Goal: Task Accomplishment & Management: Manage account settings

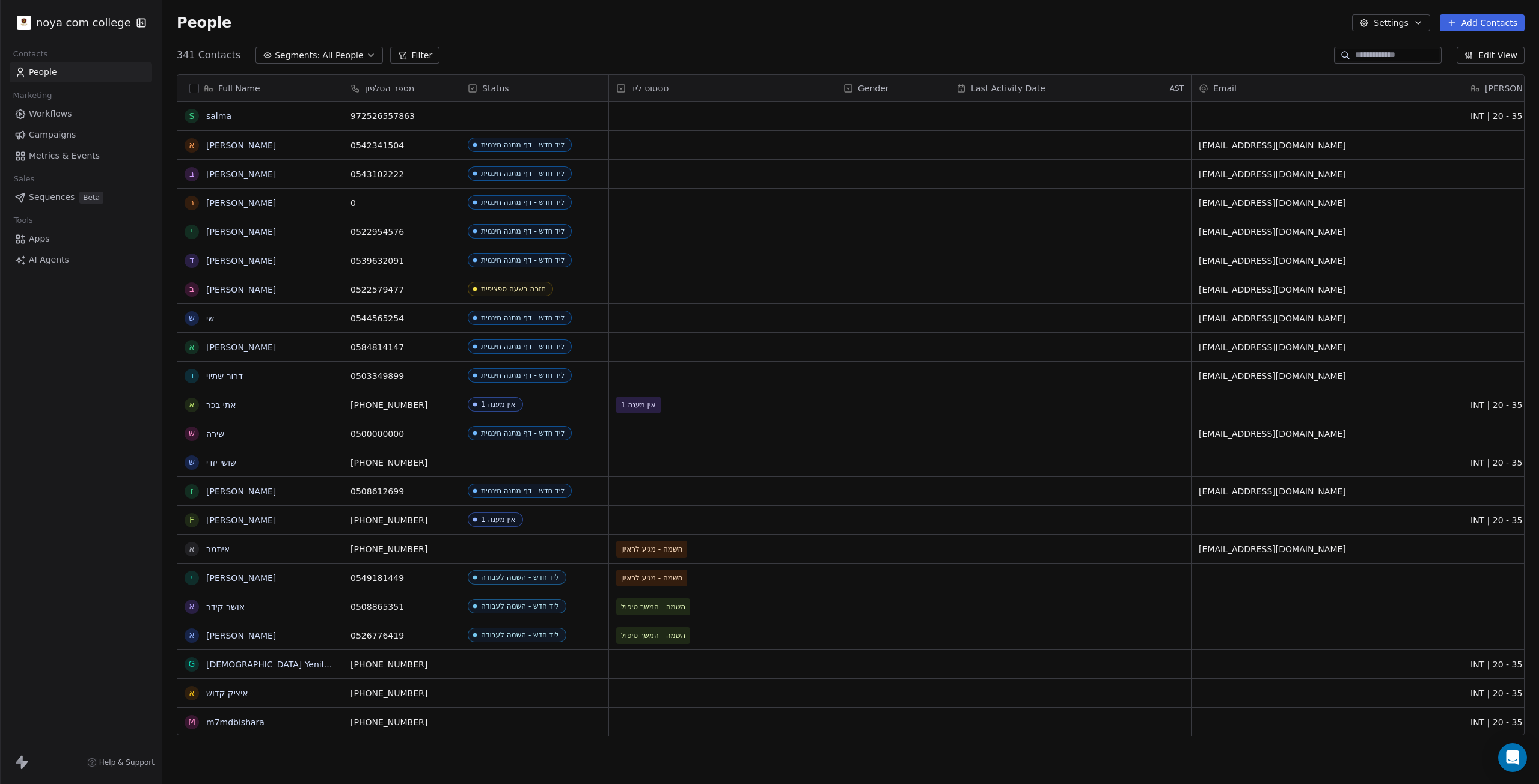
scroll to position [681, 1368]
click at [576, 14] on div "אֲנָשִׁים הגדרות הוסף אנשי קשר" at bounding box center [850, 23] width 1377 height 46
click at [360, 349] on span "0584814147" at bounding box center [391, 347] width 79 height 12
click at [426, 352] on input "**********" at bounding box center [401, 347] width 112 height 24
click at [370, 348] on input "**********" at bounding box center [401, 347] width 112 height 24
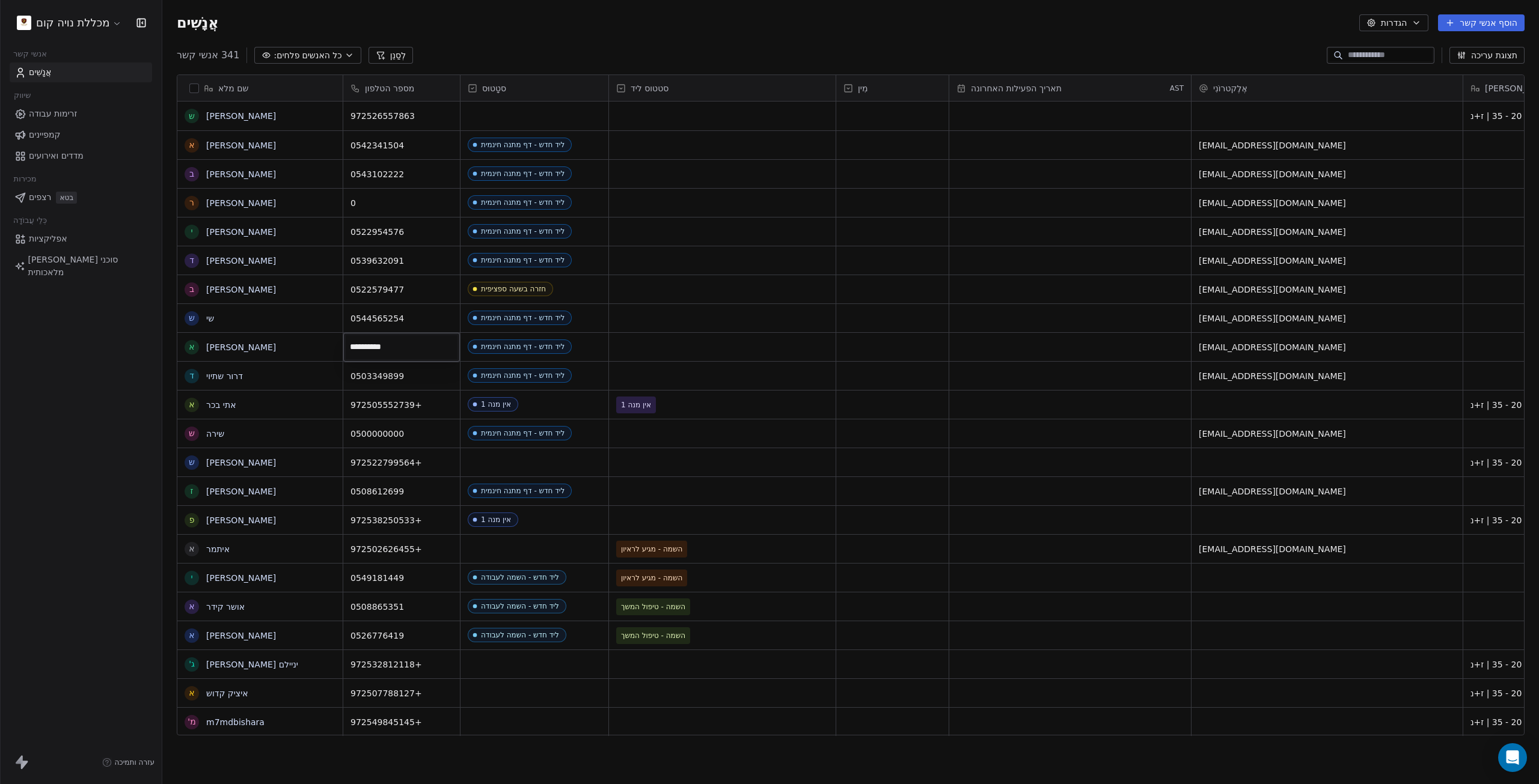
click at [363, 344] on input "**********" at bounding box center [401, 347] width 112 height 24
drag, startPoint x: 362, startPoint y: 344, endPoint x: 53, endPoint y: 373, distance: 310.4
click at [51, 373] on html "מכללת נויה קום אנשי קשר אֲנָשִׁים שיווק זרימות עבודה קמפיינים מדדים ואירועים מכ…" at bounding box center [769, 392] width 1539 height 784
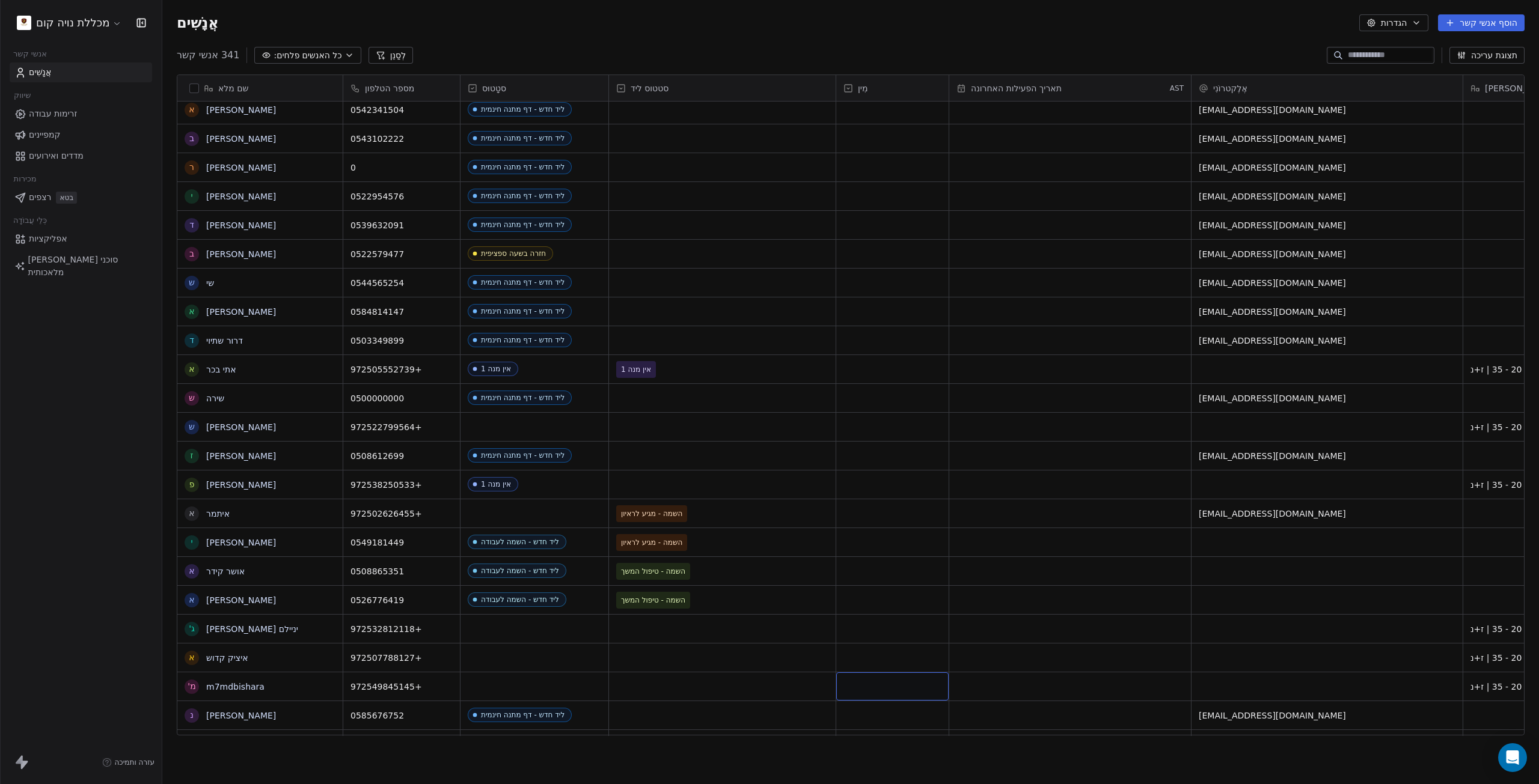
drag, startPoint x: 891, startPoint y: 724, endPoint x: 1285, endPoint y: 706, distance: 394.4
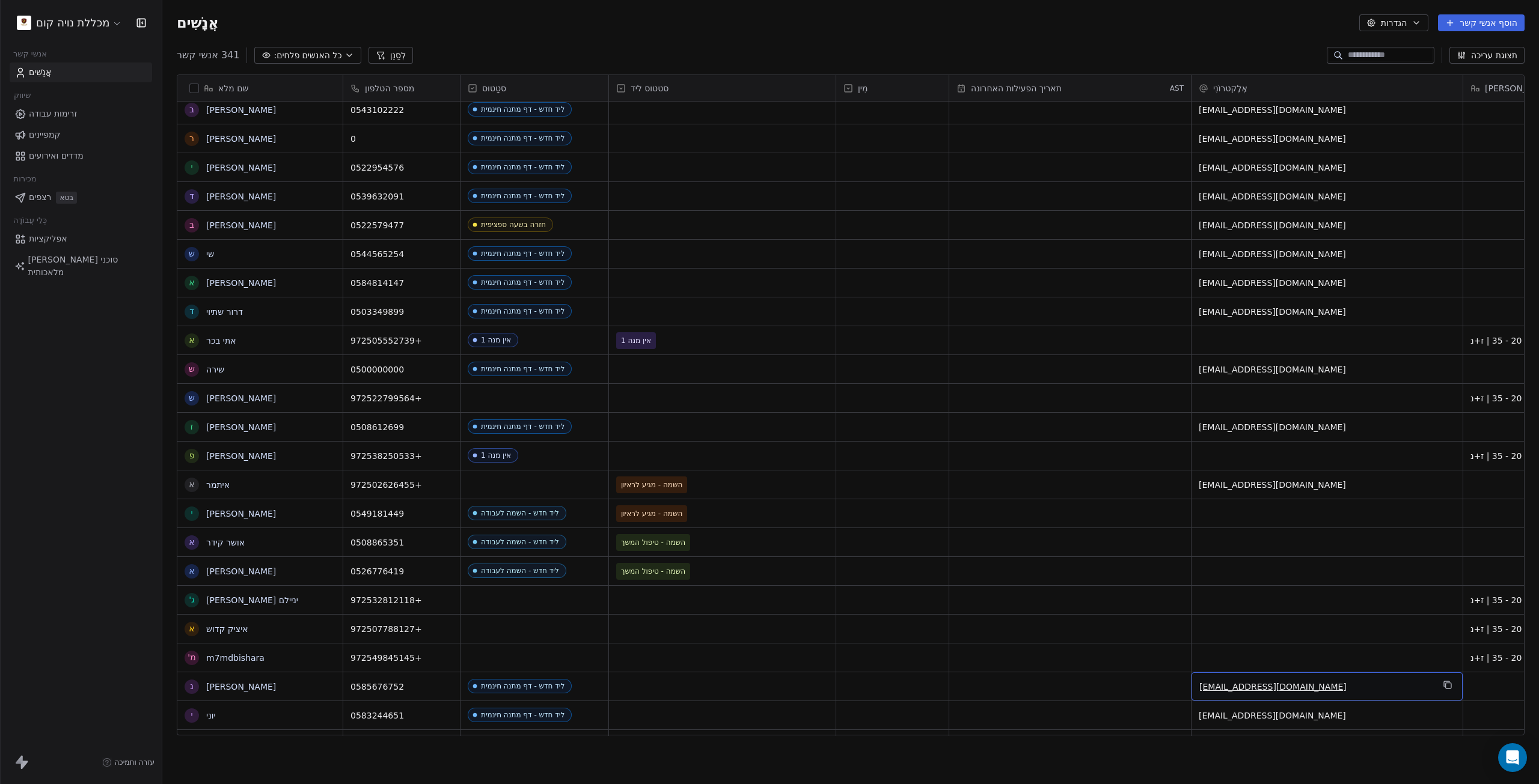
drag, startPoint x: 1277, startPoint y: 726, endPoint x: 1282, endPoint y: 722, distance: 6.4
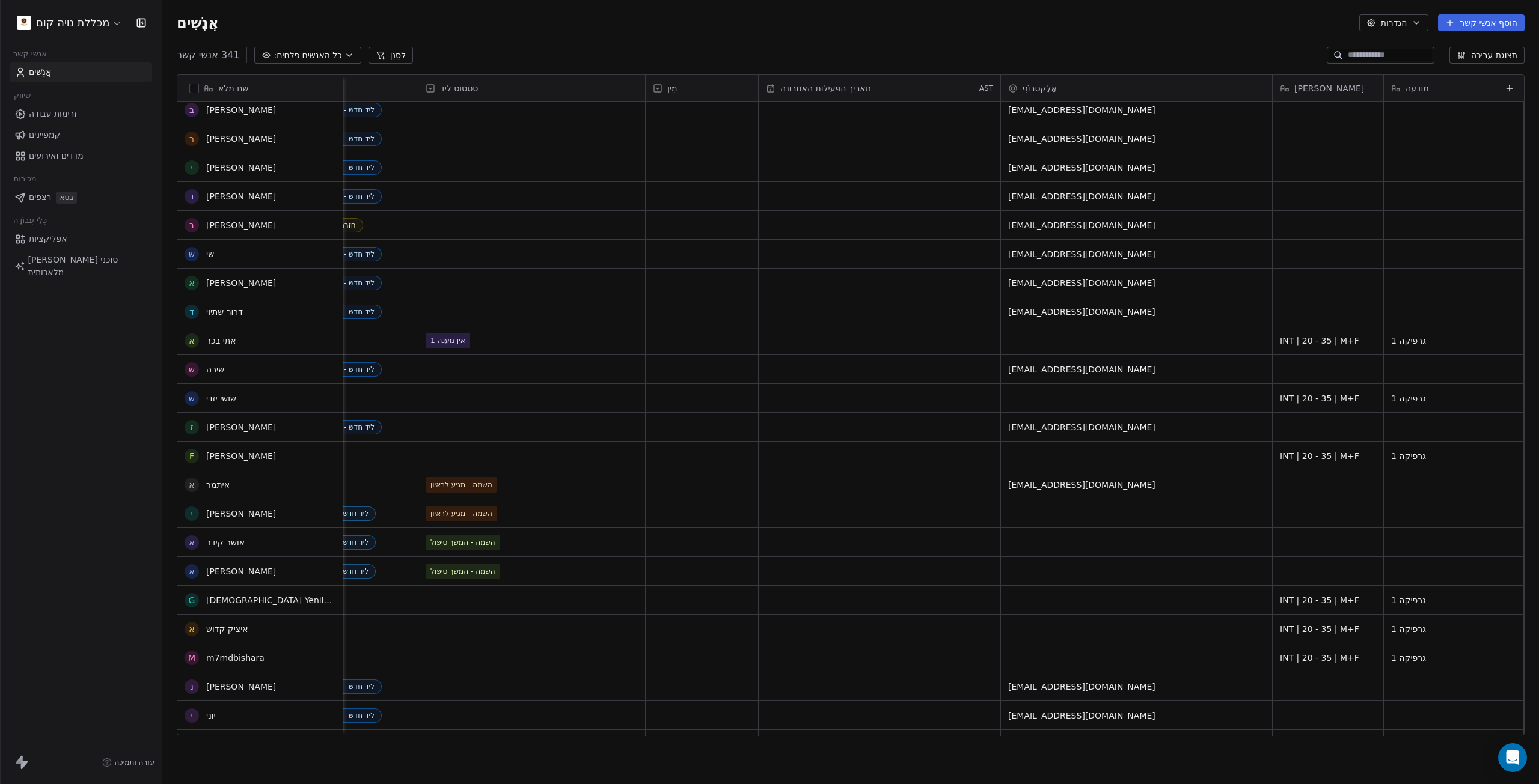
scroll to position [0, 0]
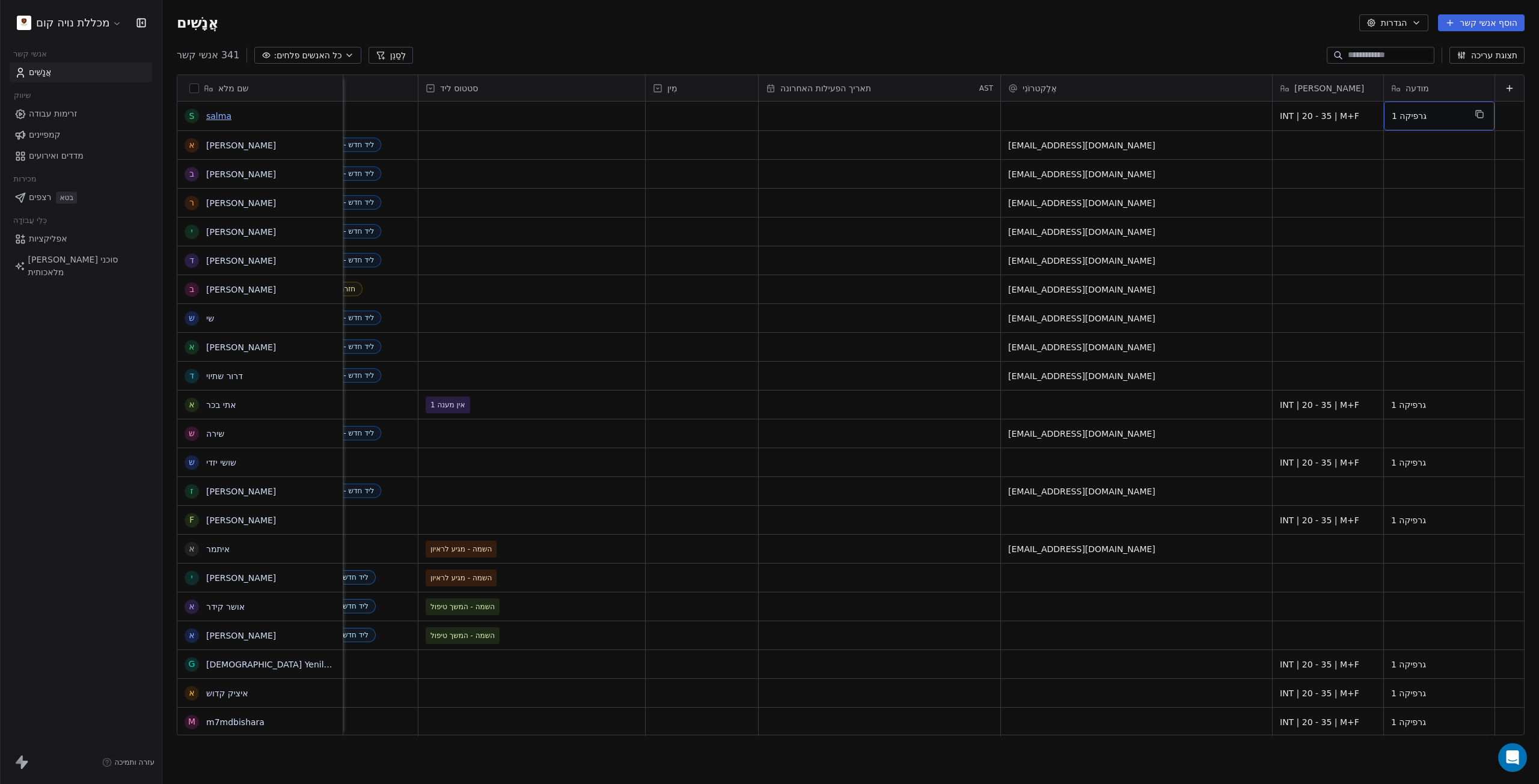
click at [208, 118] on link "salma" at bounding box center [219, 116] width 25 height 10
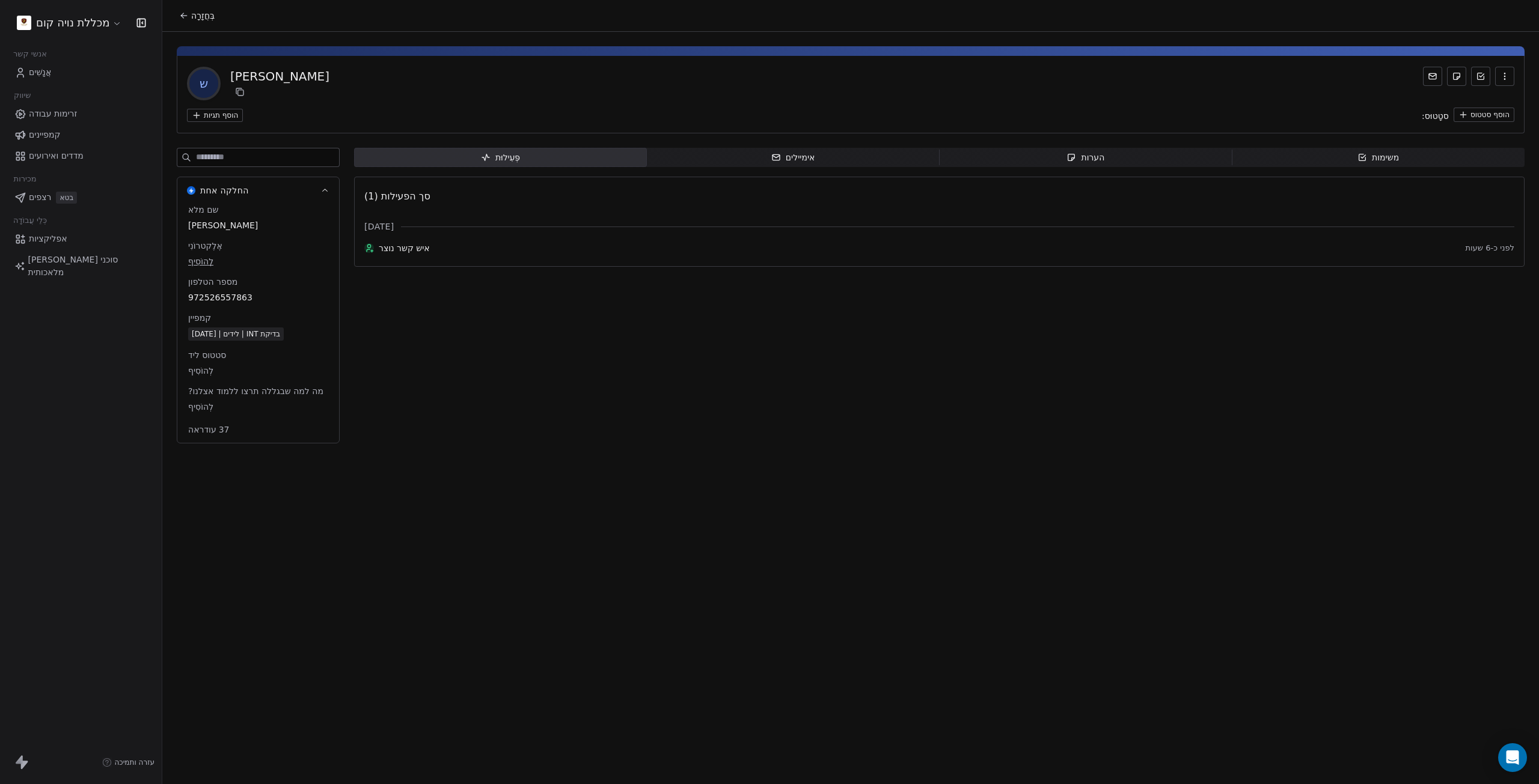
drag, startPoint x: 648, startPoint y: 416, endPoint x: 544, endPoint y: 508, distance: 138.9
click at [544, 508] on div "בְּחֲזָרָה ש סלמה הוסף תגיות סטָטוּס: הוסף סטטוס החלקה אחת שם מלא סלמה אֶלֶקטרו…" at bounding box center [850, 392] width 1377 height 784
click at [235, 296] on font "972526557863" at bounding box center [220, 298] width 65 height 10
click at [235, 295] on font "972526557863" at bounding box center [221, 298] width 65 height 10
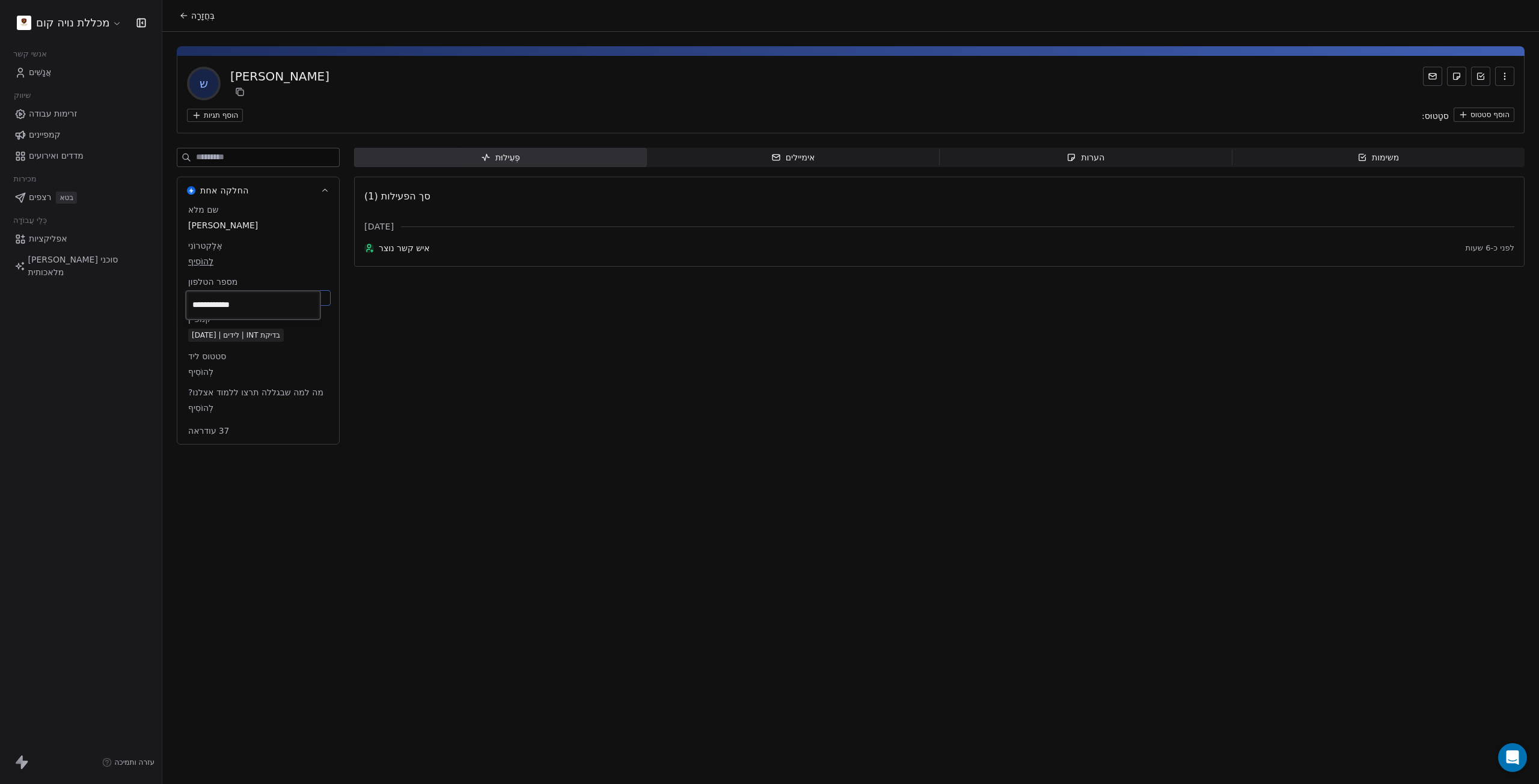
click at [240, 295] on input "**********" at bounding box center [253, 305] width 130 height 24
click at [514, 448] on html "**********" at bounding box center [769, 392] width 1539 height 784
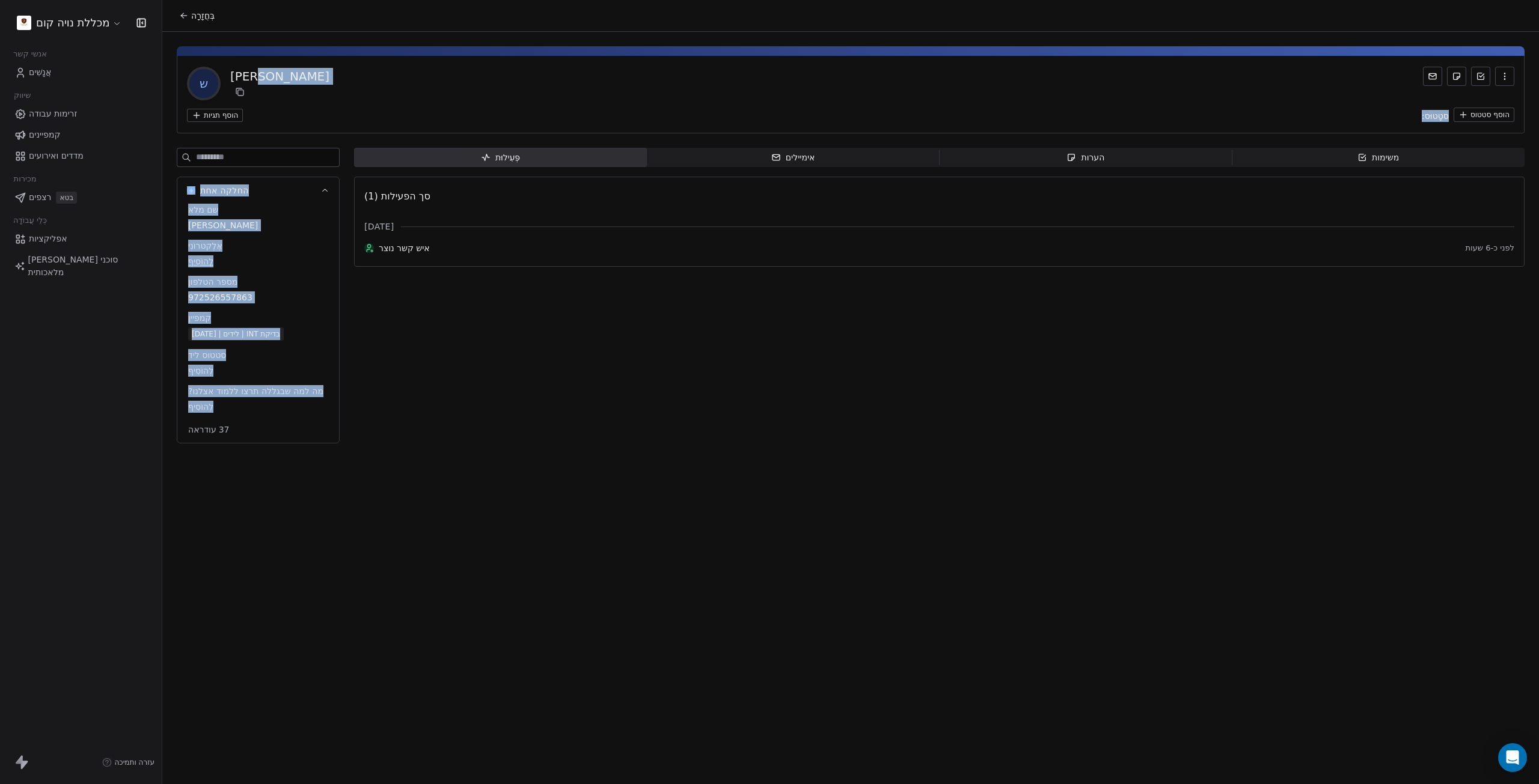
drag, startPoint x: 290, startPoint y: 495, endPoint x: 426, endPoint y: 69, distance: 447.2
click at [426, 69] on div "בְּחֲזָרָה ש סלמה הוסף תגיות סטָטוּס: הוסף סטטוס החלקה אחת שם מלא סלמה אֶלֶקטרו…" at bounding box center [850, 392] width 1377 height 784
drag, startPoint x: 422, startPoint y: 69, endPoint x: 418, endPoint y: 74, distance: 6.4
click at [421, 69] on div "ש סלמה" at bounding box center [850, 83] width 1327 height 33
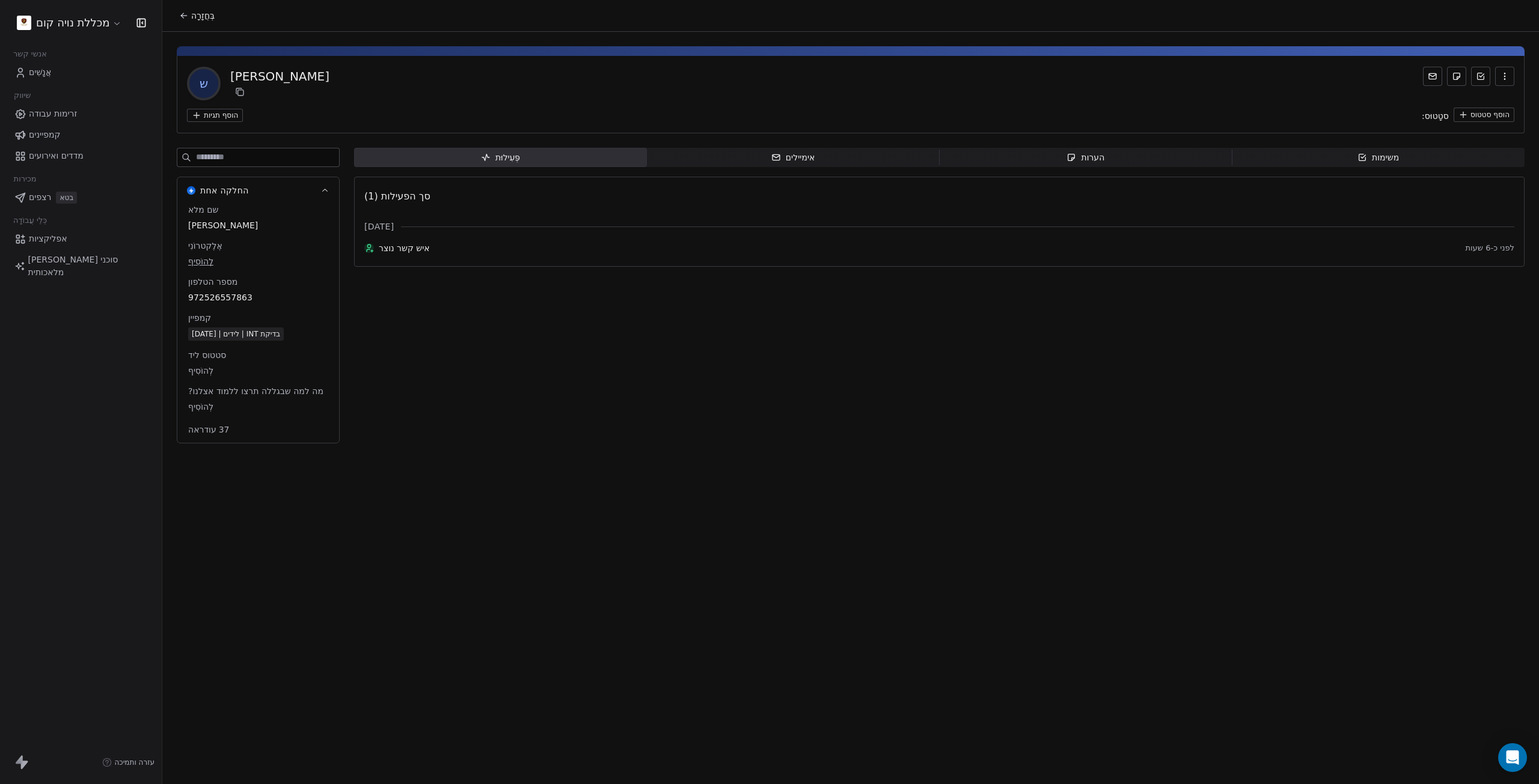
drag, startPoint x: 698, startPoint y: 402, endPoint x: 707, endPoint y: 400, distance: 9.2
click at [707, 400] on div "פְּעִילוּת פְּעִילוּת אימיילים אימיילים הערות הערות משימות משימות סך הפעילות (1…" at bounding box center [939, 299] width 1170 height 302
click at [1093, 162] on font "הערות" at bounding box center [1093, 157] width 24 height 10
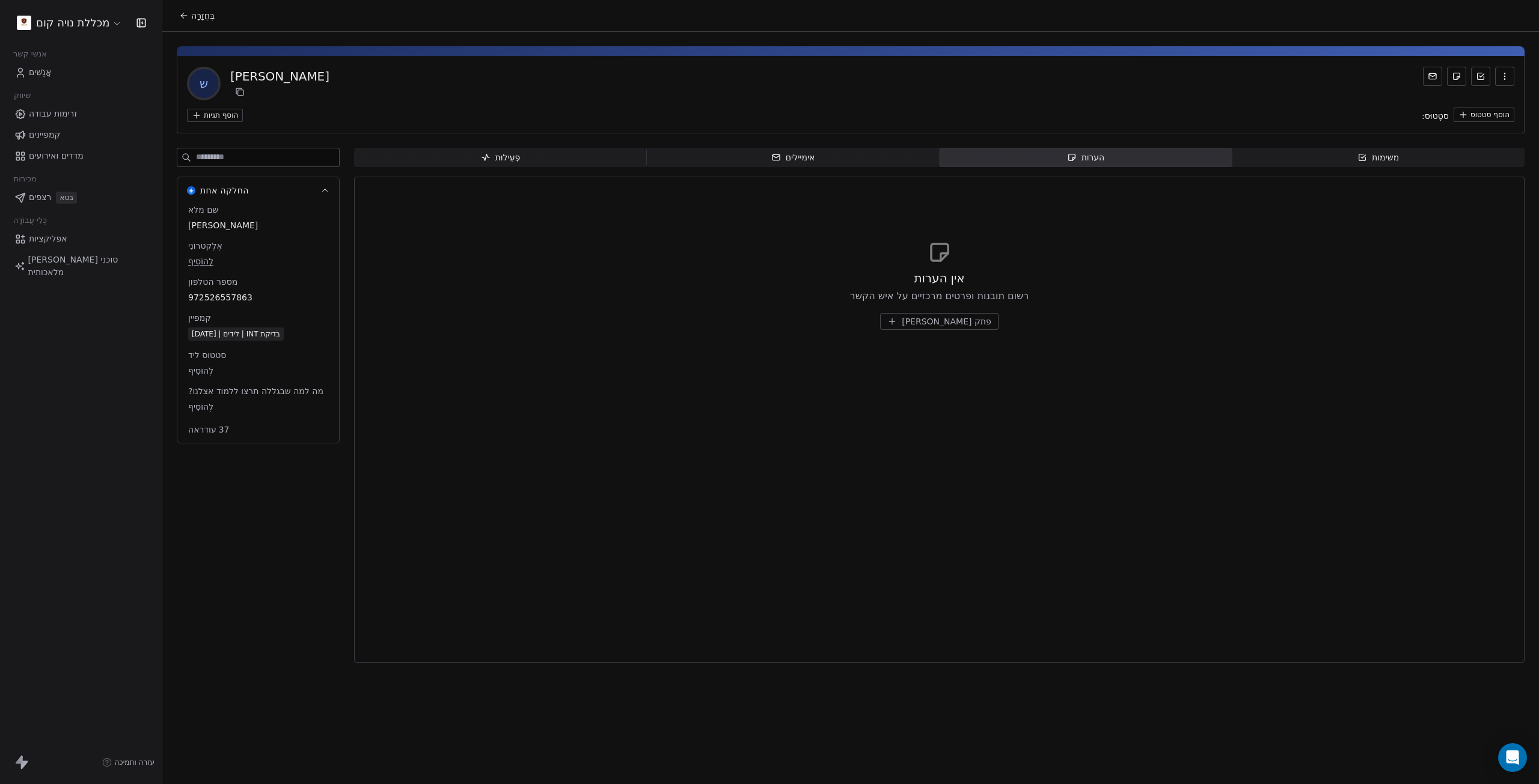
click at [939, 323] on font "צור פתק" at bounding box center [946, 321] width 90 height 10
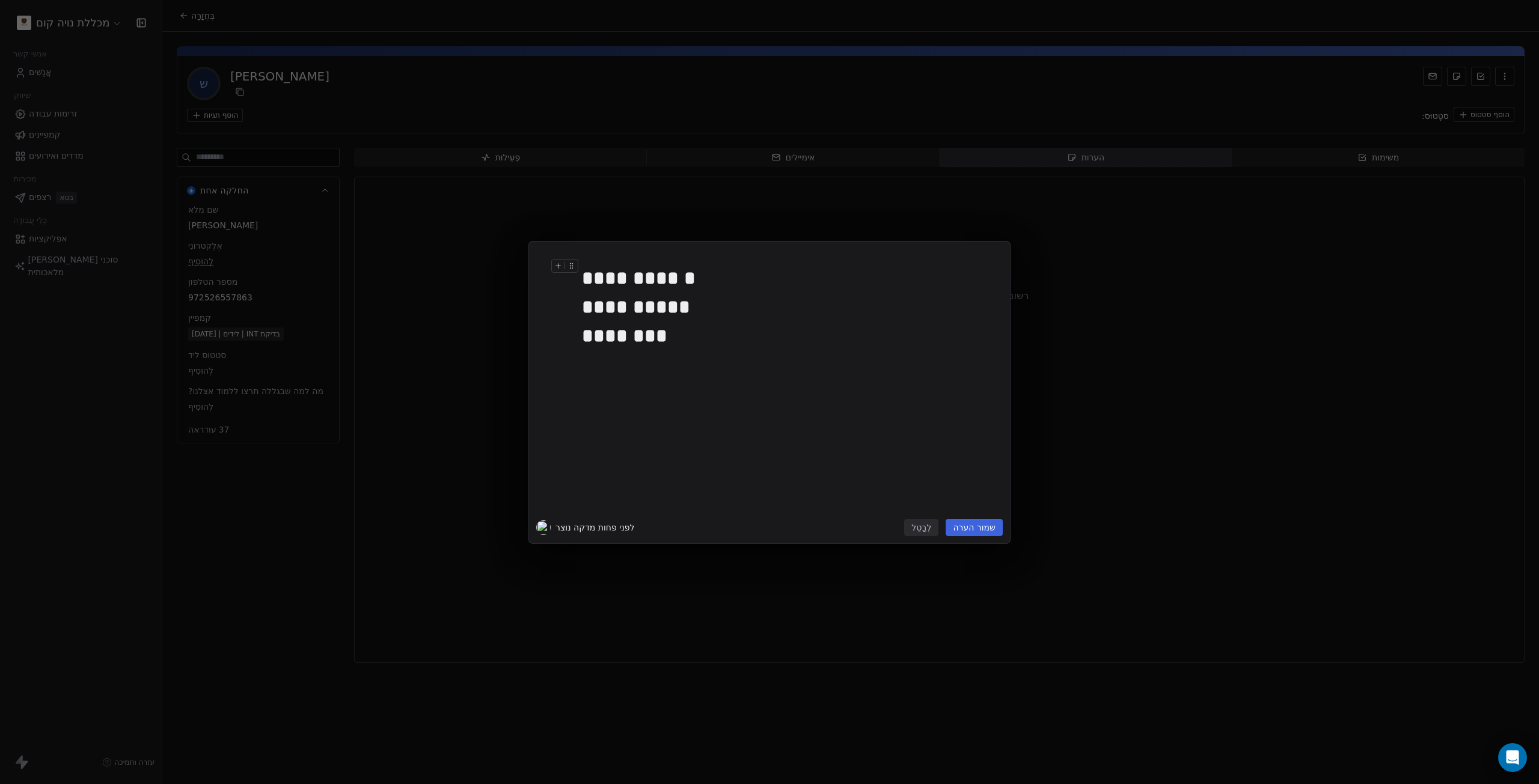
click at [990, 529] on font "שמור הערה" at bounding box center [974, 527] width 42 height 10
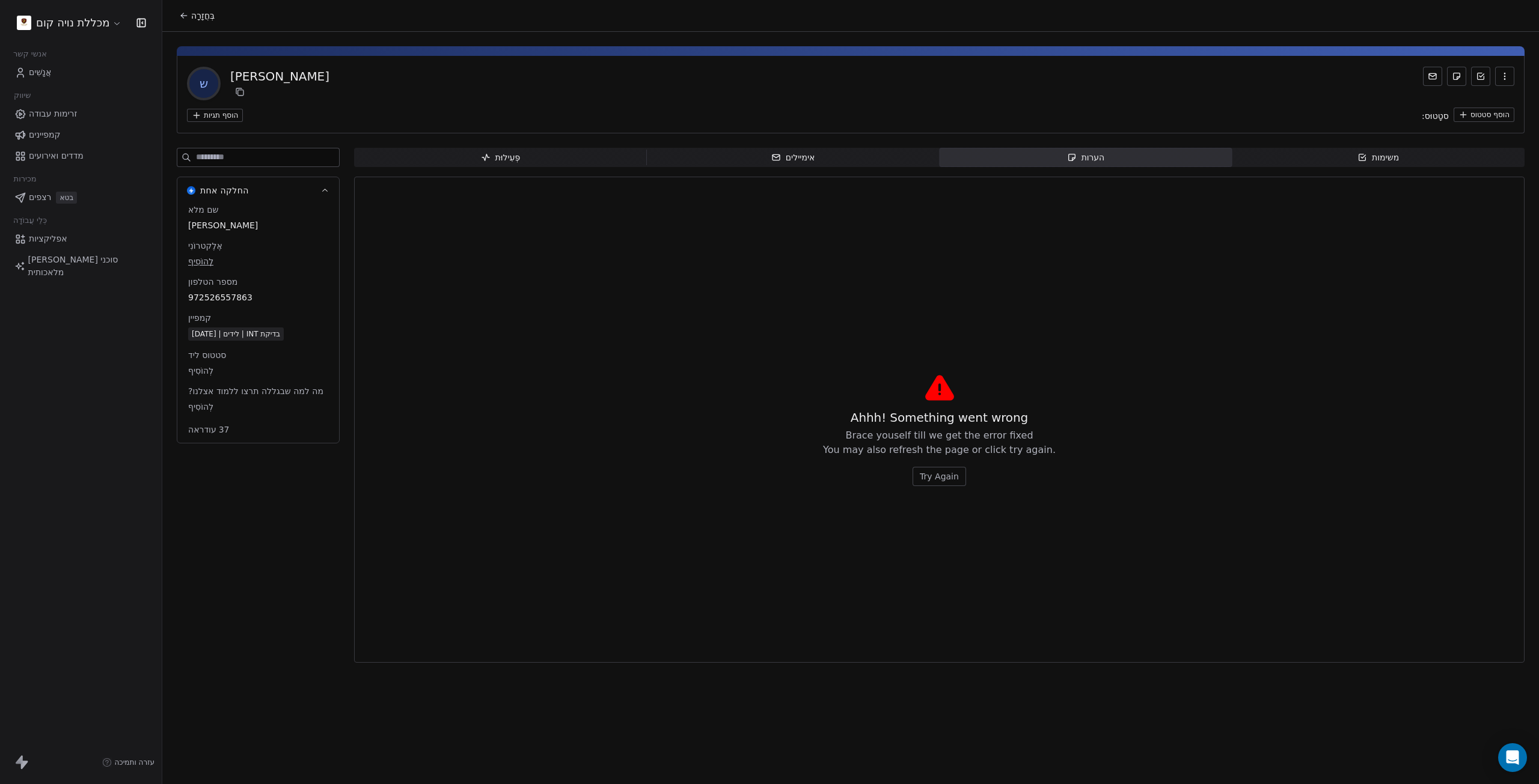
click at [953, 477] on span "Try Again" at bounding box center [939, 476] width 39 height 12
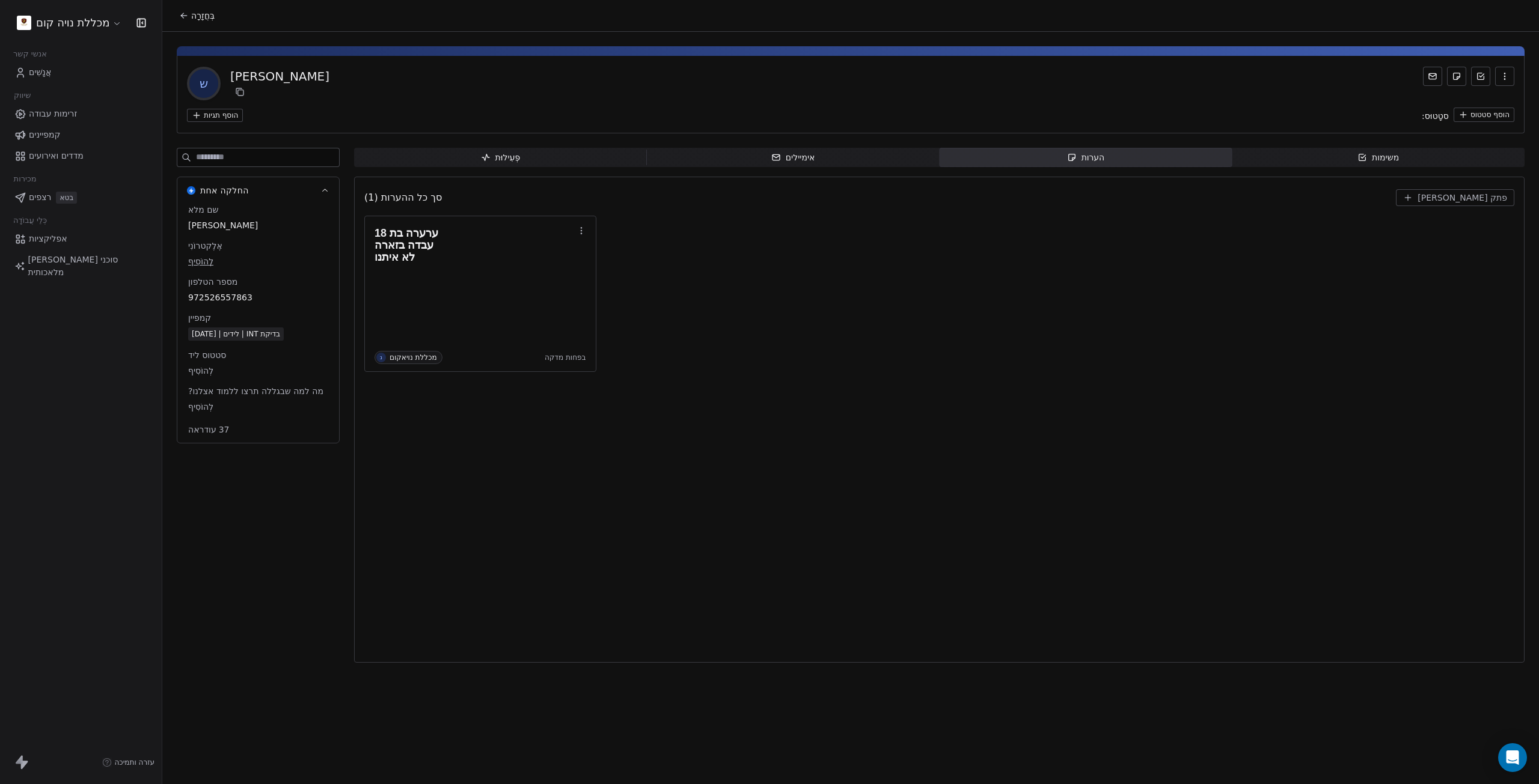
click at [228, 115] on html "מכללת נויה קום אנשי קשר אֲנָשִׁים שיווק זרימות עבודה קמפיינים מדדים ואירועים מכ…" at bounding box center [769, 392] width 1539 height 784
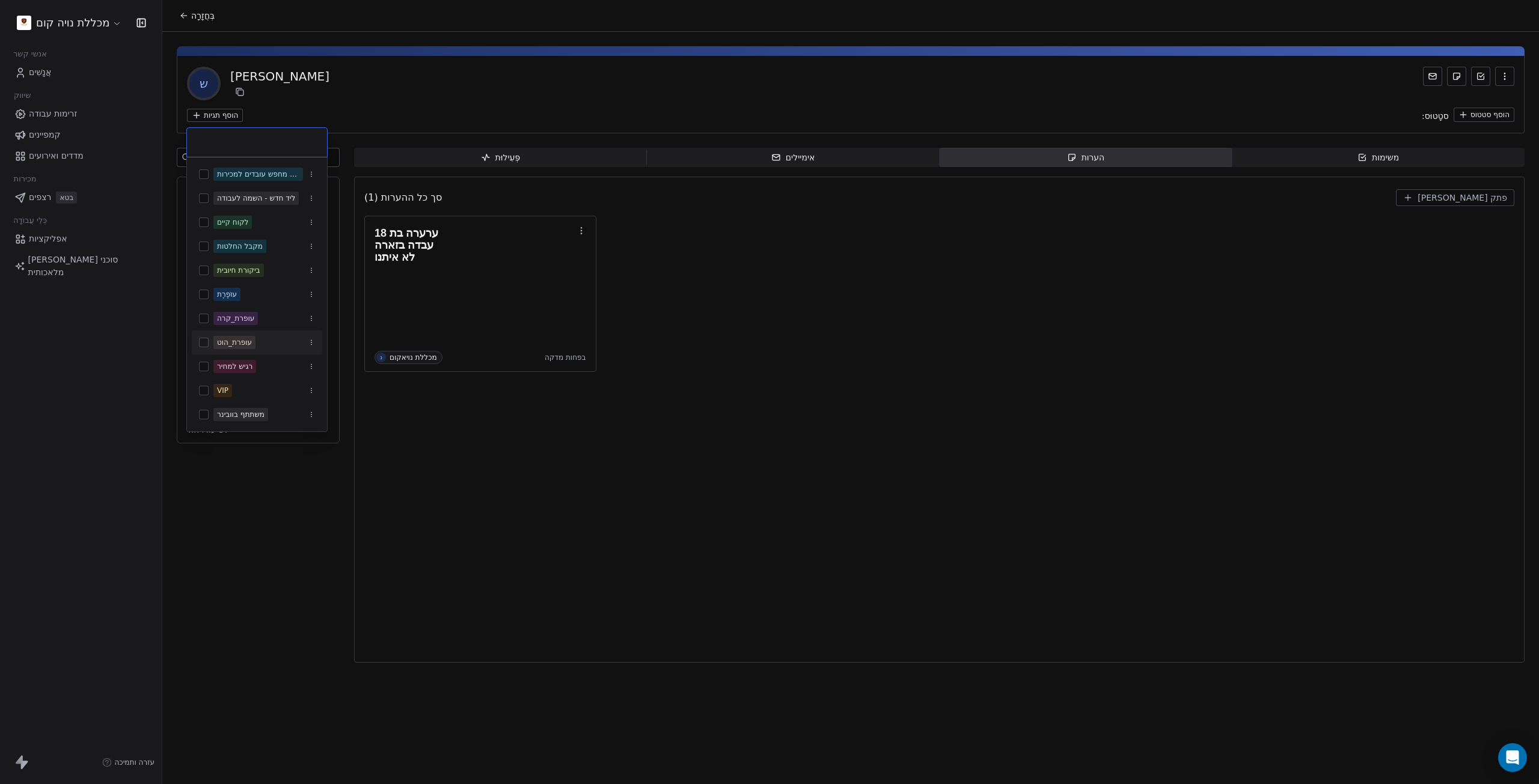
click at [625, 574] on html "מכללת נויה קום אנשי קשר אֲנָשִׁים שיווק זרימות עבודה קמפיינים מדדים ואירועים מכ…" at bounding box center [769, 392] width 1539 height 784
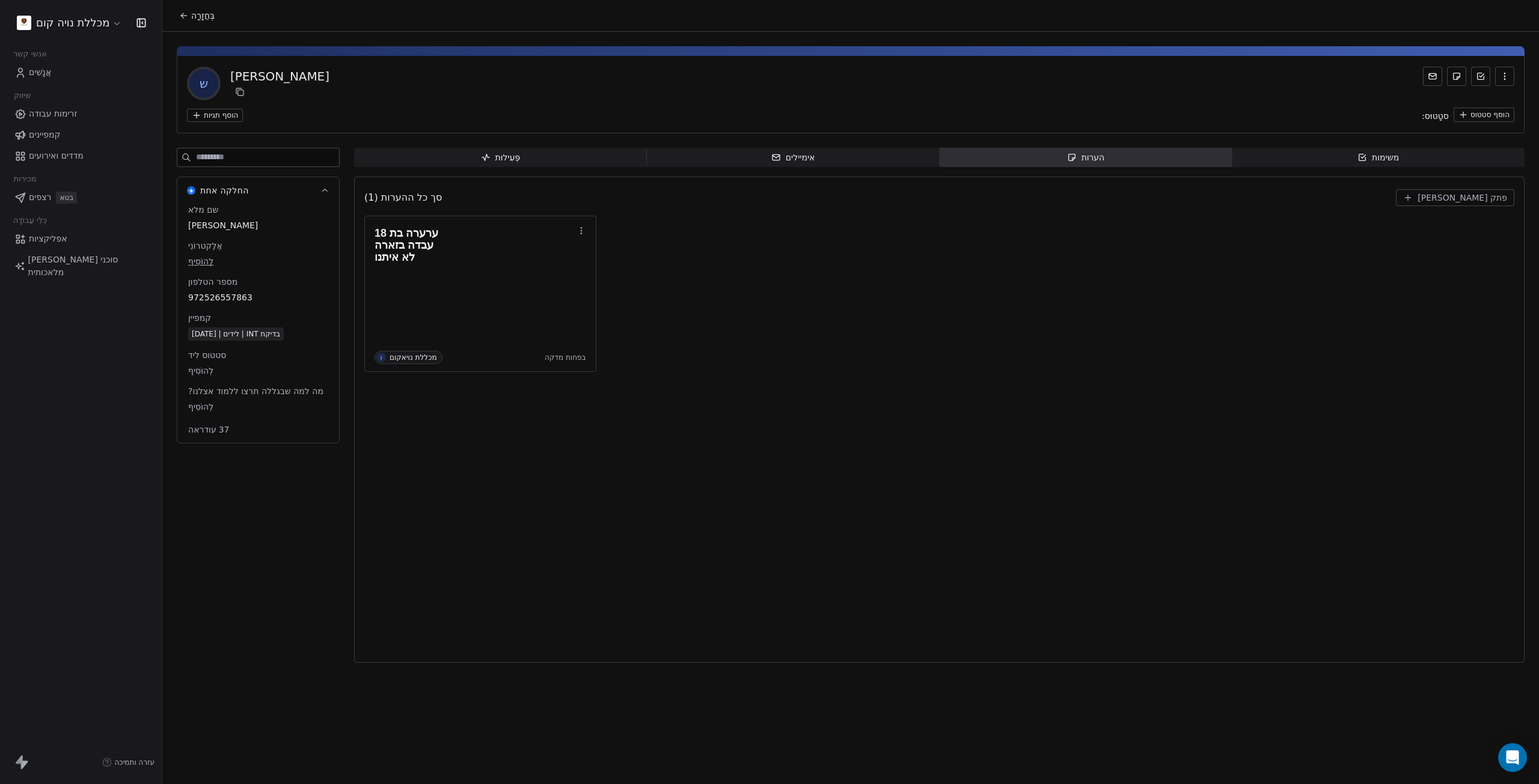
click at [1485, 115] on html "מכללת נויה קום אנשי קשר אֲנָשִׁים שיווק זרימות עבודה קמפיינים מדדים ואירועים מכ…" at bounding box center [769, 392] width 1539 height 784
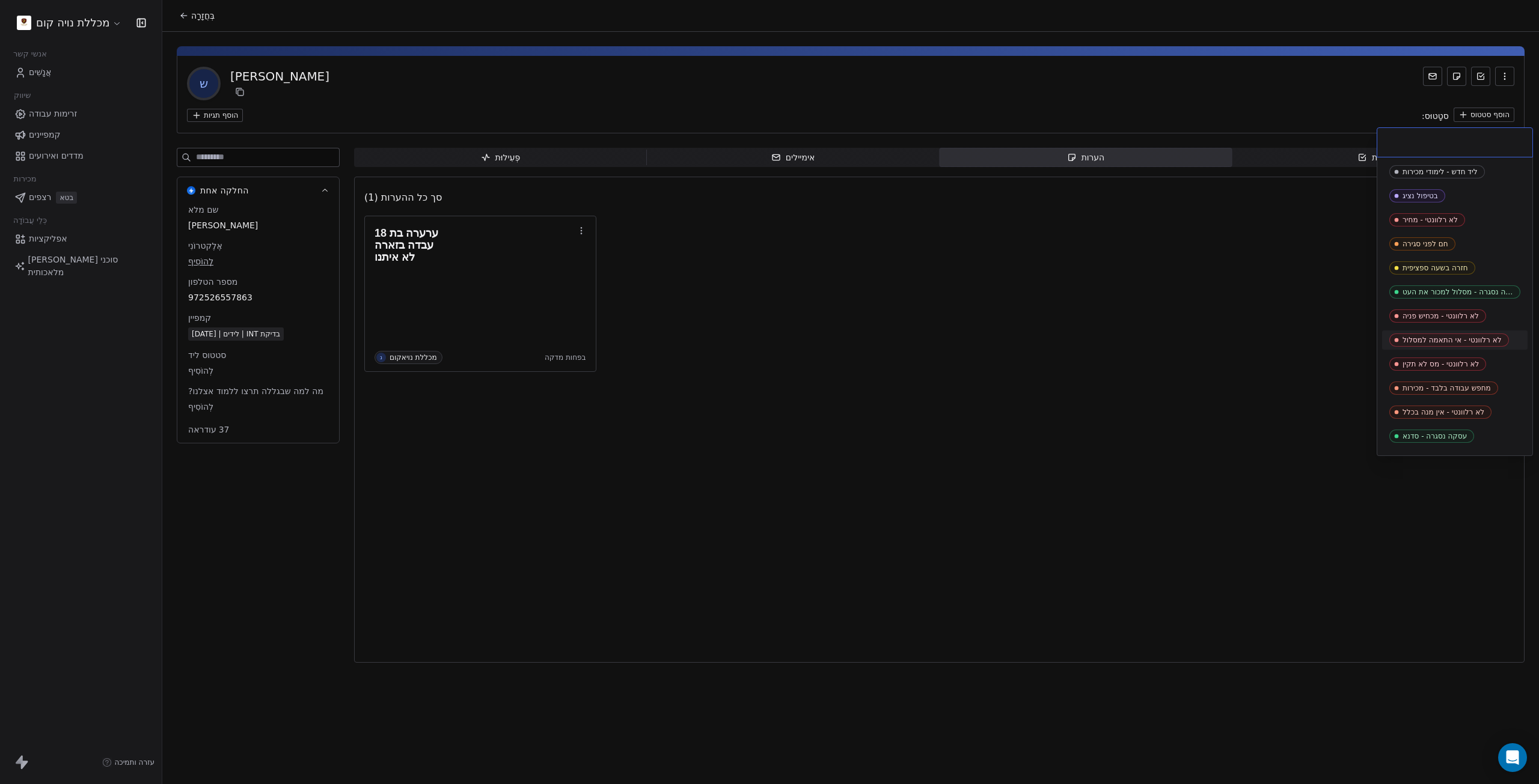
click at [1472, 337] on font "לא רלוונטי - אי התאמה למסלול" at bounding box center [1452, 340] width 99 height 8
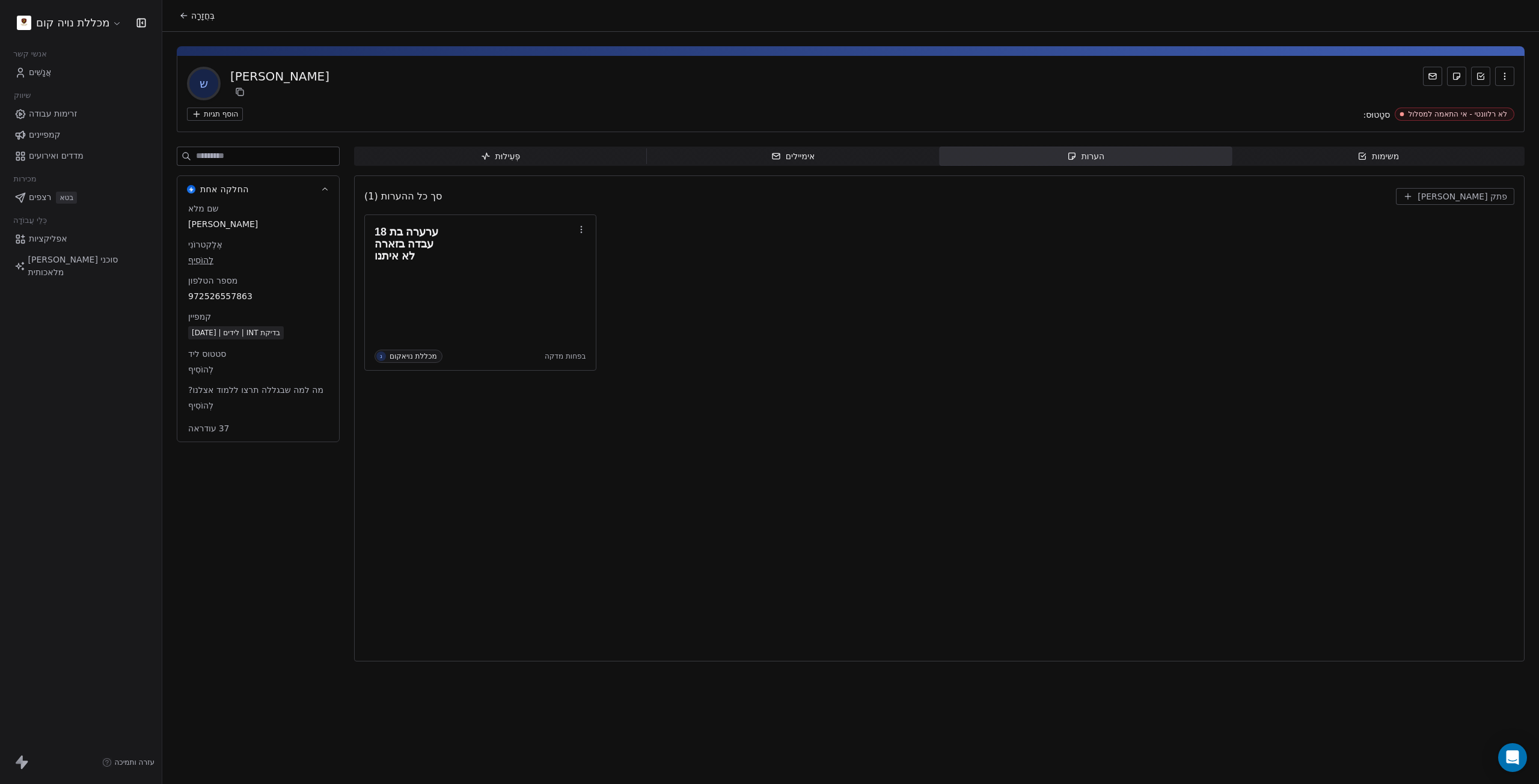
click at [1339, 443] on div "סך כל ההערות (1) צור פתק ערערה בת 18 עבדה בזארה לא איתנו נ מכללת נויאקום בפחות …" at bounding box center [939, 418] width 1150 height 470
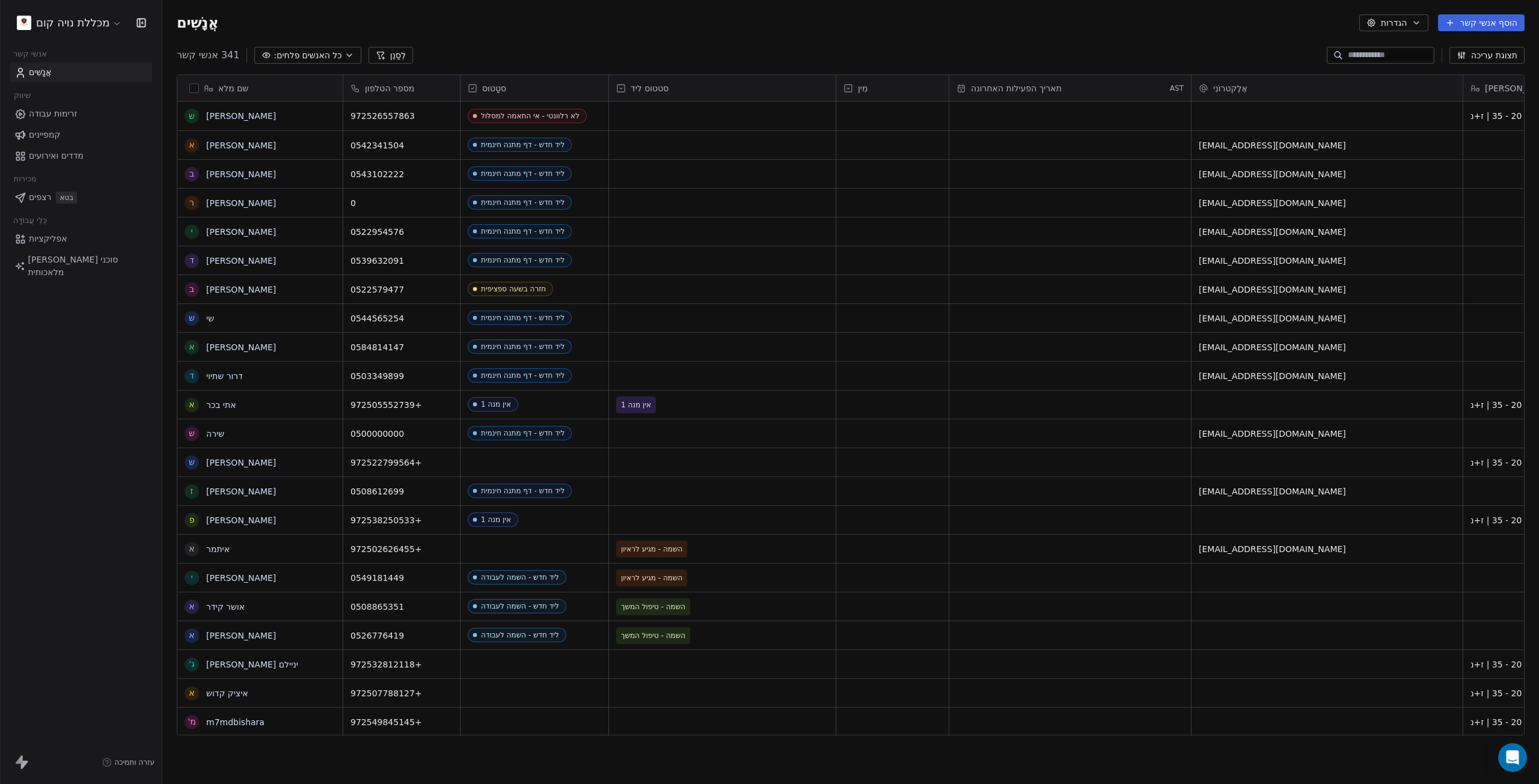
click at [621, 95] on div "סטטוס ליד" at bounding box center [722, 87] width 226 height 26
click at [675, 60] on html "מכללת נויה קום אנשי קשר אֲנָשִׁים שיווק זרימות עבודה קמפיינים מדדים ואירועים מכ…" at bounding box center [769, 392] width 1539 height 784
click at [638, 92] on font "סטטוס ליד" at bounding box center [649, 88] width 38 height 10
click at [666, 111] on font "עריכת נכס" at bounding box center [650, 114] width 38 height 10
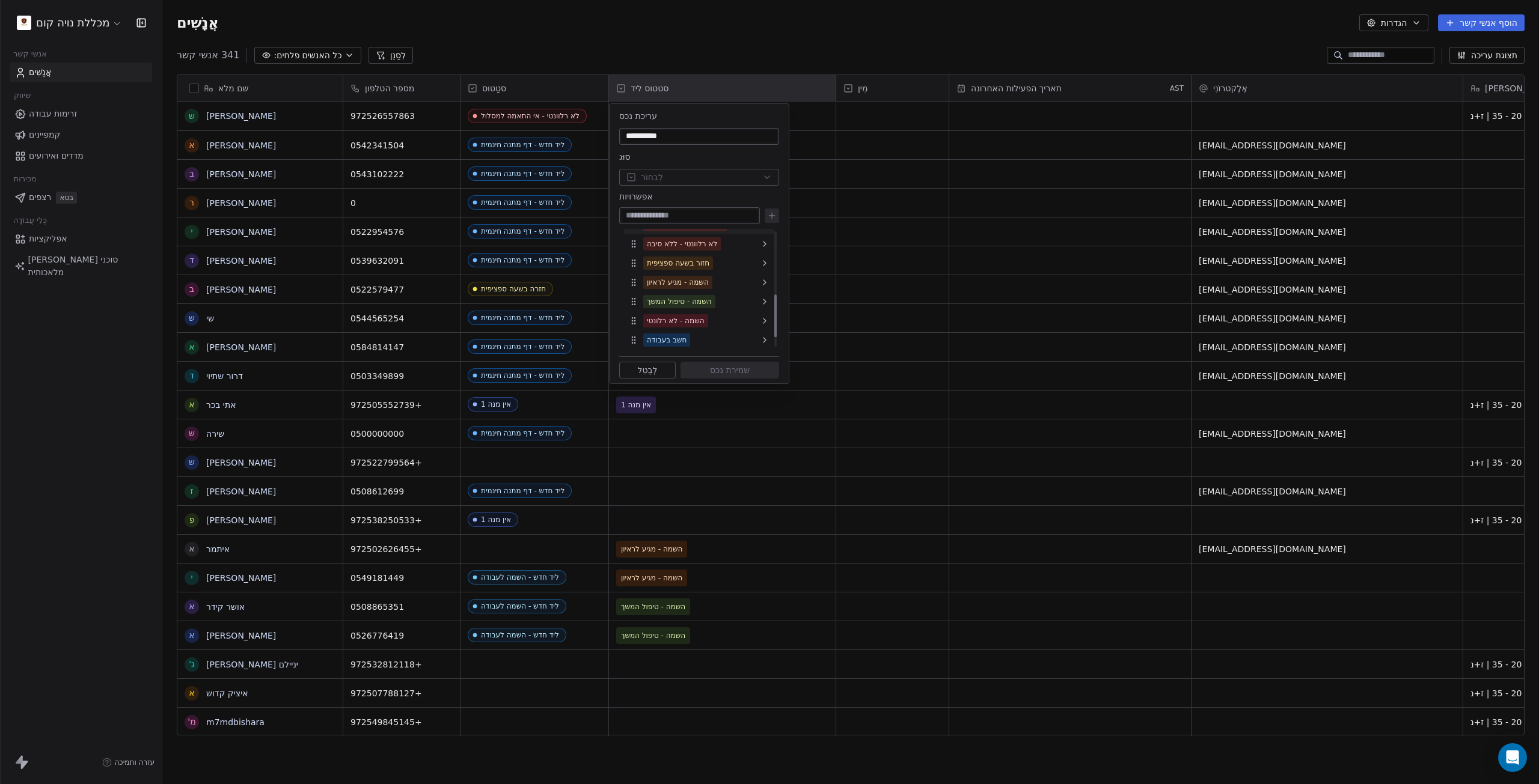
scroll to position [207, 0]
click at [746, 449] on html "מכללת נויה קום אנשי קשר אֲנָשִׁים שיווק זרימות עבודה קמפיינים מדדים ואירועים מכ…" at bounding box center [769, 392] width 1539 height 784
click at [626, 86] on html "מכללת נויה קום אנשי קשר אֲנָשִׁים שיווק זרימות עבודה קמפיינים מדדים ואירועים מכ…" at bounding box center [769, 392] width 1539 height 784
click at [616, 88] on html "מכללת נויה קום אנשי קשר אֲנָשִׁים שיווק זרימות עבודה קמפיינים מדדים ואירועים מכ…" at bounding box center [769, 392] width 1539 height 784
click at [625, 89] on html "מכללת נויה קום אנשי קשר אֲנָשִׁים שיווק זרימות עבודה קמפיינים מדדים ואירועים מכ…" at bounding box center [769, 392] width 1539 height 784
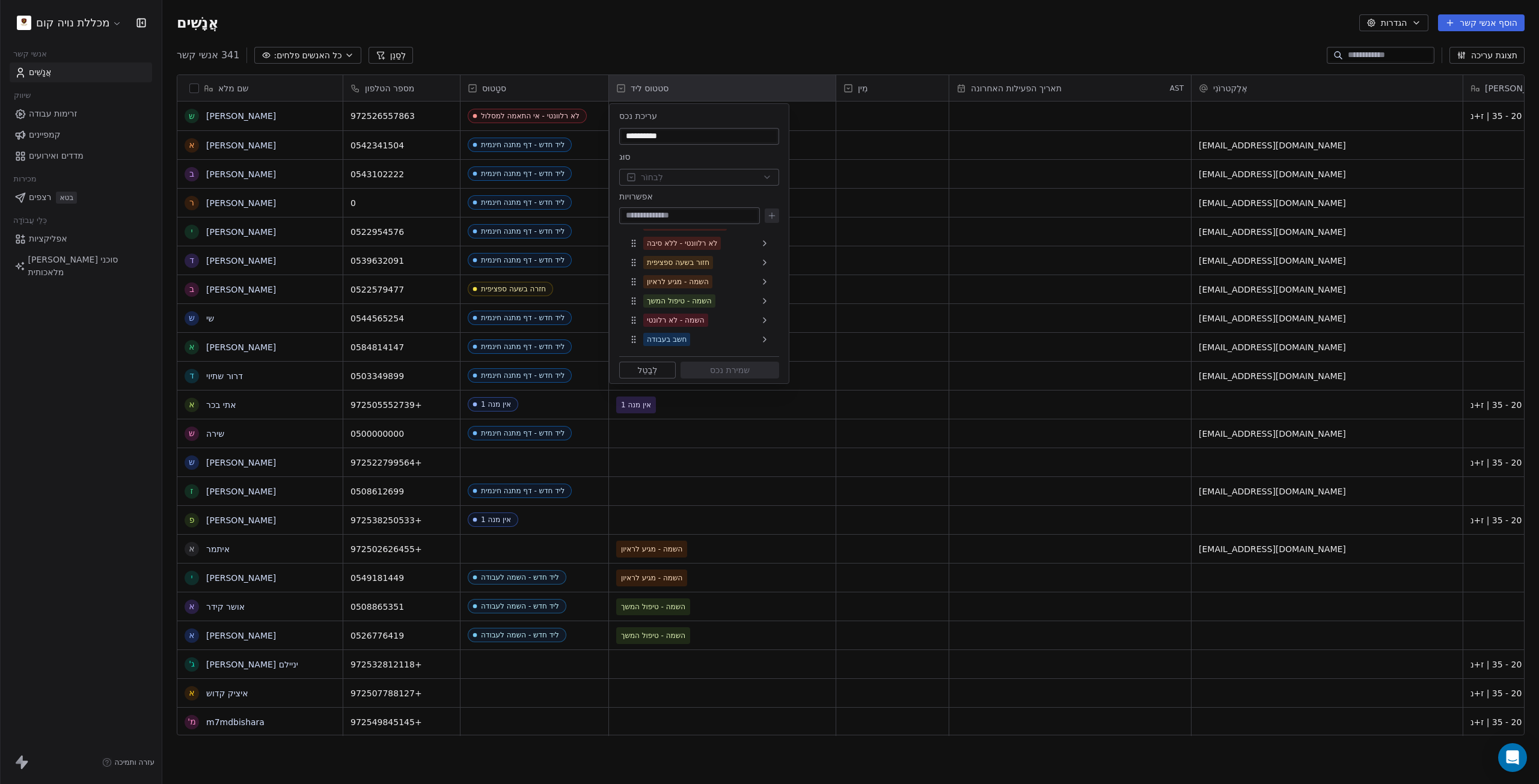
click at [668, 25] on html "מכללת נויה קום אנשי קשר אֲנָשִׁים שיווק זרימות עבודה קמפיינים מדדים ואירועים מכ…" at bounding box center [769, 392] width 1539 height 784
click at [652, 375] on font "לְבַטֵל" at bounding box center [647, 370] width 20 height 10
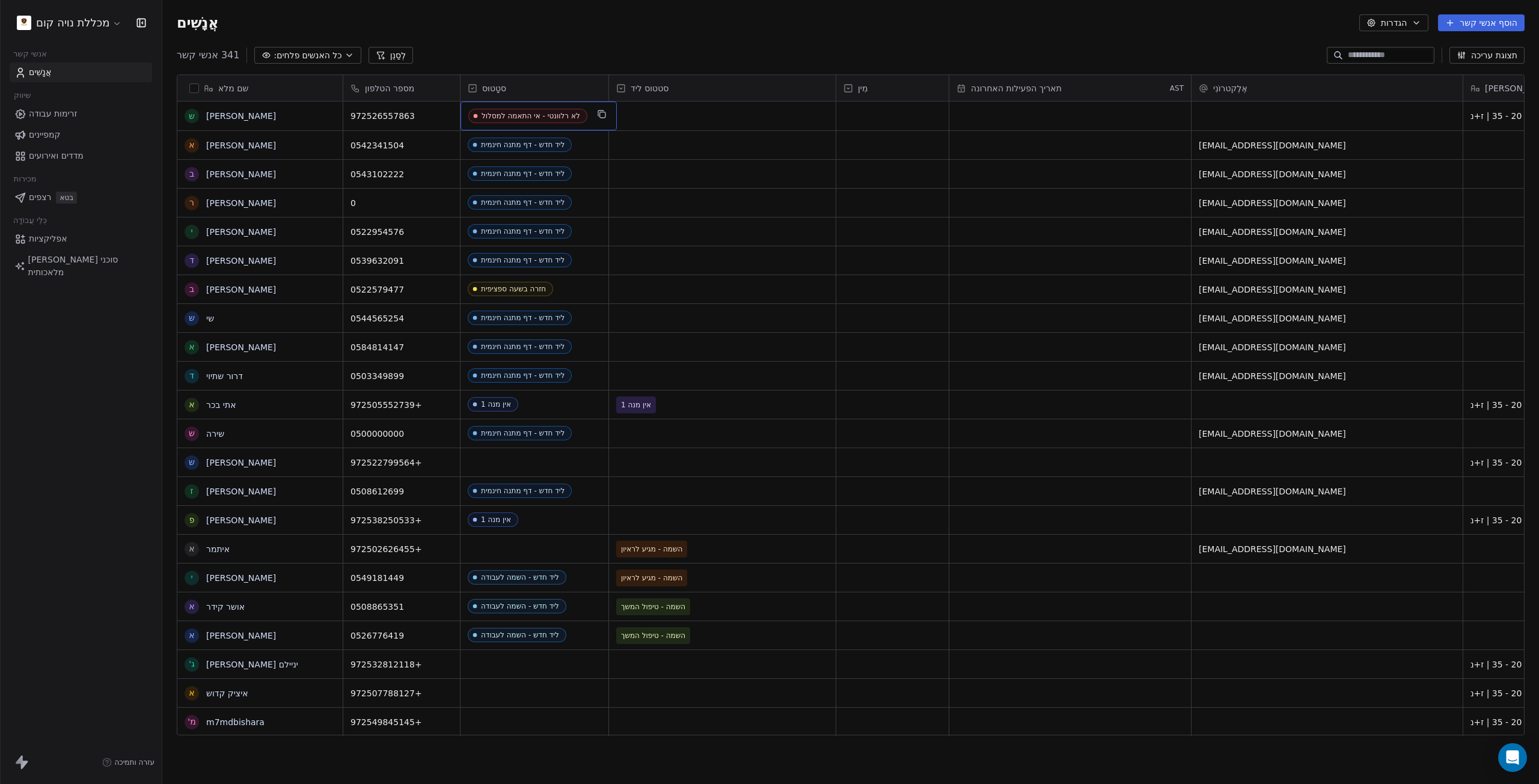
click at [485, 90] on font "סטָטוּס" at bounding box center [494, 88] width 24 height 10
click at [522, 110] on font "ניהול הנכס" at bounding box center [502, 114] width 39 height 10
click at [475, 112] on icon "רֶשֶׁת" at bounding box center [476, 116] width 10 height 10
click at [476, 112] on icon "רֶשֶׁת" at bounding box center [476, 116] width 10 height 10
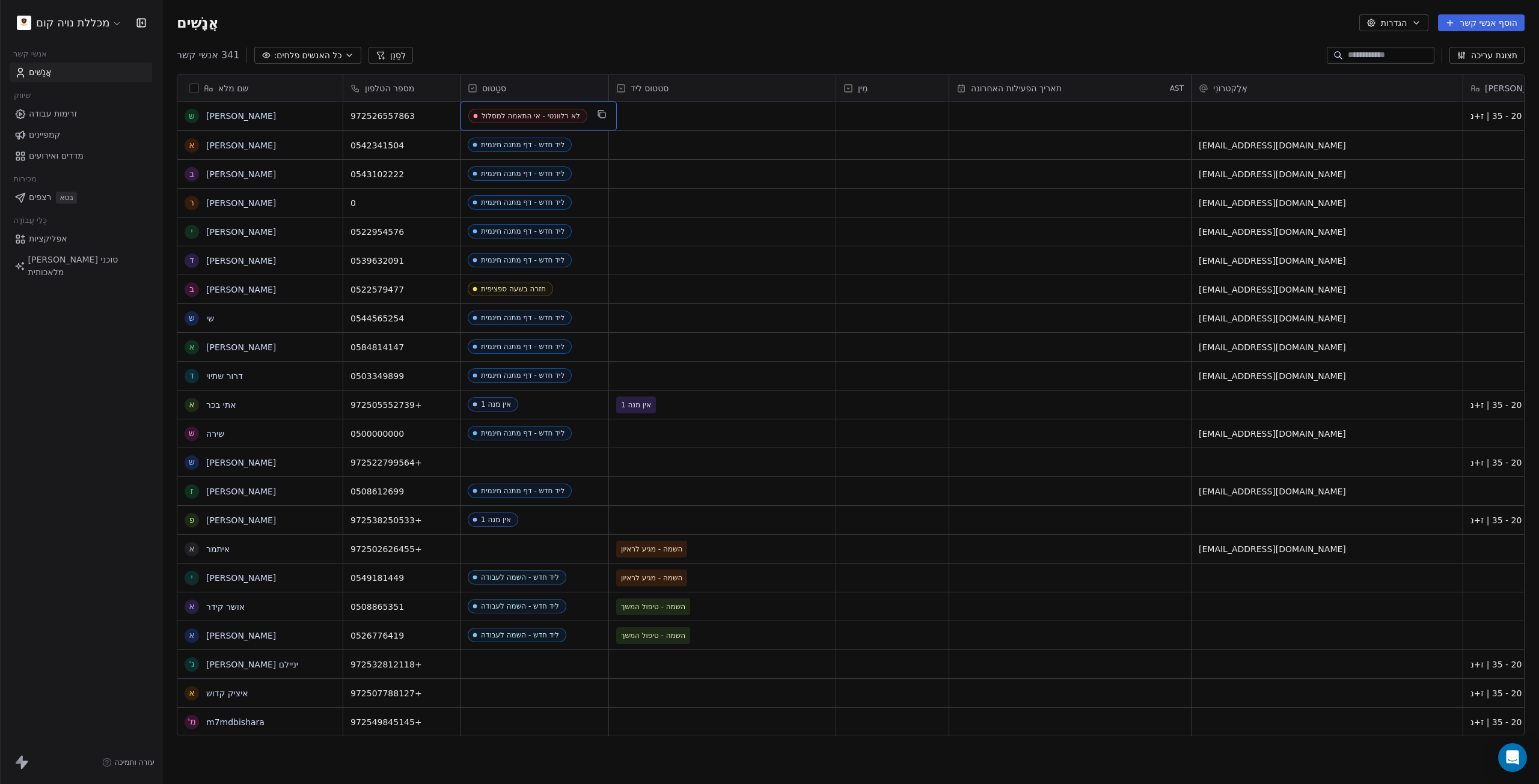
click at [476, 112] on icon "רֶשֶׁת" at bounding box center [476, 116] width 10 height 10
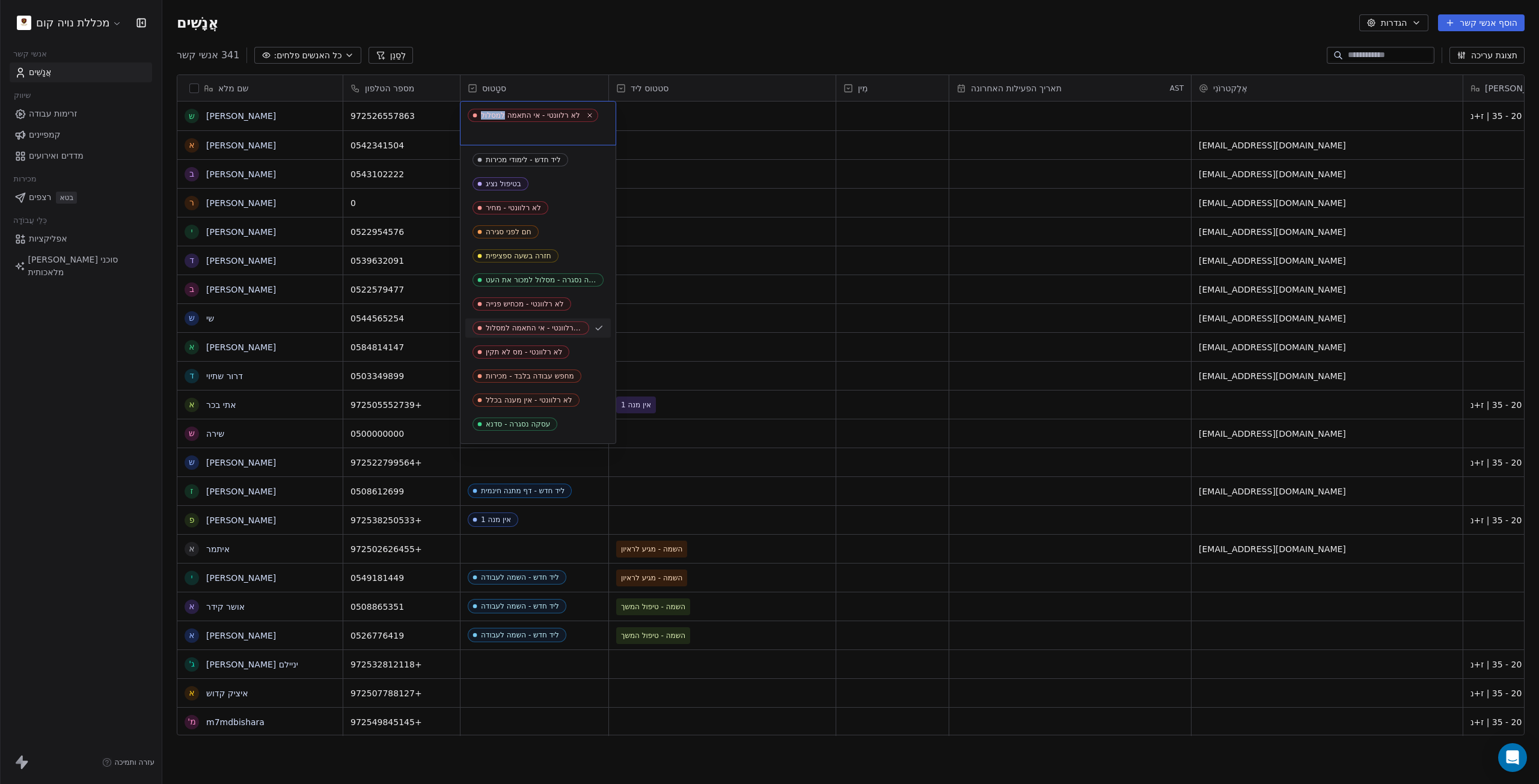
click at [487, 112] on div "לא רלוונטי - אי התאמה למסלול" at bounding box center [530, 115] width 99 height 8
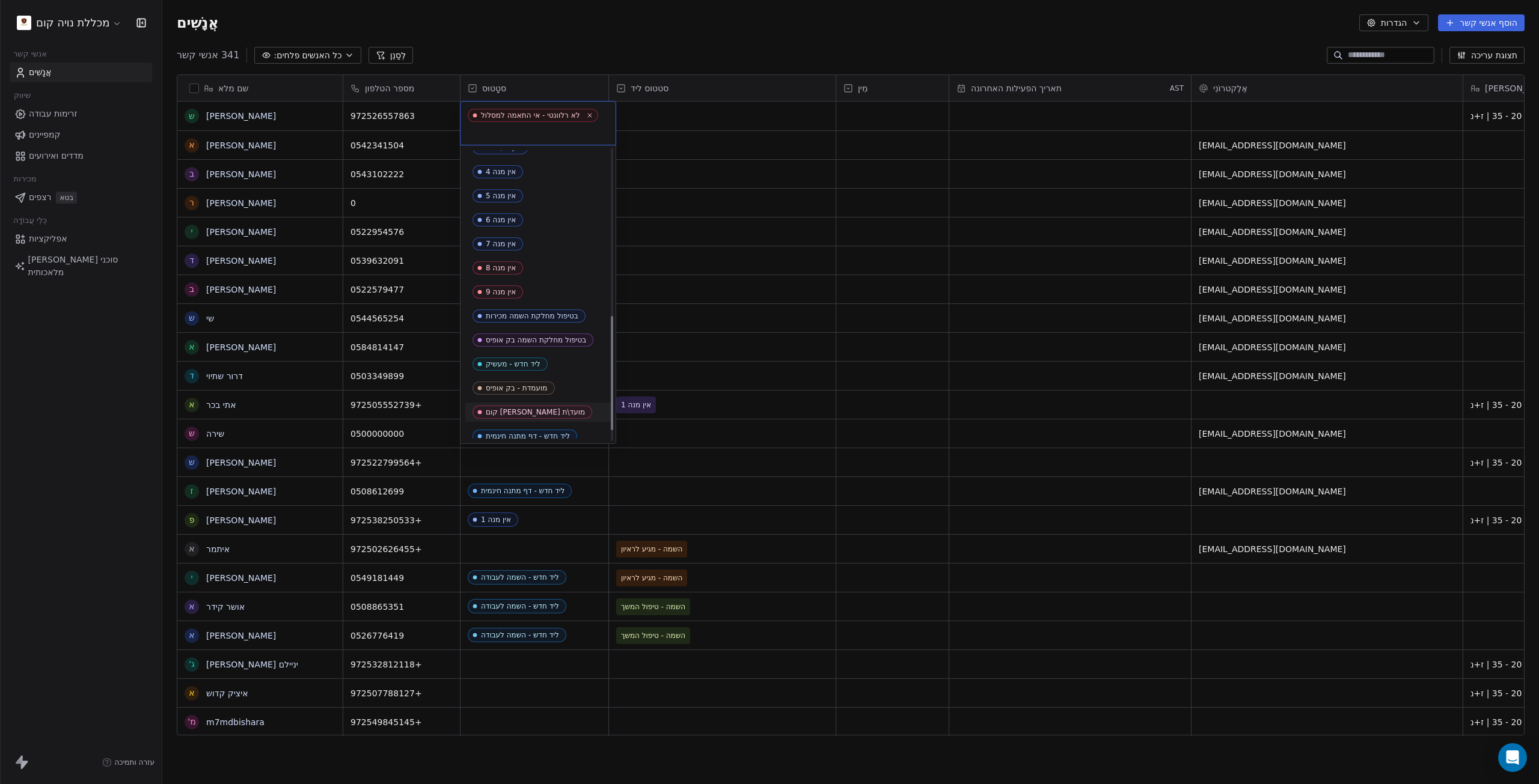
scroll to position [452, 0]
click at [545, 401] on font "ליד חדש - דף מתנה חינמית" at bounding box center [528, 405] width 84 height 8
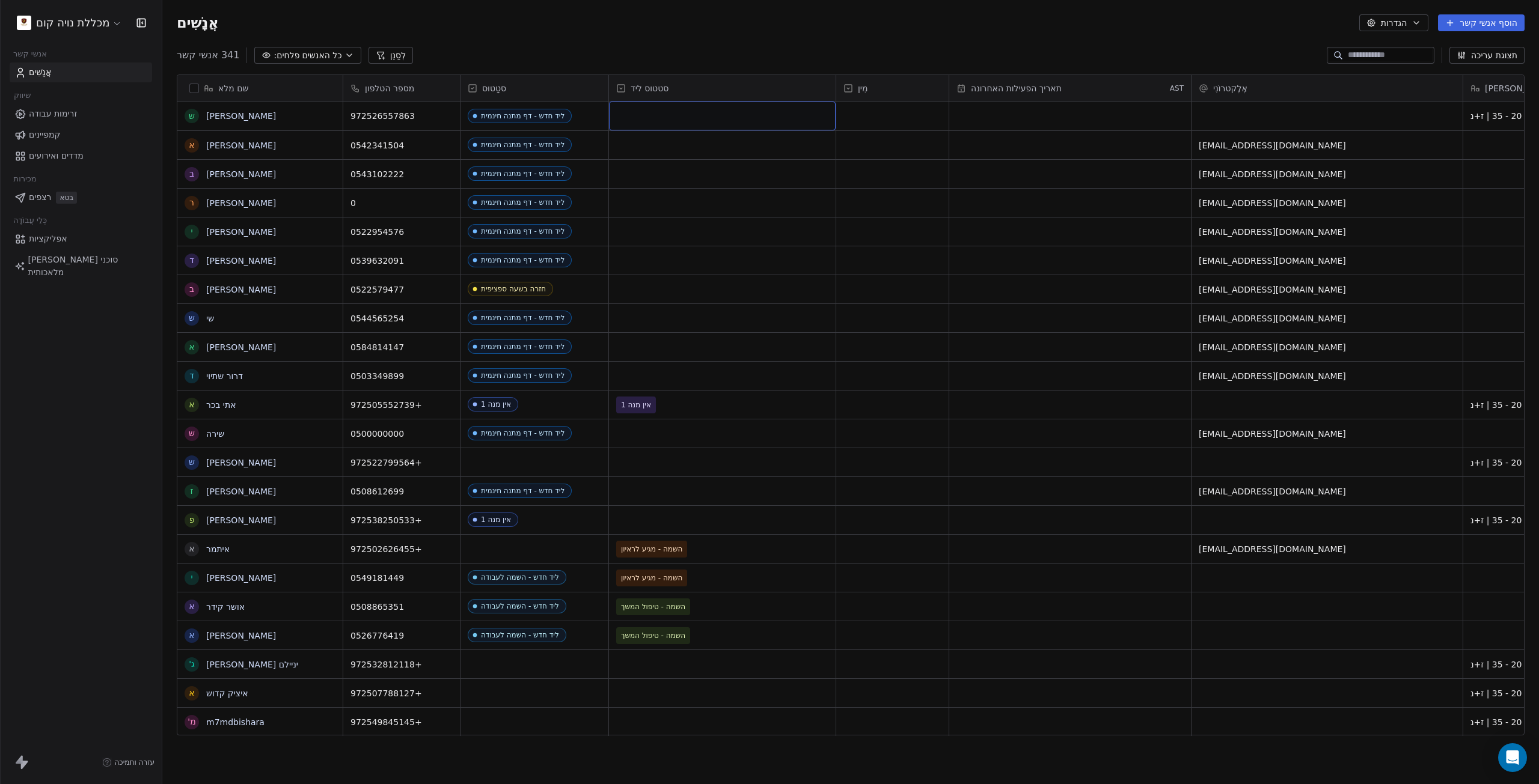
click at [646, 119] on div "רֶשֶׁת" at bounding box center [722, 116] width 226 height 29
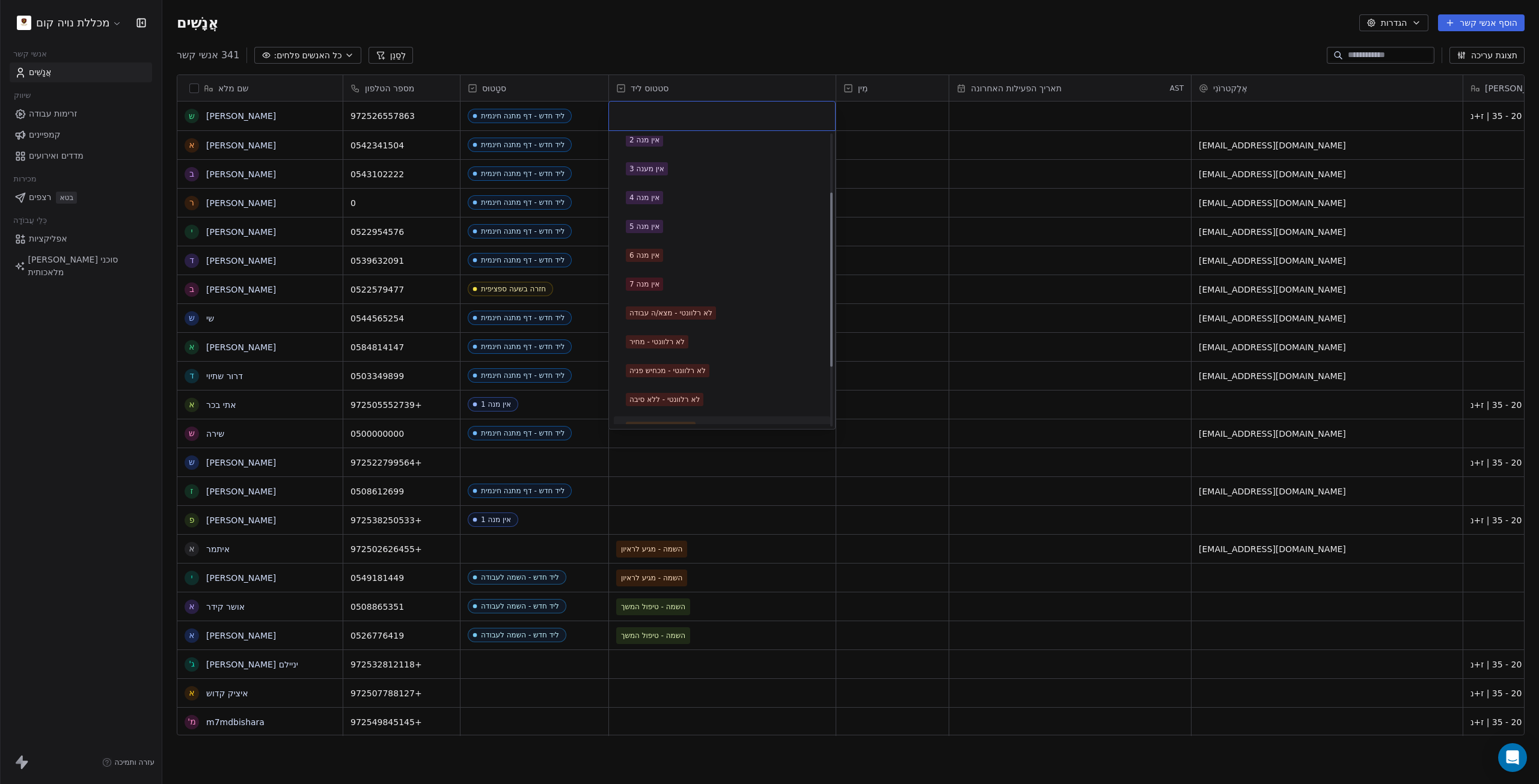
scroll to position [0, 0]
click at [621, 89] on html "מכללת נויה קום אנשי קשר אֲנָשִׁים שיווק זרימות עבודה קמפיינים מדדים ואירועים מכ…" at bounding box center [769, 392] width 1539 height 784
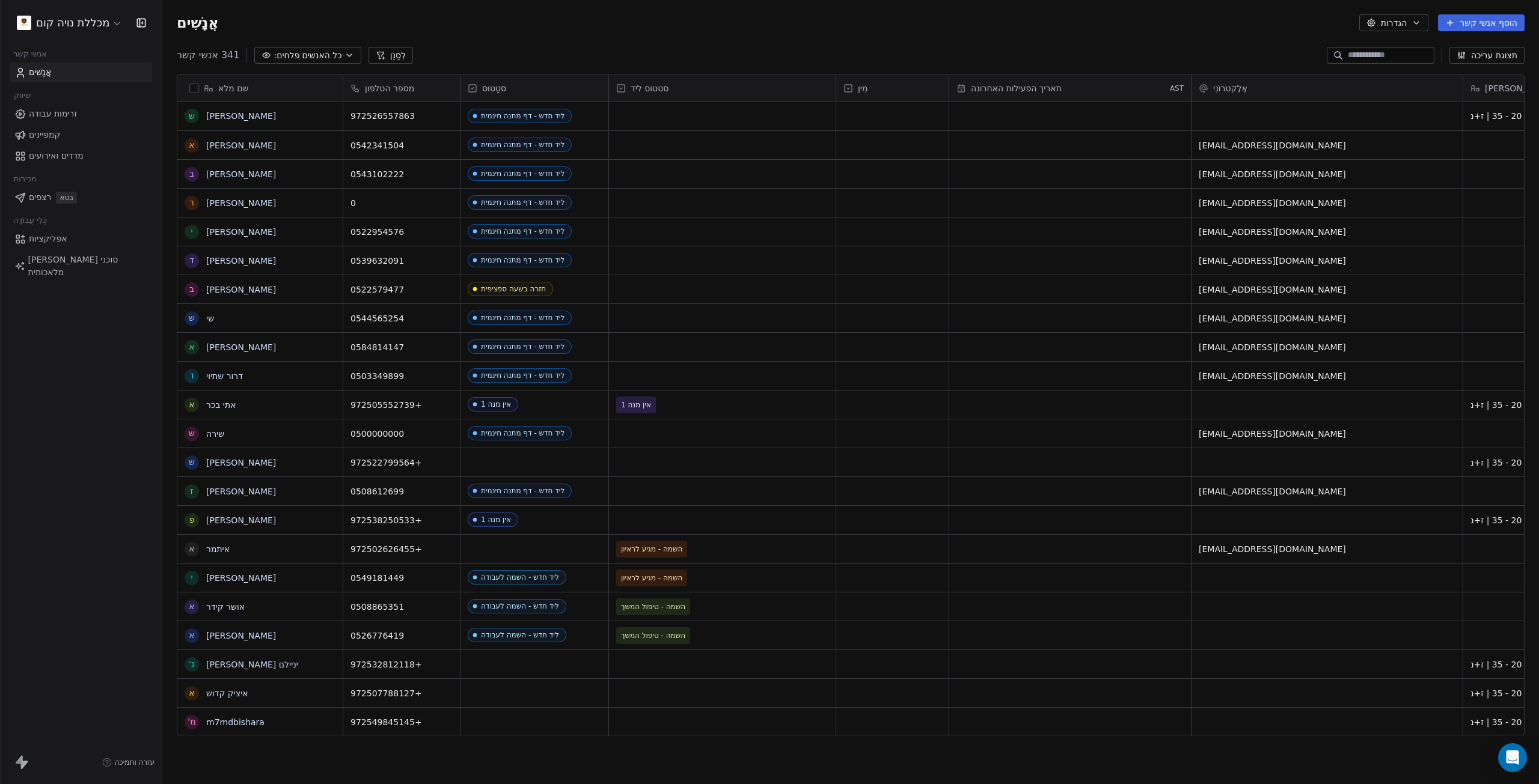
click at [641, 89] on font "סטטוס ליד" at bounding box center [649, 88] width 38 height 10
click at [656, 119] on font "עריכת נכס" at bounding box center [650, 114] width 38 height 10
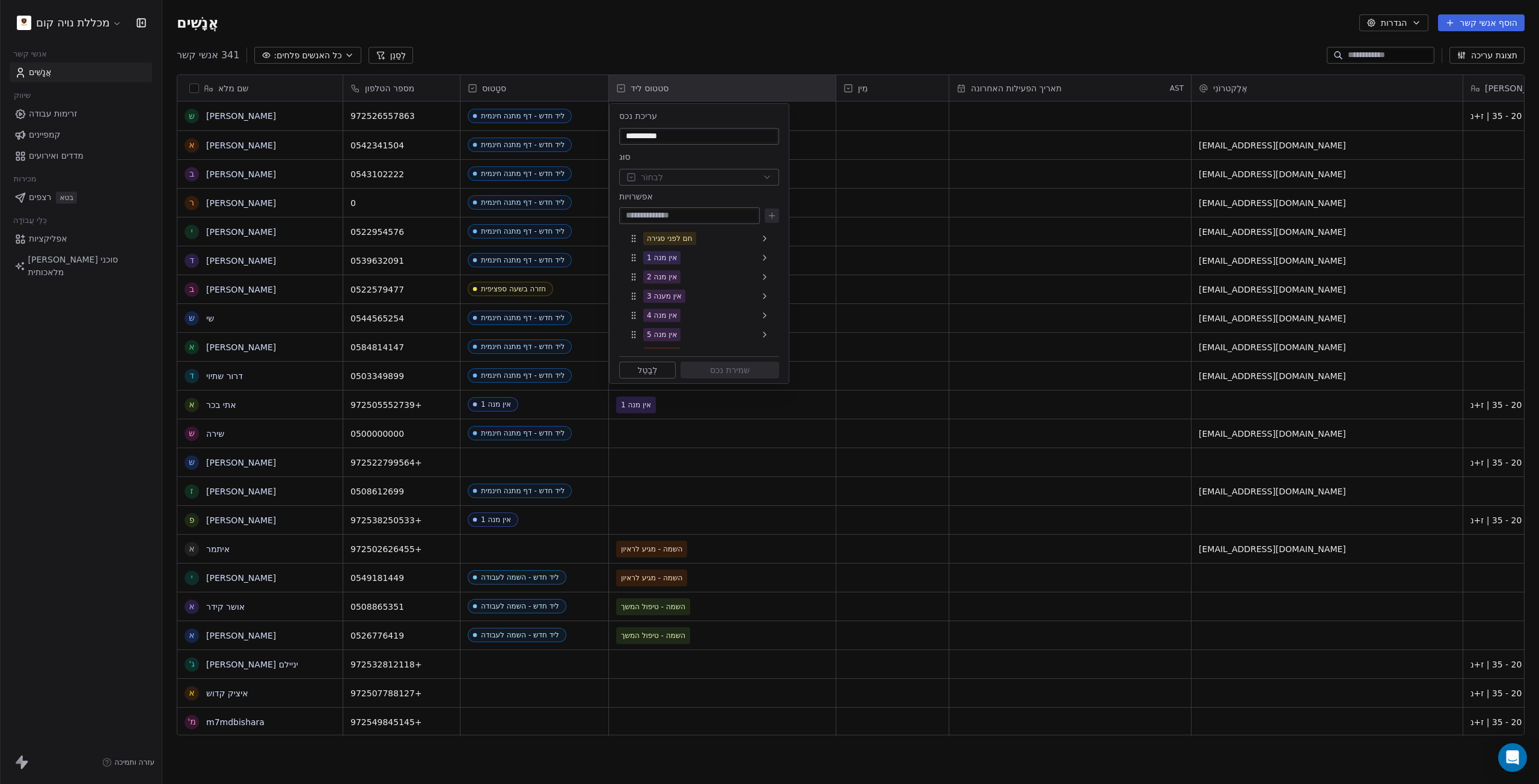
click at [668, 212] on input at bounding box center [689, 215] width 136 height 12
type input "**********"
click at [768, 212] on icon at bounding box center [772, 216] width 10 height 10
click at [650, 340] on font "לא רלוונטי - אי התאמה למסלול" at bounding box center [696, 339] width 99 height 8
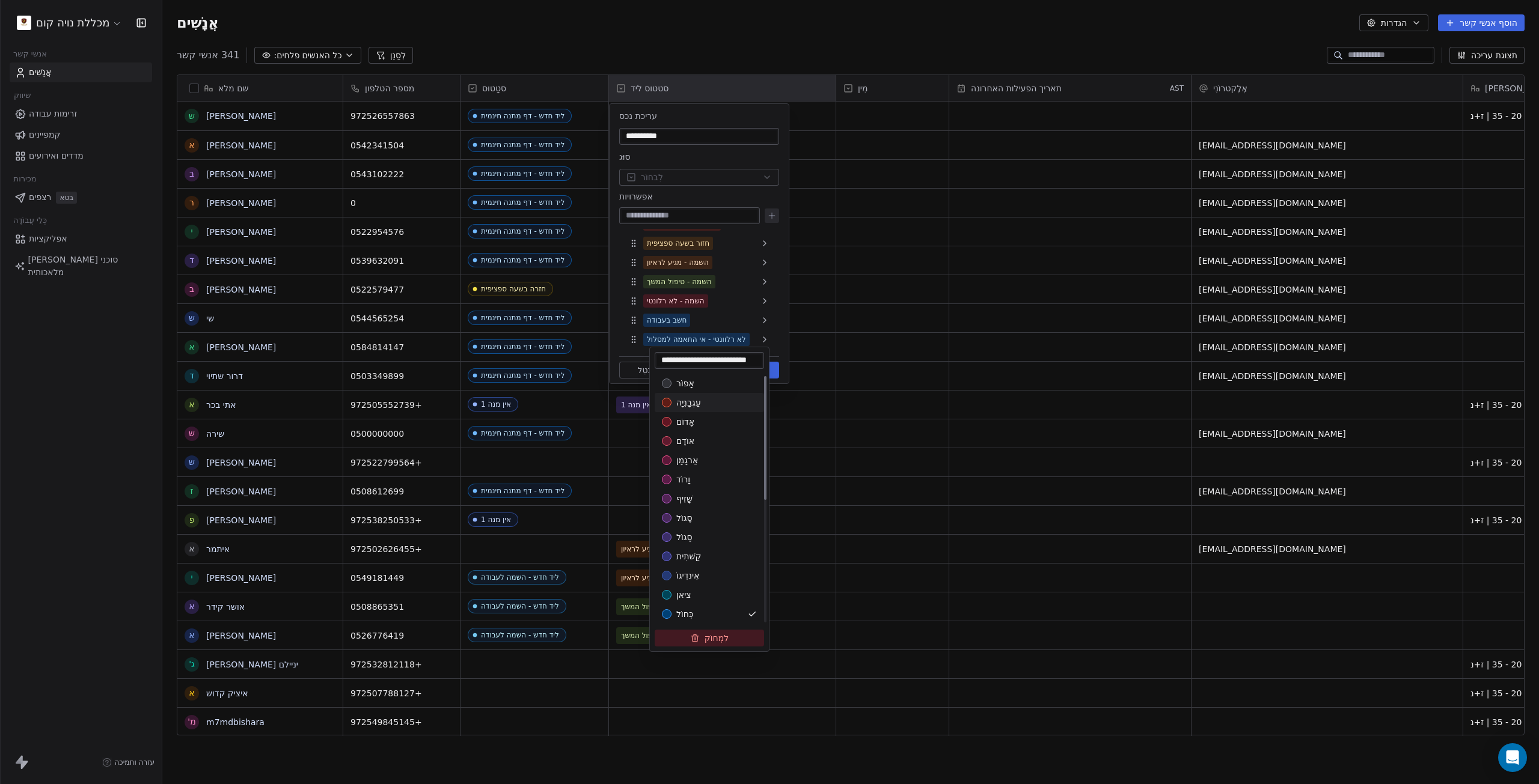
click at [691, 407] on font "עַגְבָנִיָה" at bounding box center [689, 402] width 25 height 10
click at [705, 325] on html "מכללת נויה קום אנשי קשר אֲנָשִׁים שיווק זרימות עבודה קמפיינים מדדים ואירועים מכ…" at bounding box center [769, 392] width 1539 height 784
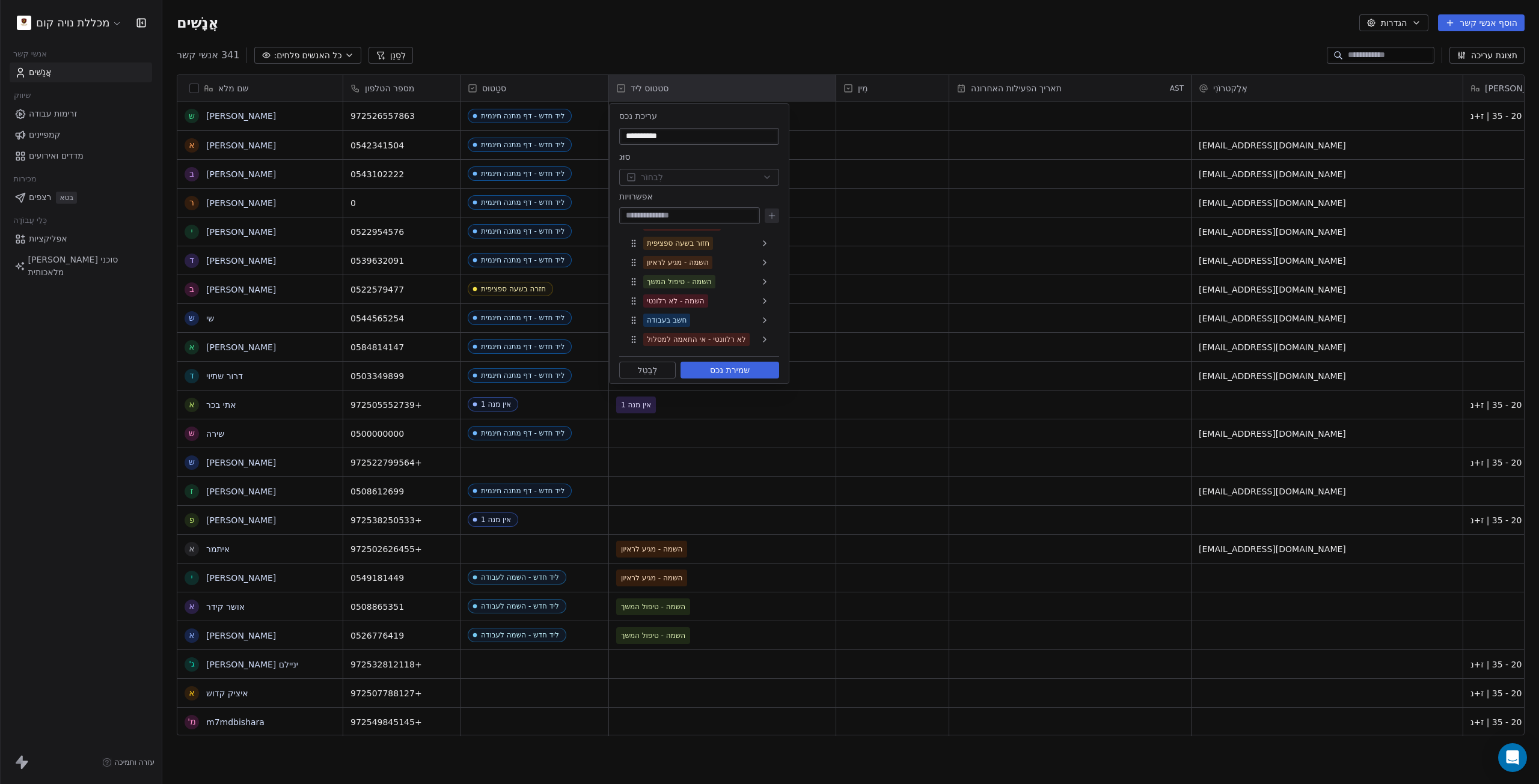
click at [700, 215] on input at bounding box center [689, 215] width 136 height 12
type input "**********"
click at [733, 378] on button "שמירת נכס" at bounding box center [730, 370] width 99 height 17
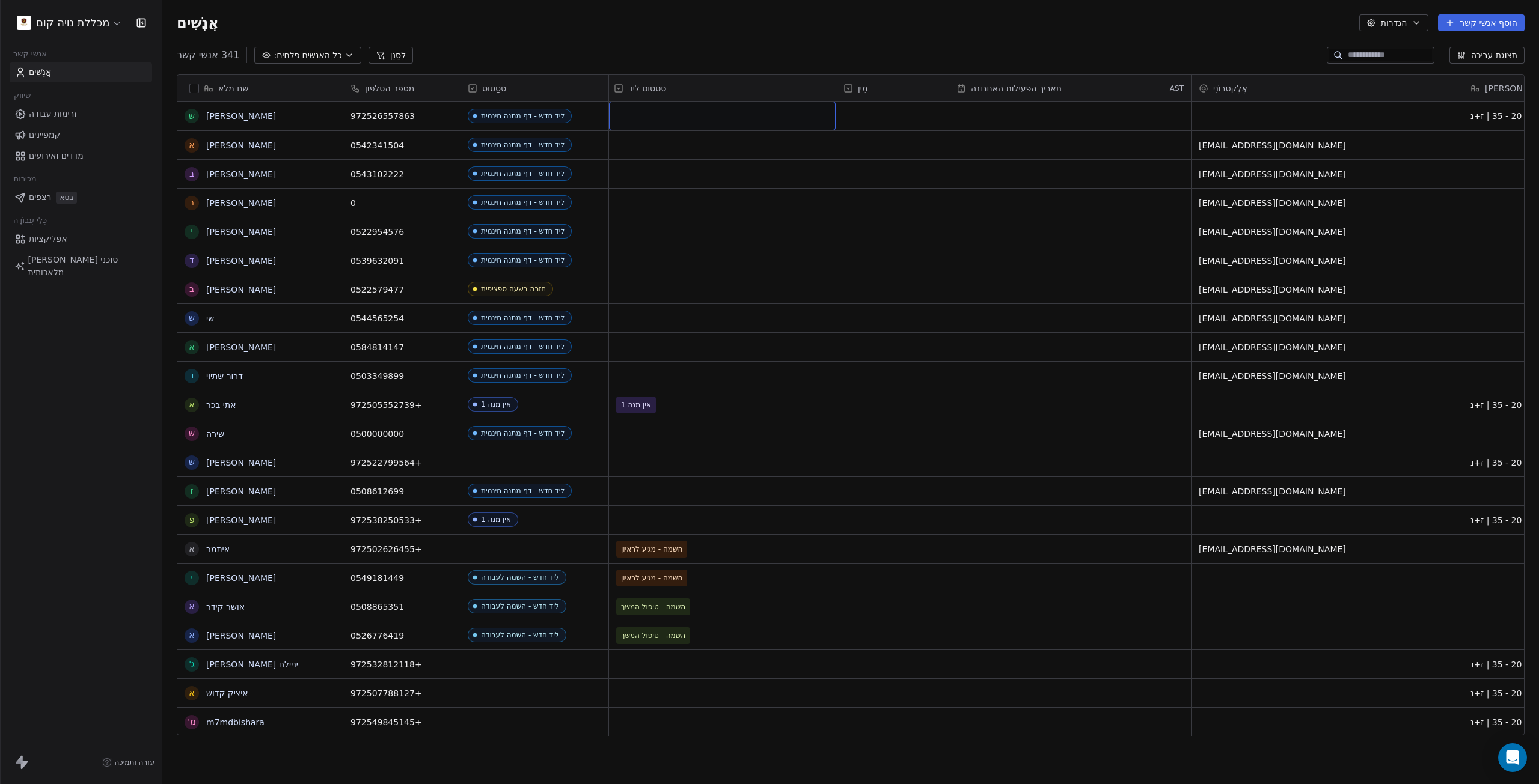
click at [634, 112] on div "רֶשֶׁת" at bounding box center [722, 116] width 226 height 29
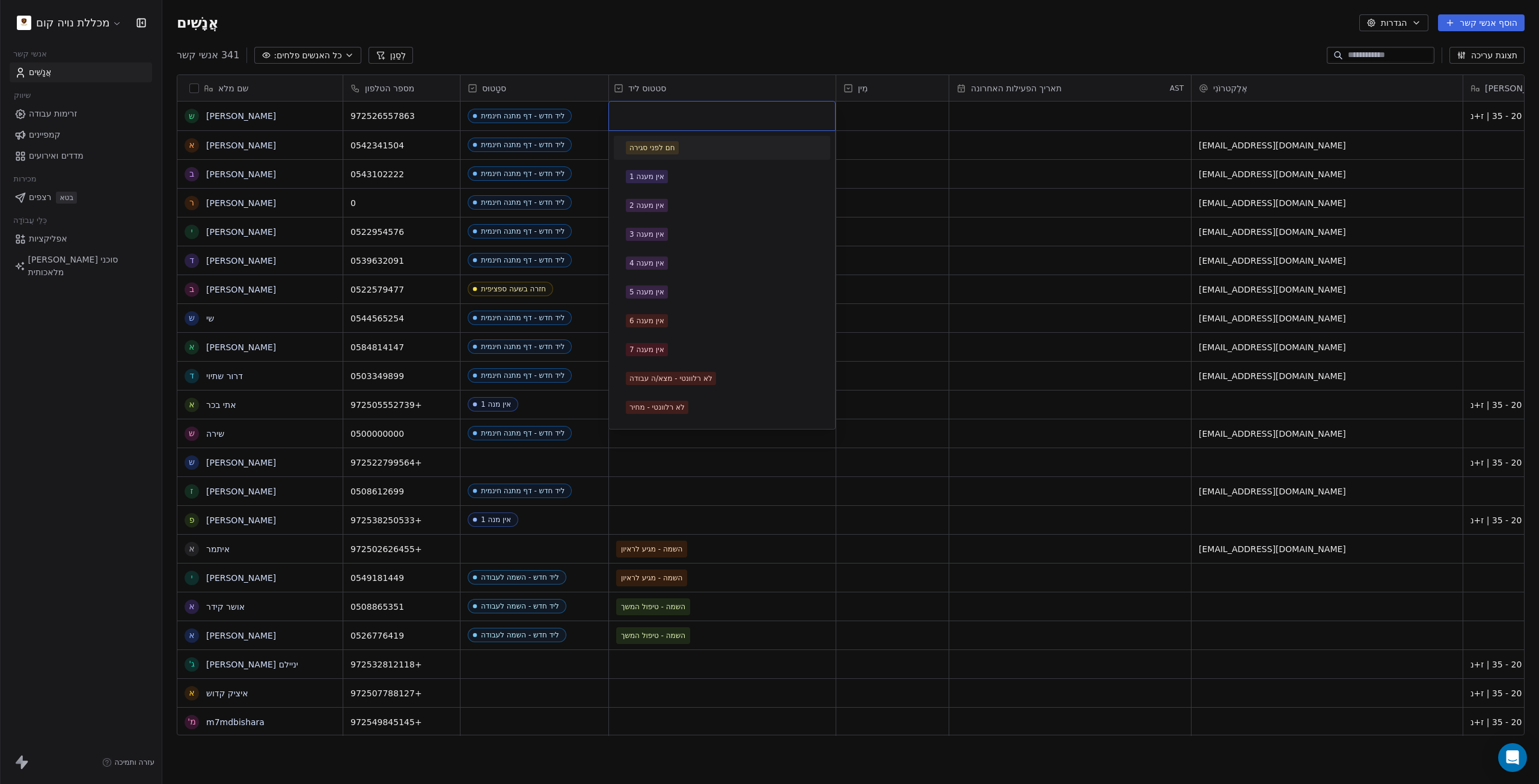
click at [668, 117] on input "text" at bounding box center [722, 116] width 212 height 13
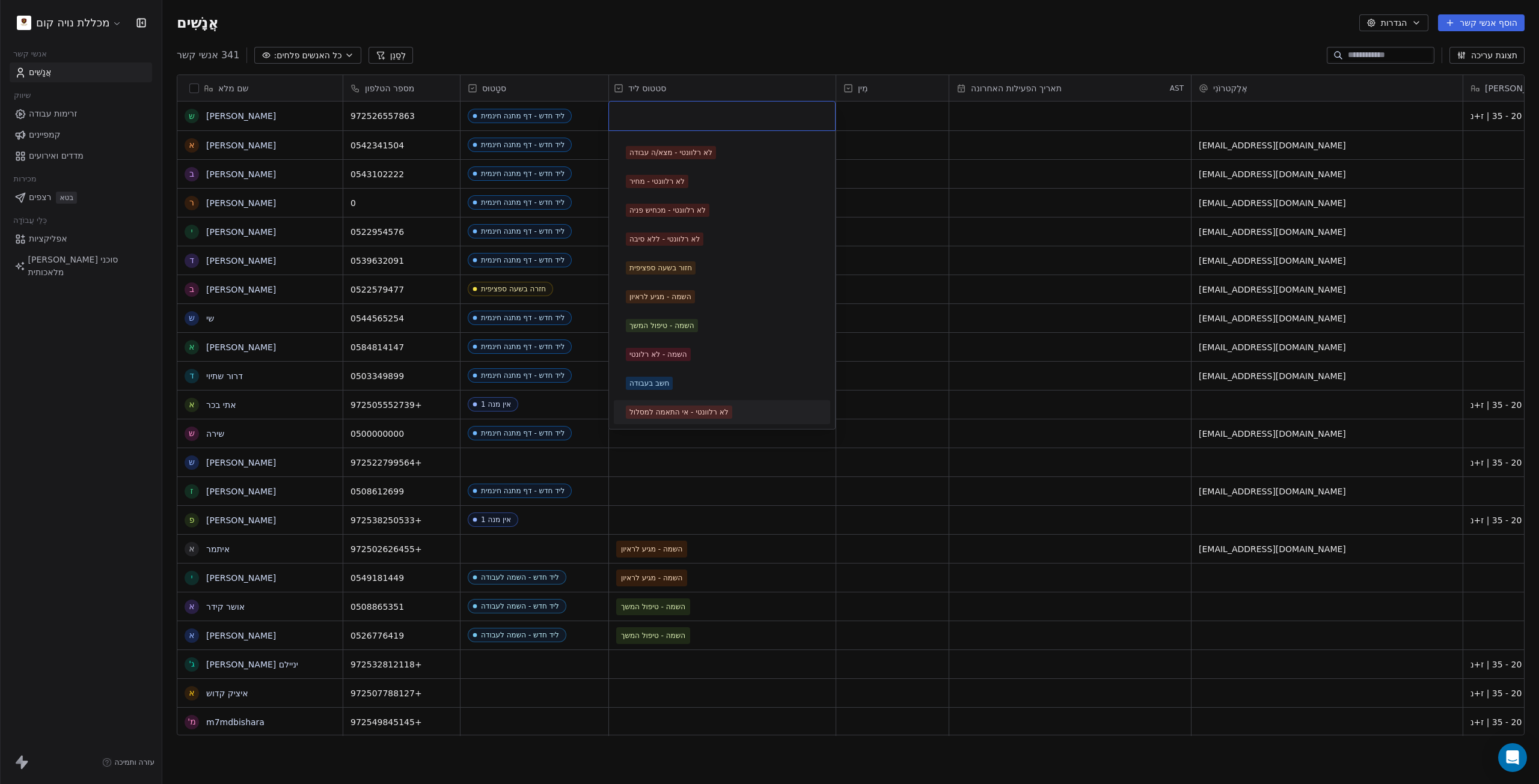
click at [723, 408] on font "לא רלוונטי - אי התאמה למסלול" at bounding box center [679, 412] width 99 height 8
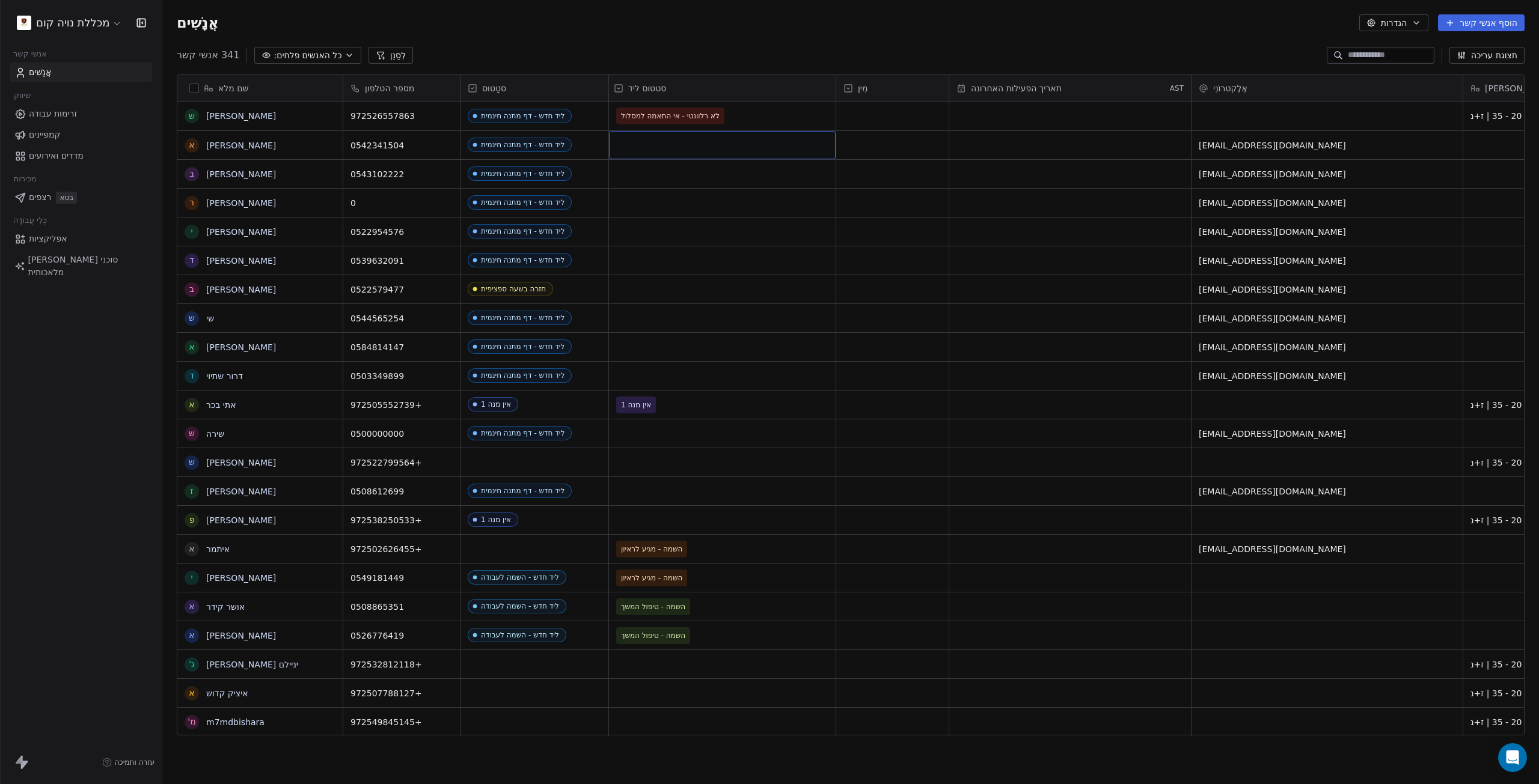
click at [675, 139] on div "רֶשֶׁת" at bounding box center [722, 145] width 226 height 28
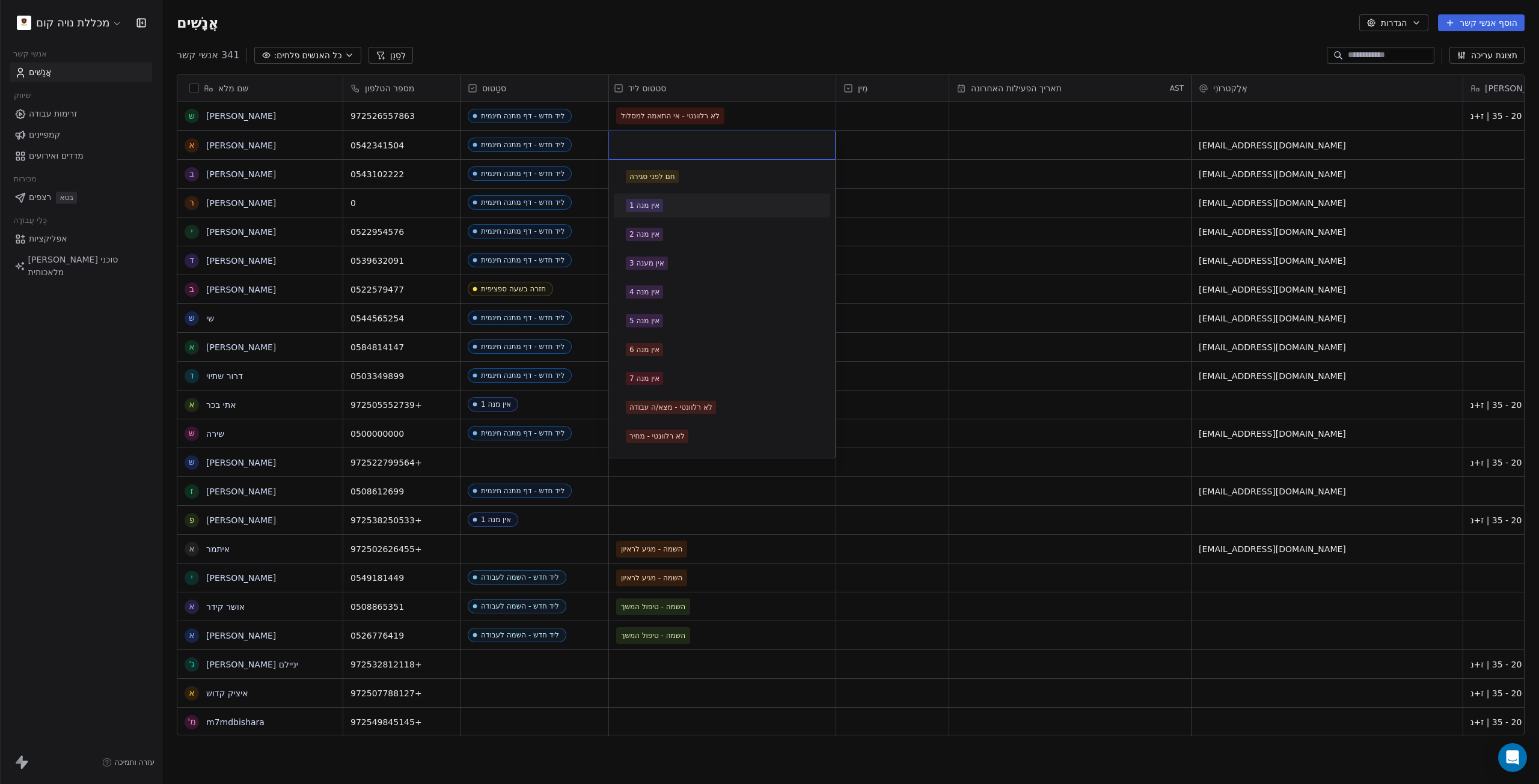
click at [656, 205] on font "אין מנה 1" at bounding box center [644, 205] width 30 height 8
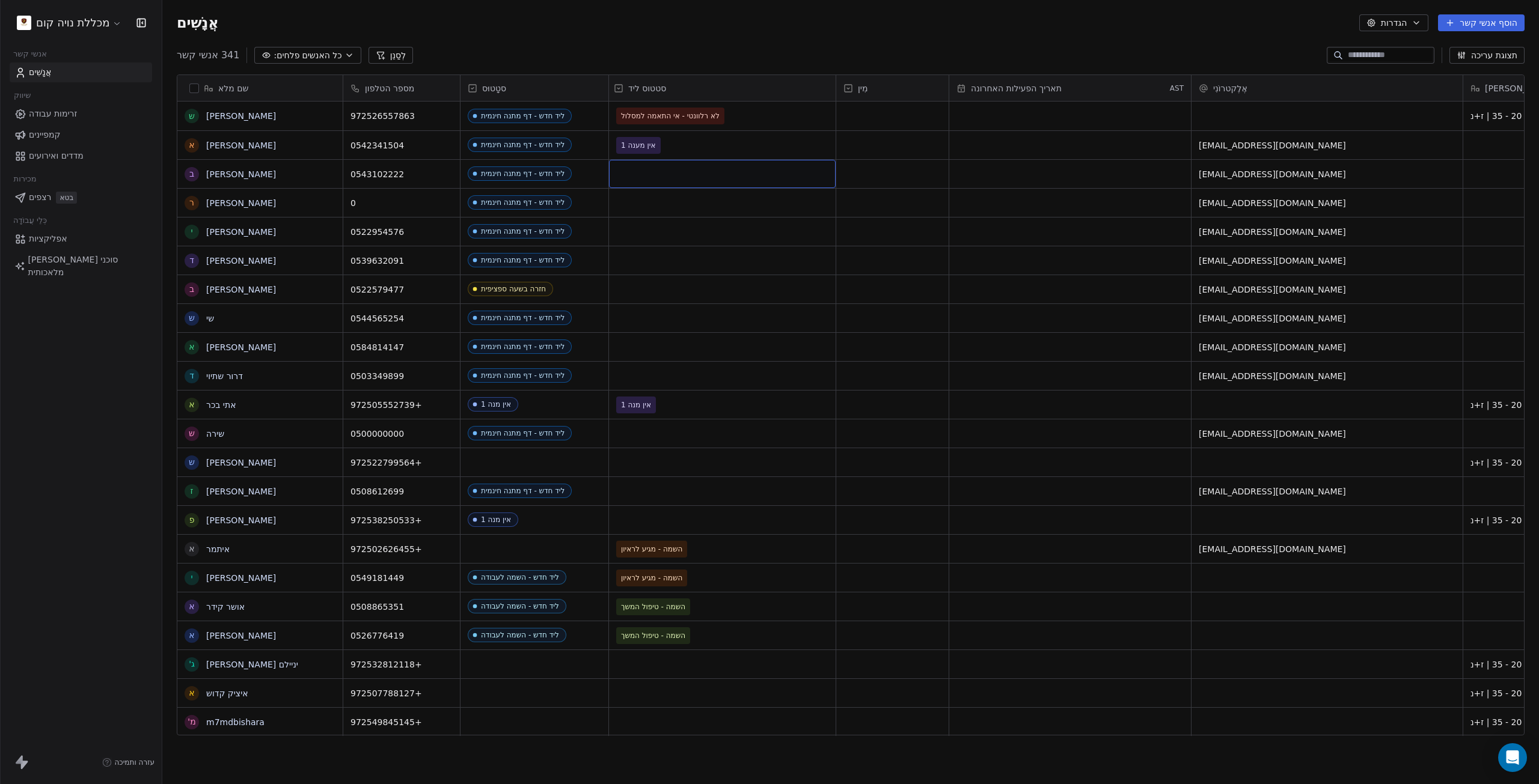
click at [646, 177] on div "רֶשֶׁת" at bounding box center [722, 173] width 226 height 28
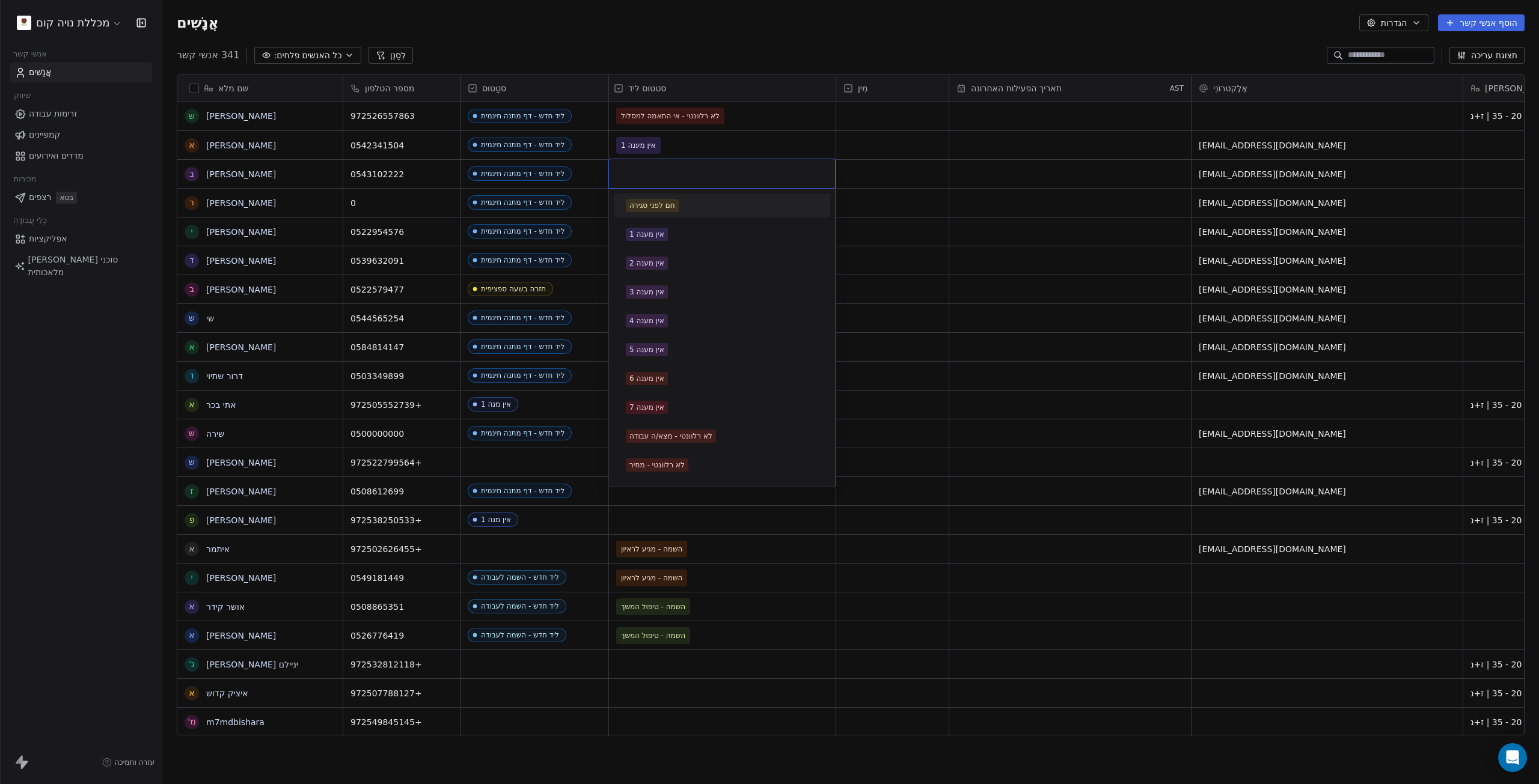
click at [681, 182] on div at bounding box center [722, 173] width 226 height 29
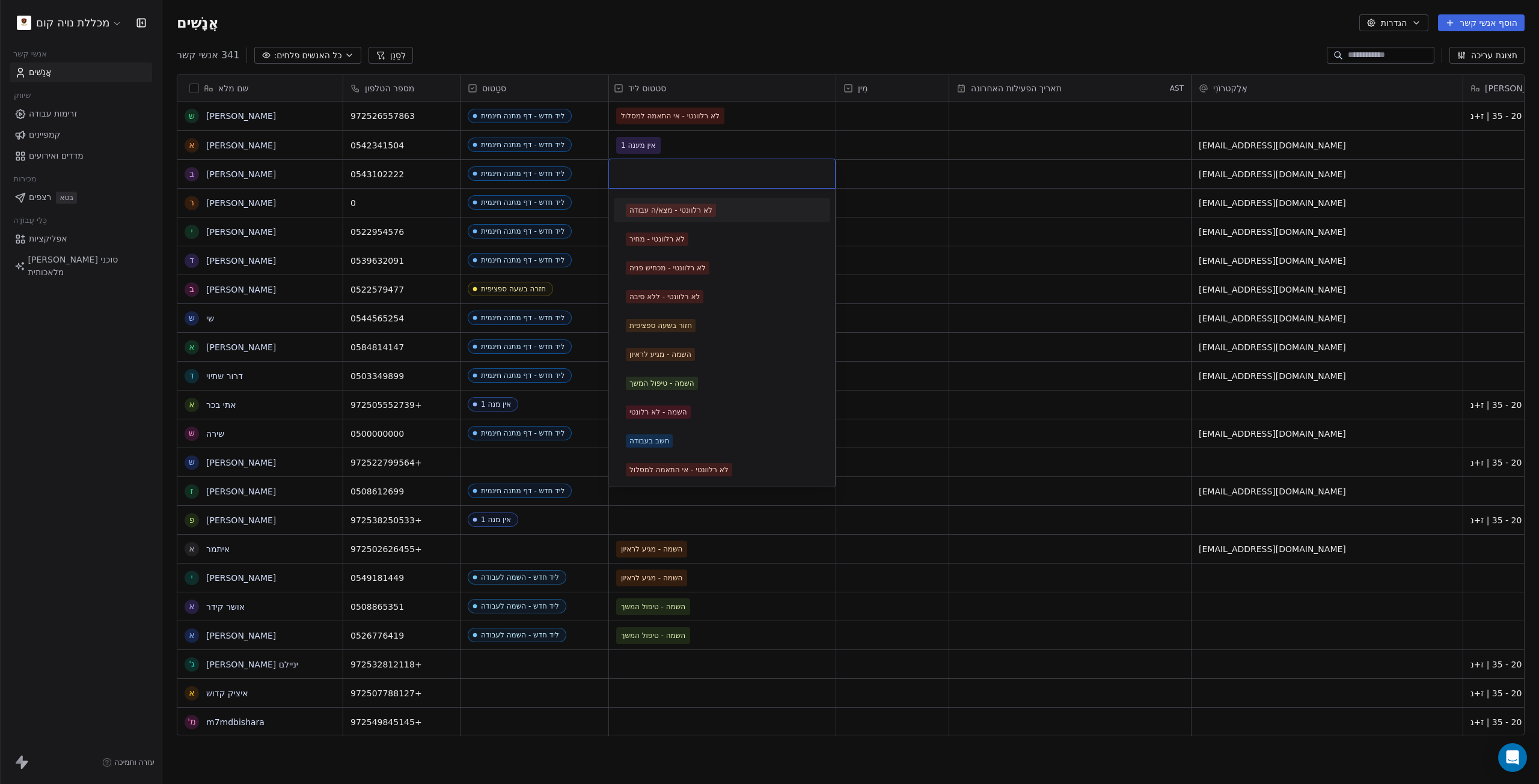
click at [679, 161] on div at bounding box center [722, 173] width 226 height 29
click at [623, 85] on html "מכללת נויה קום אנשי קשר אֲנָשִׁים שיווק זרימות עבודה קמפיינים מדדים ואירועים מכ…" at bounding box center [769, 392] width 1539 height 784
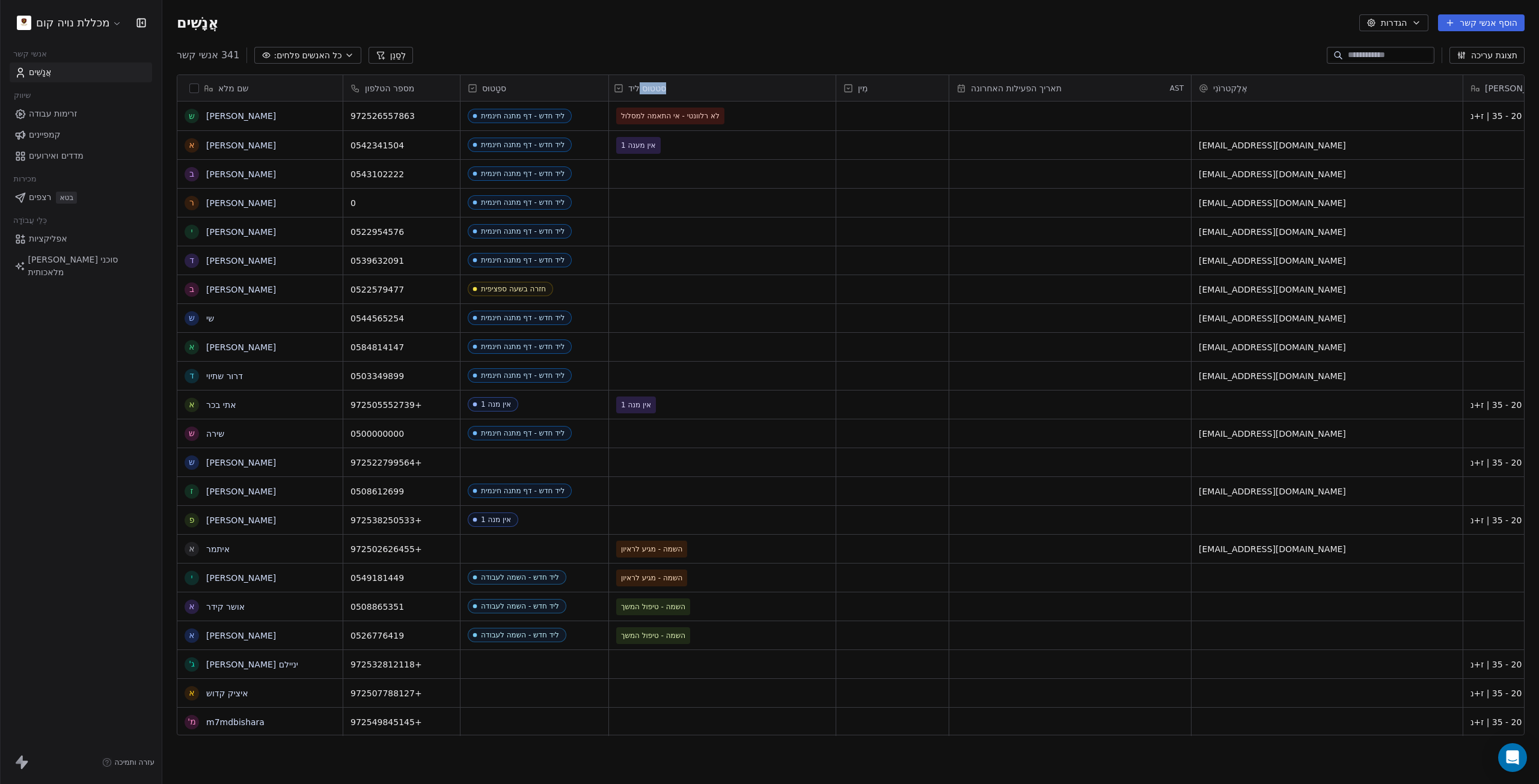
click at [622, 86] on icon at bounding box center [619, 88] width 7 height 7
click at [619, 86] on icon at bounding box center [619, 88] width 10 height 10
click at [635, 86] on font "סטטוס ליד" at bounding box center [647, 88] width 38 height 10
click at [615, 83] on icon at bounding box center [619, 88] width 10 height 10
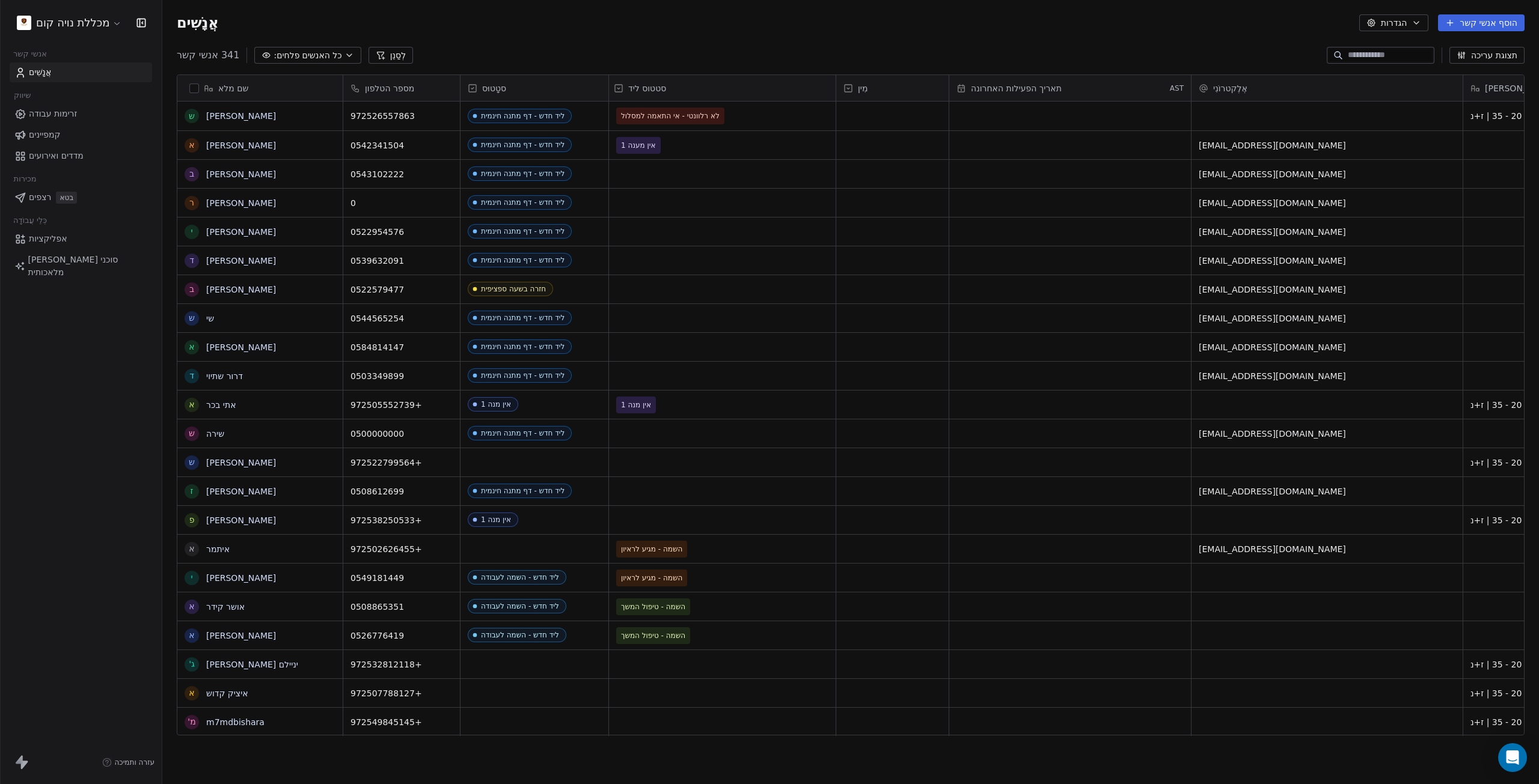
click at [620, 85] on icon at bounding box center [619, 88] width 7 height 7
click at [621, 85] on icon at bounding box center [619, 88] width 7 height 7
click at [632, 88] on font "סטטוס ליד" at bounding box center [647, 88] width 38 height 10
click at [616, 87] on icon at bounding box center [619, 88] width 10 height 10
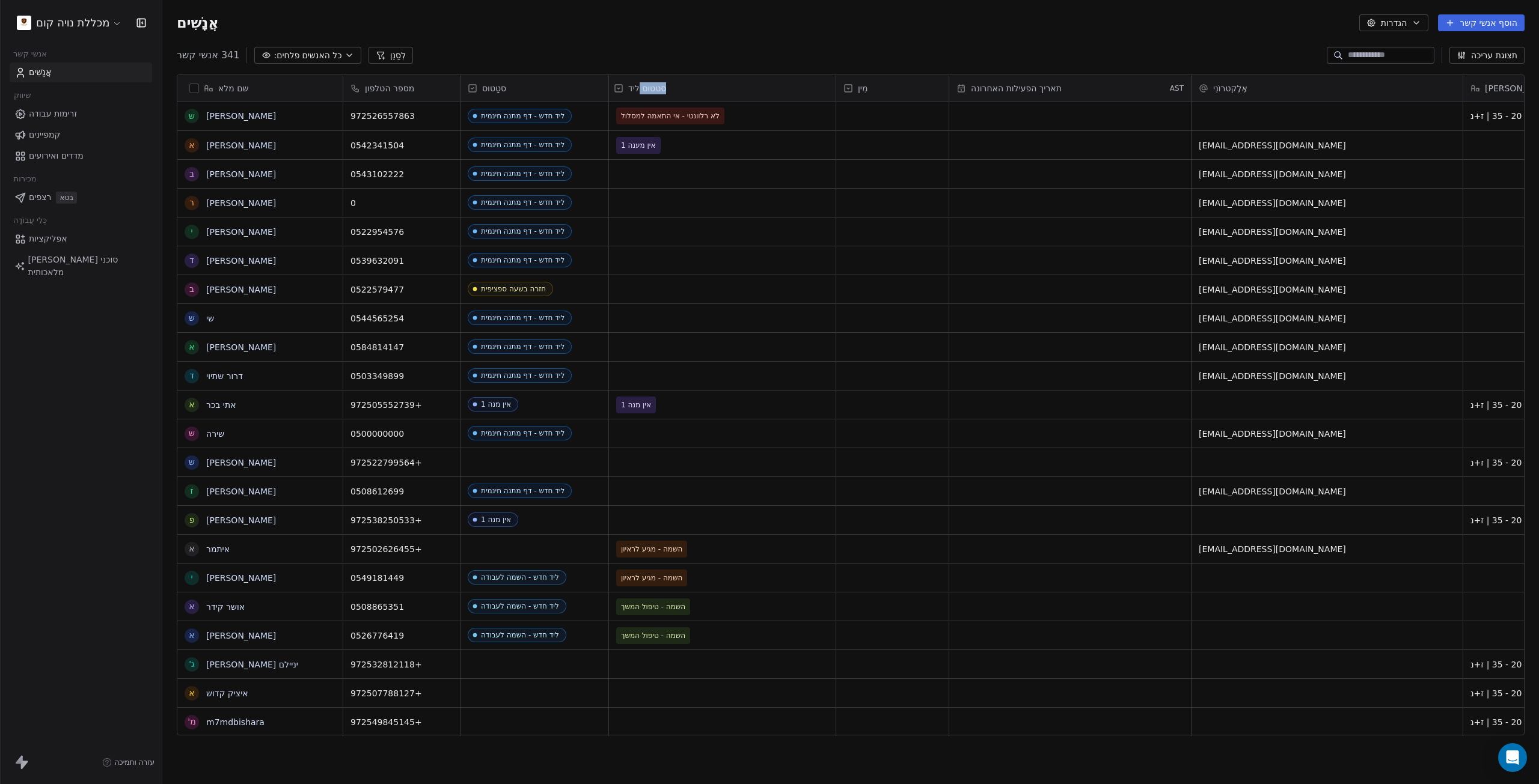
click at [616, 87] on icon at bounding box center [619, 88] width 10 height 10
click at [687, 92] on div "סטטוס ליד" at bounding box center [721, 88] width 215 height 12
click at [685, 92] on div "סטטוס ליד" at bounding box center [721, 88] width 215 height 12
click at [684, 92] on div "סטטוס ליד" at bounding box center [721, 88] width 215 height 12
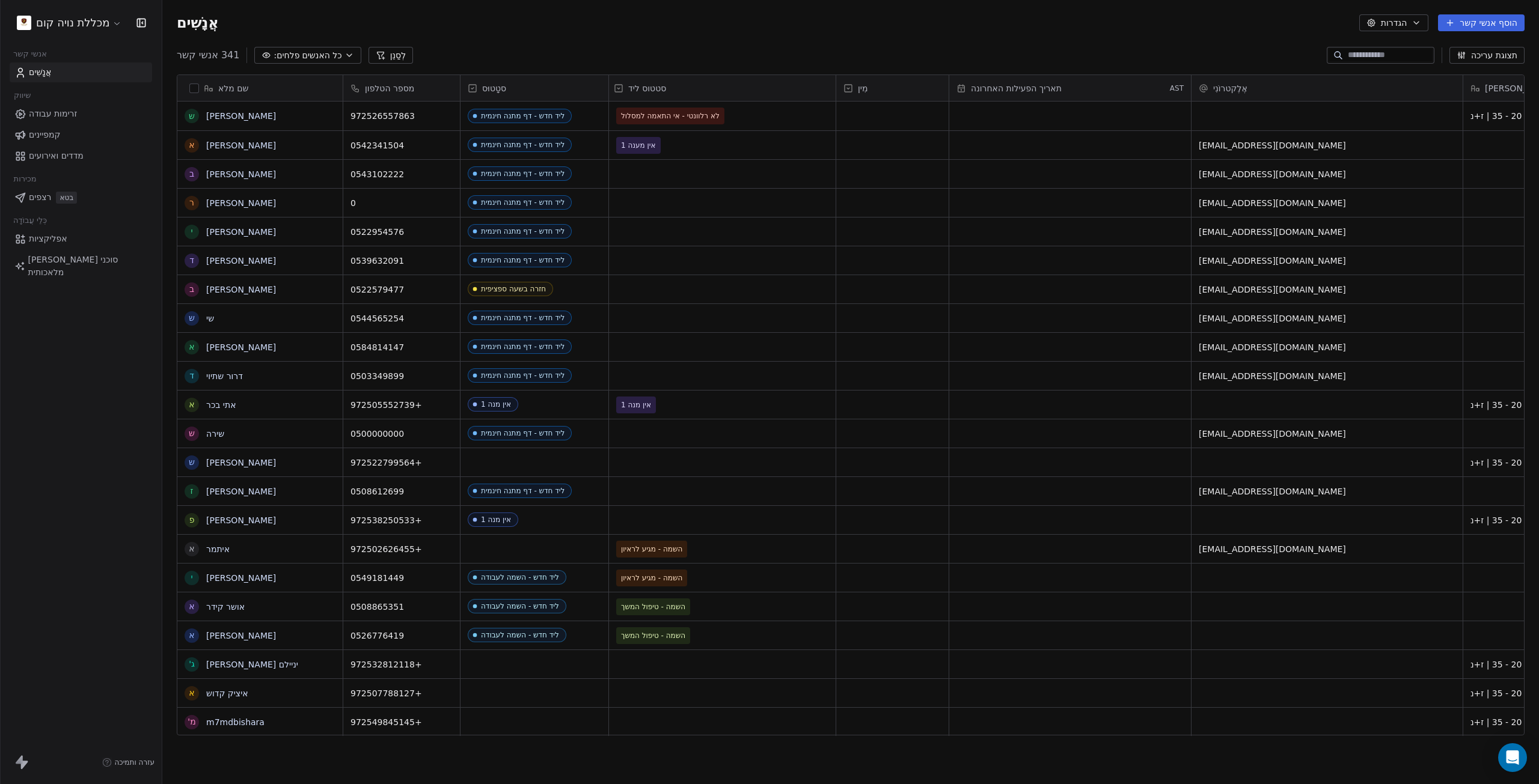
click at [684, 92] on div "סטטוס ליד" at bounding box center [721, 88] width 215 height 12
click at [657, 175] on div "רֶשֶׁת" at bounding box center [722, 173] width 226 height 28
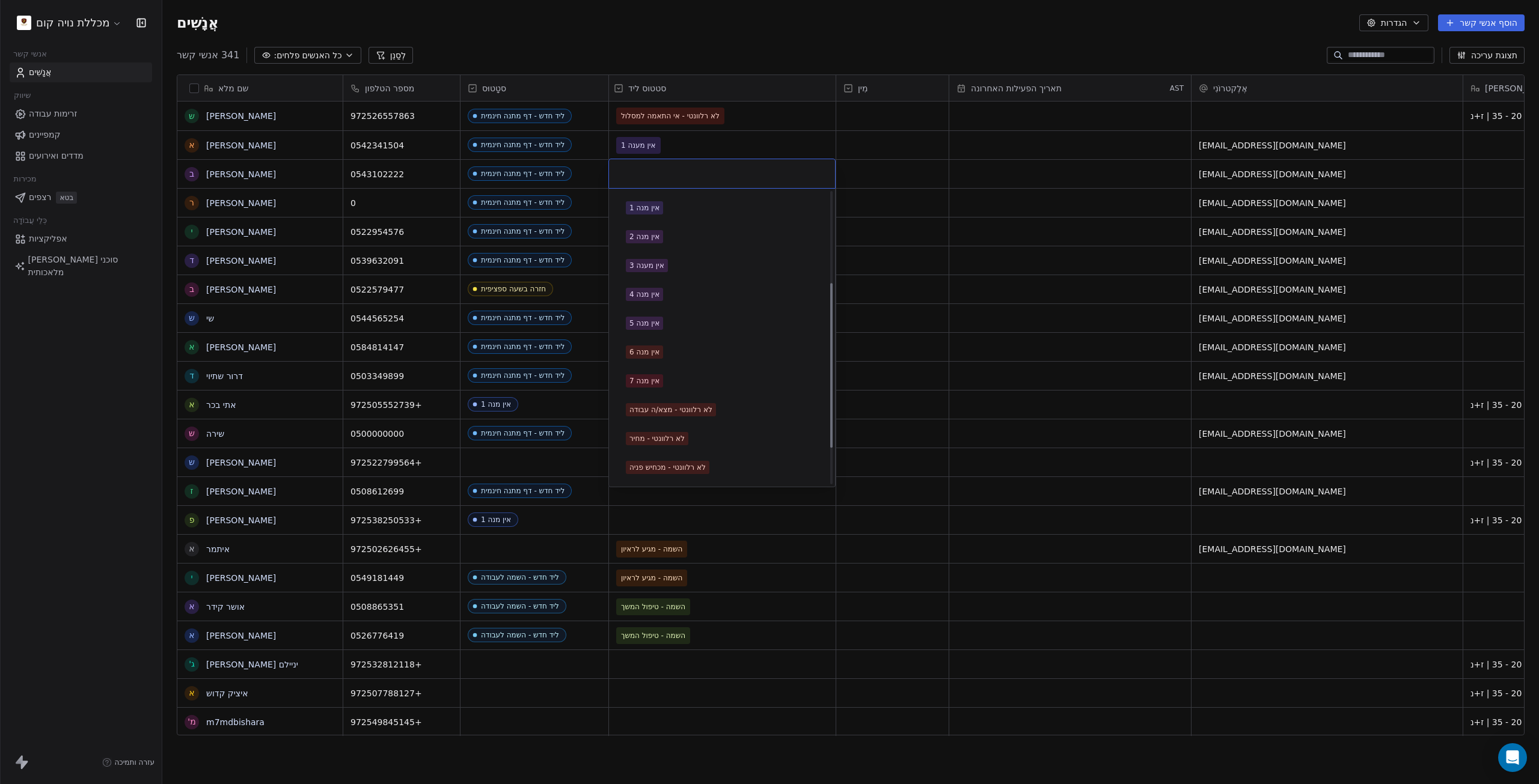
scroll to position [0, 0]
click at [706, 83] on html "מכללת נויה קום אנשי קשר אֲנָשִׁים שיווק זרימות עבודה קמפיינים מדדים ואירועים מכ…" at bounding box center [769, 392] width 1539 height 784
click at [644, 84] on html "מכללת נויה קום אנשי קשר אֲנָשִׁים שיווק זרימות עבודה קמפיינים מדדים ואירועים מכ…" at bounding box center [769, 392] width 1539 height 784
click at [644, 84] on font "סטטוס ליד" at bounding box center [647, 88] width 38 height 10
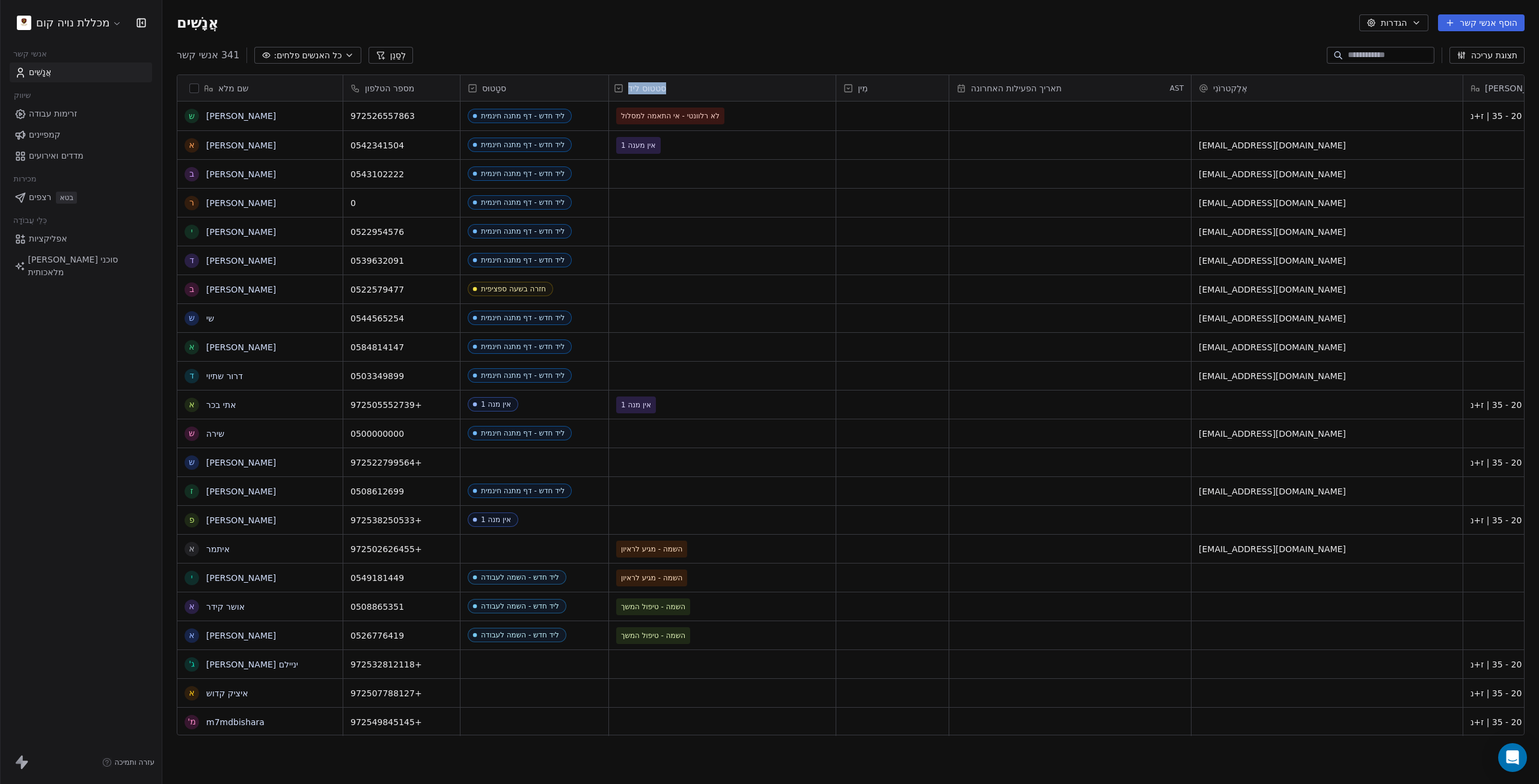
click at [644, 84] on font "סטטוס ליד" at bounding box center [647, 88] width 38 height 10
click at [620, 92] on icon at bounding box center [619, 88] width 7 height 7
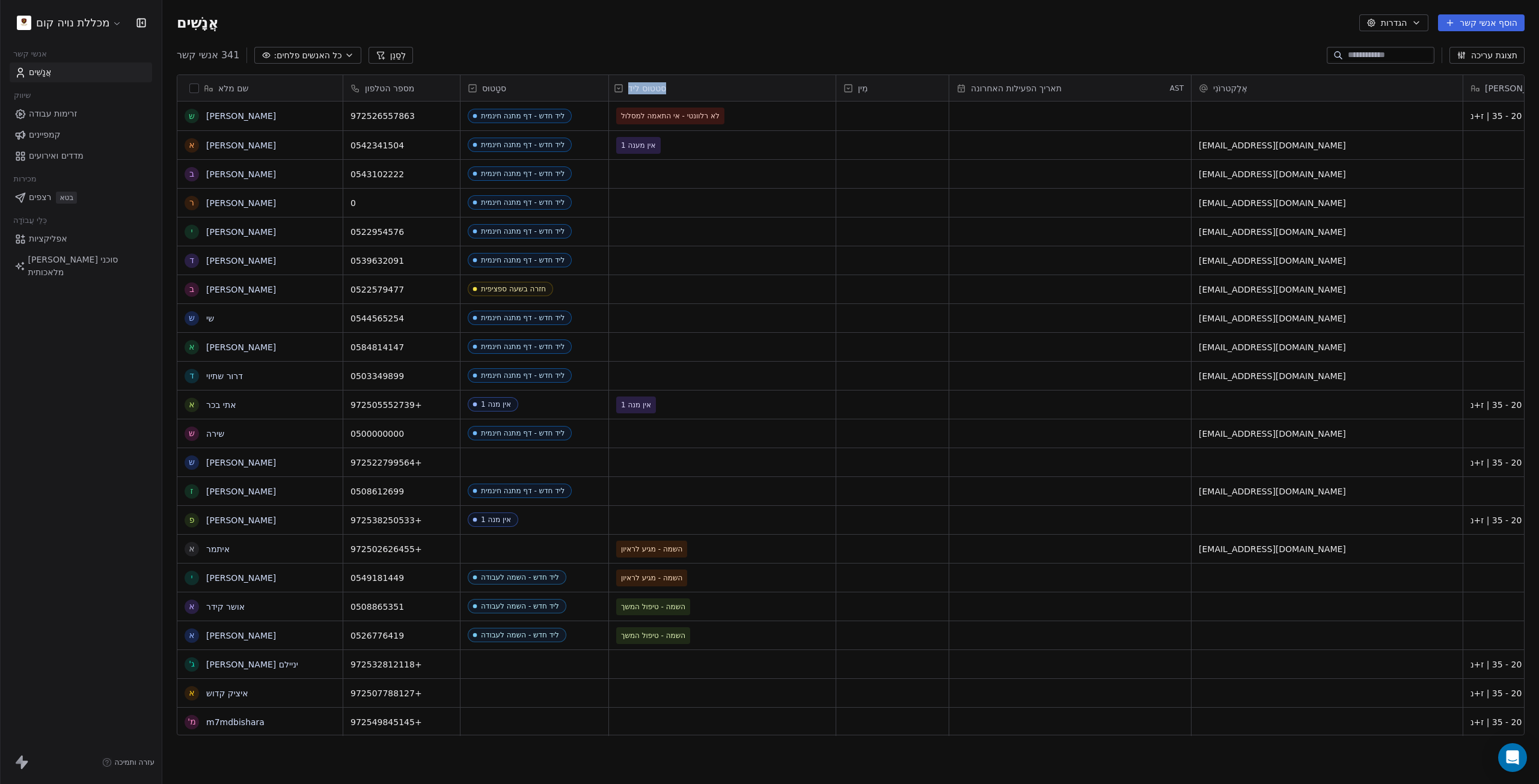
click at [751, 88] on div "סטטוס ליד" at bounding box center [721, 88] width 215 height 12
click at [750, 90] on div "סטטוס ליד" at bounding box center [721, 88] width 215 height 12
drag, startPoint x: 750, startPoint y: 90, endPoint x: 723, endPoint y: 98, distance: 28.2
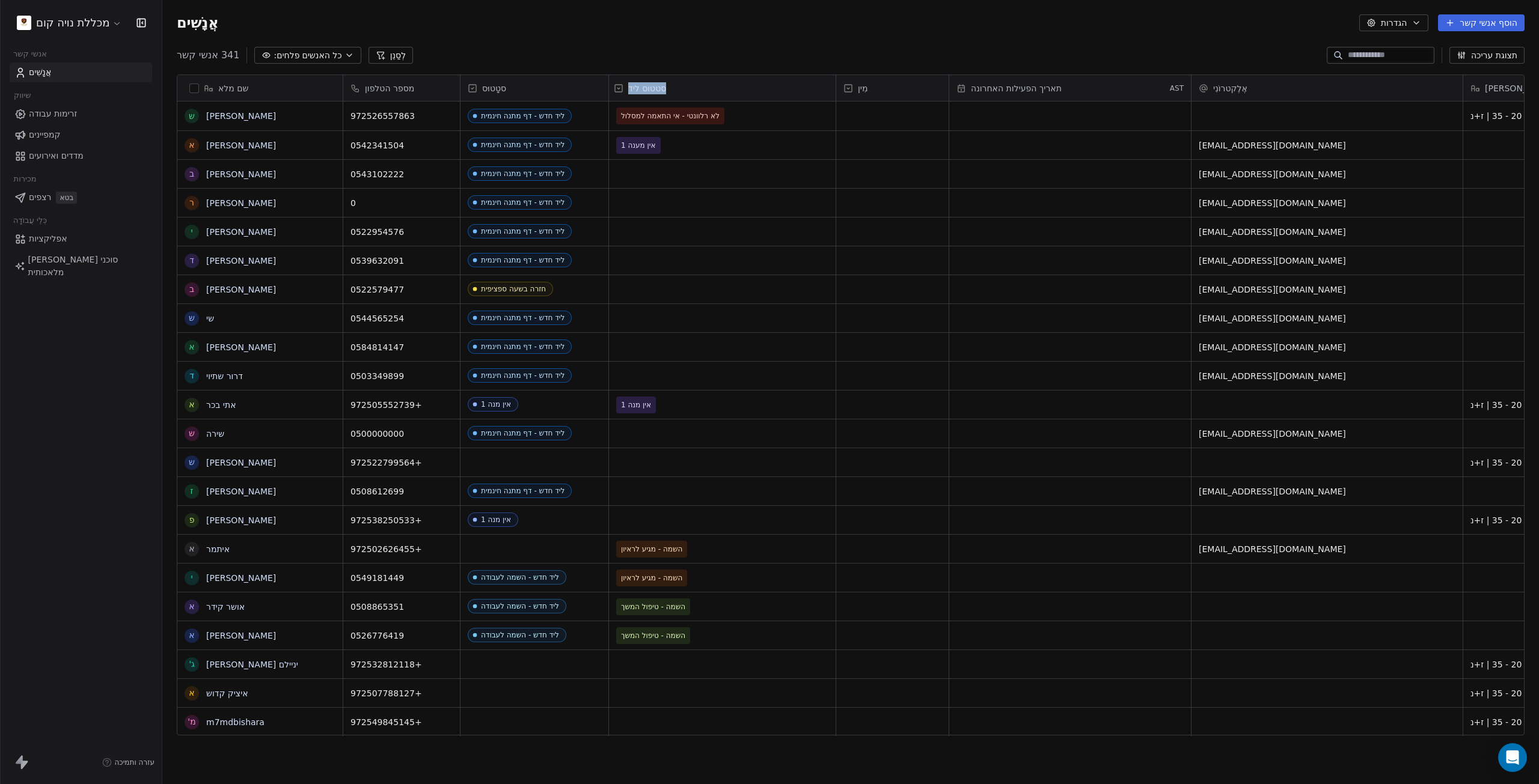
click at [739, 92] on div "סטטוס ליד" at bounding box center [721, 88] width 215 height 12
click at [639, 92] on font "סטטוס ליד" at bounding box center [647, 88] width 38 height 10
click at [636, 10] on div "אֲנָשִׁים הגדרות הוסף אנשי קשר" at bounding box center [850, 23] width 1377 height 46
click at [621, 92] on div "סטטוס ליד" at bounding box center [721, 88] width 215 height 12
click at [621, 85] on icon at bounding box center [619, 88] width 7 height 7
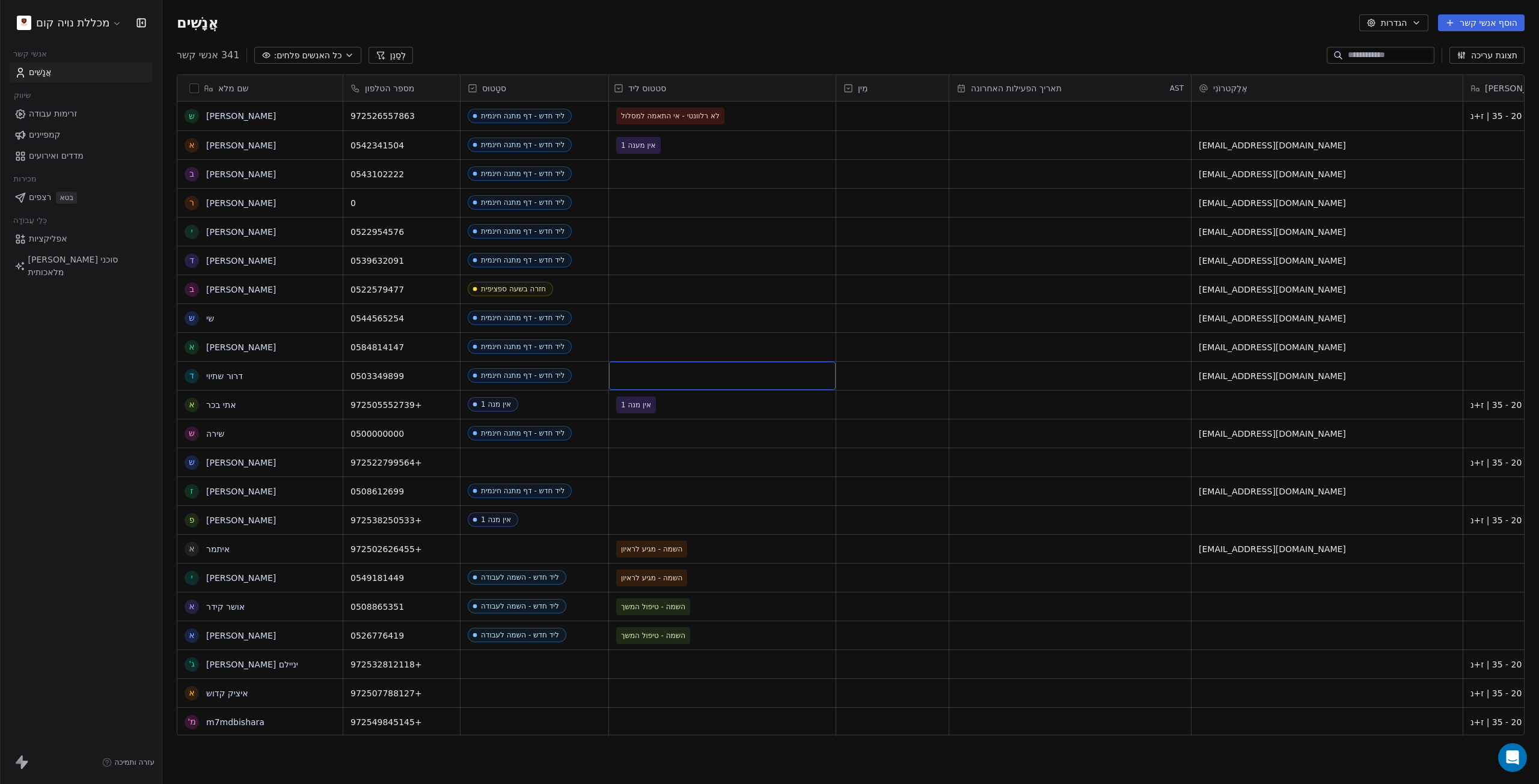
click at [621, 90] on icon at bounding box center [619, 88] width 10 height 10
click at [626, 92] on div "סטטוס ליד" at bounding box center [721, 88] width 215 height 12
click at [639, 44] on div "אֲנָשִׁים הגדרות הוסף אנשי קשר" at bounding box center [850, 23] width 1377 height 46
click at [627, 84] on div "סטטוס ליד" at bounding box center [721, 88] width 210 height 12
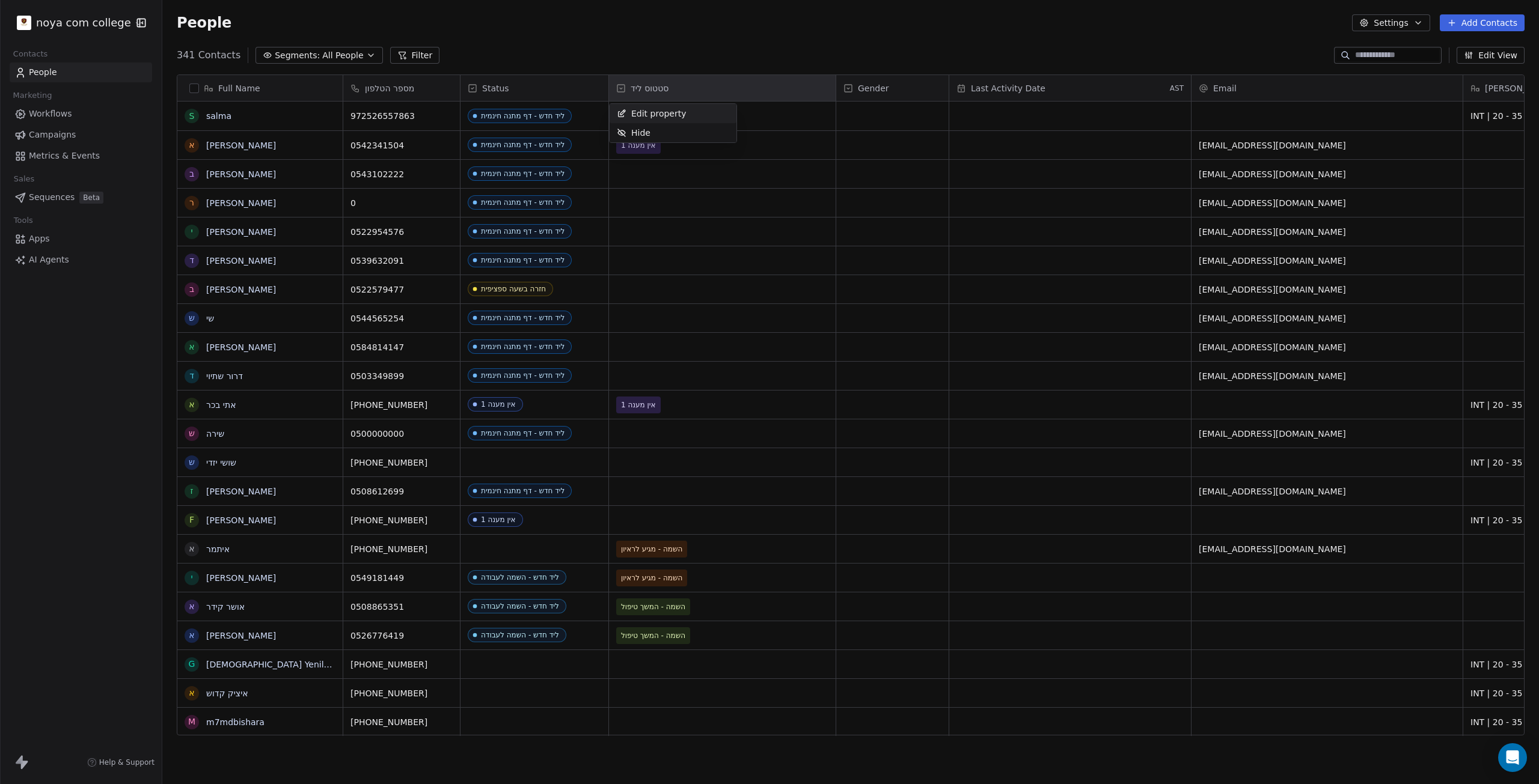
click at [668, 112] on span "Edit property" at bounding box center [659, 113] width 56 height 12
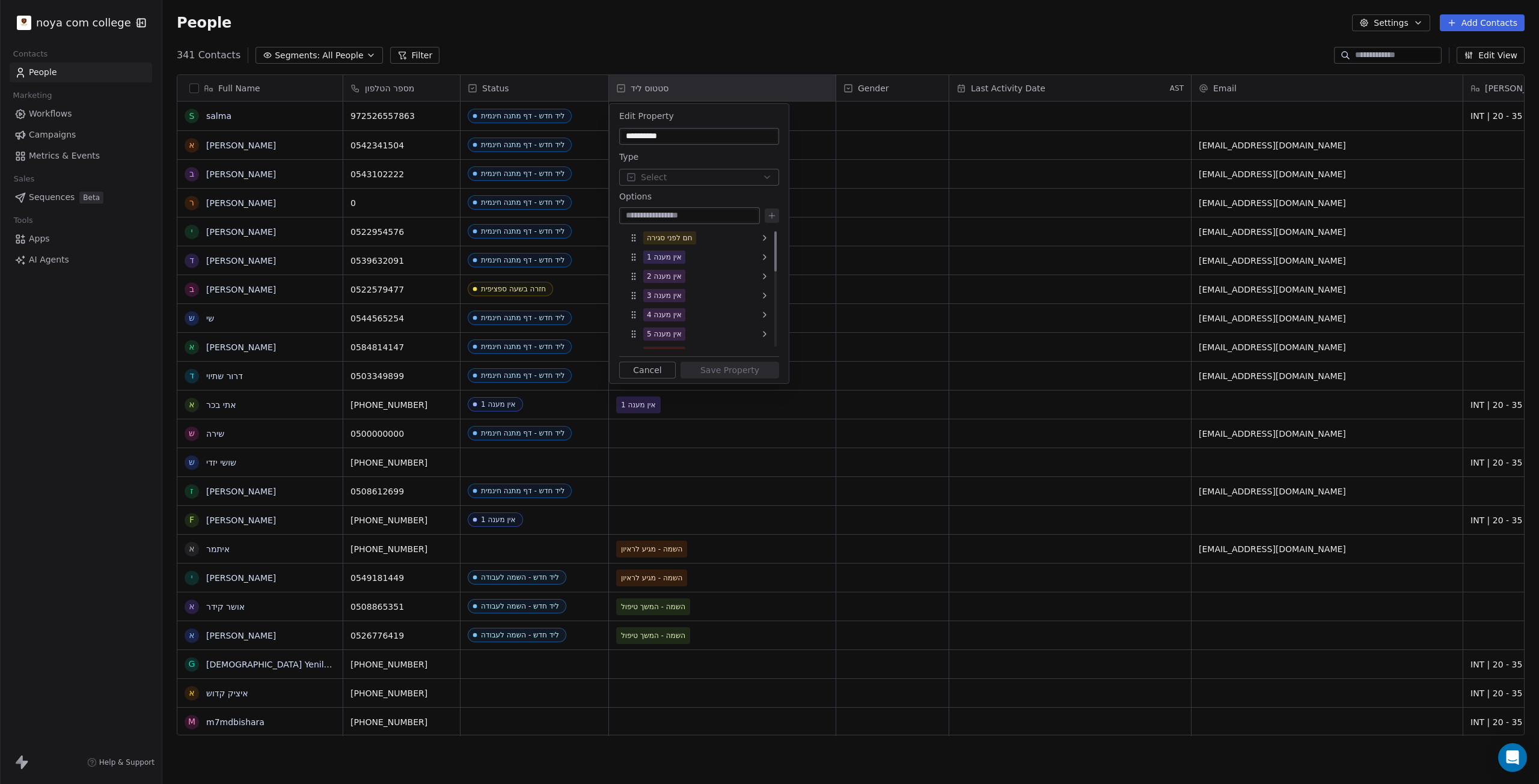
scroll to position [0, 0]
type input "**********"
click at [768, 210] on button at bounding box center [772, 216] width 15 height 15
click at [674, 341] on div "[PERSON_NAME] לא תקין" at bounding box center [691, 339] width 87 height 11
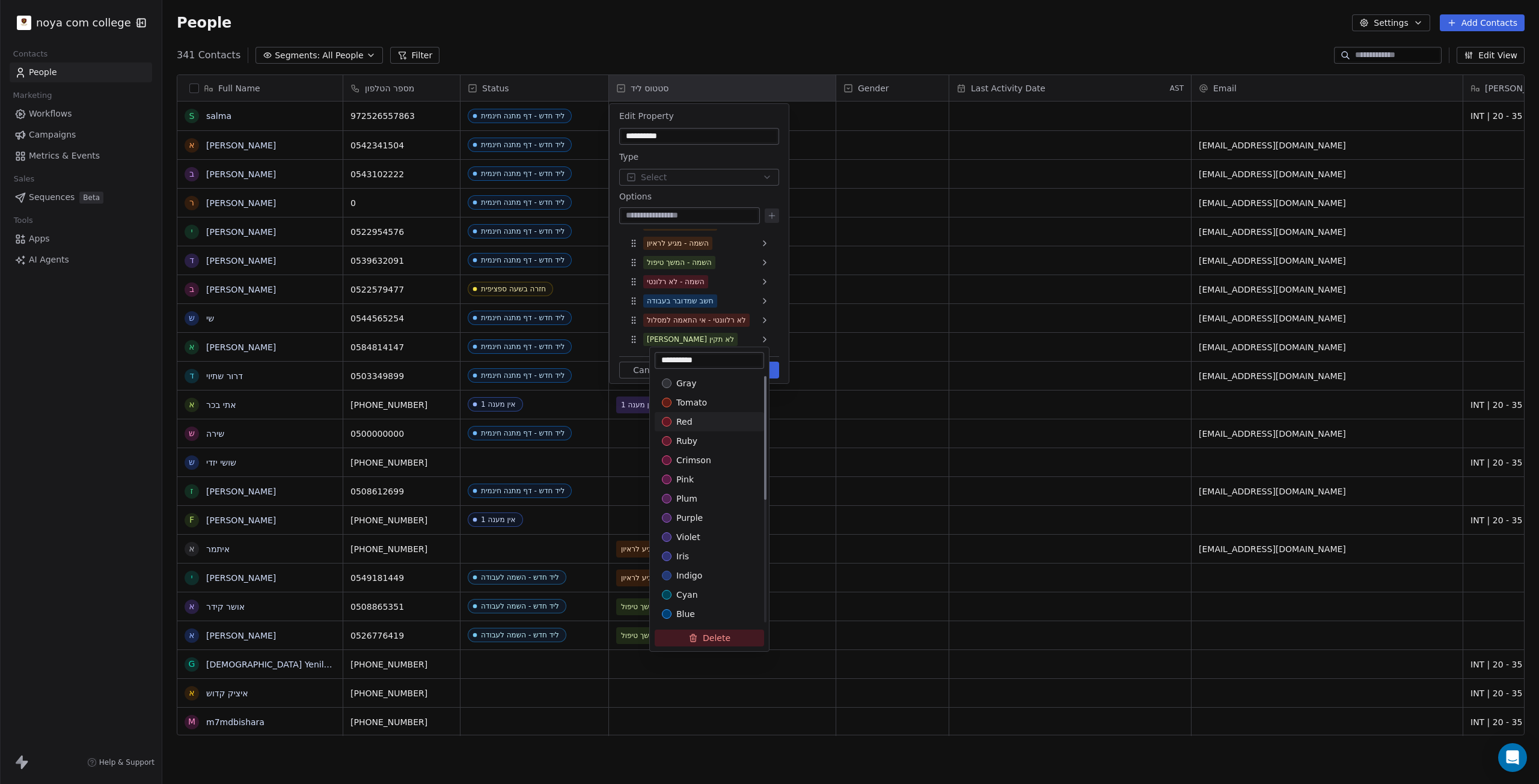
click at [695, 419] on div "red" at bounding box center [709, 421] width 95 height 12
click at [714, 321] on html "noya com college Contacts People Marketing Workflows Campaigns Metrics & Events…" at bounding box center [769, 392] width 1539 height 784
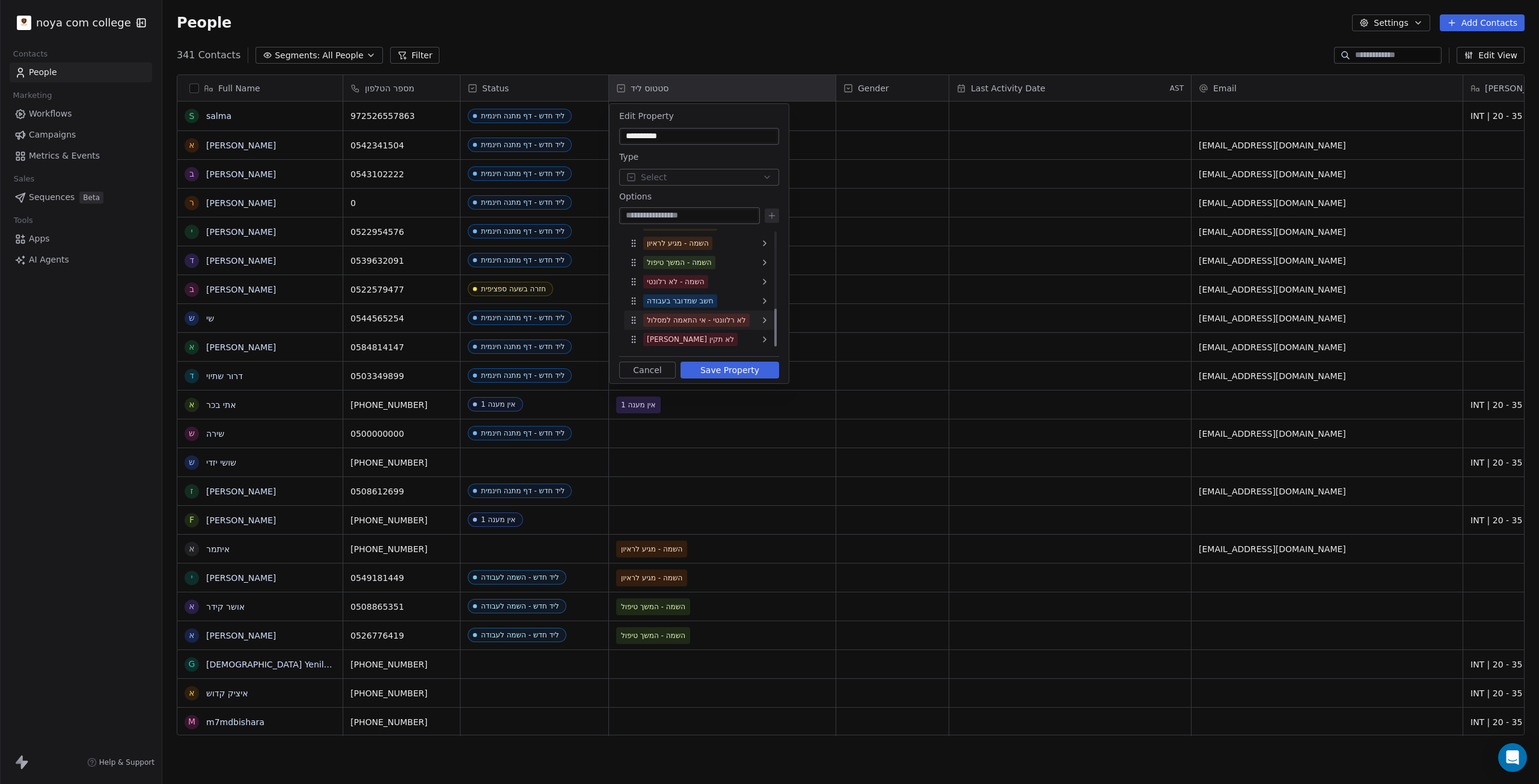
click at [714, 323] on div "לא רלוונטי - אי התאמה למסלול" at bounding box center [696, 321] width 99 height 11
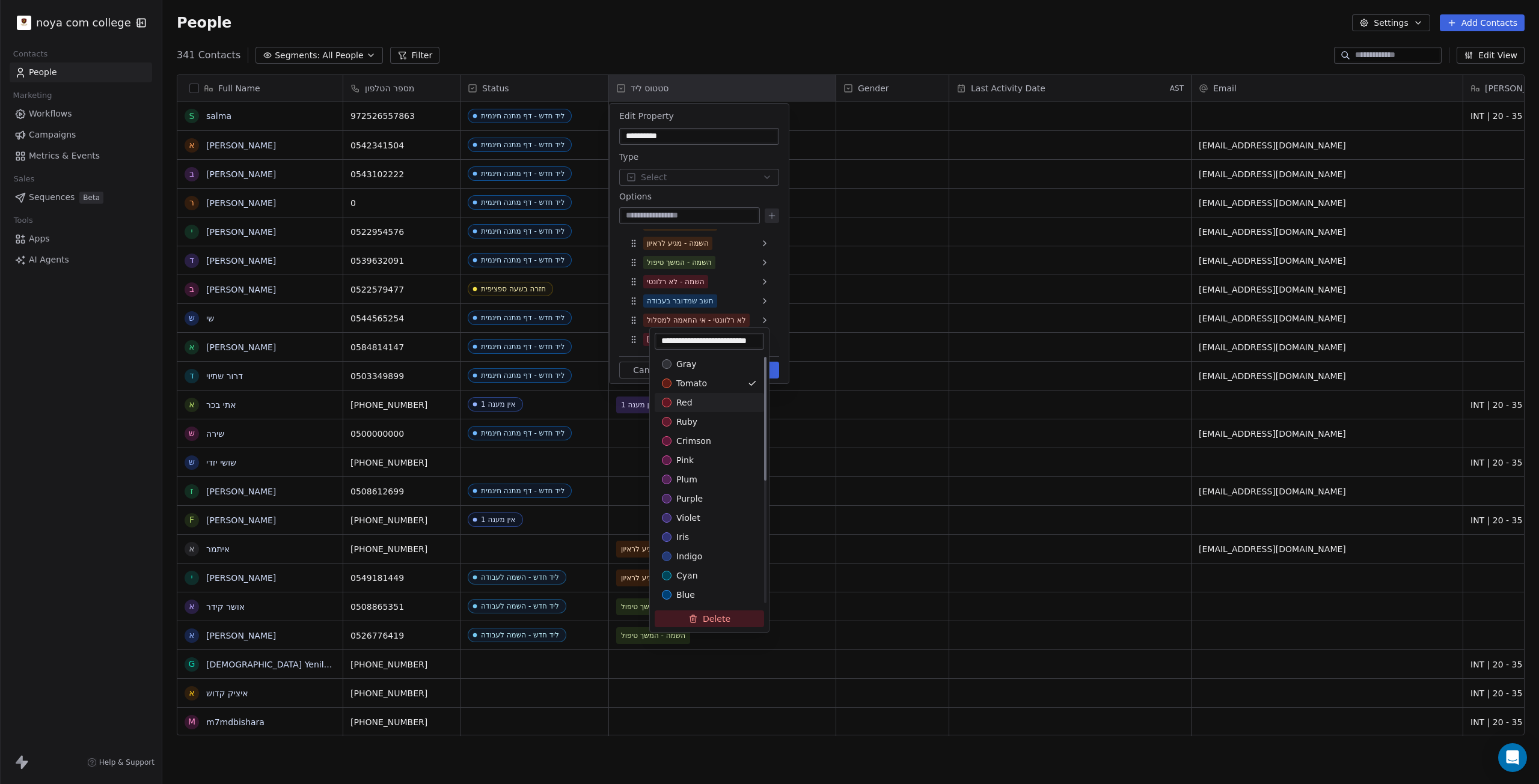
click at [691, 393] on div "red" at bounding box center [709, 402] width 110 height 19
click at [778, 292] on html "noya com college Contacts People Marketing Workflows Campaigns Metrics & Events…" at bounding box center [769, 392] width 1539 height 784
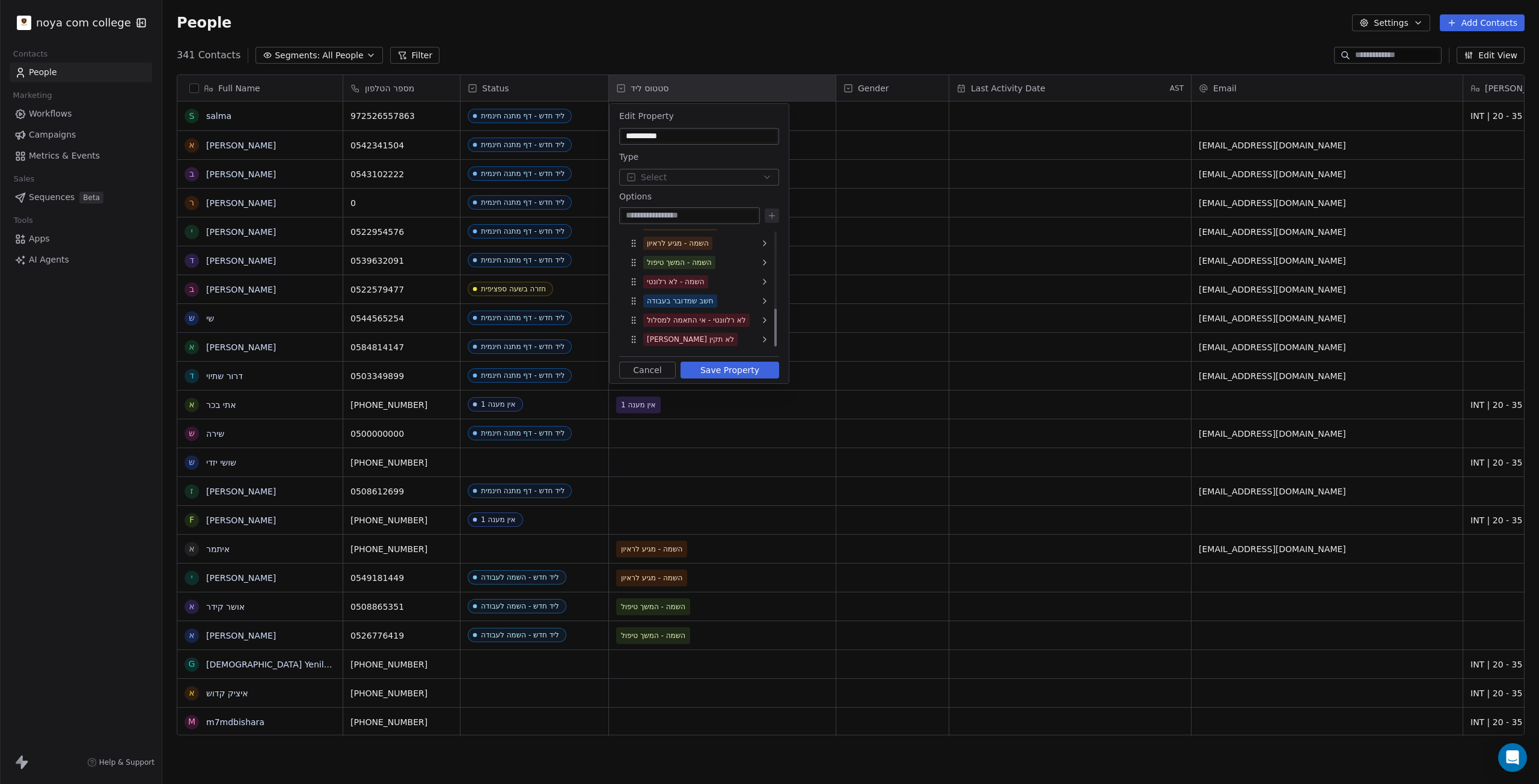
click at [711, 333] on div "[PERSON_NAME] לא תקין" at bounding box center [699, 339] width 151 height 19
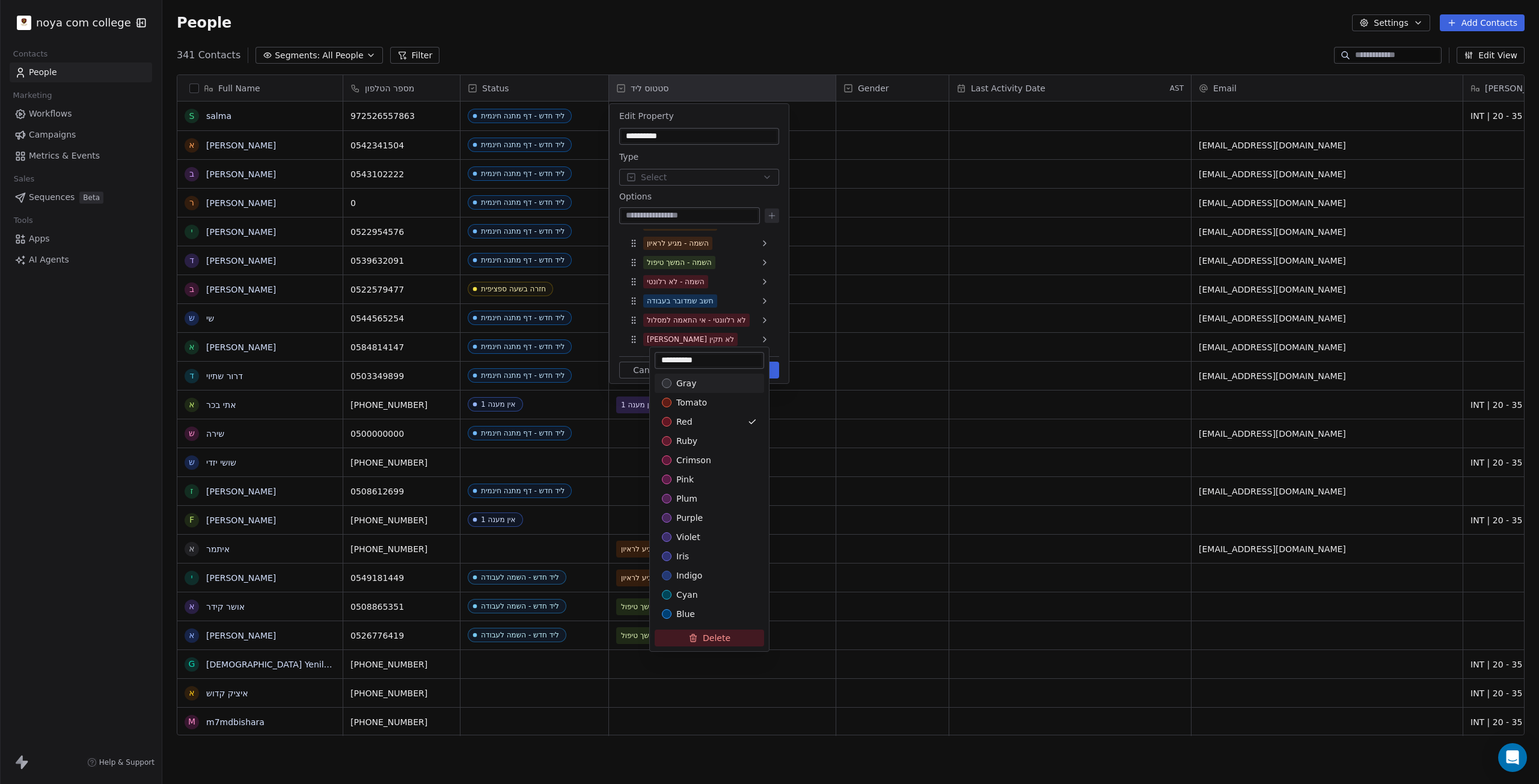
click at [818, 36] on html "noya com college Contacts People Marketing Workflows Campaigns Metrics & Events…" at bounding box center [769, 392] width 1539 height 784
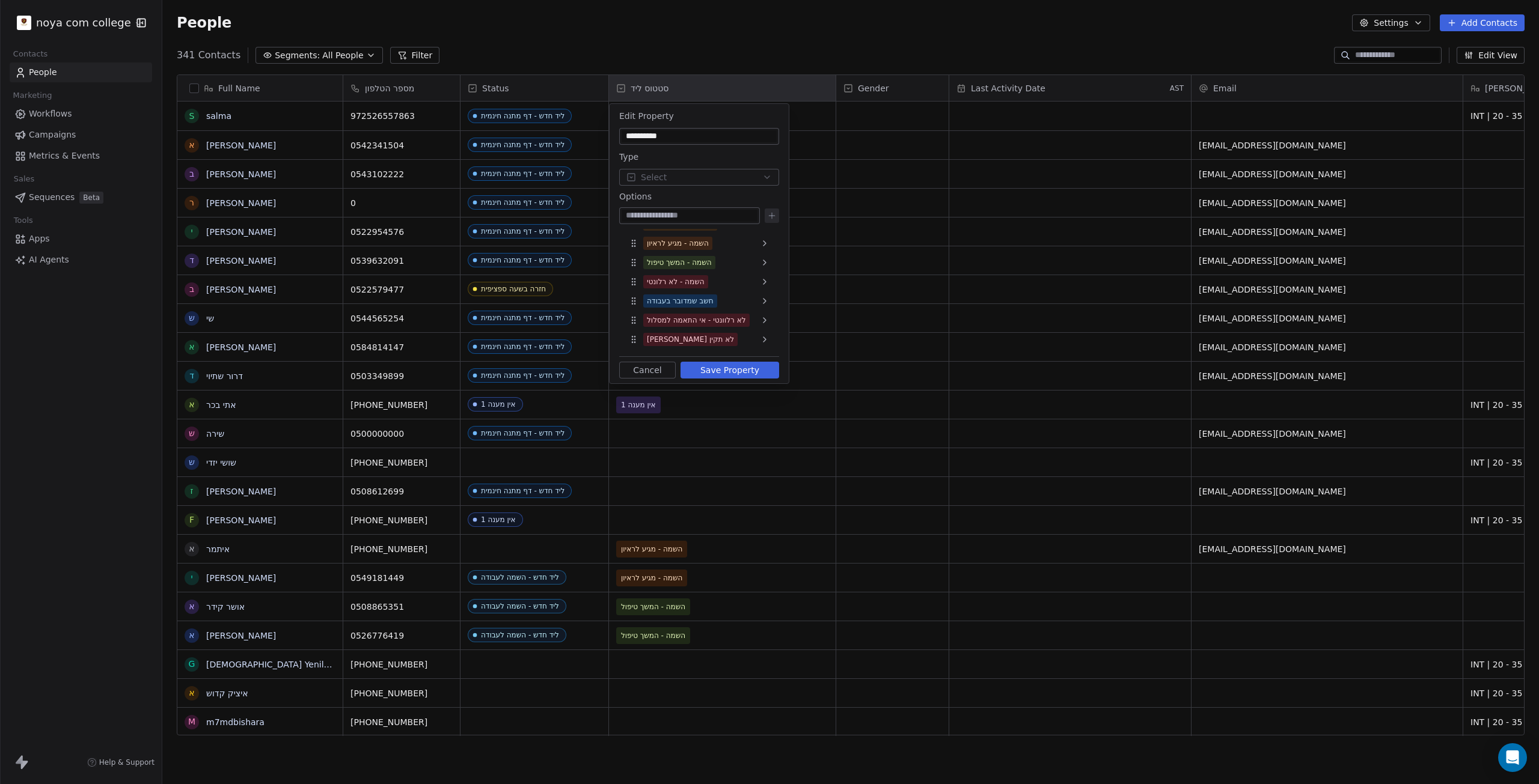
click at [723, 371] on button "Save Property" at bounding box center [730, 370] width 99 height 17
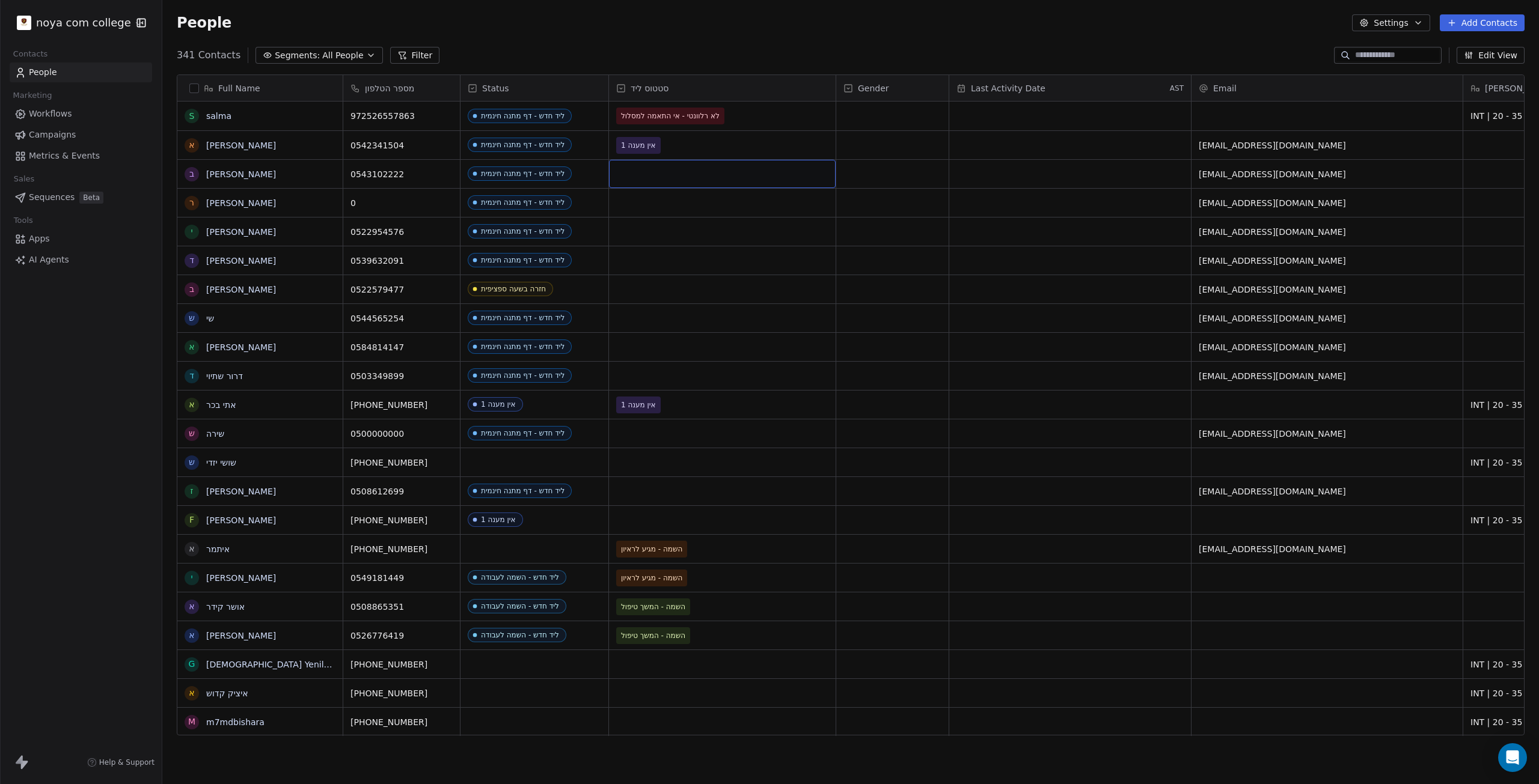
click at [632, 177] on div "grid" at bounding box center [722, 173] width 226 height 28
click at [698, 176] on div "grid" at bounding box center [722, 173] width 226 height 28
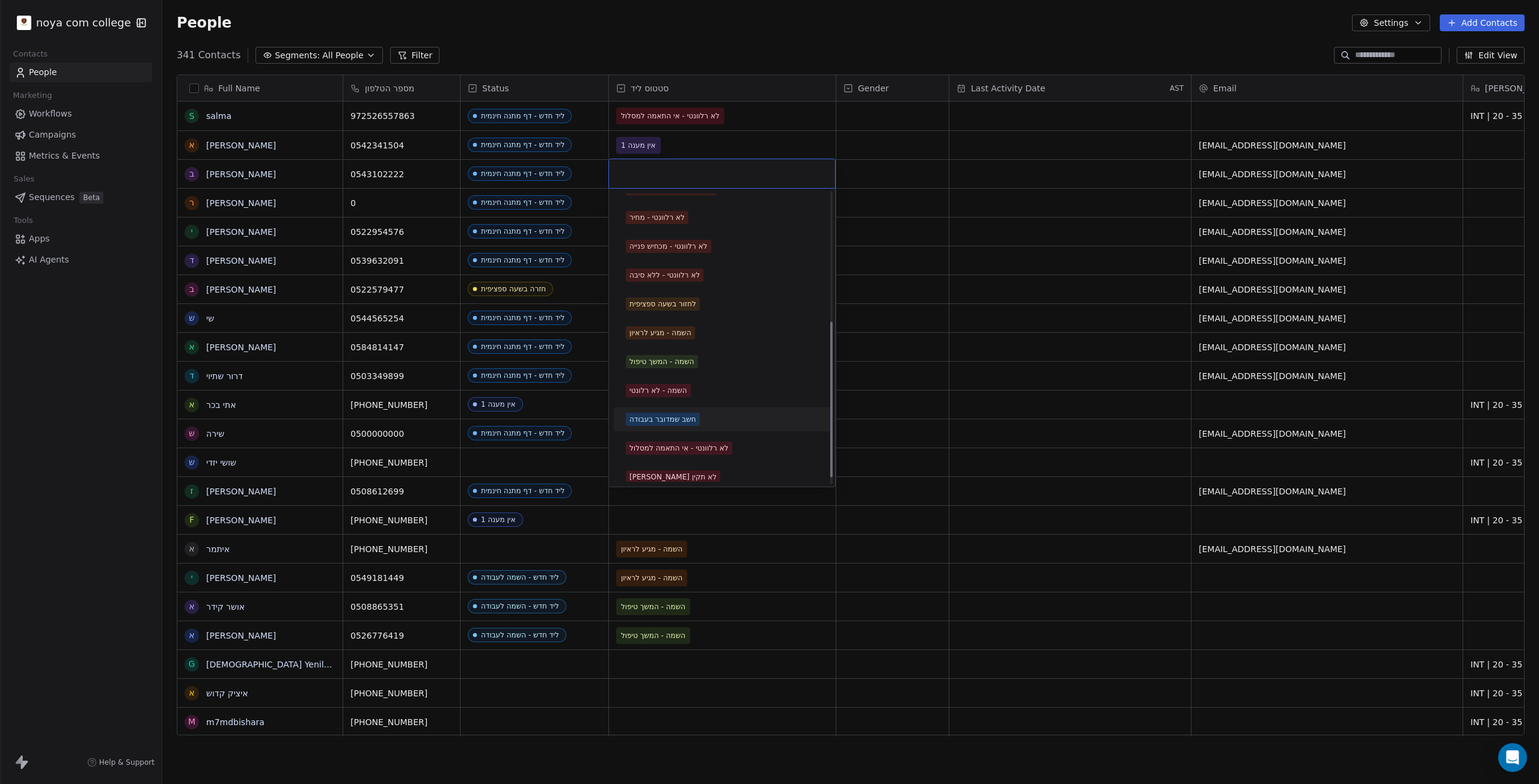
scroll to position [255, 0]
click at [729, 467] on div "[PERSON_NAME] לא תקין" at bounding box center [722, 470] width 192 height 13
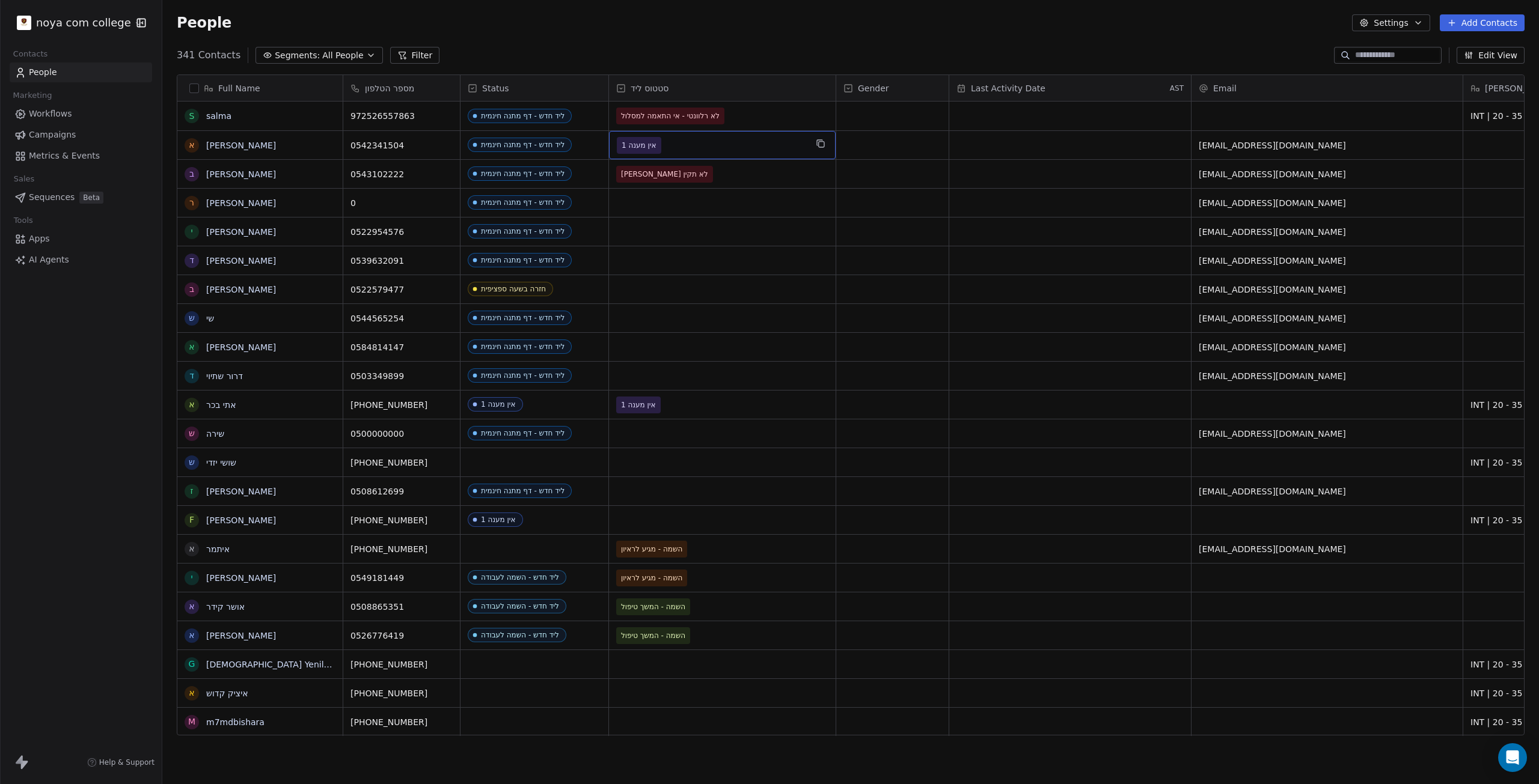
click at [689, 151] on span "אין מענה 1" at bounding box center [712, 145] width 190 height 17
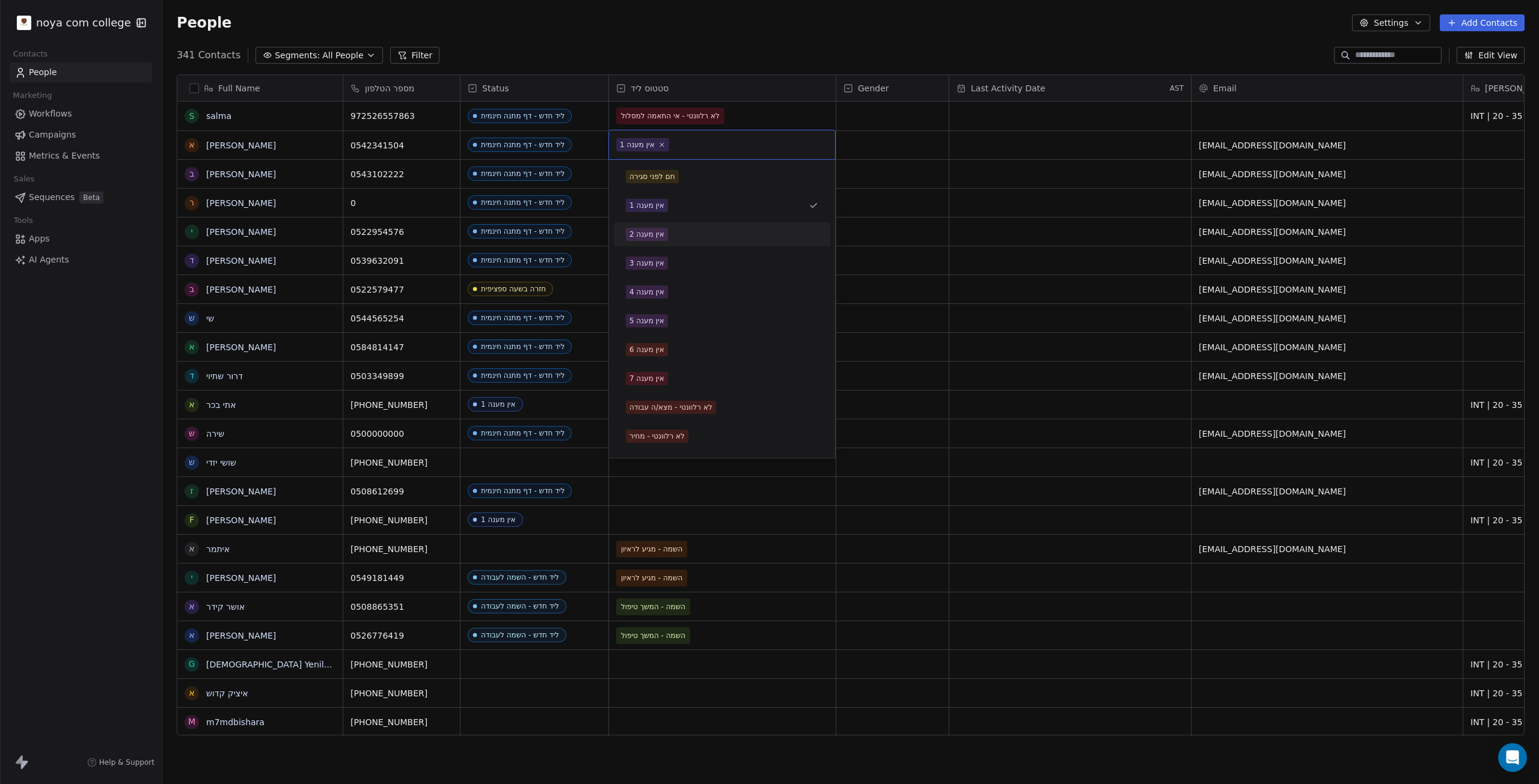
click at [689, 234] on div "אין מענה 2" at bounding box center [722, 234] width 192 height 13
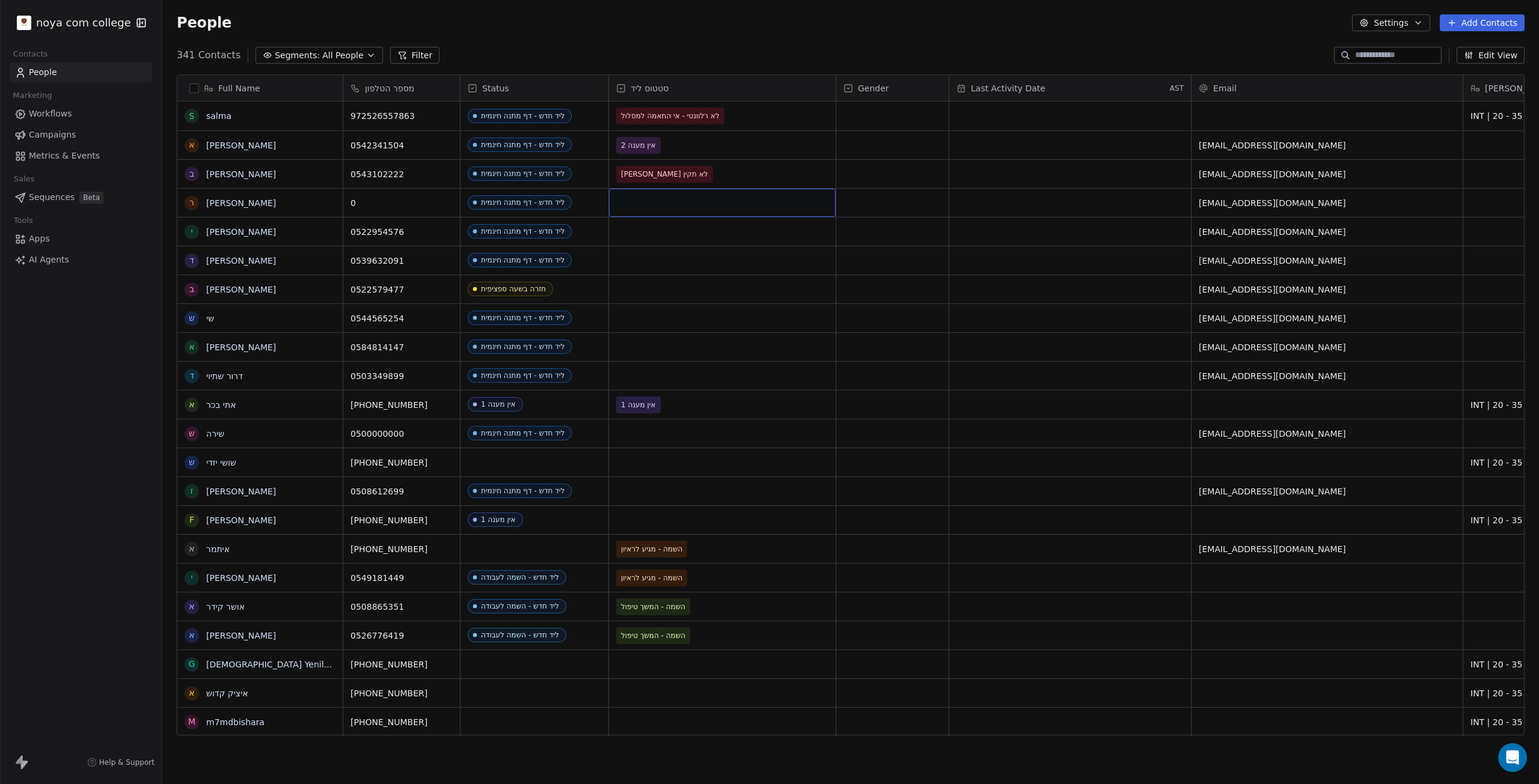
click at [653, 204] on div "grid" at bounding box center [722, 203] width 226 height 28
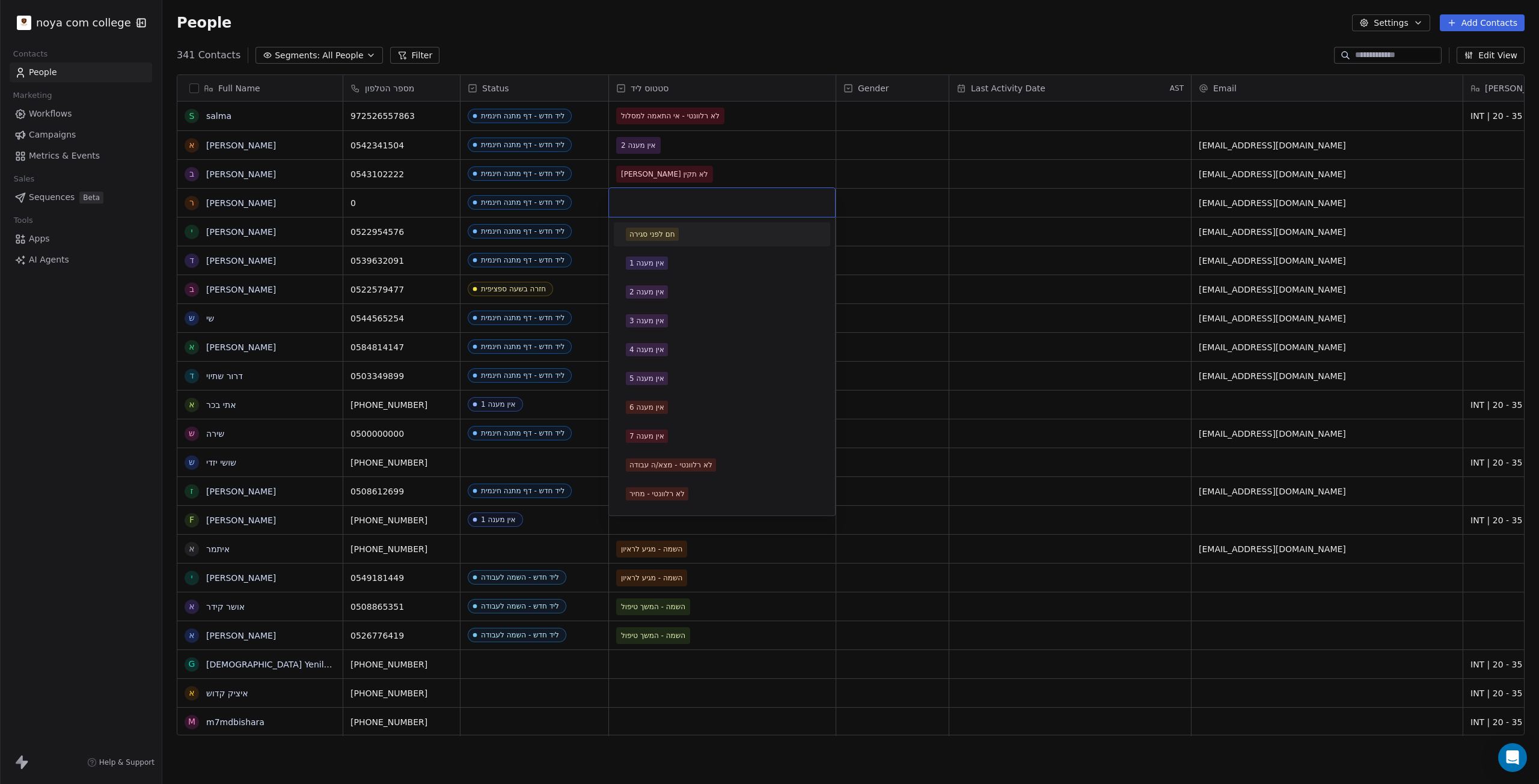
click at [653, 204] on input "text" at bounding box center [722, 202] width 212 height 13
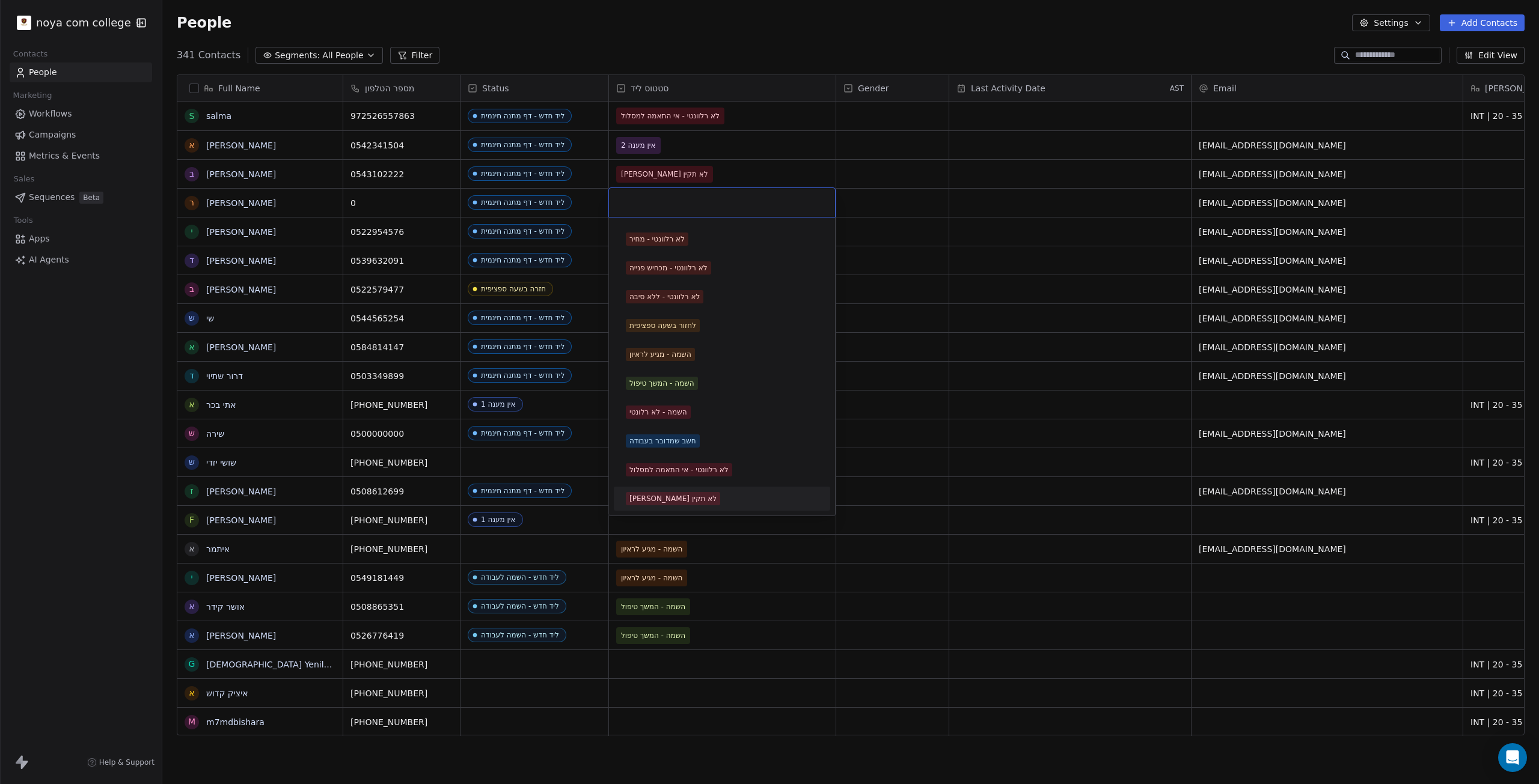
click at [689, 495] on div "[PERSON_NAME] לא תקין" at bounding box center [722, 498] width 192 height 13
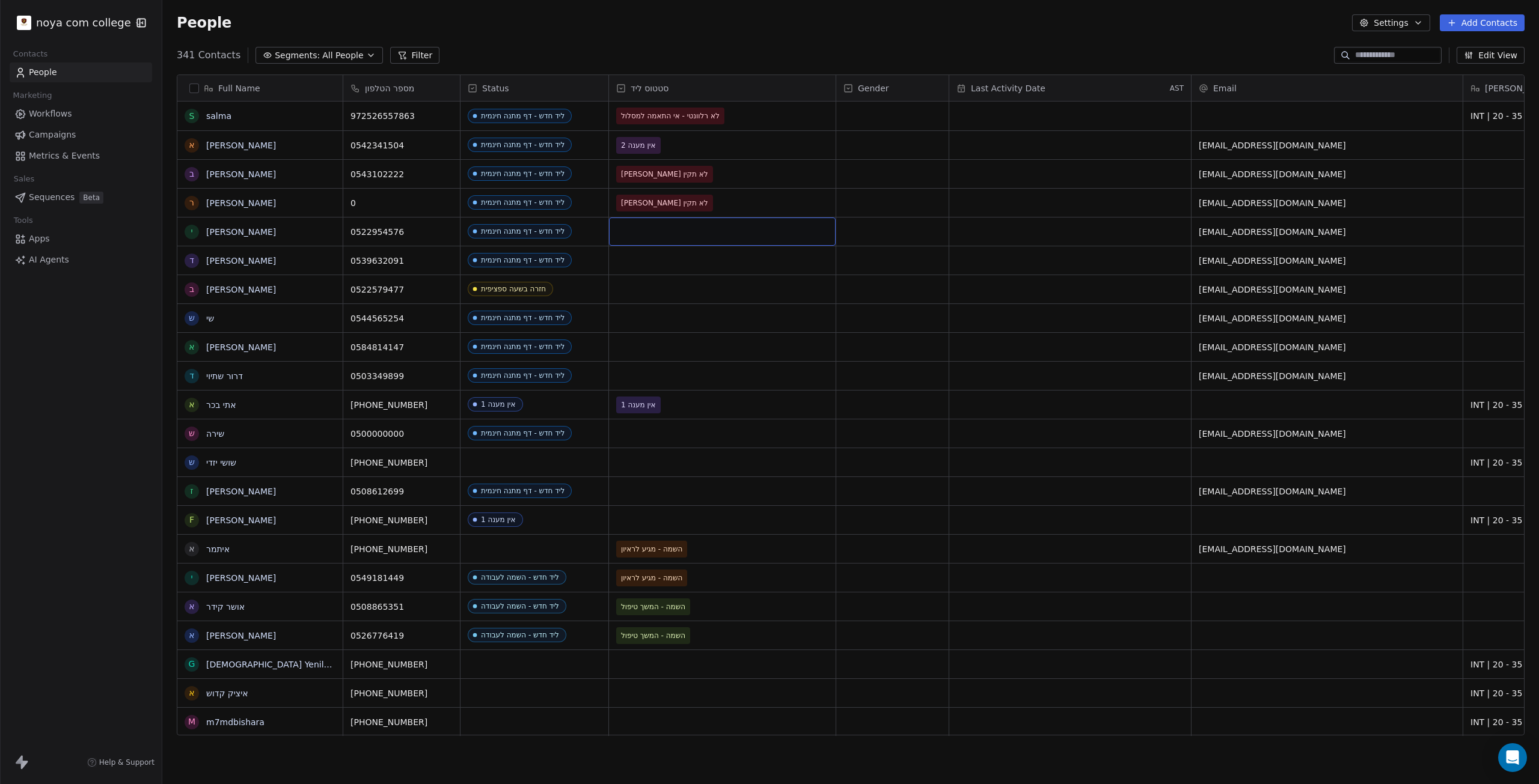
click at [630, 227] on div "grid" at bounding box center [722, 231] width 226 height 28
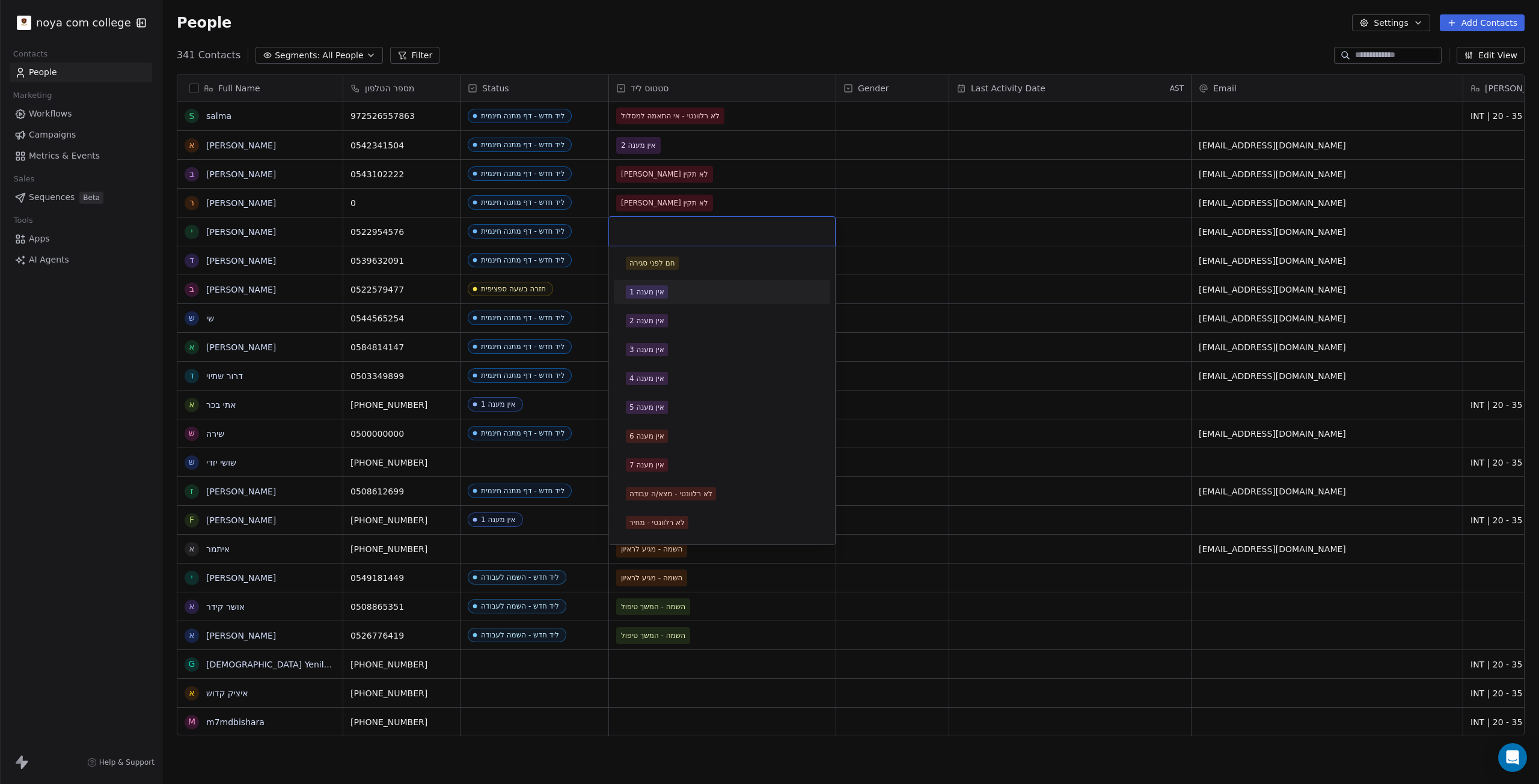
click at [671, 293] on div "אין מענה 1" at bounding box center [722, 291] width 192 height 13
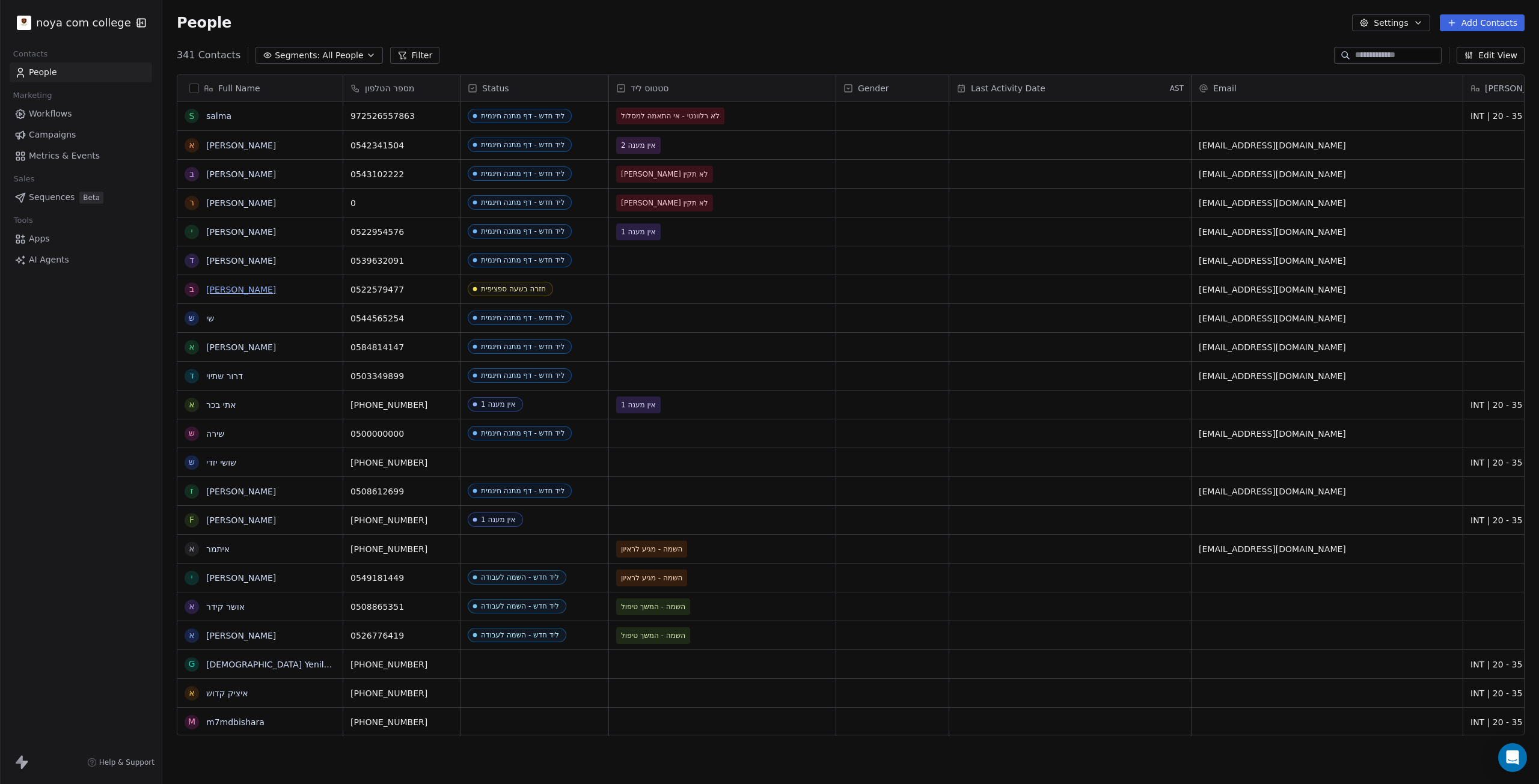
click at [217, 290] on link "[PERSON_NAME]" at bounding box center [241, 289] width 69 height 10
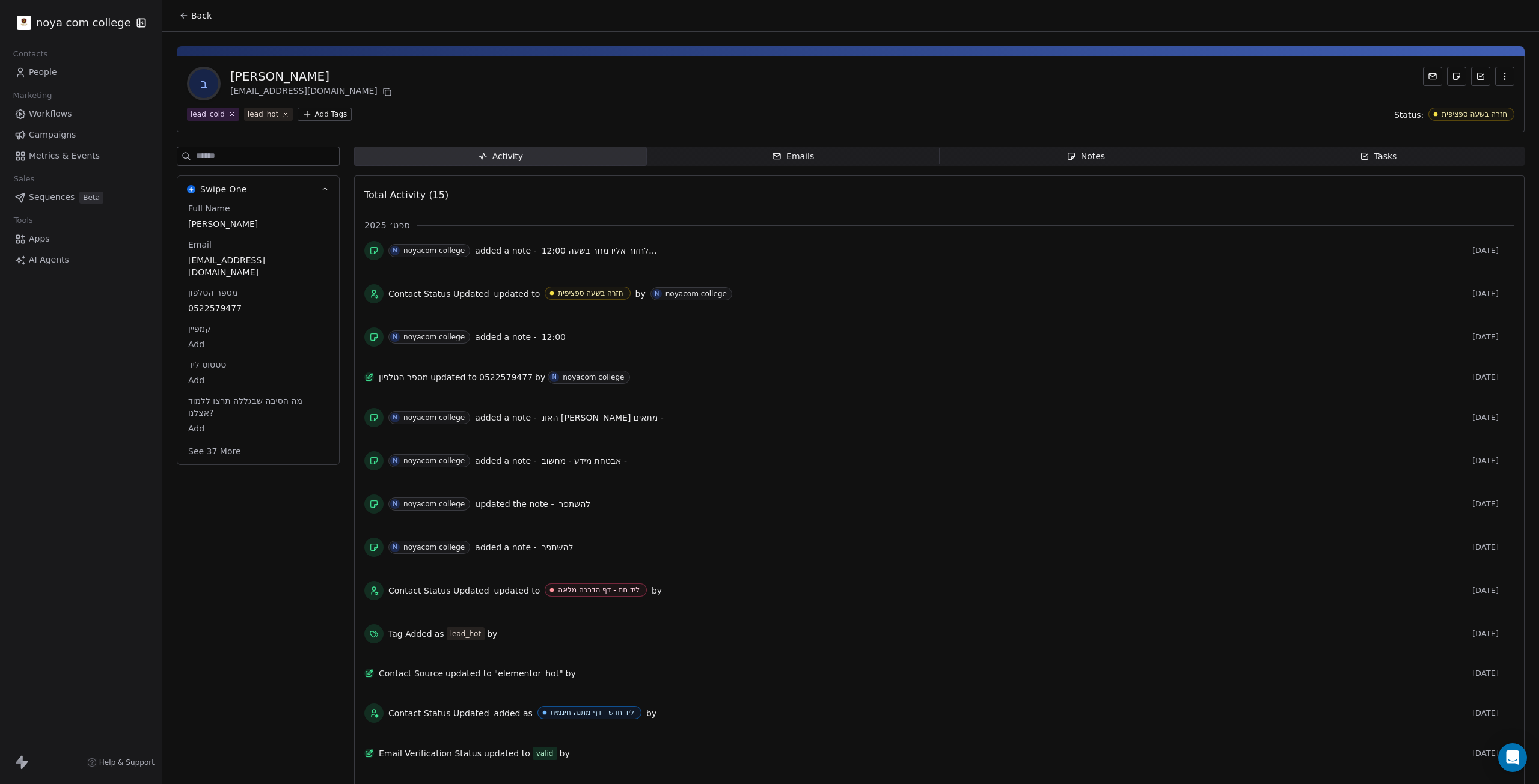
click at [1079, 165] on span "Notes Notes" at bounding box center [1086, 156] width 293 height 19
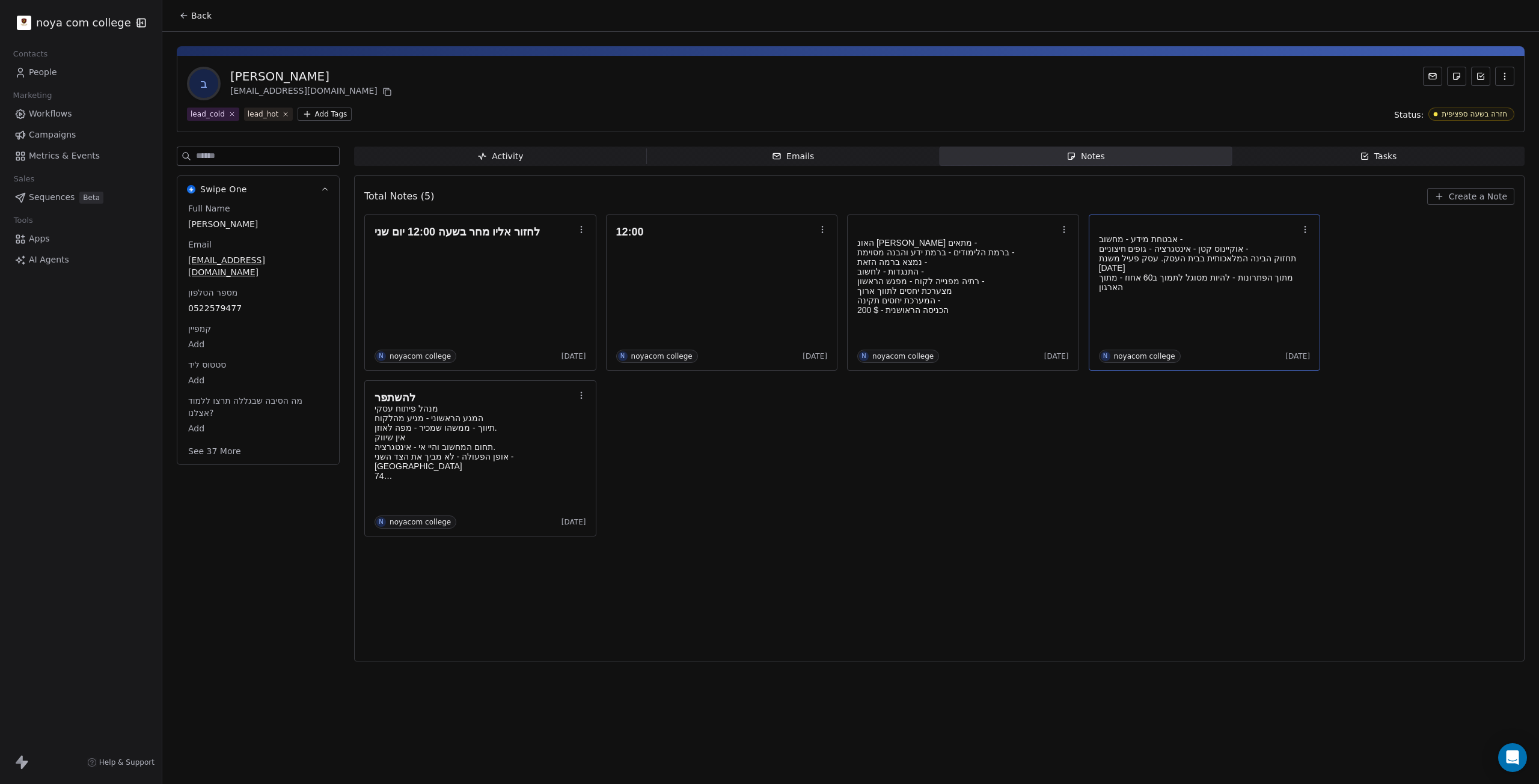
click at [1195, 312] on div "אבטחת מידע - מחשוב - אוקיינוס קטן - אינטגרציה - גופים חיצוניים - תחזוק הבינה המ…" at bounding box center [1204, 268] width 212 height 92
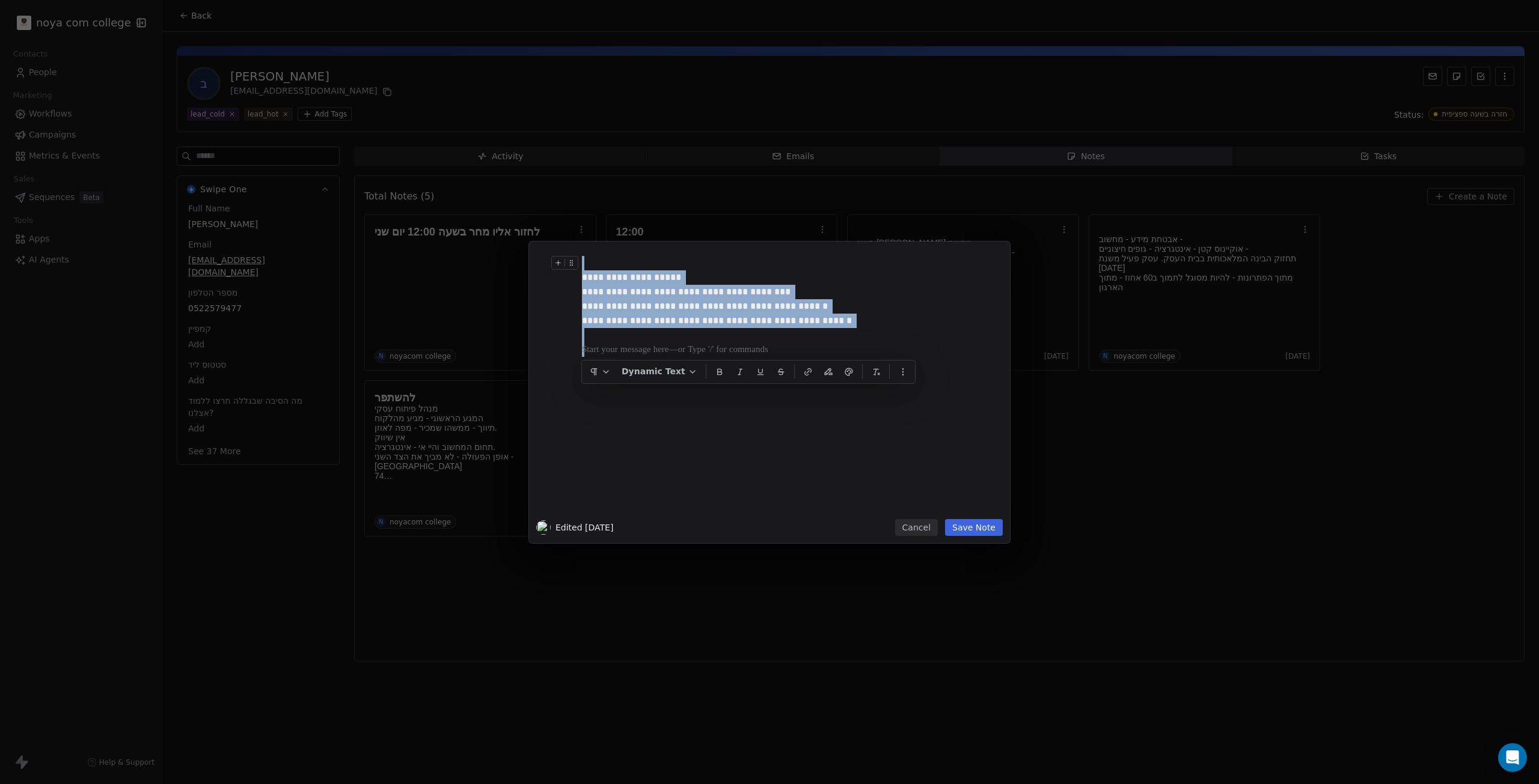
drag, startPoint x: 776, startPoint y: 386, endPoint x: 817, endPoint y: 259, distance: 133.5
click at [817, 259] on div "**********" at bounding box center [787, 384] width 411 height 256
click at [836, 275] on div "**********" at bounding box center [782, 278] width 402 height 15
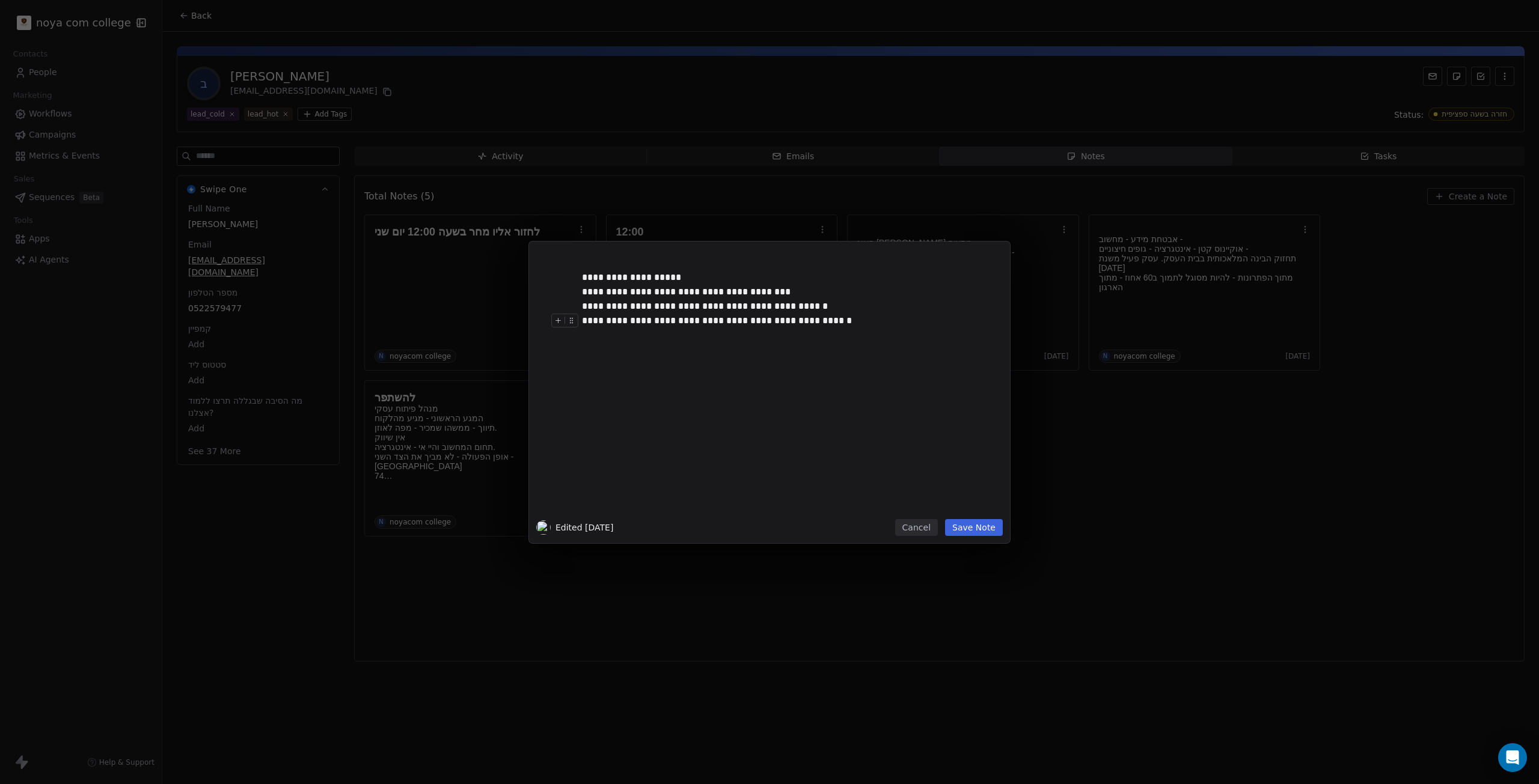
click at [840, 314] on div "**********" at bounding box center [782, 321] width 402 height 15
click at [799, 497] on div "**********" at bounding box center [787, 384] width 411 height 256
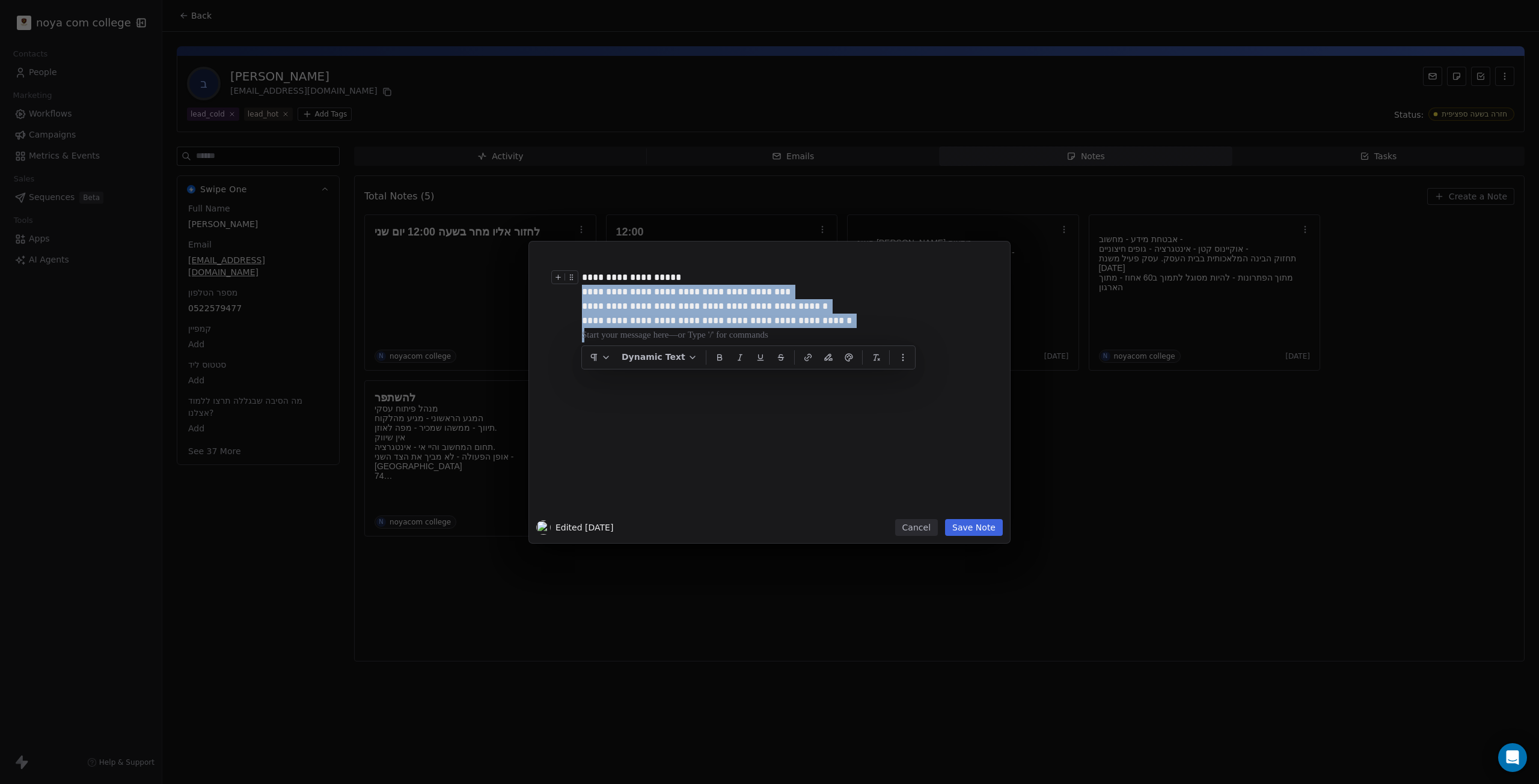
drag, startPoint x: 704, startPoint y: 329, endPoint x: 721, endPoint y: 270, distance: 61.4
click at [721, 270] on div "**********" at bounding box center [787, 384] width 411 height 256
click at [721, 271] on div "**********" at bounding box center [782, 278] width 402 height 15
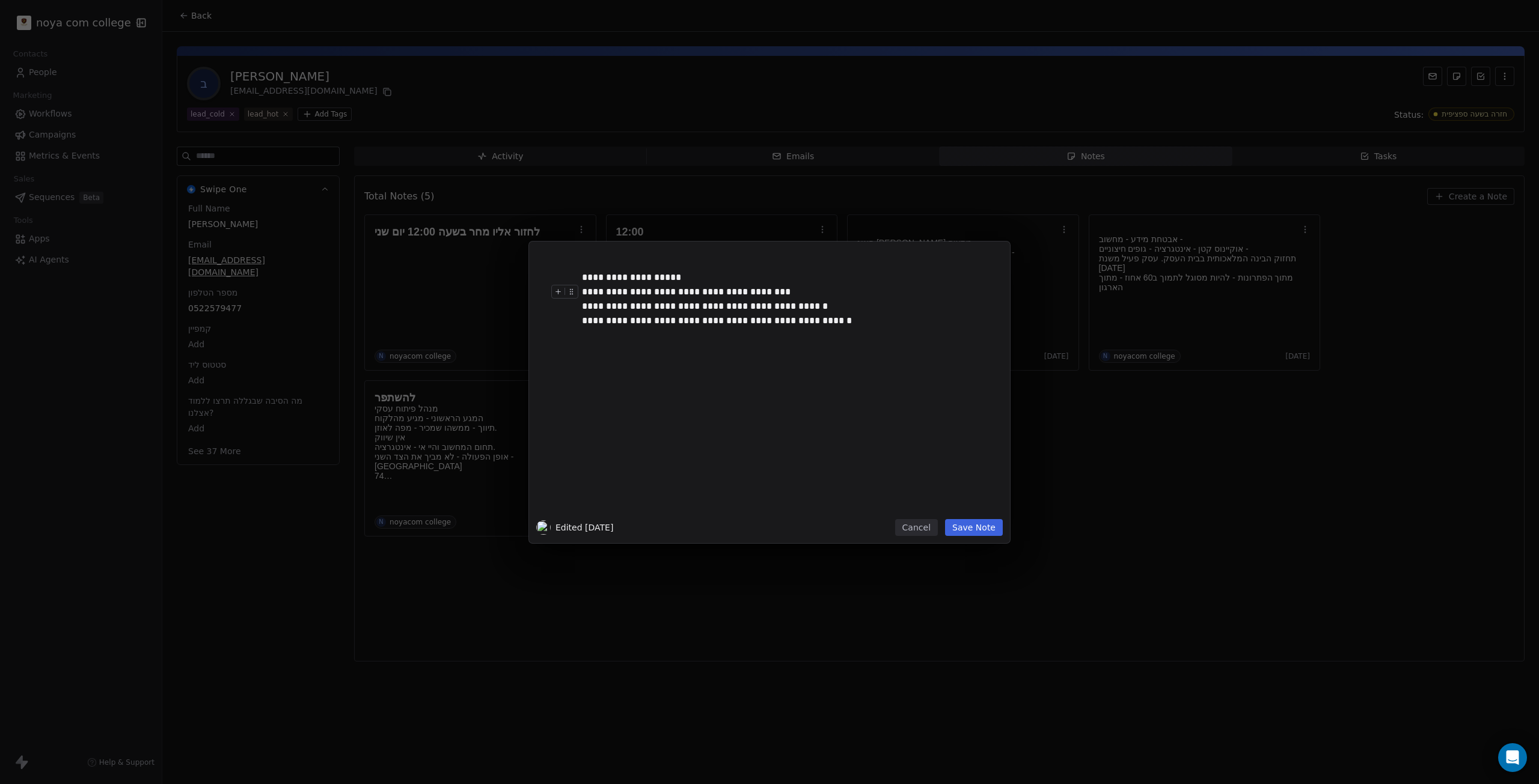
click at [726, 299] on div "**********" at bounding box center [782, 306] width 402 height 15
click at [756, 320] on div "**********" at bounding box center [782, 321] width 402 height 15
click at [756, 321] on div "**********" at bounding box center [782, 321] width 402 height 15
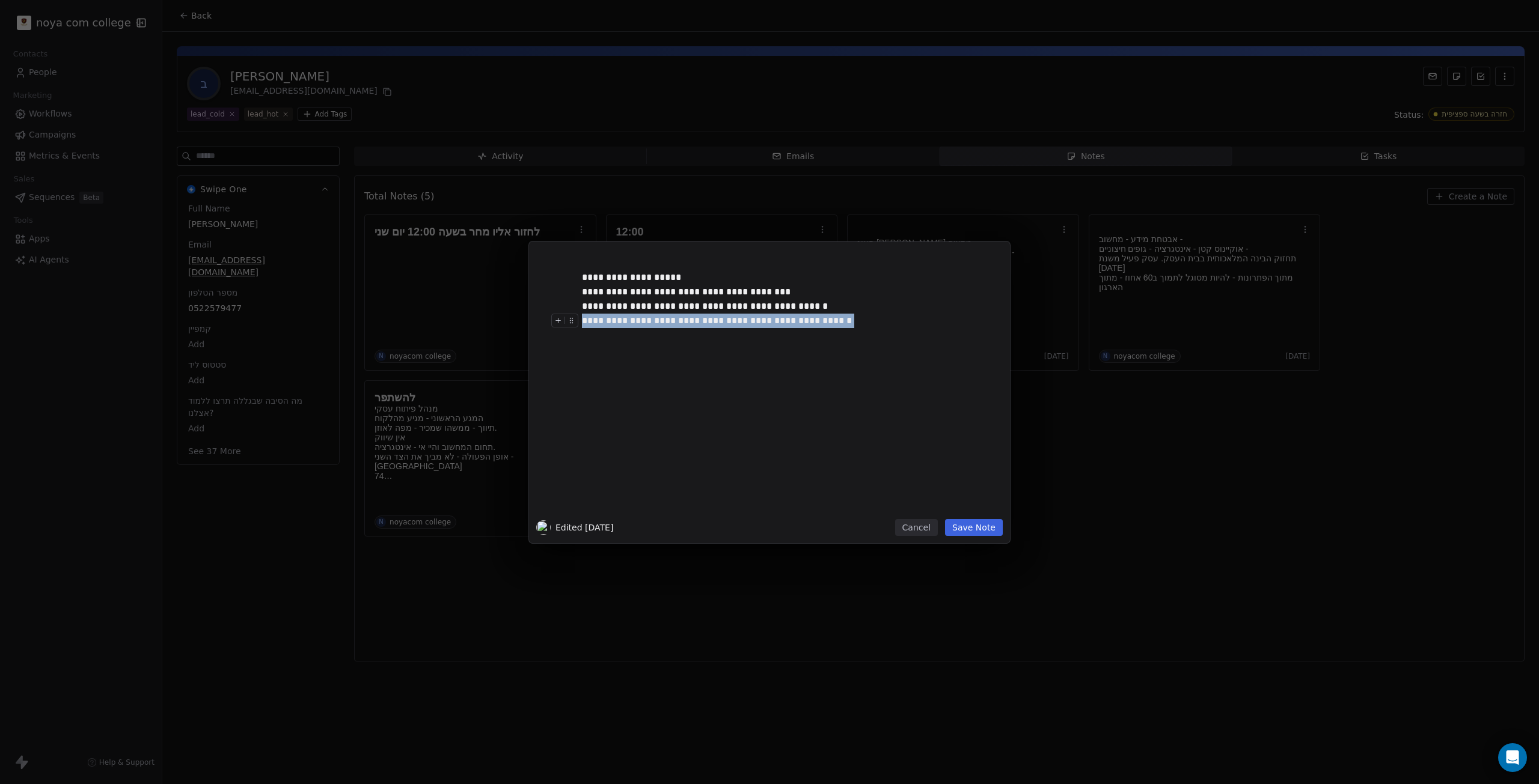
click at [756, 321] on div "**********" at bounding box center [782, 321] width 402 height 15
click at [855, 355] on div at bounding box center [787, 350] width 411 height 15
drag, startPoint x: 587, startPoint y: 428, endPoint x: 669, endPoint y: 262, distance: 185.1
click at [669, 262] on div "**********" at bounding box center [787, 384] width 411 height 256
click at [682, 271] on div "**********" at bounding box center [782, 278] width 402 height 15
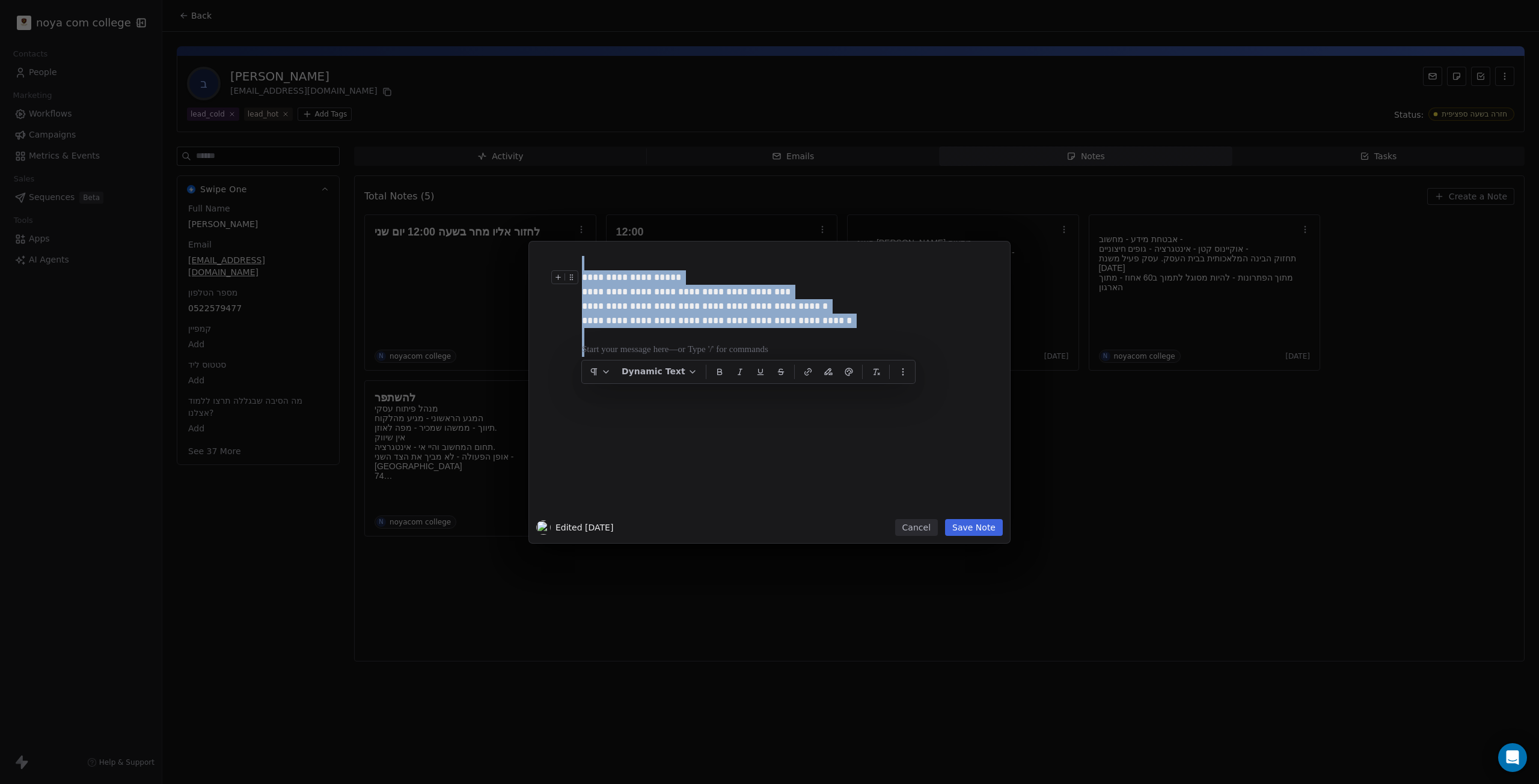
click at [683, 271] on div "**********" at bounding box center [782, 278] width 402 height 15
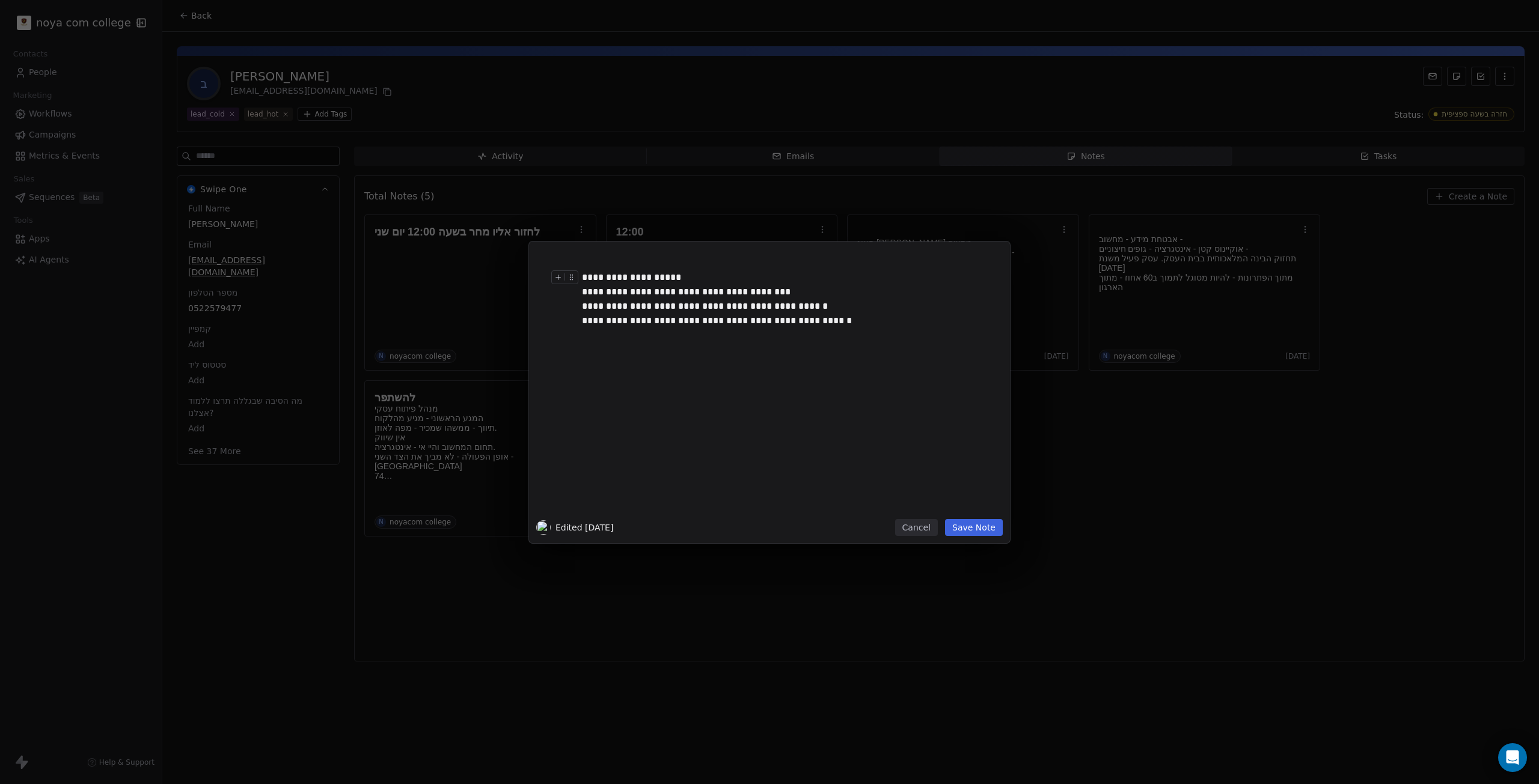
click at [685, 284] on div "**********" at bounding box center [787, 384] width 411 height 256
click at [686, 285] on div "**********" at bounding box center [782, 291] width 402 height 15
click at [700, 311] on div "**********" at bounding box center [782, 306] width 402 height 15
click at [698, 312] on div "**********" at bounding box center [782, 306] width 402 height 15
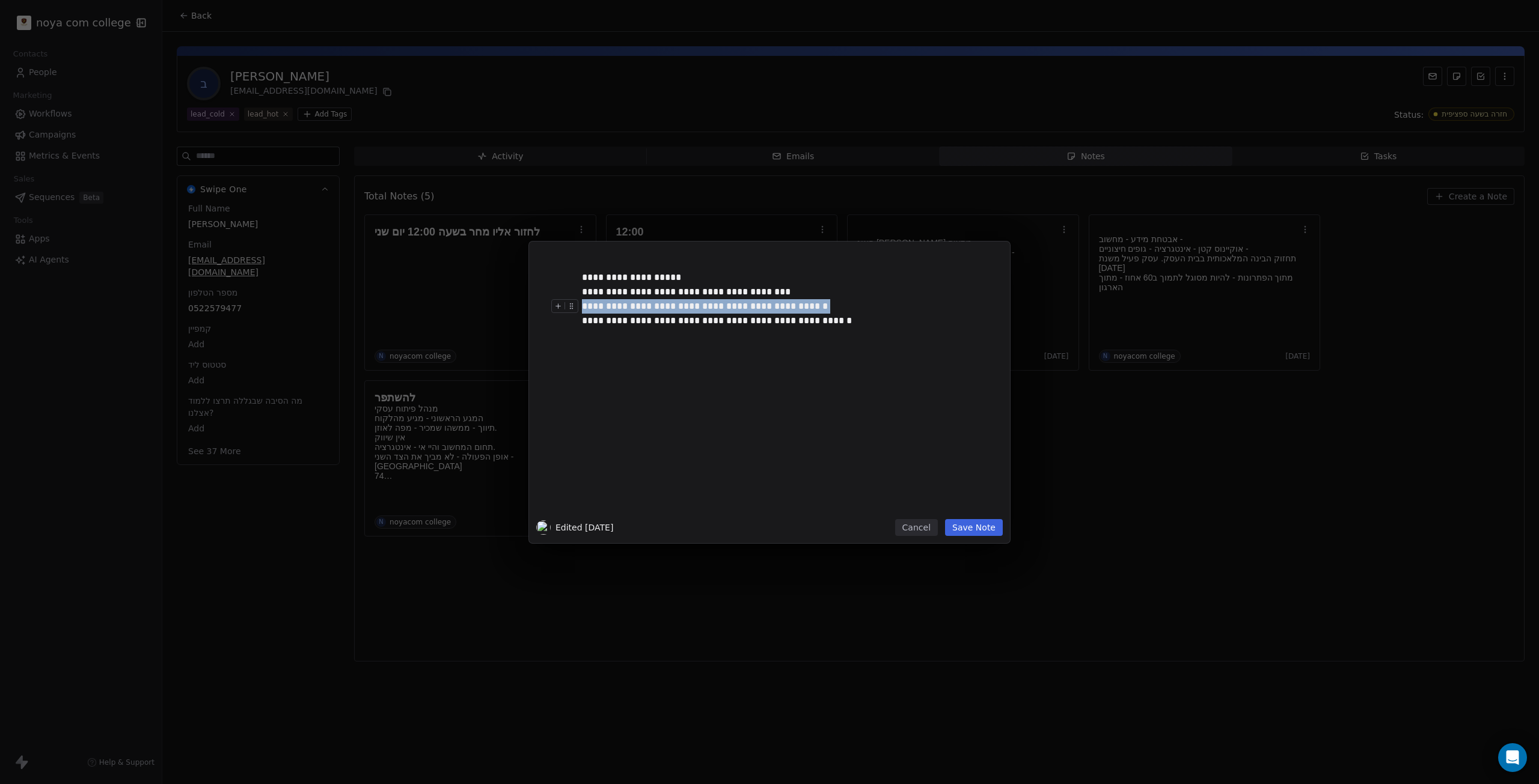
click at [698, 312] on div "**********" at bounding box center [782, 306] width 402 height 15
click at [733, 327] on div "**********" at bounding box center [782, 321] width 402 height 15
drag, startPoint x: 733, startPoint y: 327, endPoint x: 752, endPoint y: 275, distance: 55.4
click at [752, 275] on div "**********" at bounding box center [787, 384] width 411 height 256
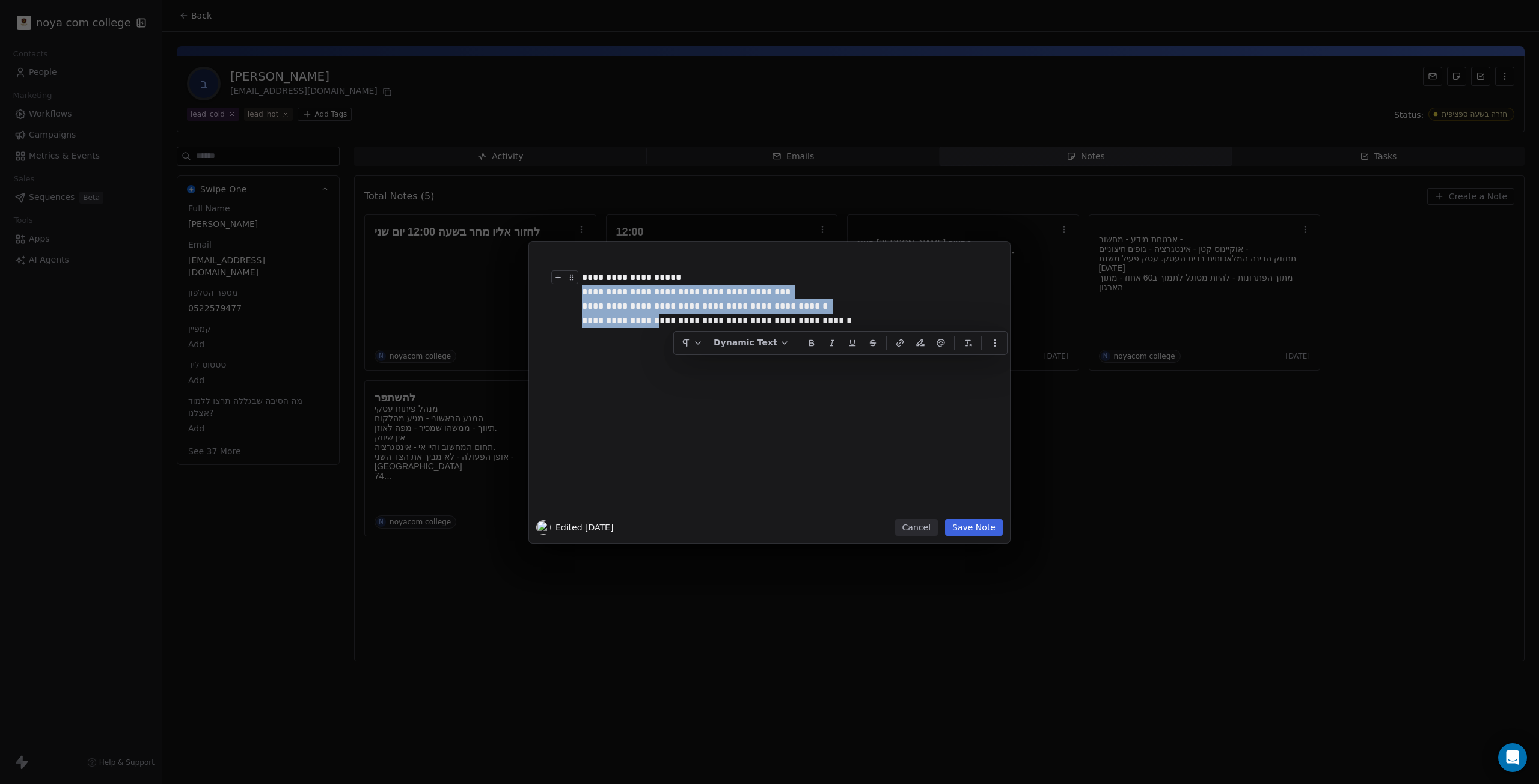
click at [752, 275] on div "**********" at bounding box center [782, 278] width 402 height 15
drag, startPoint x: 752, startPoint y: 275, endPoint x: 728, endPoint y: 377, distance: 104.8
click at [728, 377] on div "**********" at bounding box center [787, 384] width 411 height 256
click at [729, 479] on div "**********" at bounding box center [787, 384] width 411 height 256
drag, startPoint x: 725, startPoint y: 482, endPoint x: 783, endPoint y: 246, distance: 243.0
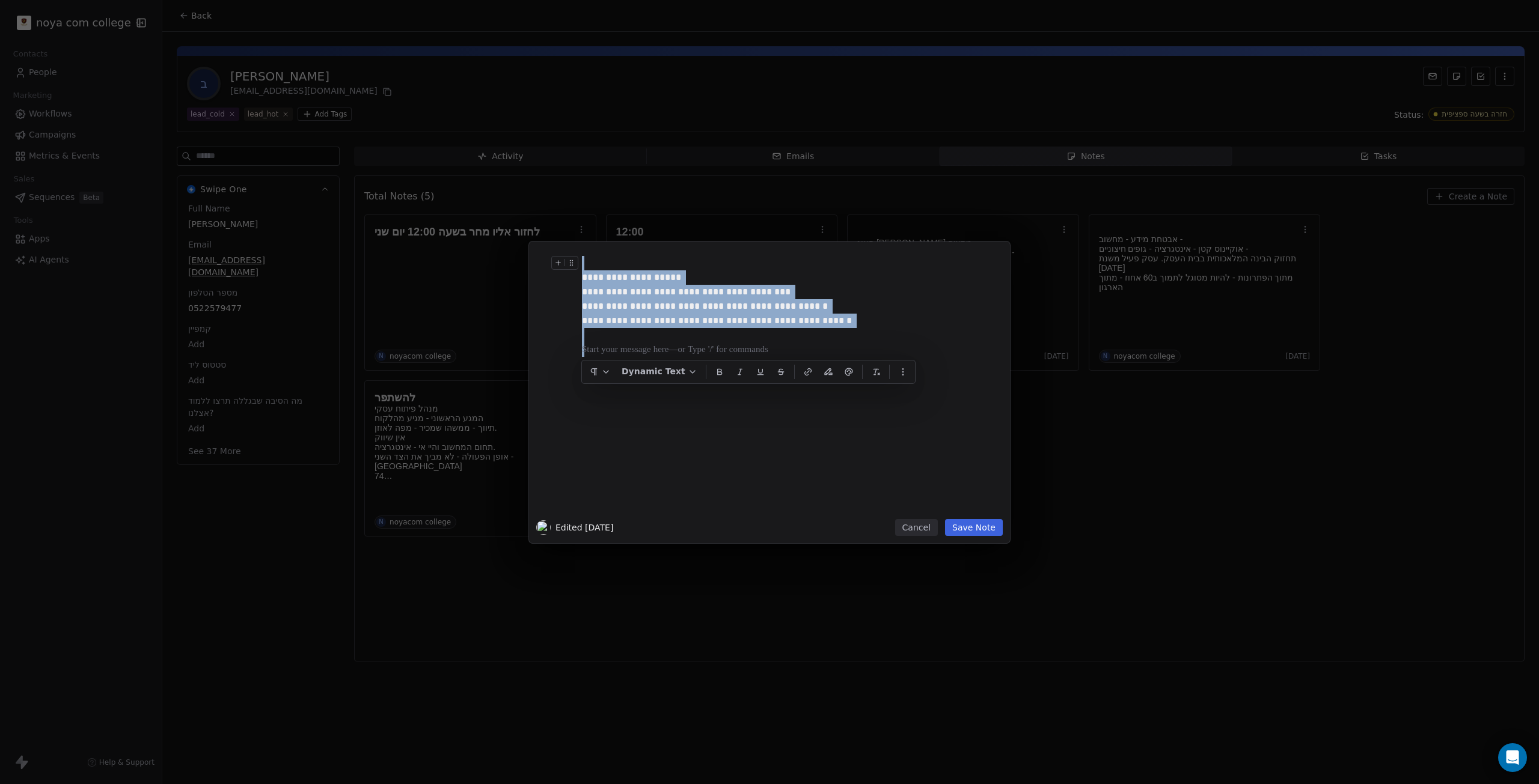
click at [783, 246] on div "**********" at bounding box center [769, 392] width 481 height 302
click at [780, 262] on div at bounding box center [787, 263] width 411 height 15
drag, startPoint x: 827, startPoint y: 271, endPoint x: 831, endPoint y: 354, distance: 83.1
click at [831, 354] on div "**********" at bounding box center [787, 384] width 411 height 256
click at [810, 466] on div "**********" at bounding box center [787, 384] width 411 height 256
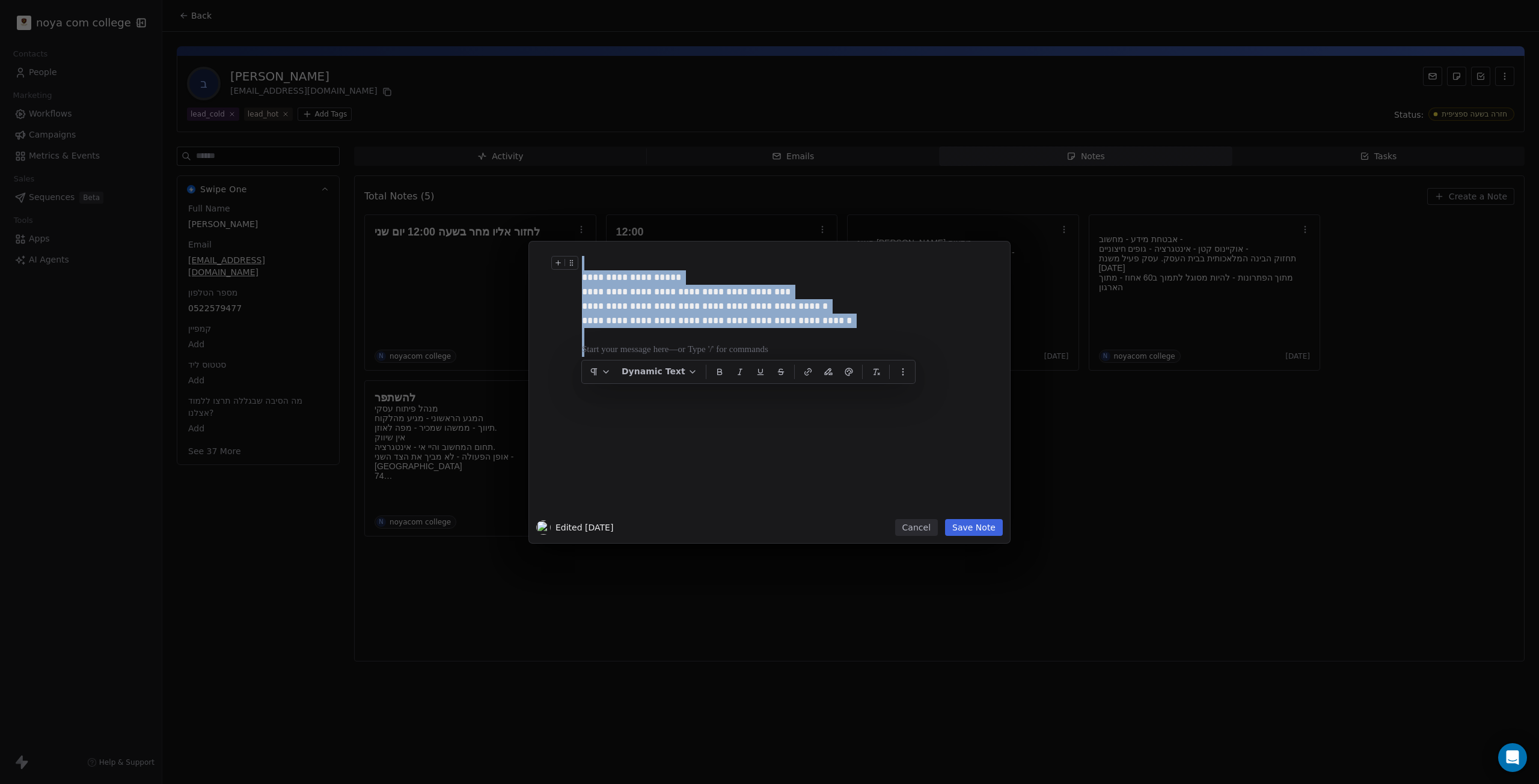
drag, startPoint x: 766, startPoint y: 415, endPoint x: 636, endPoint y: 269, distance: 195.5
click at [636, 269] on div "**********" at bounding box center [787, 384] width 411 height 256
click at [634, 269] on div at bounding box center [787, 263] width 411 height 15
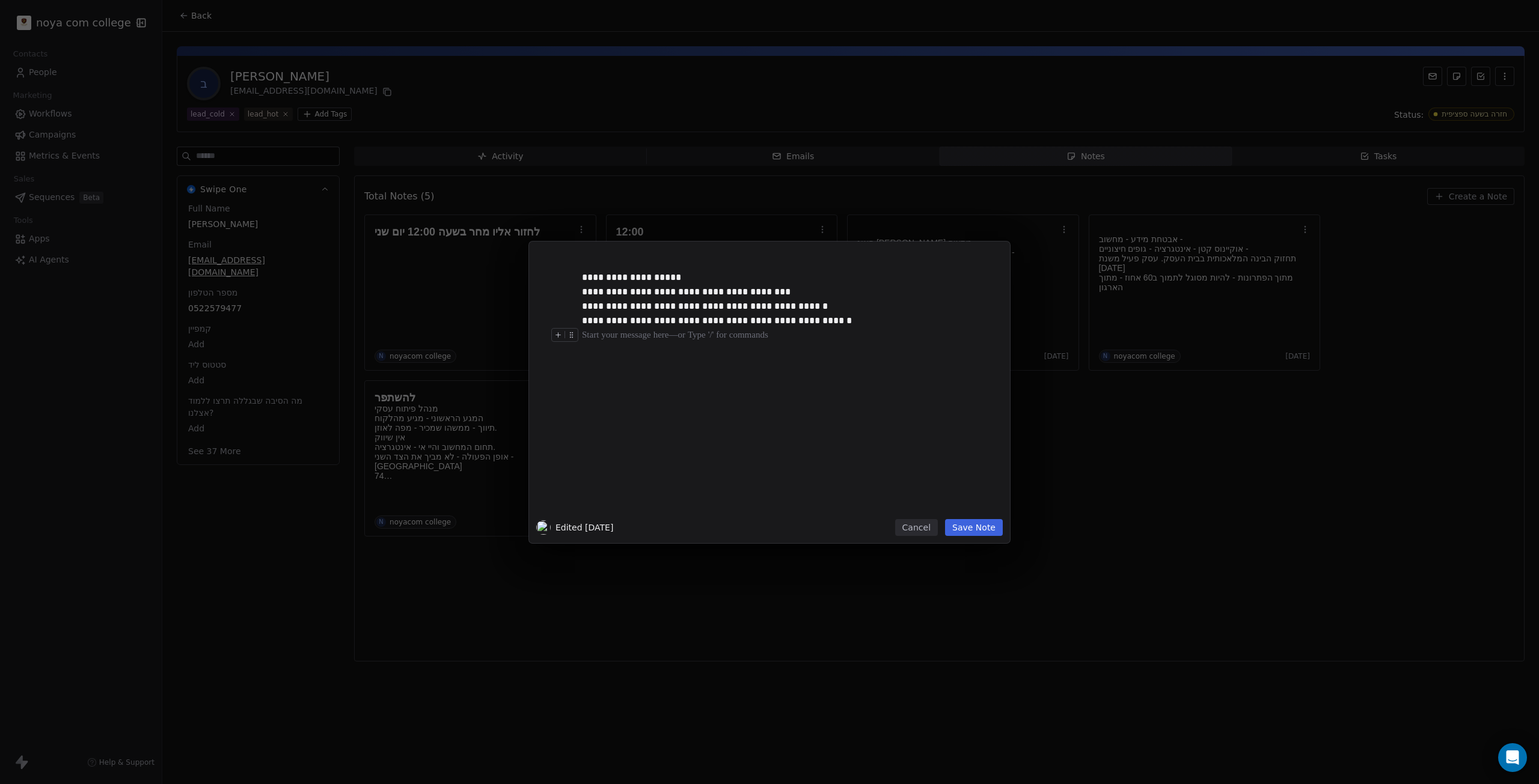
click at [671, 339] on div at bounding box center [787, 335] width 411 height 15
click at [816, 323] on div "**********" at bounding box center [782, 321] width 402 height 15
click at [767, 443] on div "**********" at bounding box center [787, 384] width 411 height 256
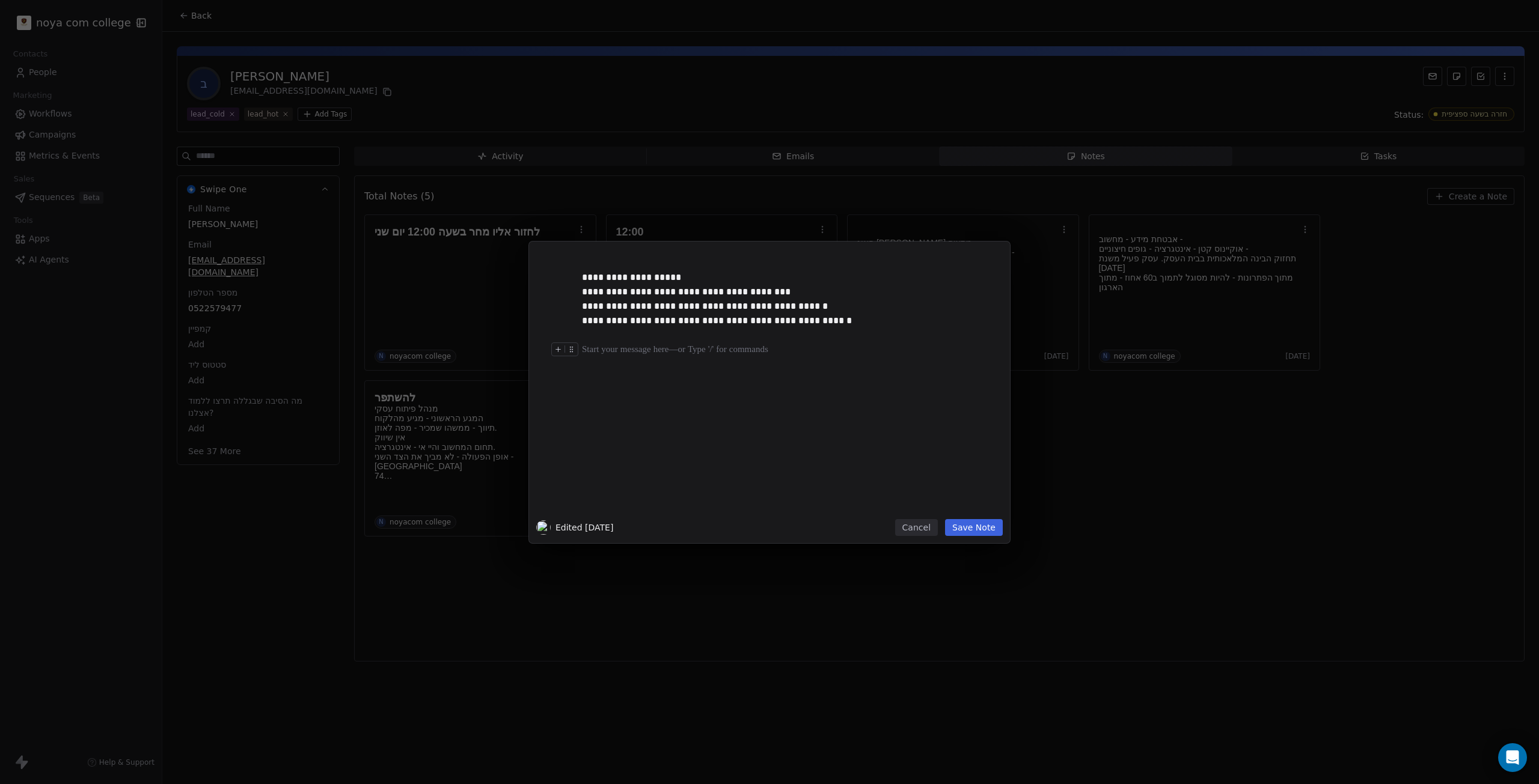
click at [981, 527] on button "Save Note" at bounding box center [973, 527] width 58 height 17
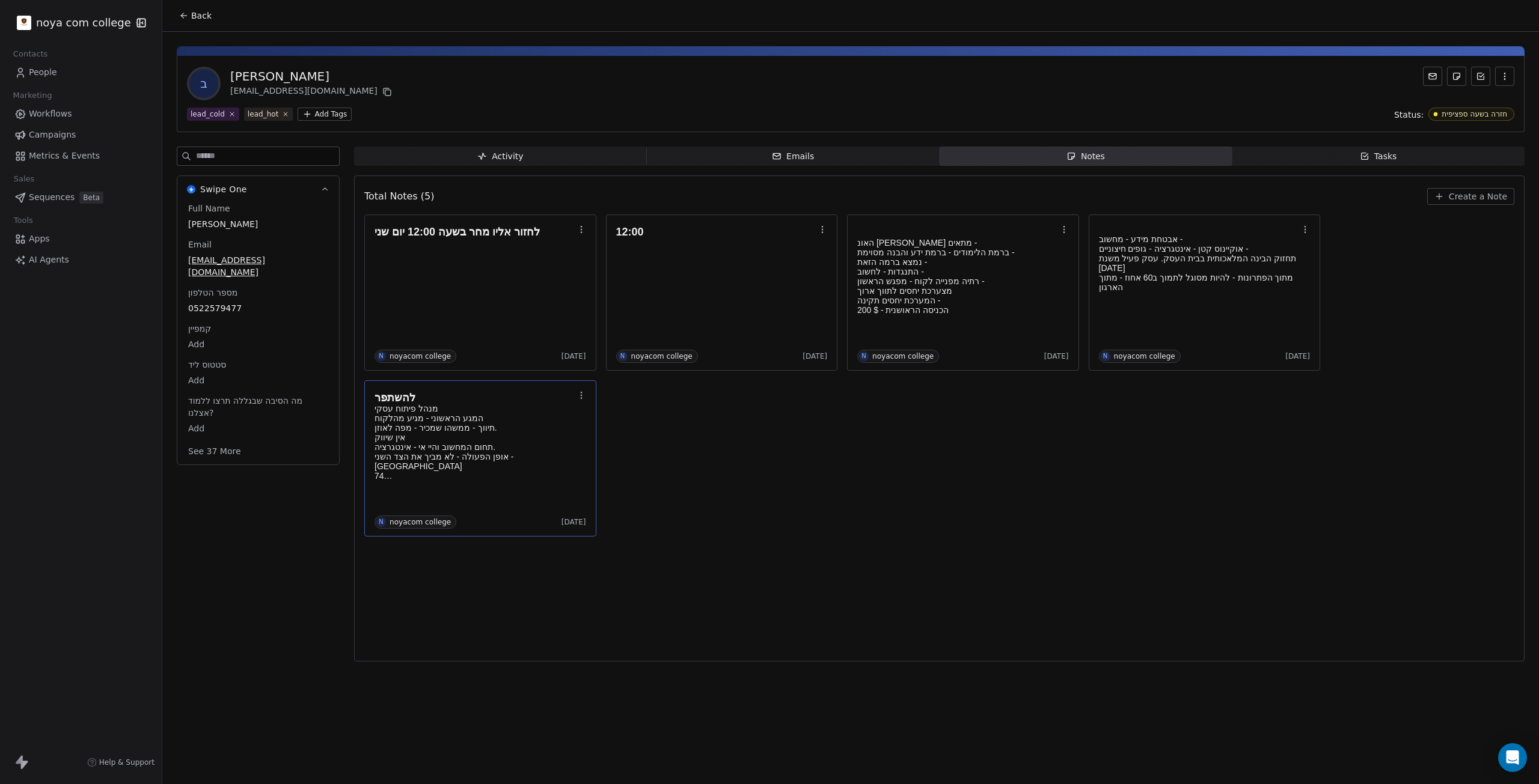
click at [537, 467] on p "רמת גן 74 לא נשוי - ילדים - נכדים כשכיר ושותף -" at bounding box center [475, 471] width 200 height 19
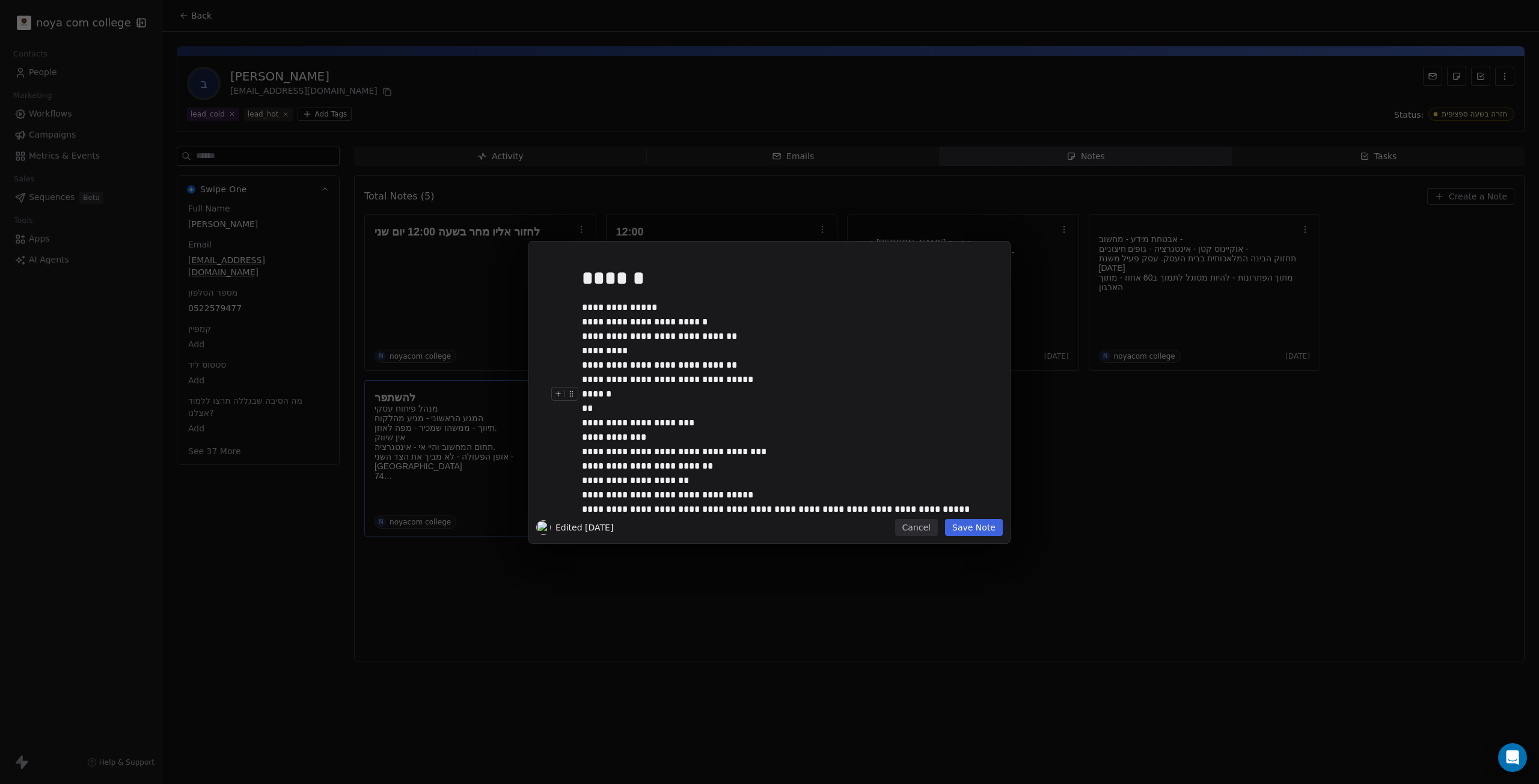
scroll to position [77, 0]
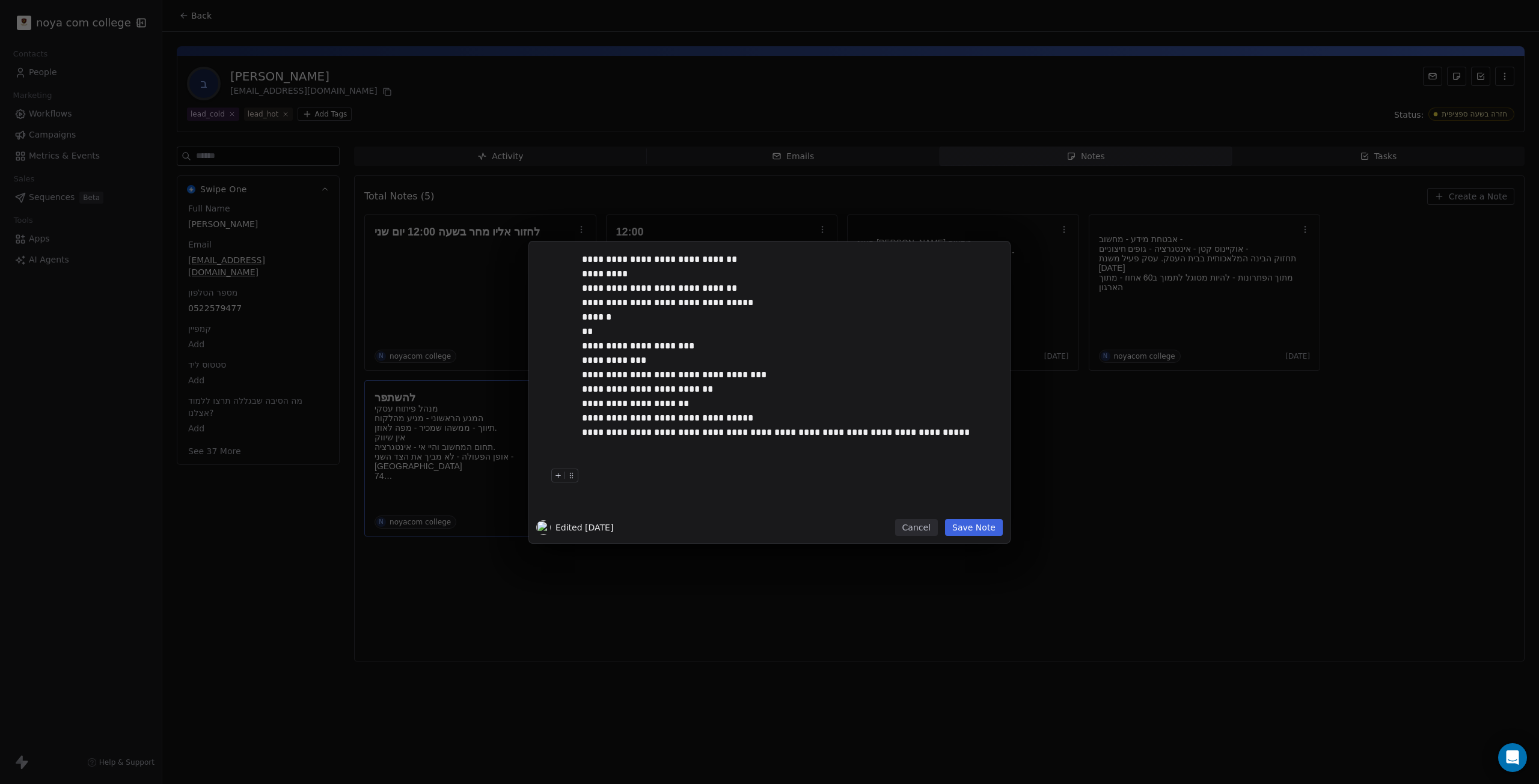
click at [724, 473] on div at bounding box center [787, 475] width 411 height 15
click at [961, 527] on button "Save Note" at bounding box center [973, 527] width 58 height 17
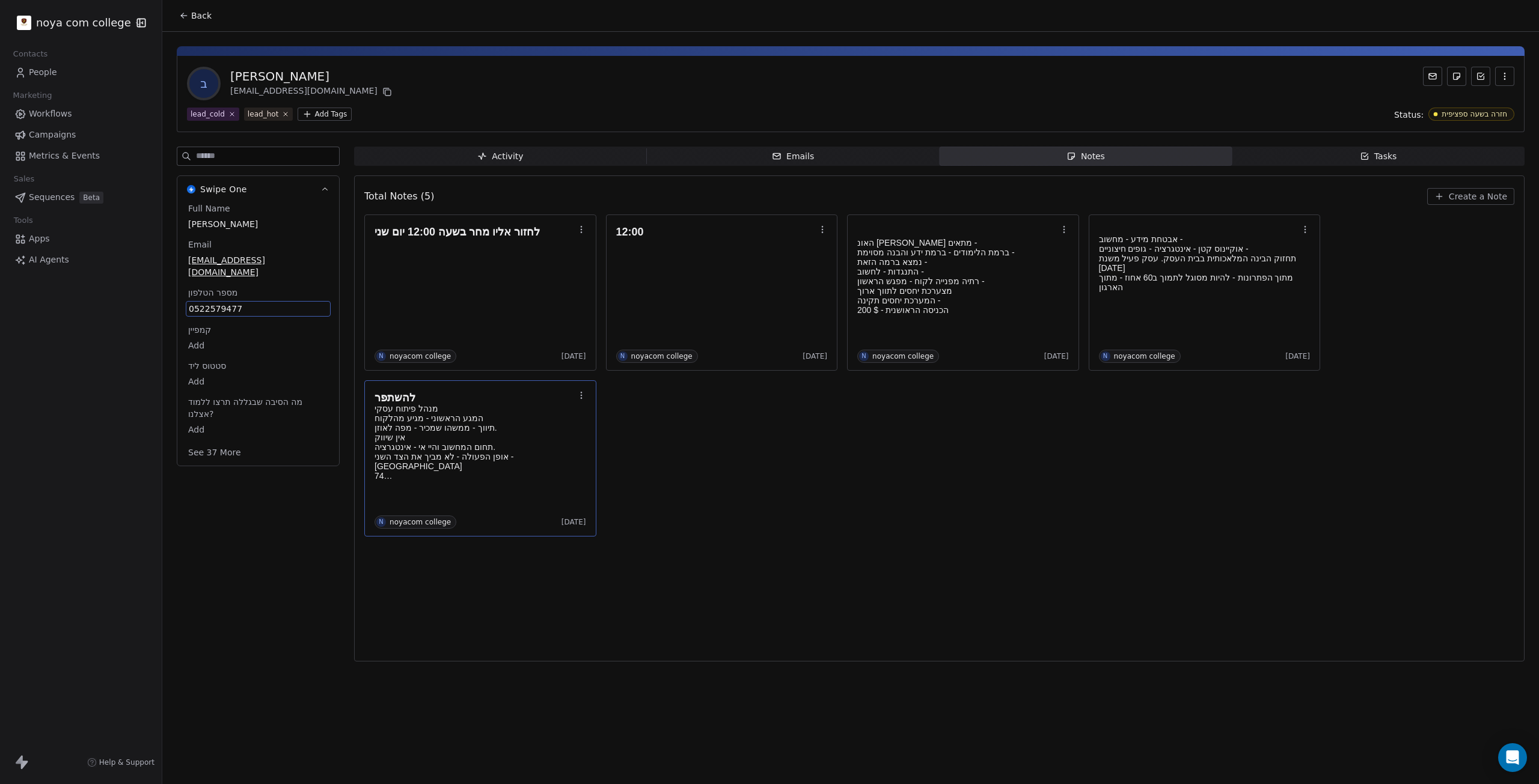
click at [209, 302] on span "0522579477" at bounding box center [258, 308] width 139 height 12
click at [208, 302] on span "0522579477" at bounding box center [258, 308] width 139 height 12
click at [208, 302] on span "0522579477" at bounding box center [258, 308] width 139 height 12
click at [889, 520] on html "noya com college Contacts People Marketing Workflows Campaigns Metrics & Events…" at bounding box center [769, 392] width 1539 height 784
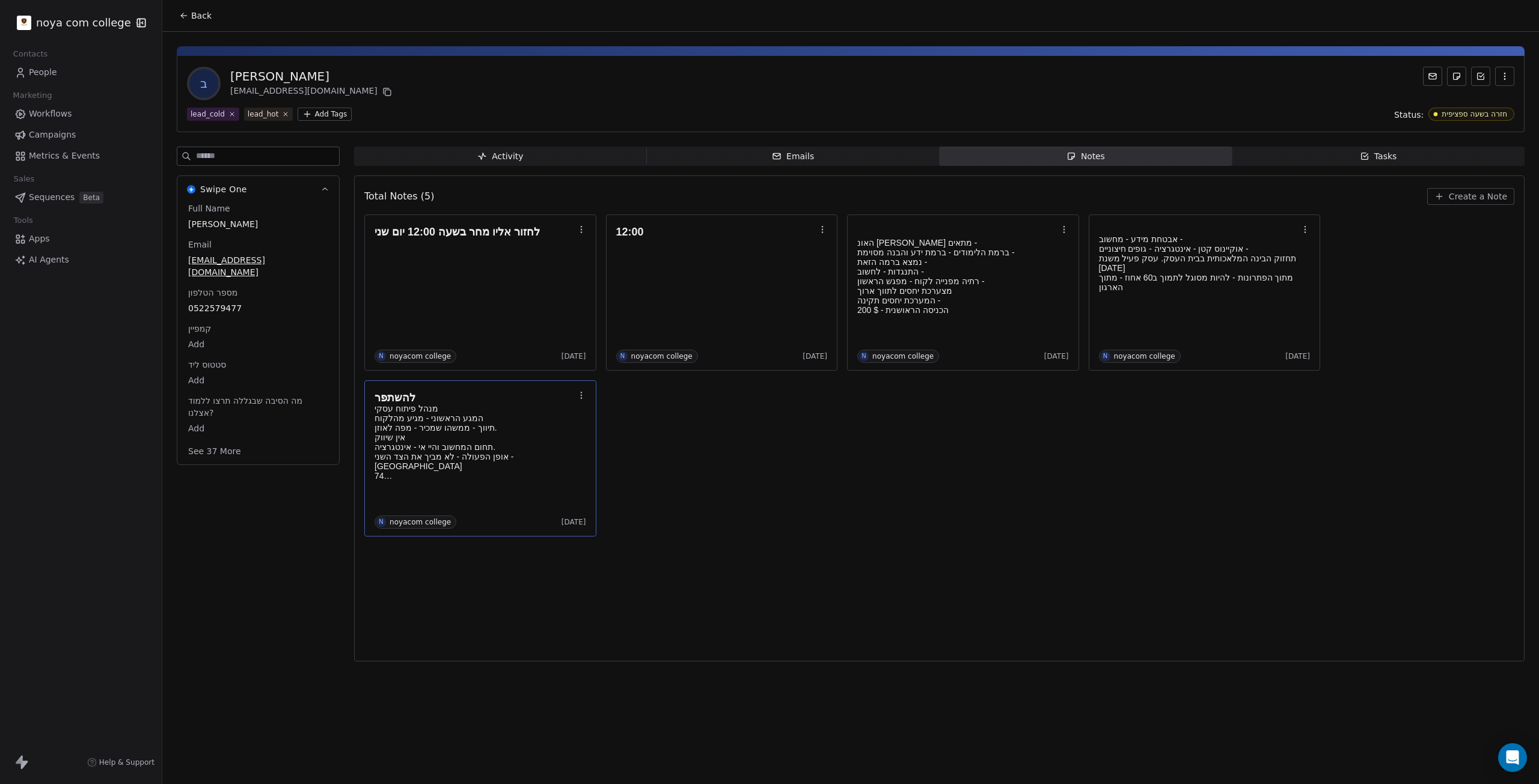
click at [414, 430] on p "המגע הראשוני - מגיע מהלקוח תיווך - ממשהו שמכיר - מפה לאוזן. אין שיווק תחום המחש…" at bounding box center [475, 437] width 200 height 48
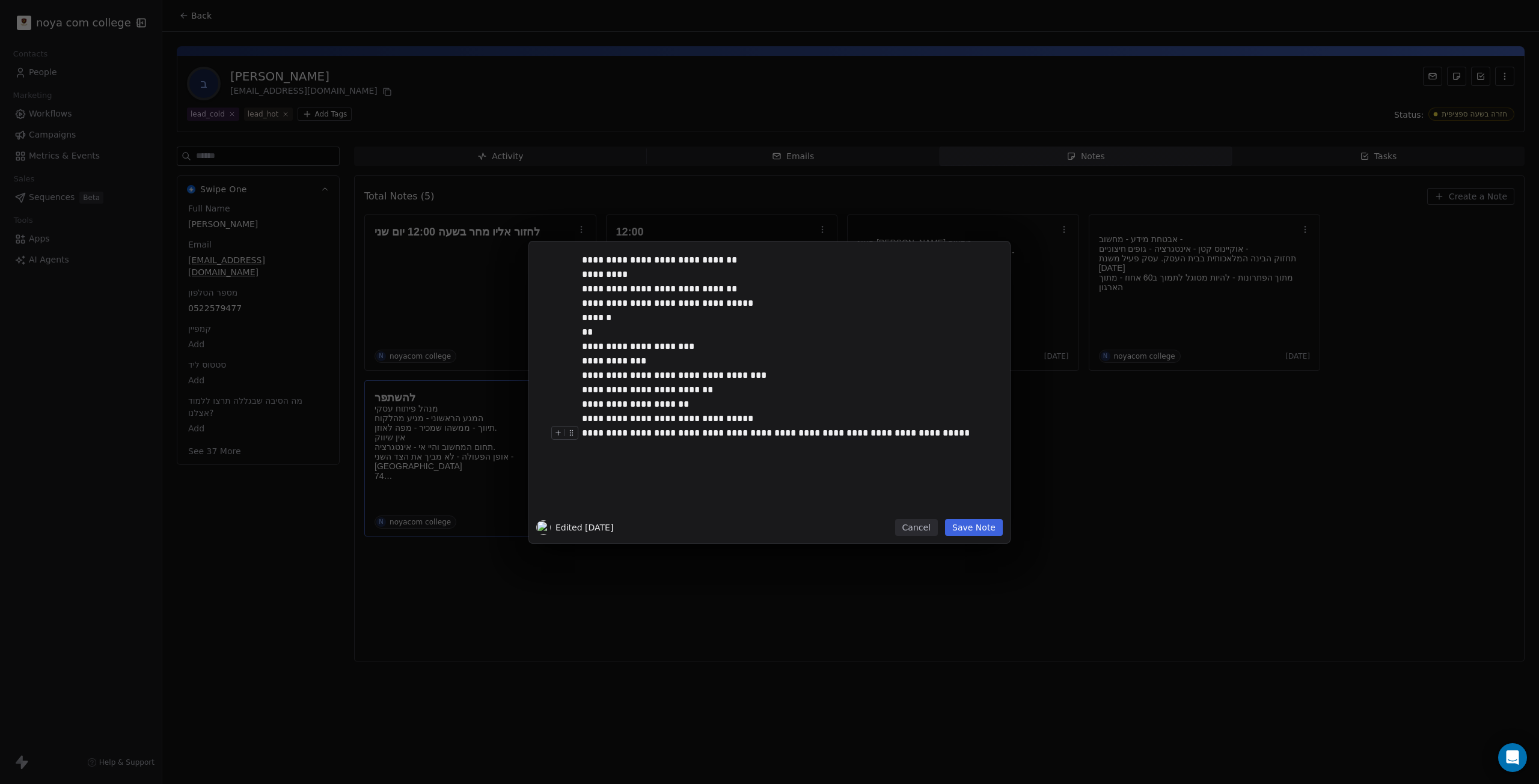
scroll to position [77, 0]
click at [758, 441] on div "**********" at bounding box center [782, 447] width 402 height 43
click at [767, 316] on div "**********" at bounding box center [782, 339] width 402 height 58
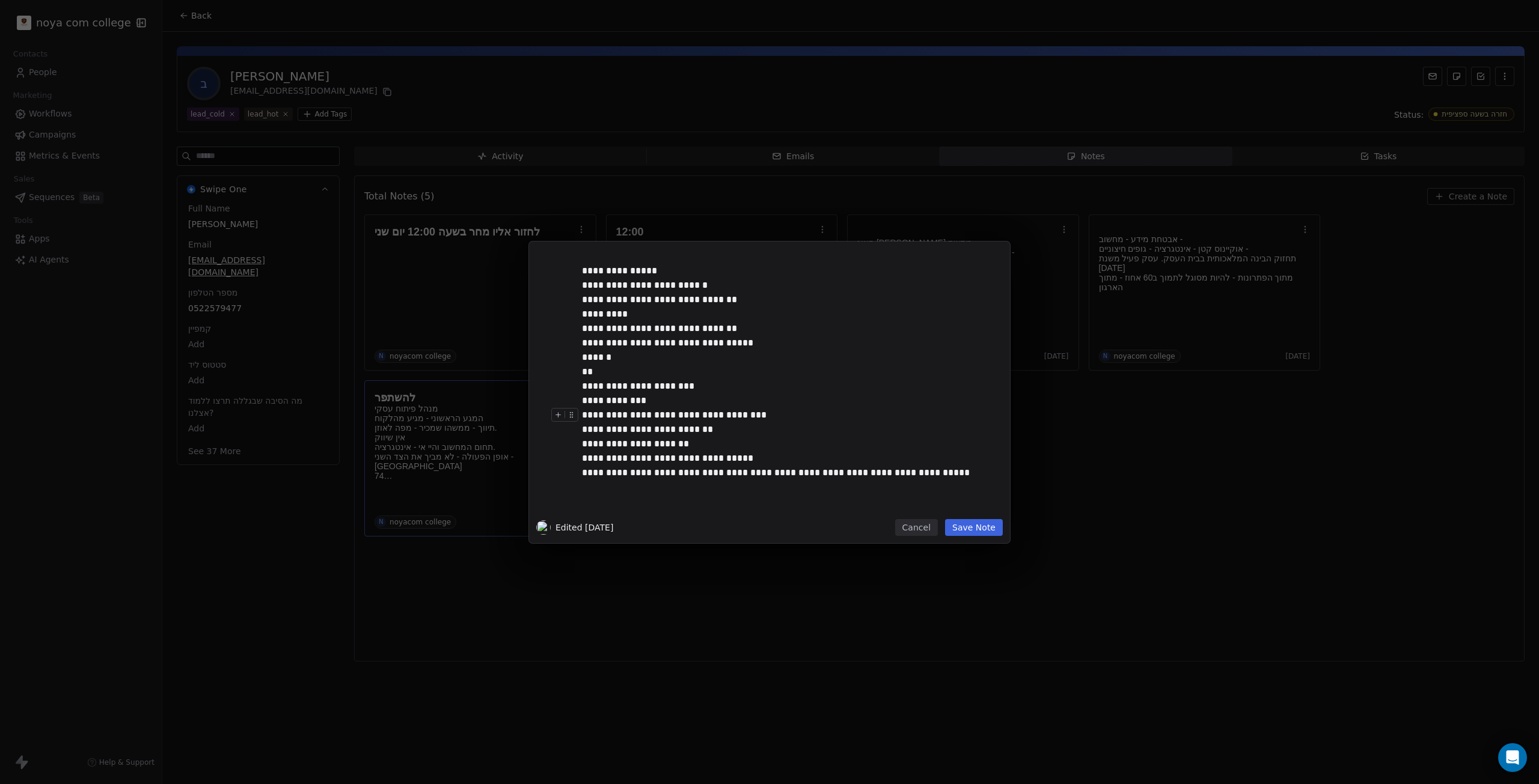
scroll to position [0, 0]
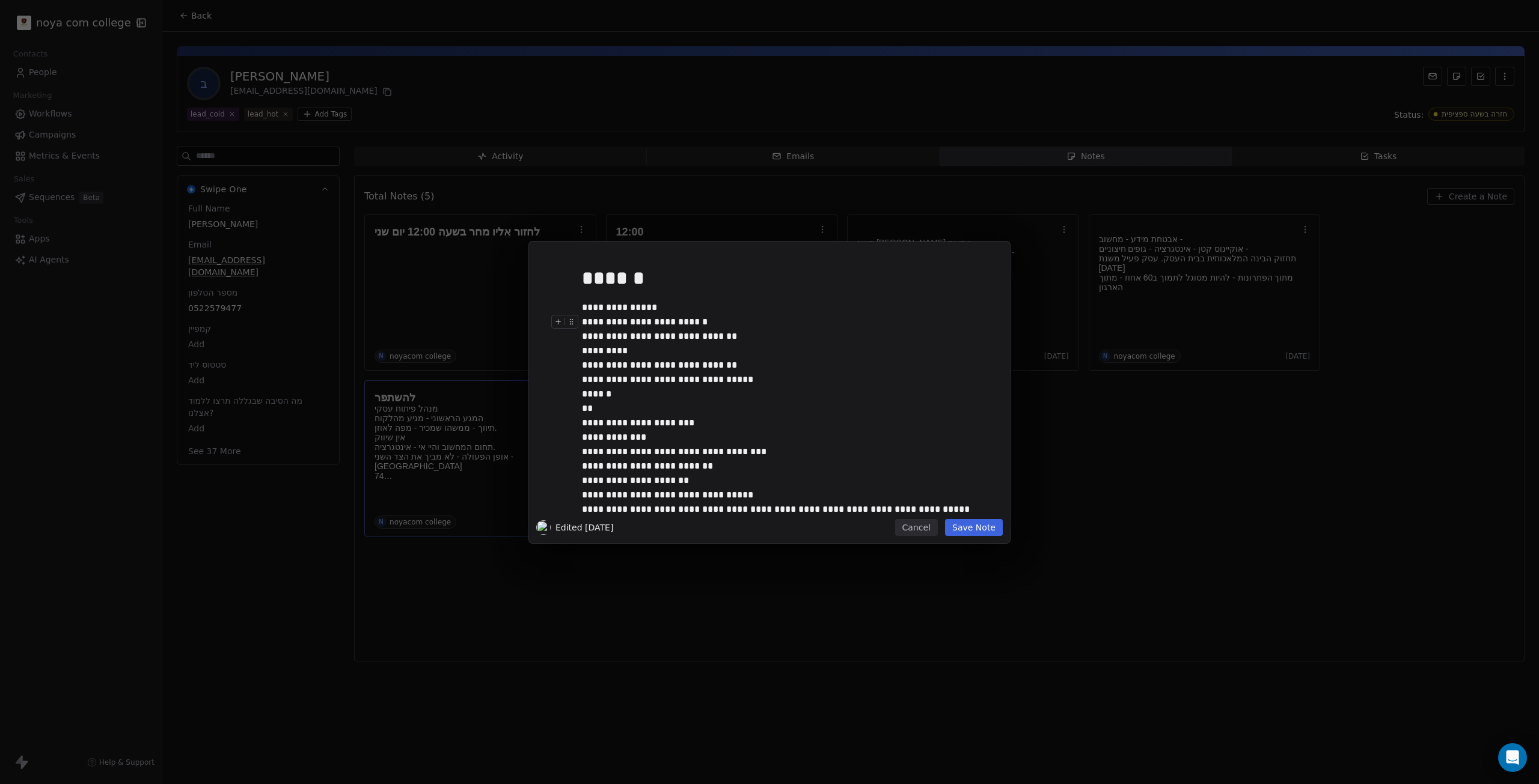
click at [753, 343] on div "**********" at bounding box center [782, 351] width 402 height 72
click at [754, 357] on div "**********" at bounding box center [782, 351] width 402 height 72
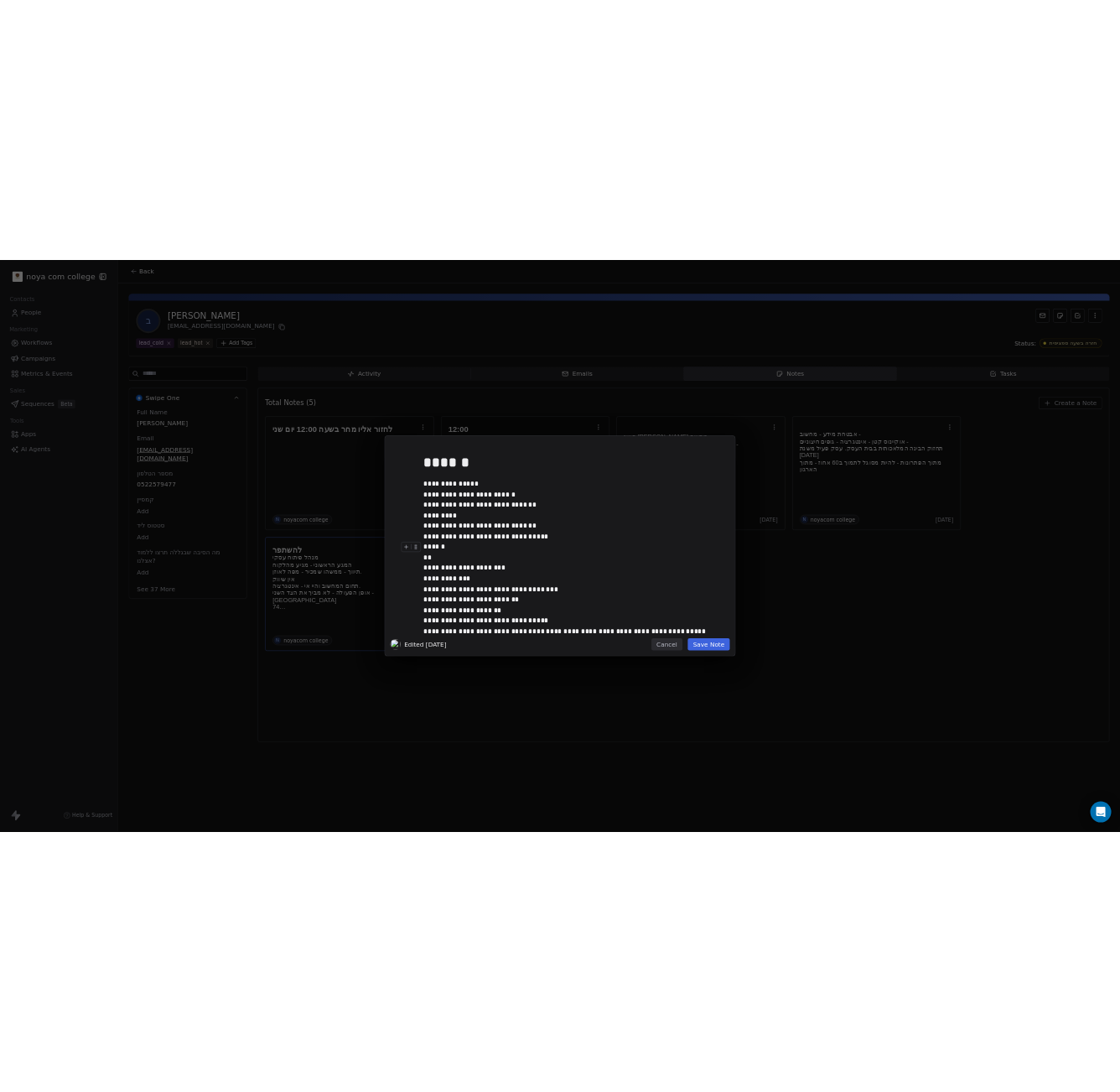
scroll to position [107, 0]
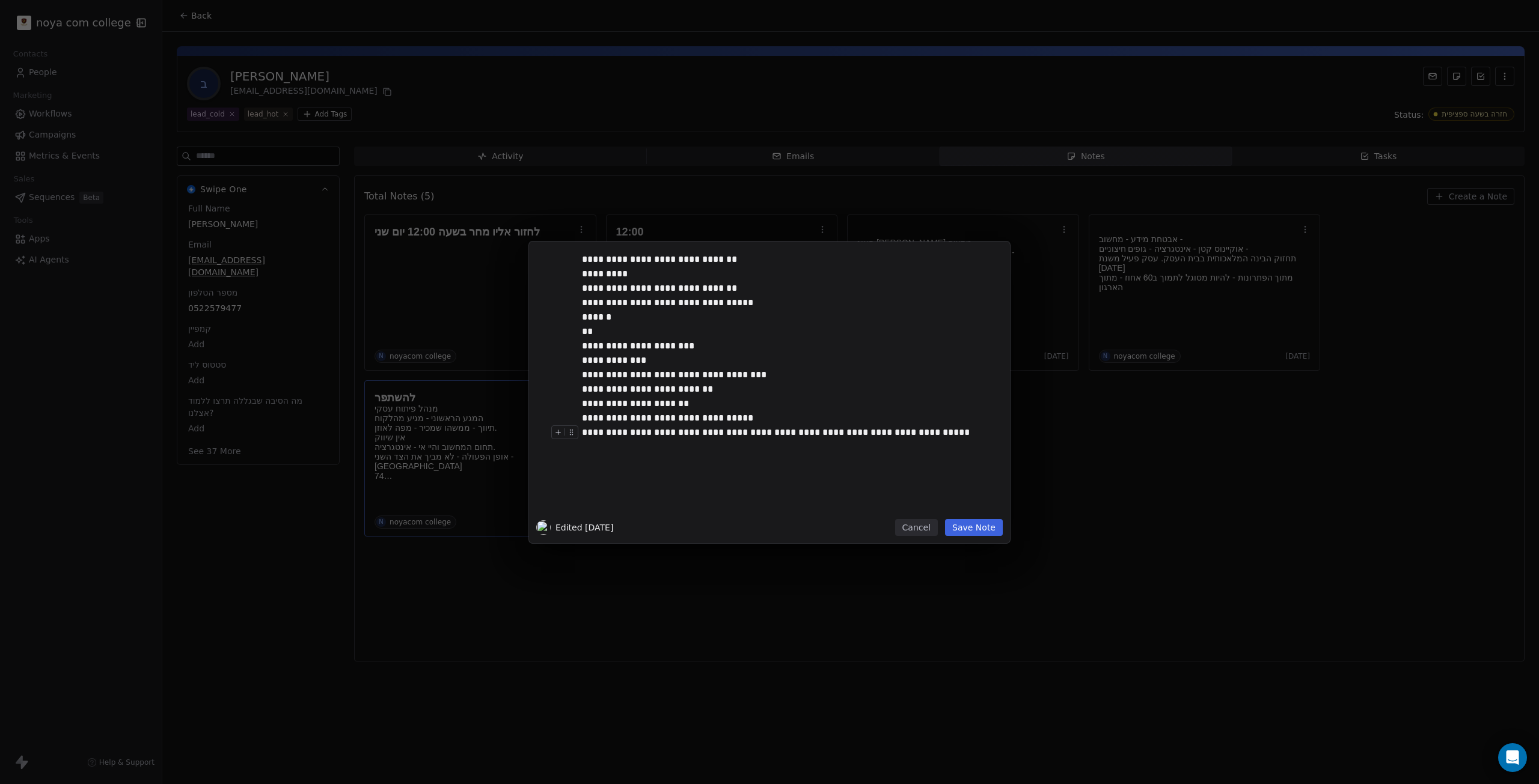
click at [757, 466] on div "**********" at bounding box center [782, 447] width 402 height 43
click at [769, 469] on div at bounding box center [787, 475] width 411 height 15
click at [976, 529] on button "Save Note" at bounding box center [973, 527] width 58 height 17
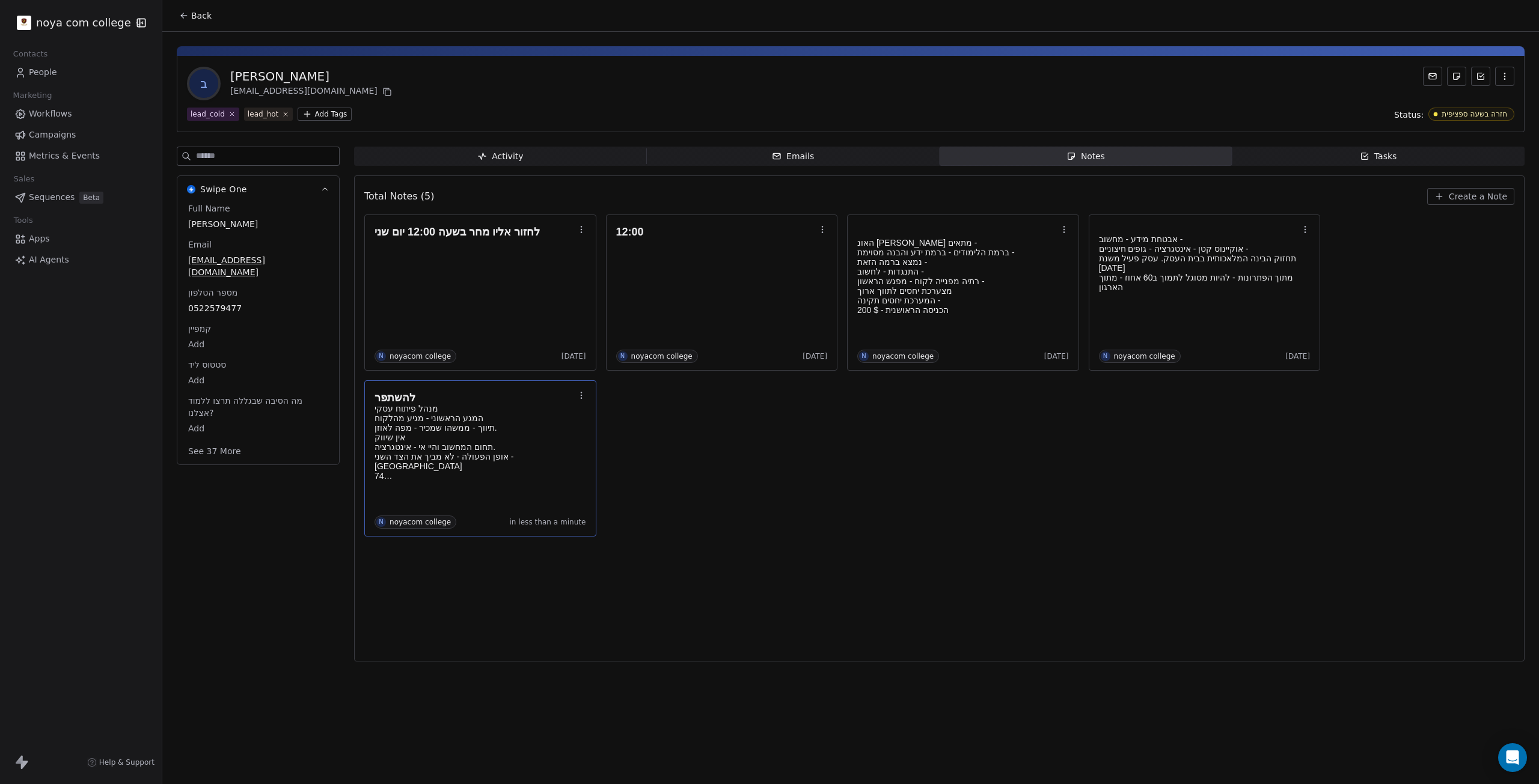
click at [1120, 521] on div "לחזור אליו מחר בשעה 12:00 יום שני N noyacom college [DATE] 12:00 N noyacom coll…" at bounding box center [939, 375] width 1150 height 322
click at [1161, 259] on p "תחזוק הבינה המלאכותית בבית העסק. עסק פעיל משנת [DATE]" at bounding box center [1199, 263] width 200 height 19
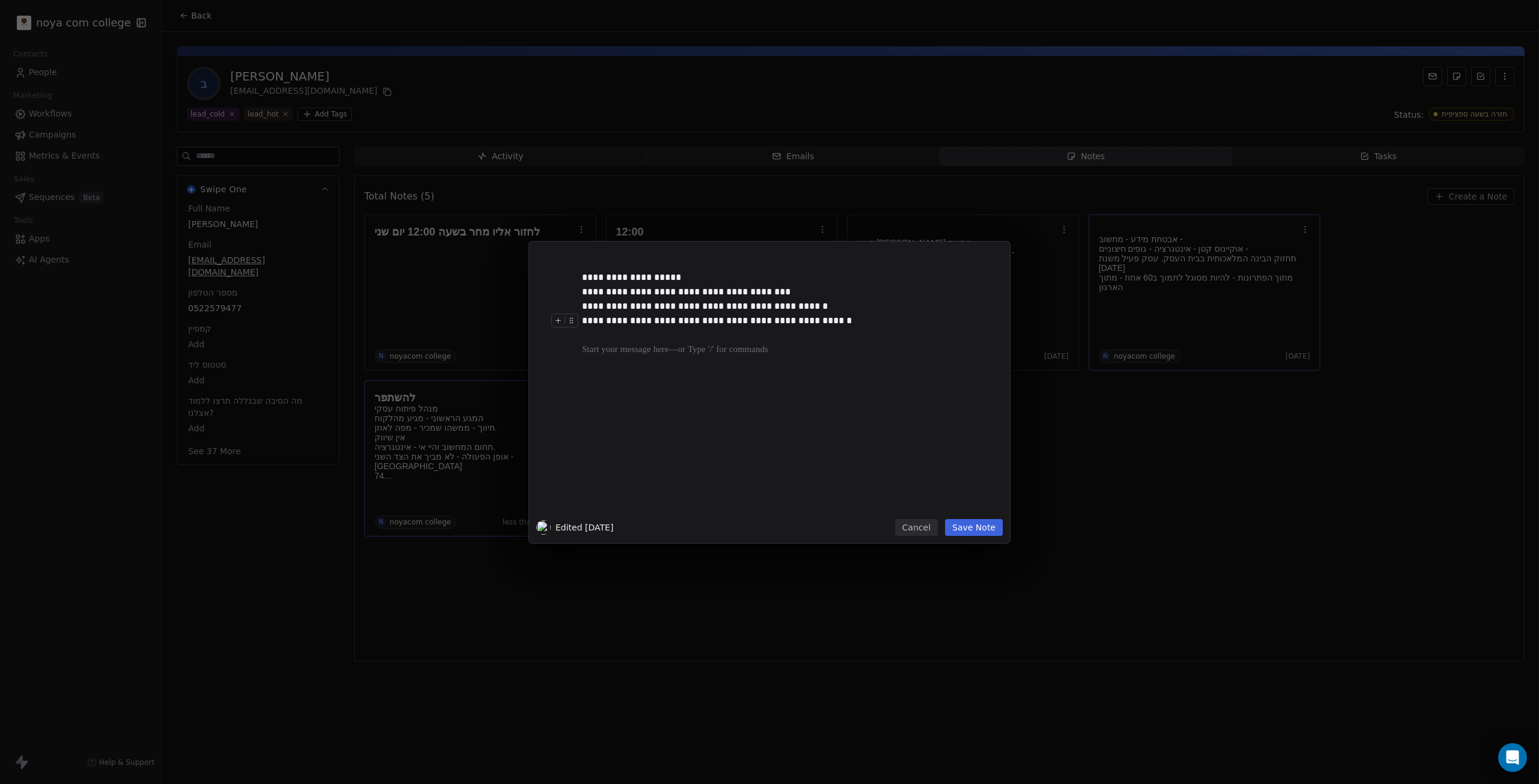
drag, startPoint x: 615, startPoint y: 416, endPoint x: 963, endPoint y: 388, distance: 349.1
click at [998, 373] on div "**********" at bounding box center [769, 384] width 466 height 271
click at [797, 449] on div "**********" at bounding box center [787, 384] width 411 height 256
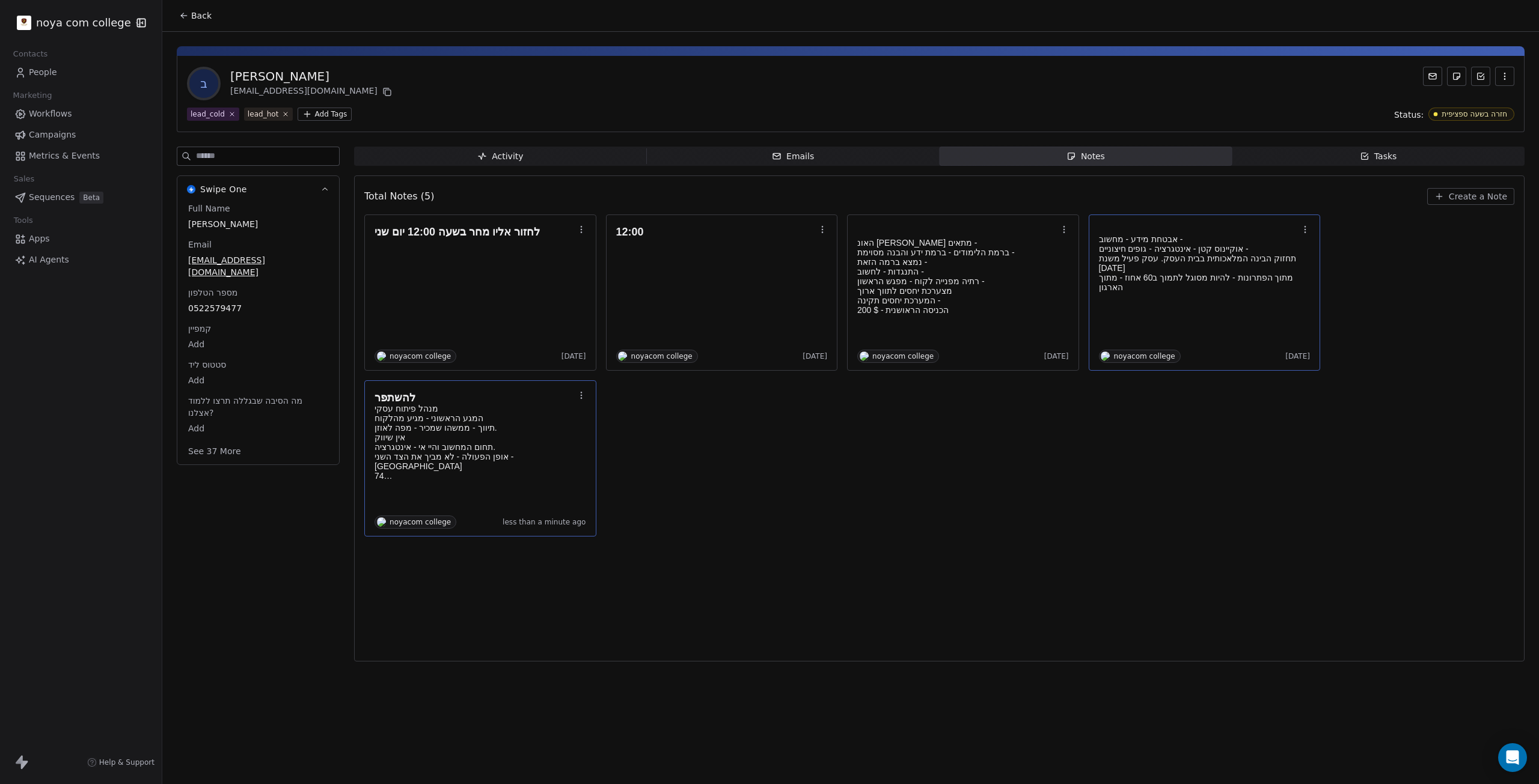
click at [1216, 491] on div "**********" at bounding box center [769, 392] width 1539 height 302
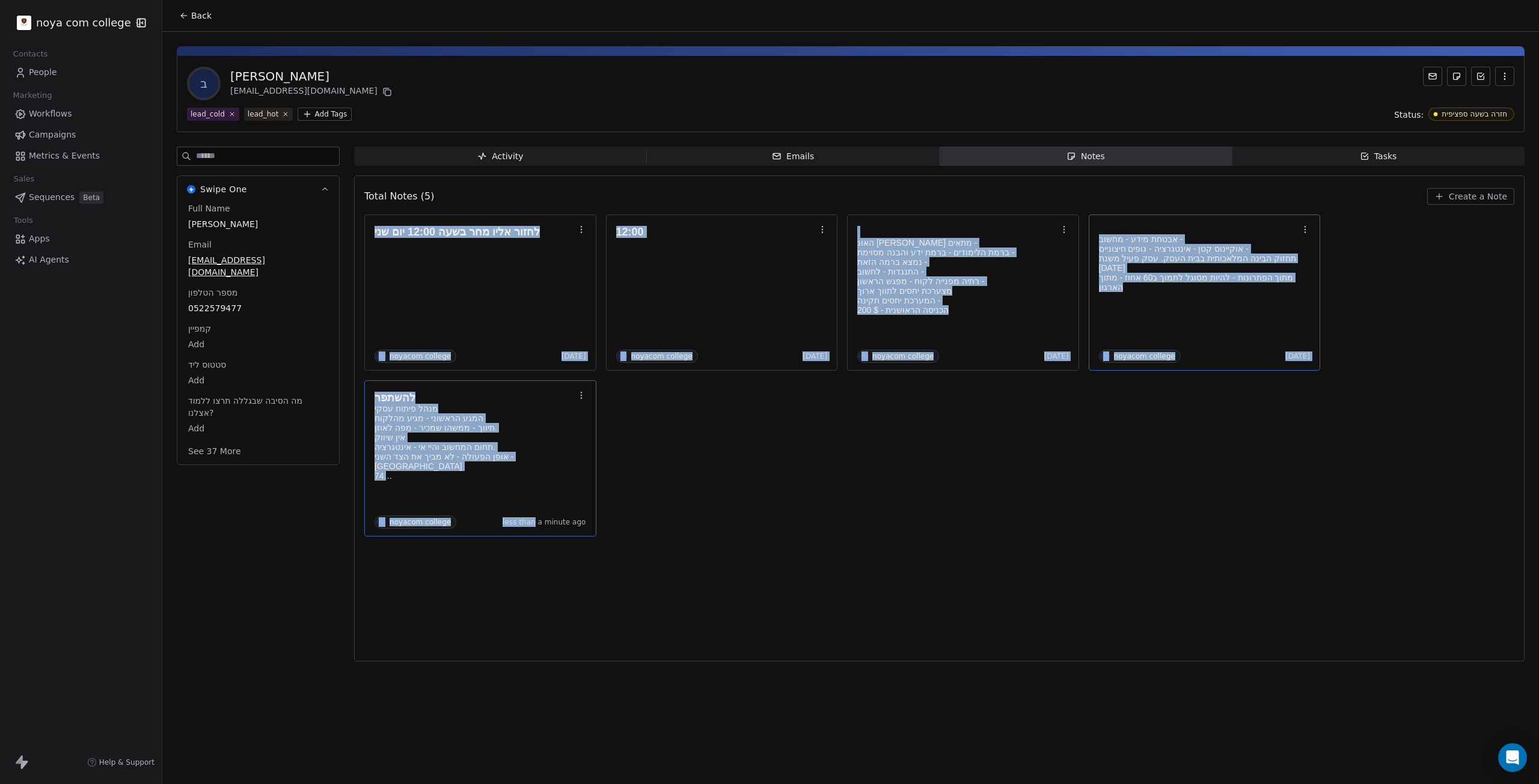
drag, startPoint x: 1344, startPoint y: 196, endPoint x: 540, endPoint y: 617, distance: 907.6
click at [540, 617] on div "Total Notes (5) Create a Note לחזור אליו מחר בשעה 12:00 יום שני N noyacom colle…" at bounding box center [939, 418] width 1170 height 486
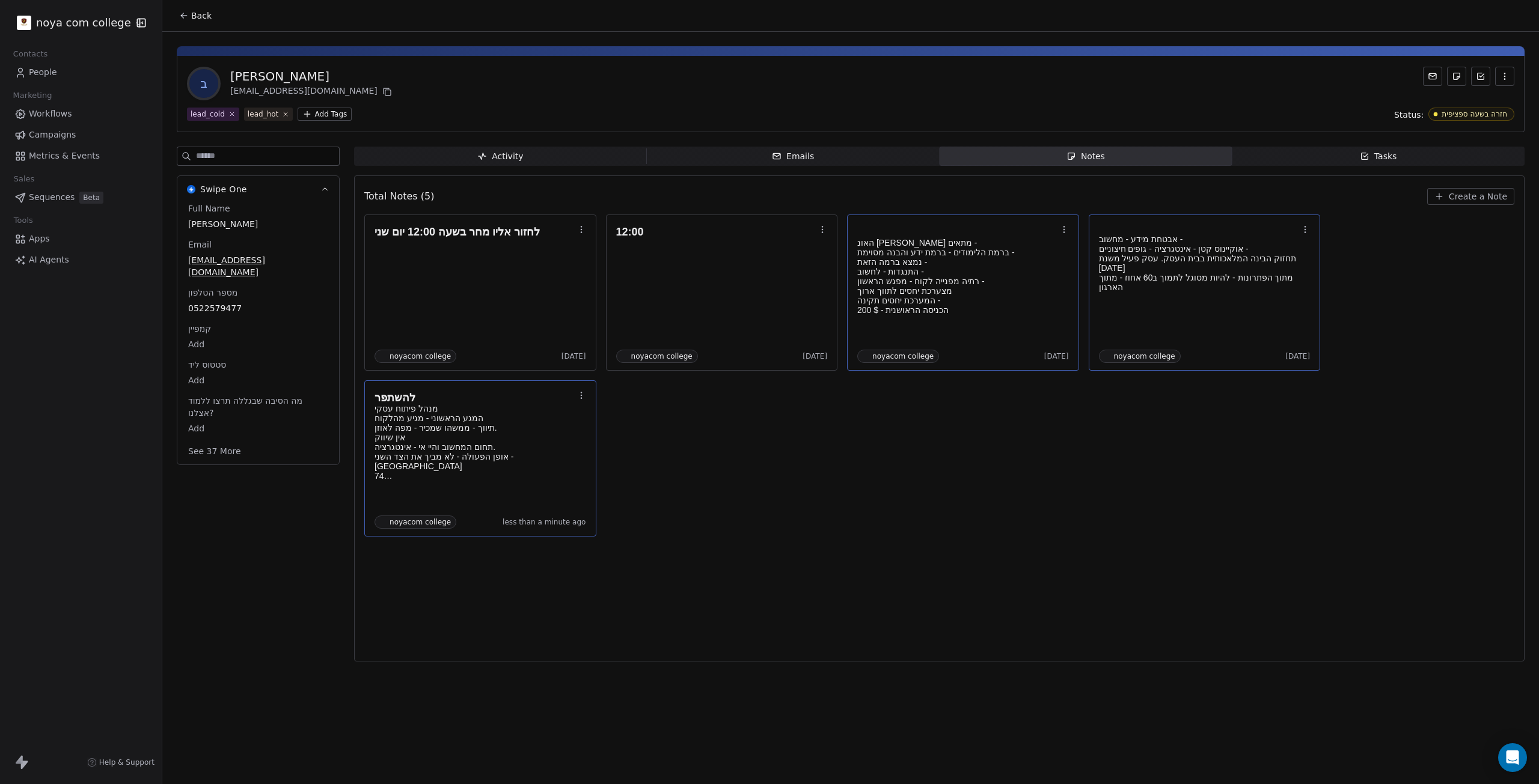
drag, startPoint x: 1239, startPoint y: 556, endPoint x: 1191, endPoint y: 540, distance: 50.6
click at [1237, 556] on div "**********" at bounding box center [769, 392] width 1539 height 784
drag, startPoint x: 1379, startPoint y: 101, endPoint x: 675, endPoint y: 81, distance: 704.3
click at [685, 81] on div "ב [PERSON_NAME] [EMAIL_ADDRESS][DOMAIN_NAME]" at bounding box center [850, 83] width 1327 height 33
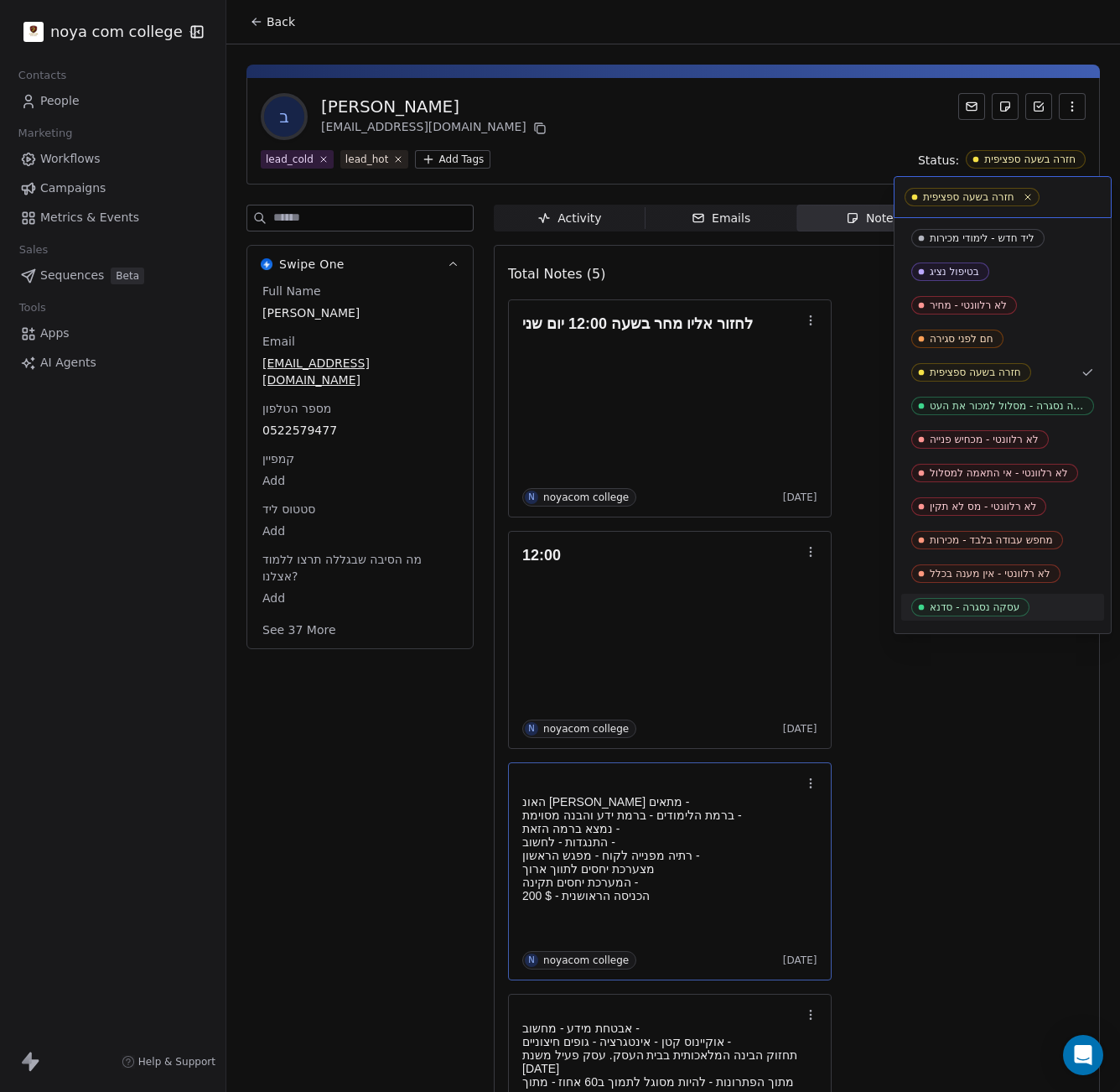
click at [959, 711] on html "noya com college Contacts People Marketing Workflows Campaigns Metrics & Events…" at bounding box center [560, 546] width 1120 height 1092
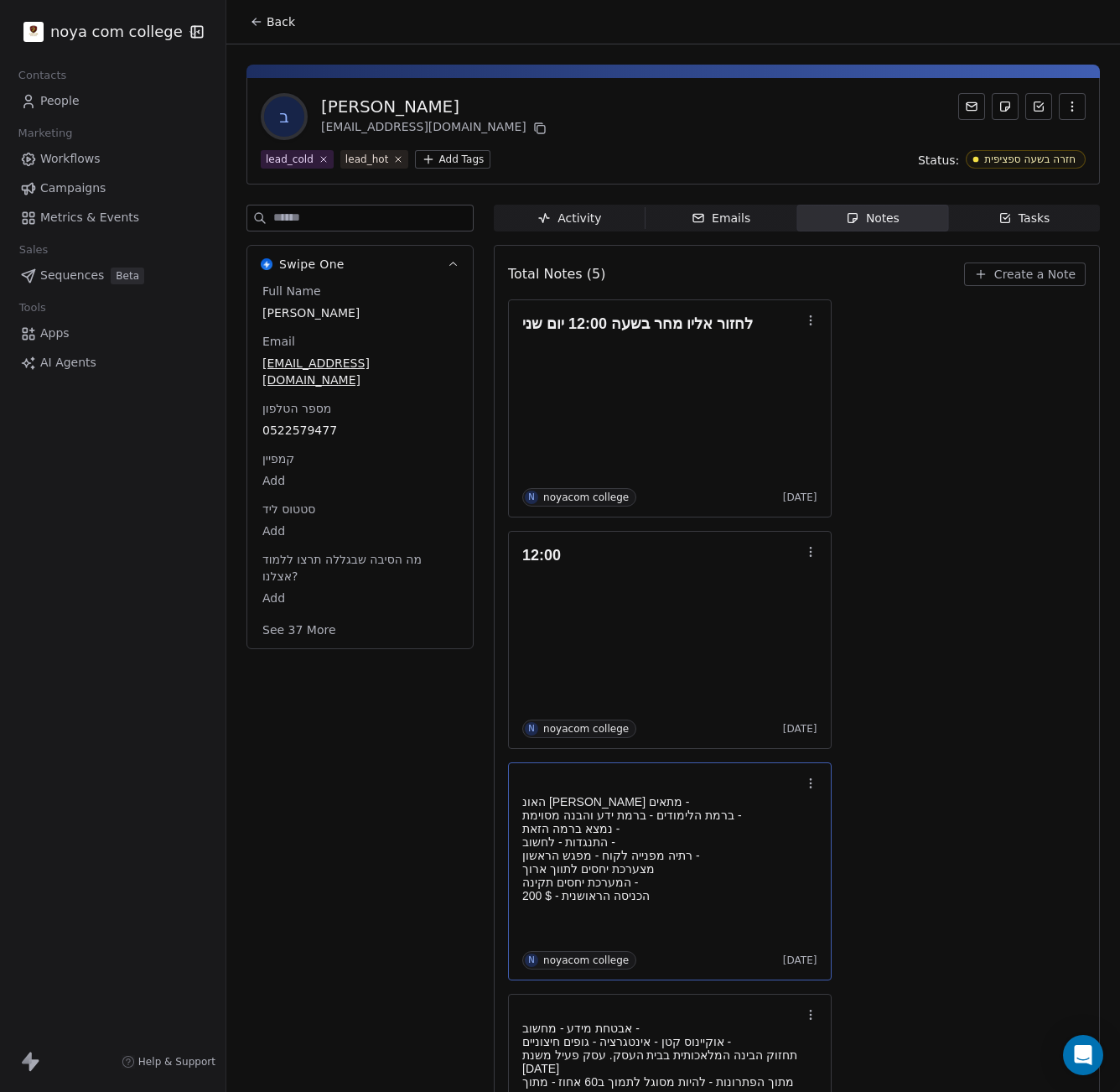
drag, startPoint x: 378, startPoint y: 798, endPoint x: 417, endPoint y: 829, distance: 49.8
click at [417, 829] on div "Swipe One Full Name [PERSON_NAME] Email [EMAIL_ADDRESS][DOMAIN_NAME] מספר הטלפו…" at bounding box center [360, 834] width 227 height 1259
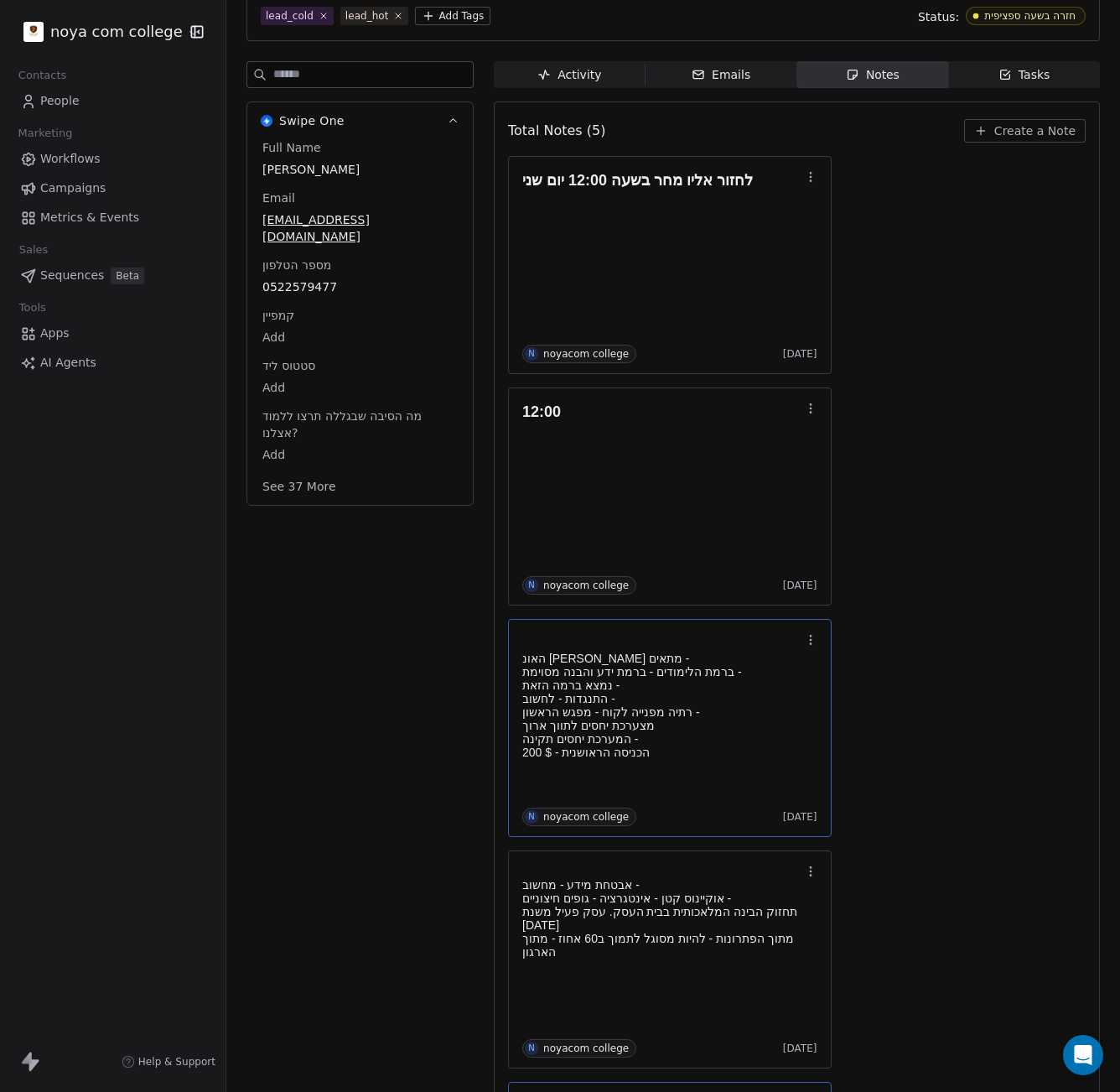
scroll to position [373, 0]
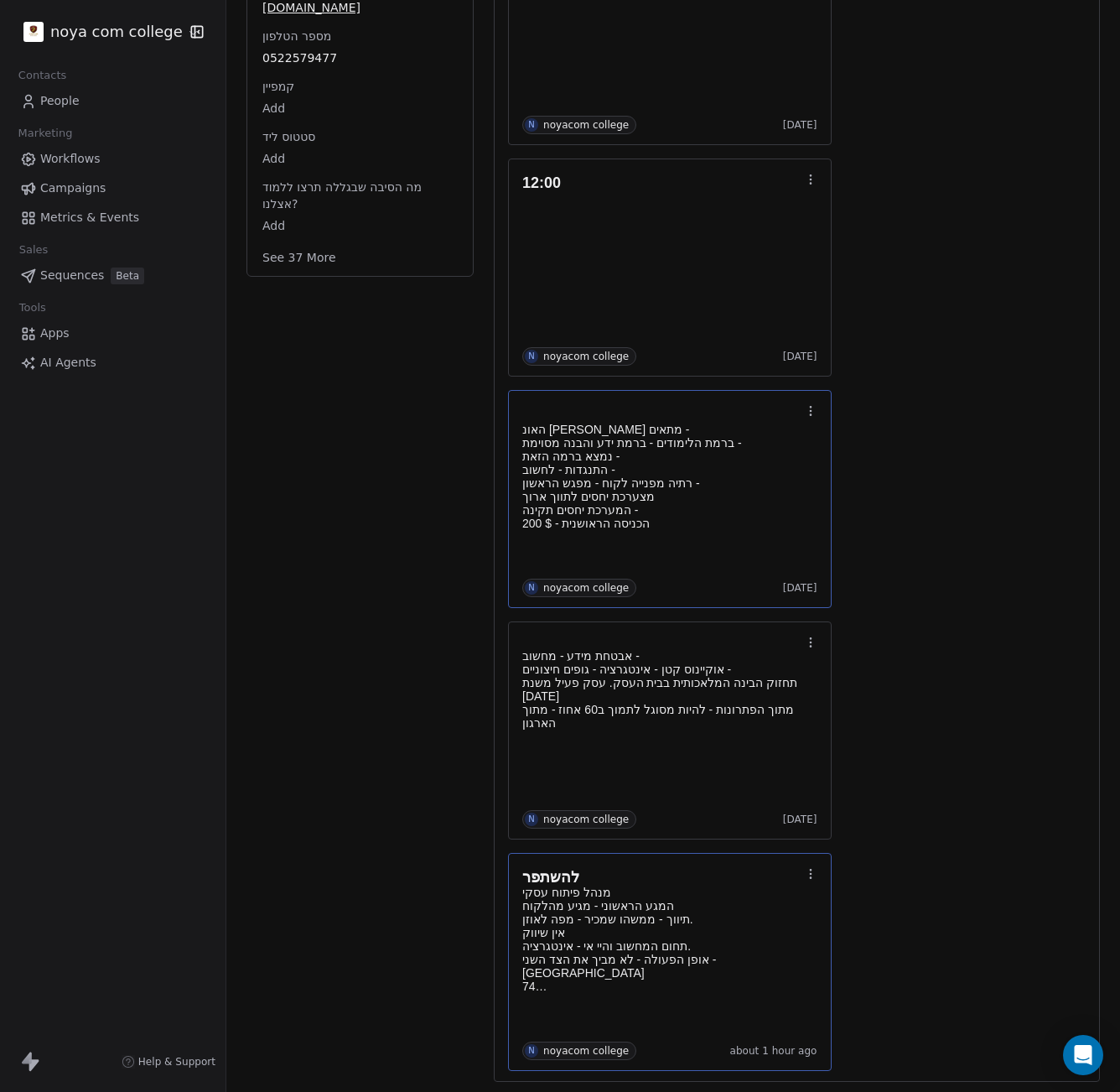
drag, startPoint x: 432, startPoint y: 969, endPoint x: 386, endPoint y: 993, distance: 51.9
click at [386, 993] on div "Swipe One Full Name [PERSON_NAME] Email [EMAIL_ADDRESS][DOMAIN_NAME] מספר הטלפו…" at bounding box center [360, 462] width 227 height 1259
drag, startPoint x: 863, startPoint y: 820, endPoint x: 938, endPoint y: 1006, distance: 200.6
click at [938, 1006] on div "לחזור אליו מחר בשעה 12:00 יום שני N noyacom college [DATE] 12:00 N noyacom coll…" at bounding box center [797, 499] width 578 height 1143
click at [947, 998] on div "לחזור אליו מחר בשעה 12:00 יום שני N noyacom college [DATE] 12:00 N noyacom coll…" at bounding box center [797, 499] width 578 height 1143
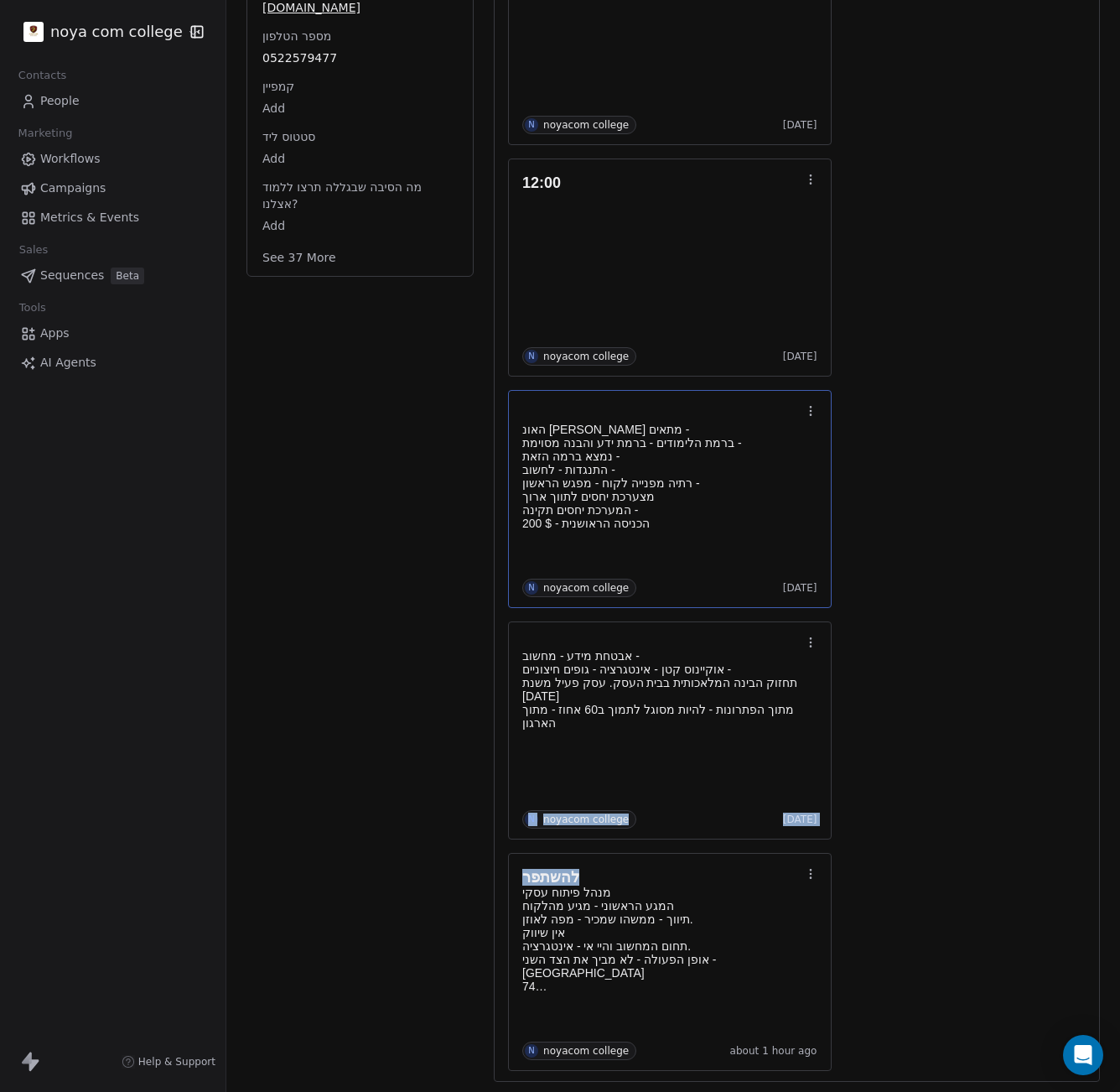
click at [916, 995] on div "לחזור אליו מחר בשעה 12:00 יום שני N noyacom college [DATE] 12:00 N noyacom coll…" at bounding box center [797, 499] width 578 height 1143
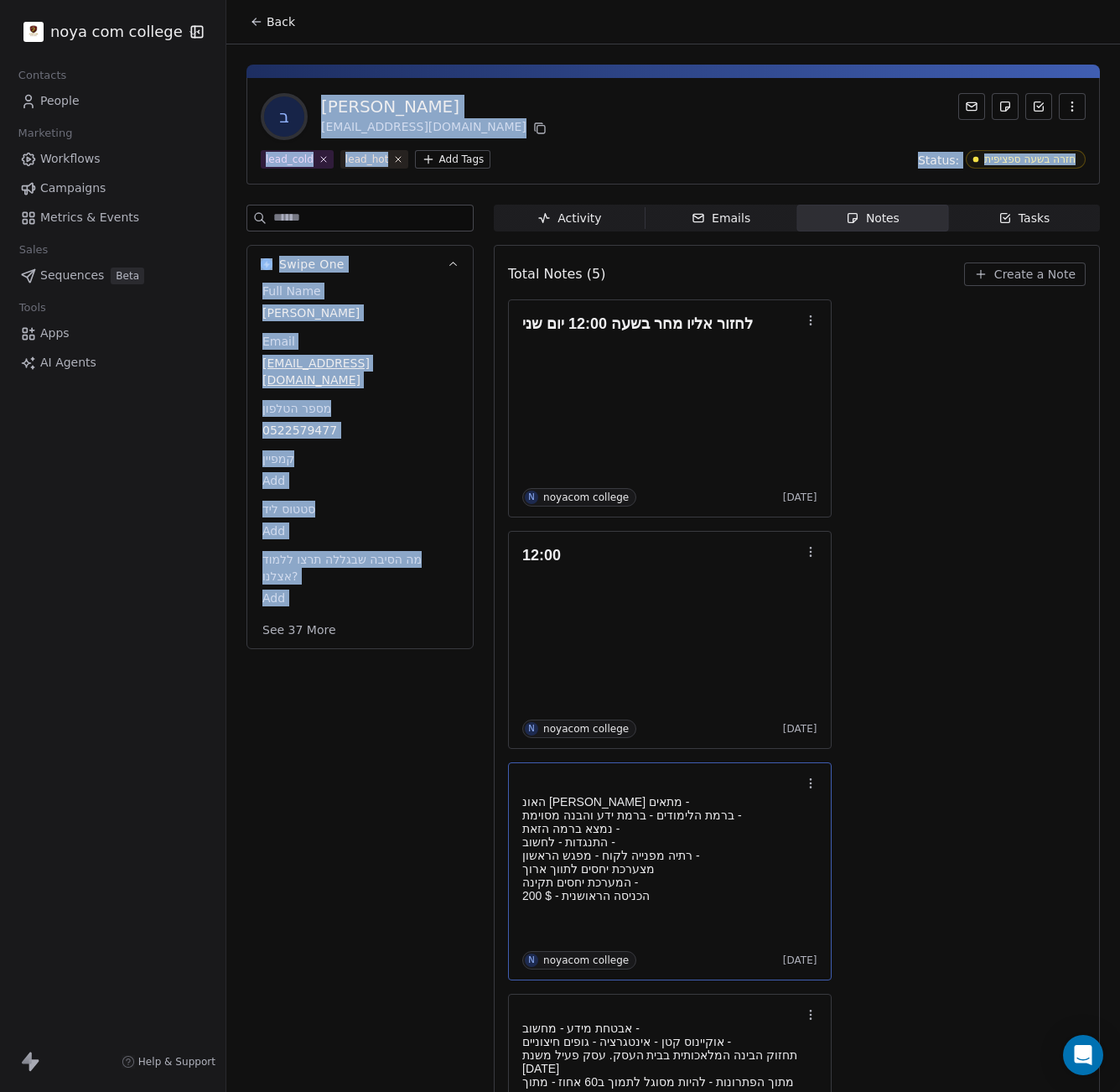
drag, startPoint x: 316, startPoint y: 43, endPoint x: 428, endPoint y: 769, distance: 734.6
click at [428, 769] on section "Back ב [PERSON_NAME] [EMAIL_ADDRESS][DOMAIN_NAME] lead_cold lead_hot Add Tags S…" at bounding box center [673, 732] width 893 height 1464
click at [392, 744] on div "Swipe One Full Name [PERSON_NAME] Email [EMAIL_ADDRESS][DOMAIN_NAME] מספר הטלפו…" at bounding box center [360, 834] width 227 height 1259
click at [361, 551] on span "מה הסיבה שבגללה תרצו ללמוד אצלנו?" at bounding box center [360, 567] width 202 height 34
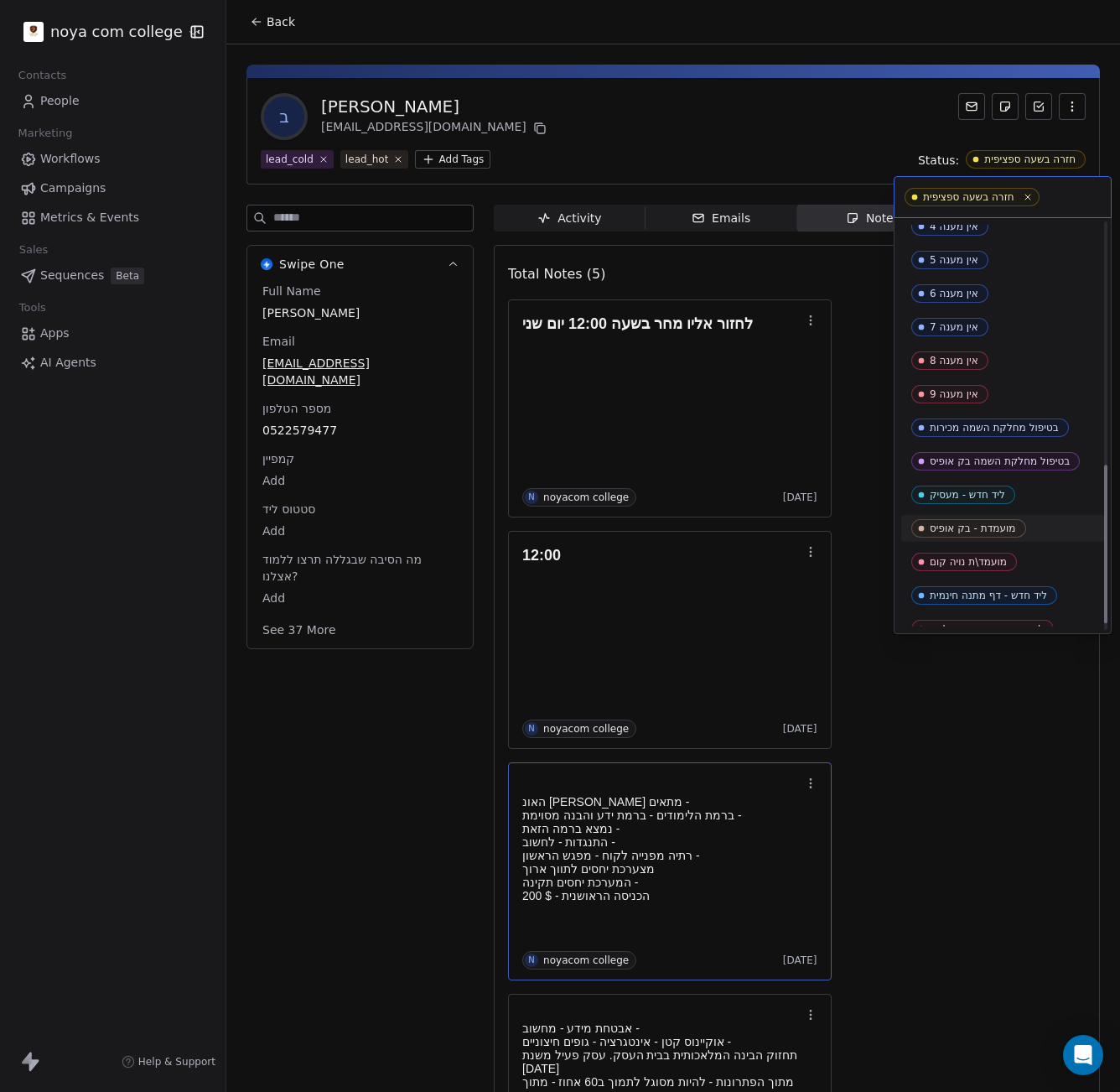
scroll to position [631, 0]
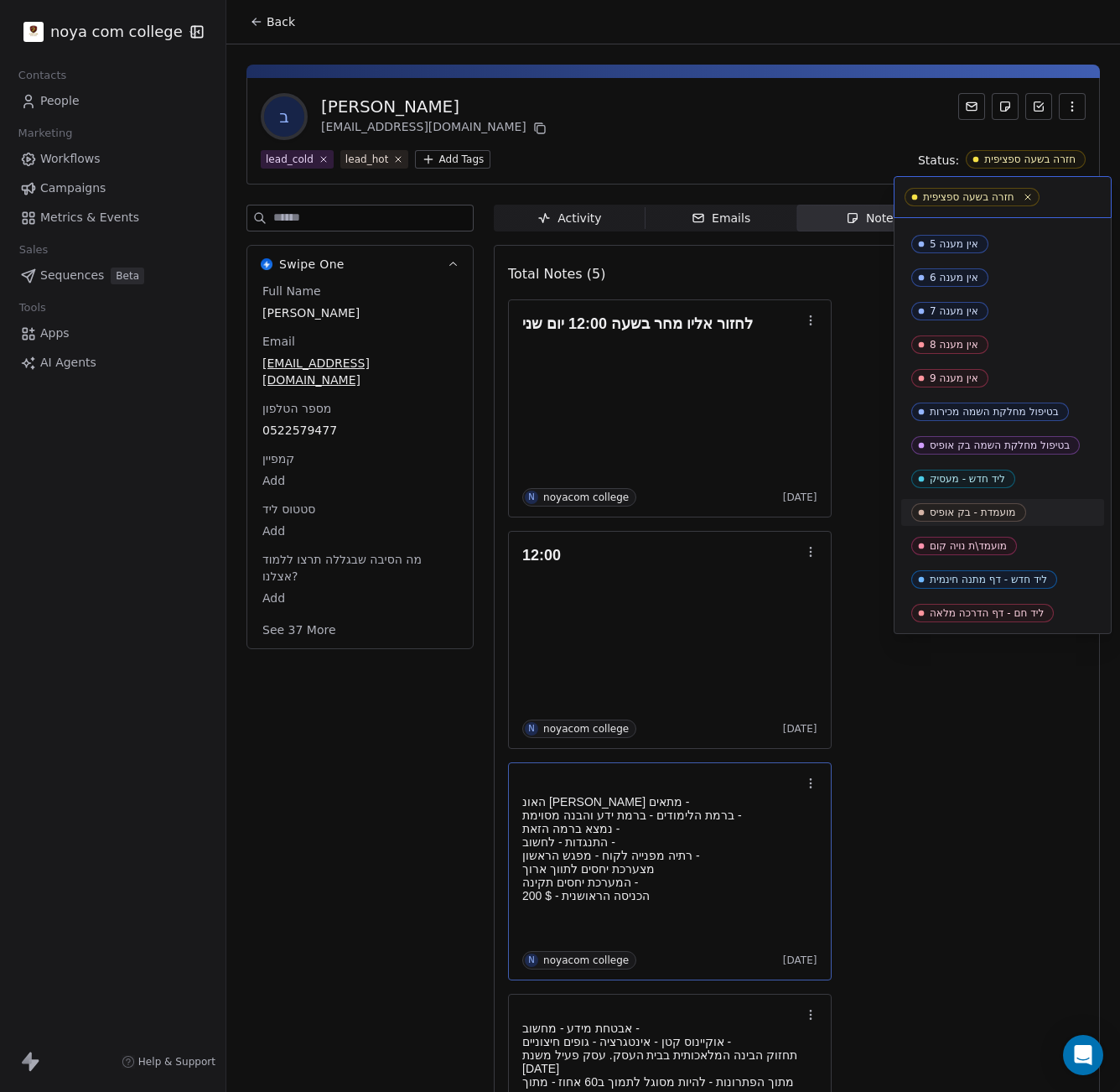
drag, startPoint x: 671, startPoint y: 160, endPoint x: 604, endPoint y: 148, distance: 68.1
click at [653, 161] on html "noya com college Contacts People Marketing Workflows Campaigns Metrics & Events…" at bounding box center [560, 546] width 1120 height 1092
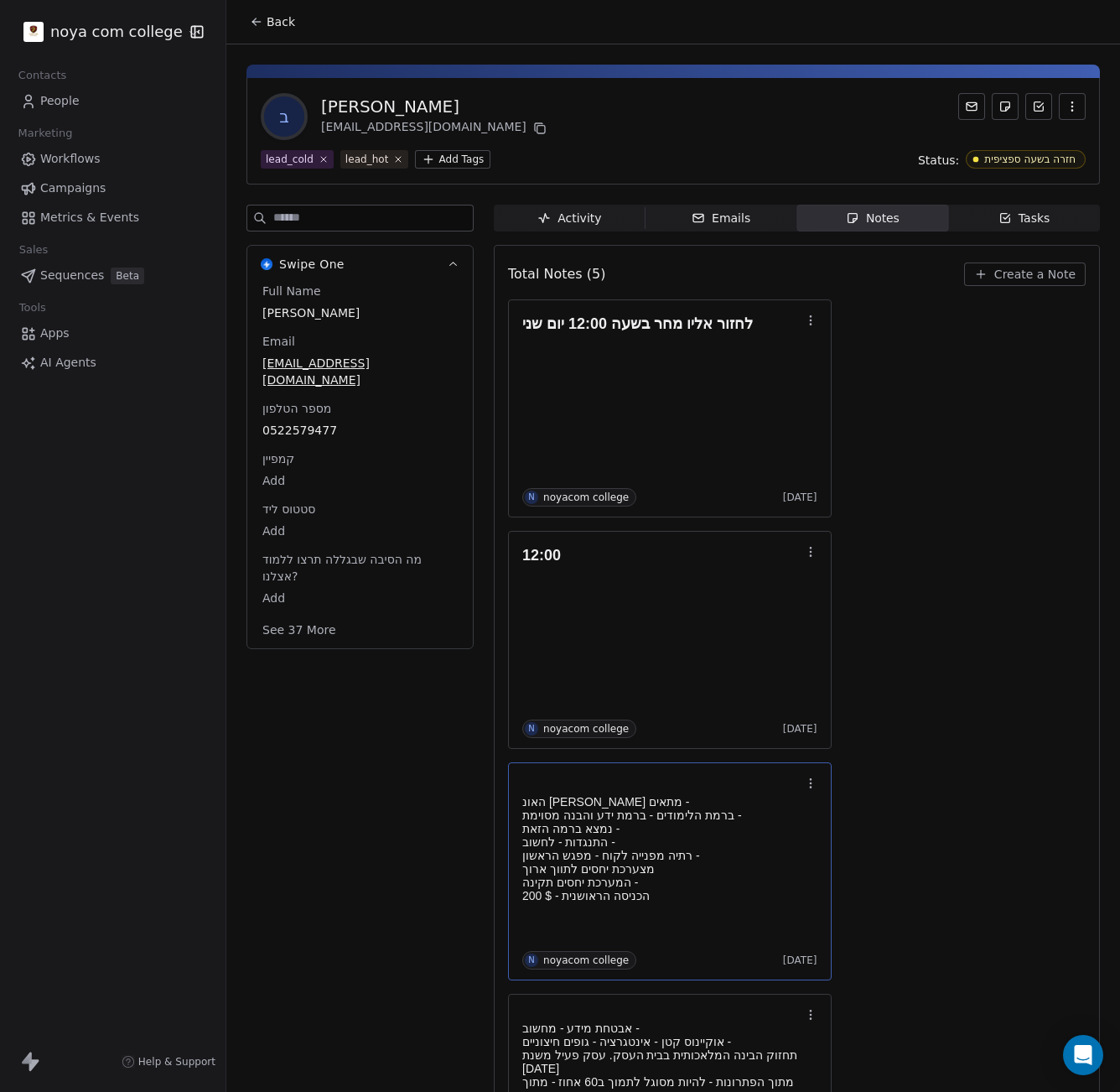
click at [442, 155] on html "noya com college Contacts People Marketing Workflows Campaigns Metrics & Events…" at bounding box center [560, 546] width 1120 height 1092
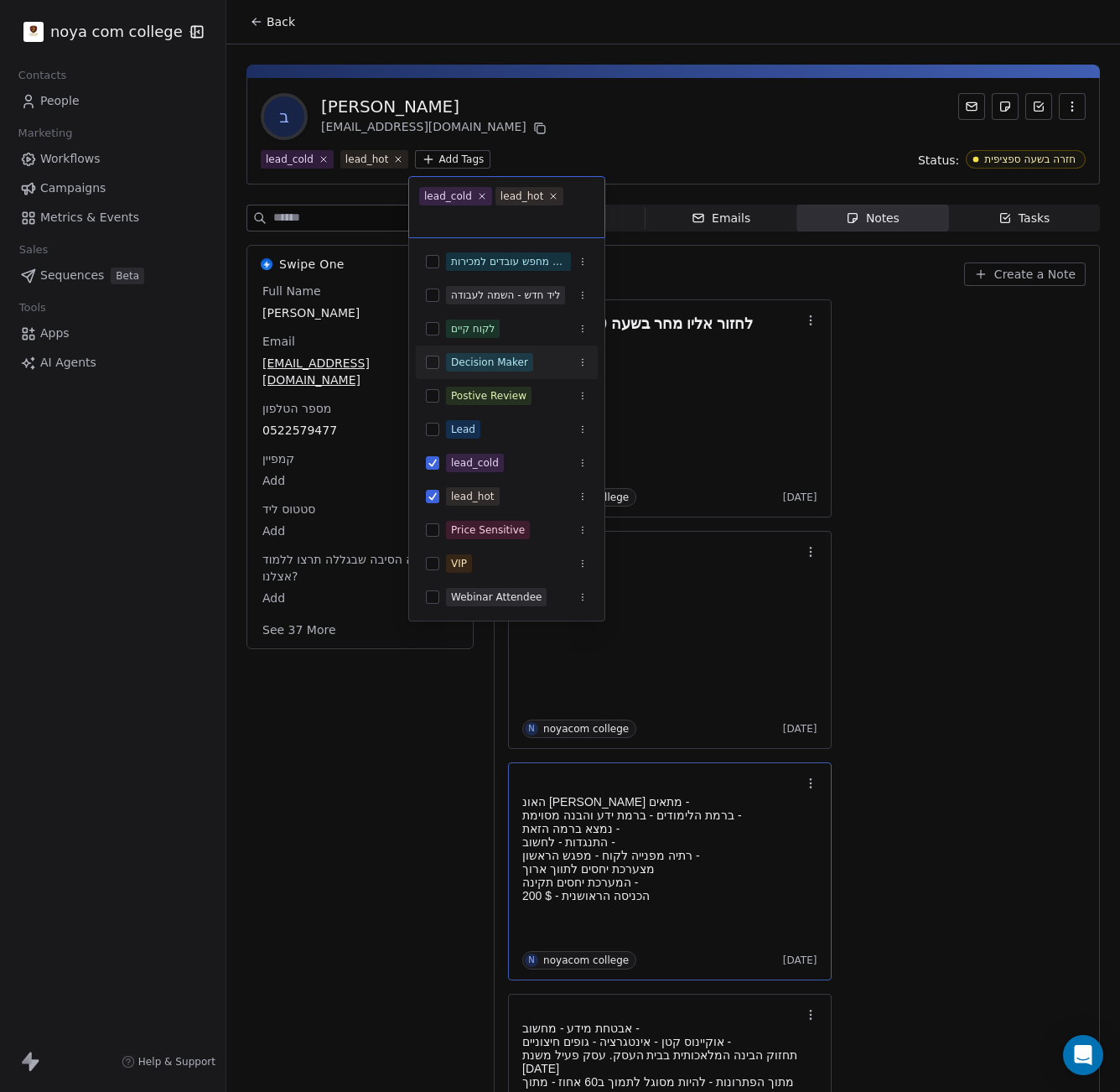
click at [827, 391] on html "noya com college Contacts People Marketing Workflows Campaigns Metrics & Events…" at bounding box center [560, 546] width 1120 height 1092
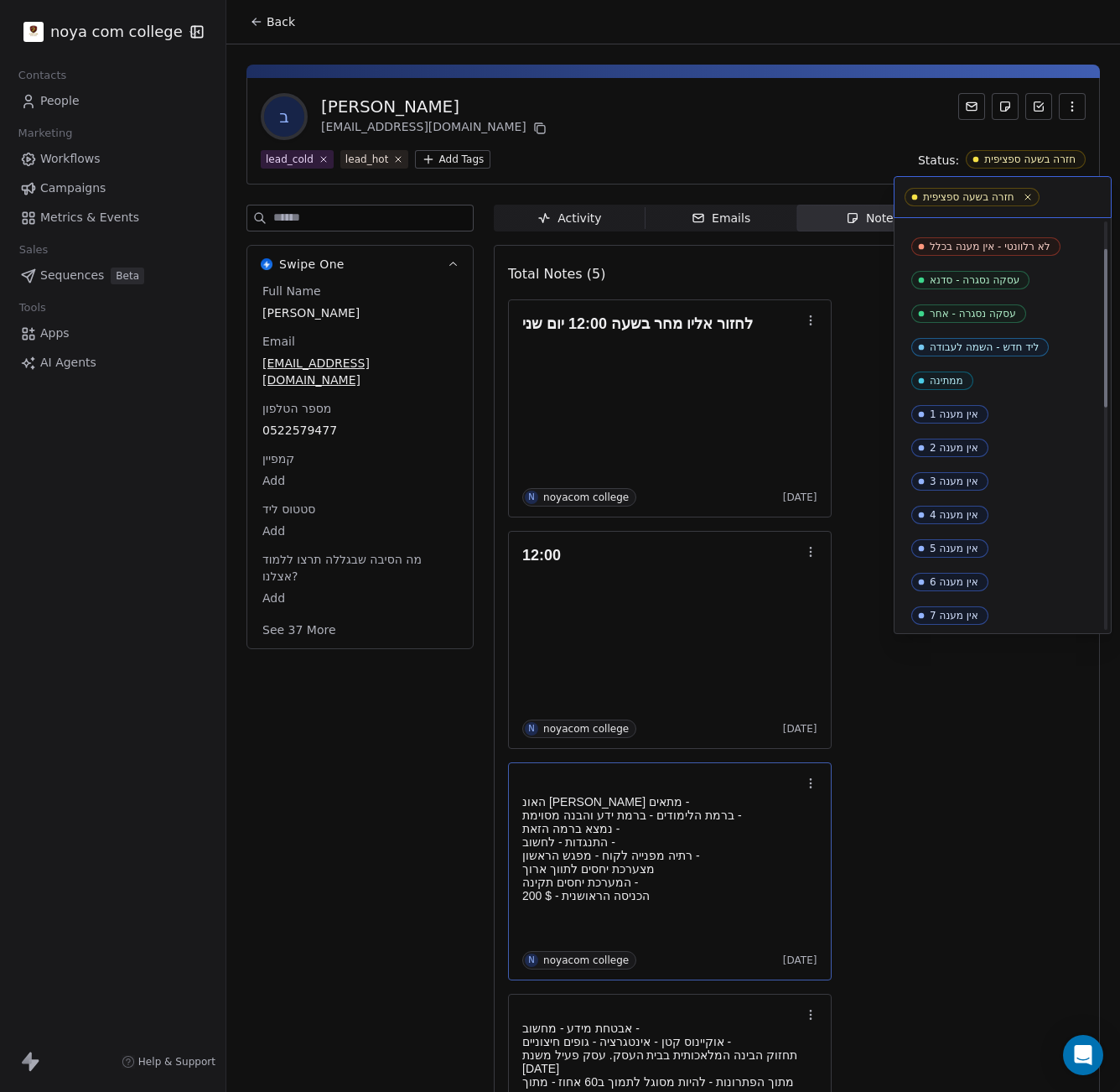
scroll to position [0, 0]
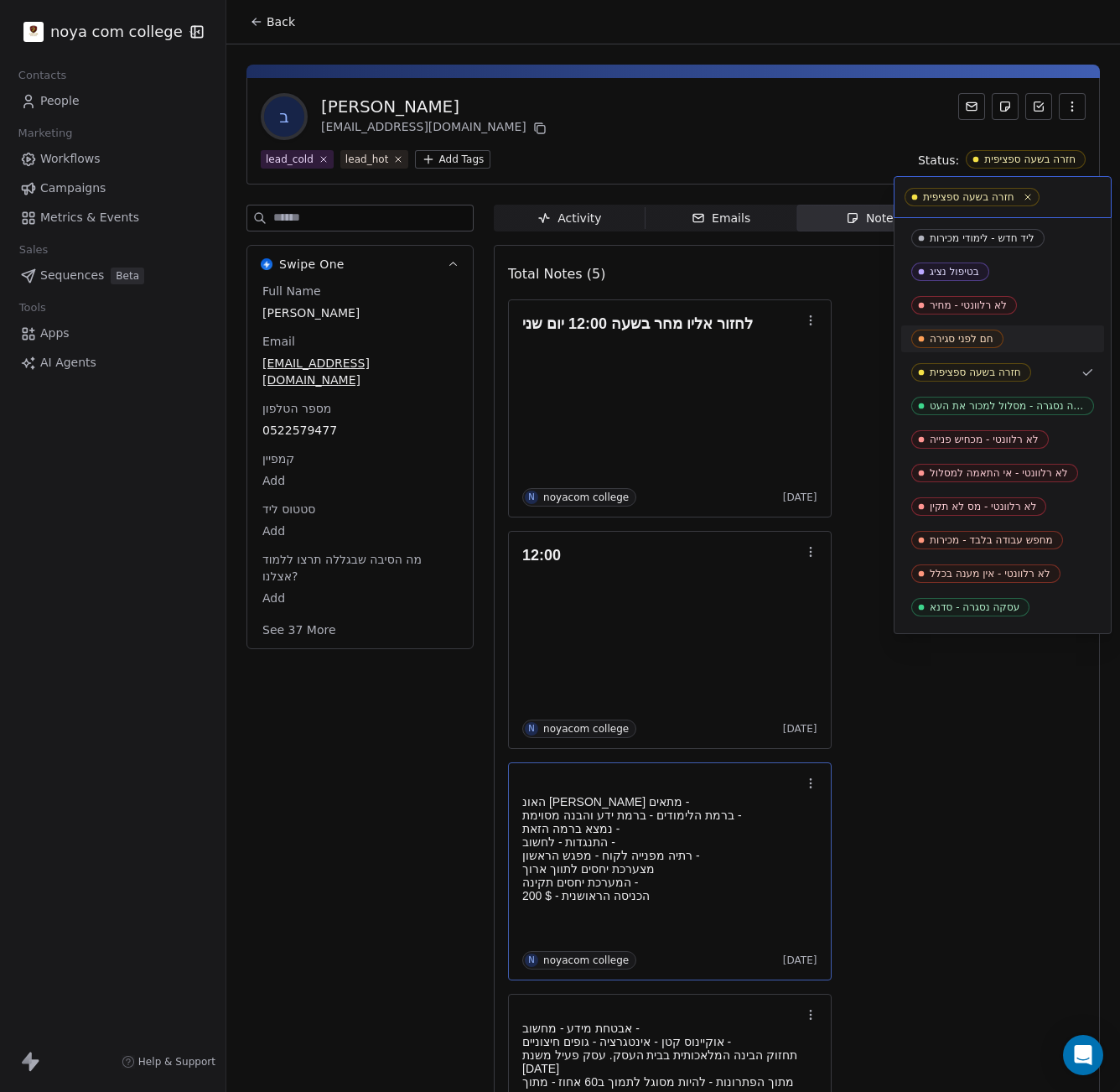
click at [977, 345] on div "חם לפני סגירה" at bounding box center [961, 339] width 64 height 12
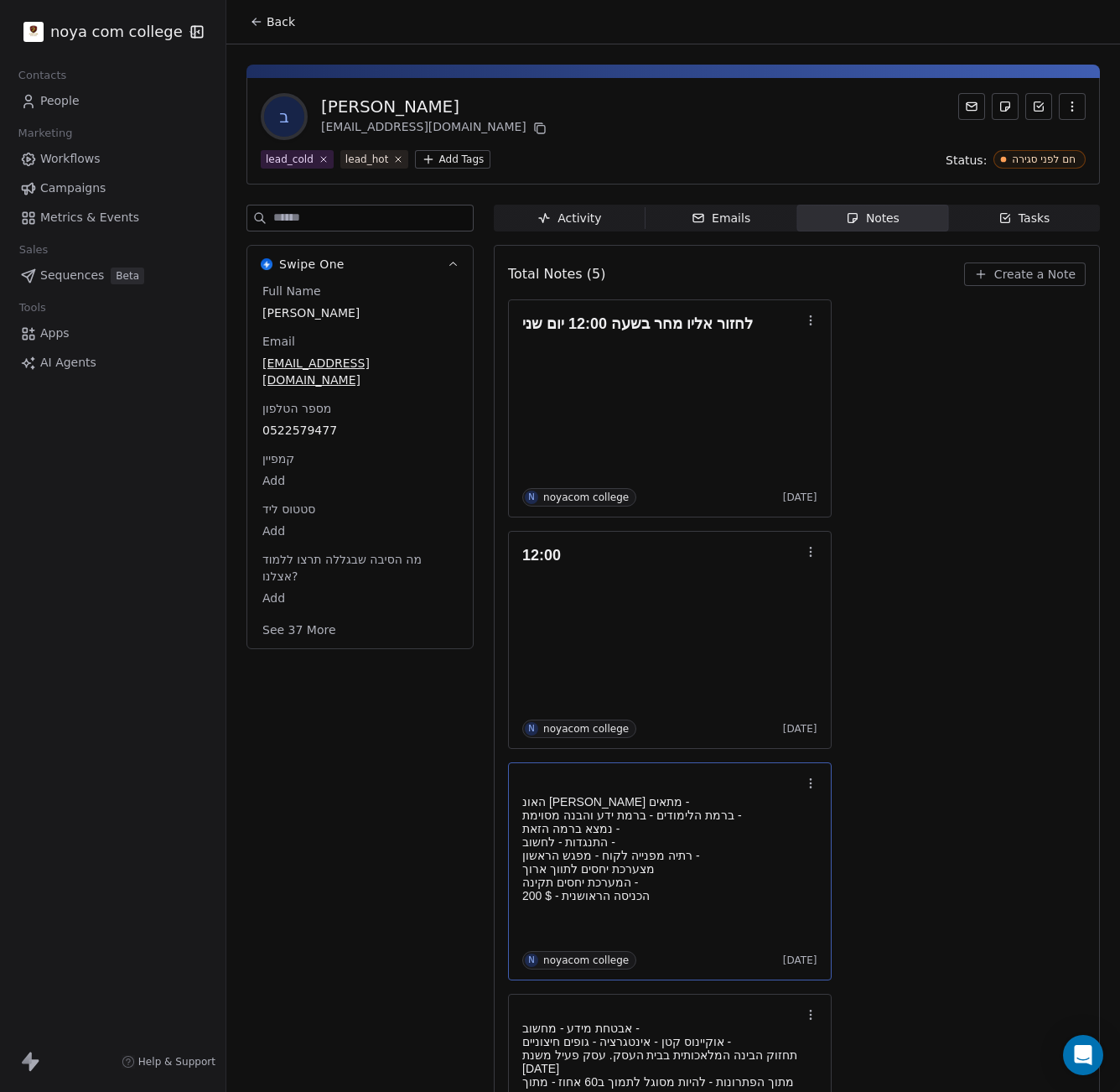
click at [893, 219] on span "Notes Notes" at bounding box center [873, 218] width 152 height 27
click at [985, 272] on button "Create a Note" at bounding box center [1025, 274] width 122 height 23
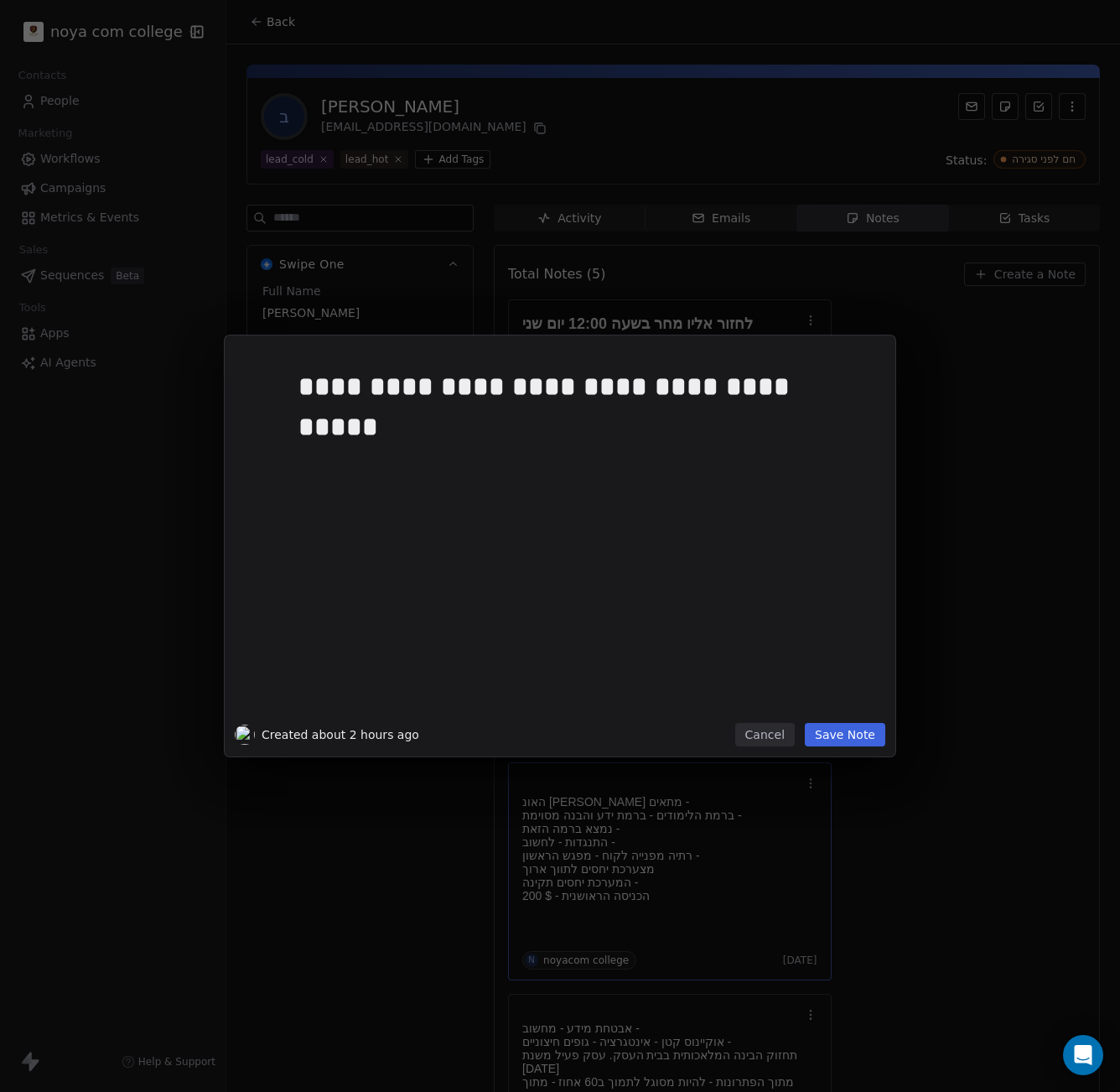
click at [866, 736] on button "Save Note" at bounding box center [844, 734] width 80 height 23
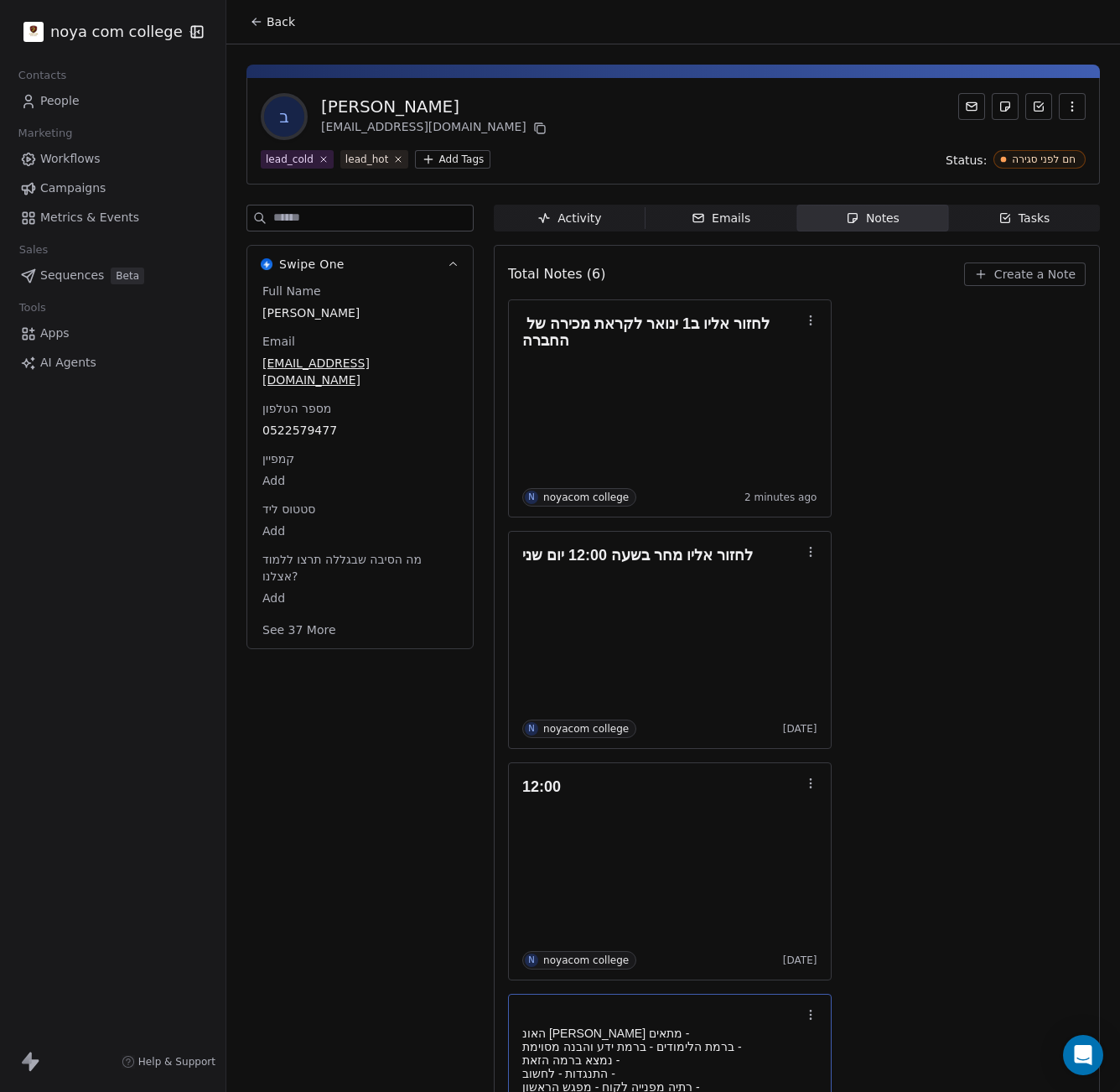
drag, startPoint x: 384, startPoint y: 71, endPoint x: 514, endPoint y: 46, distance: 132.4
click at [514, 47] on div "ב [PERSON_NAME] [EMAIL_ADDRESS][DOMAIN_NAME] lead_cold lead_hot Add Tags Status…" at bounding box center [673, 869] width 893 height 1651
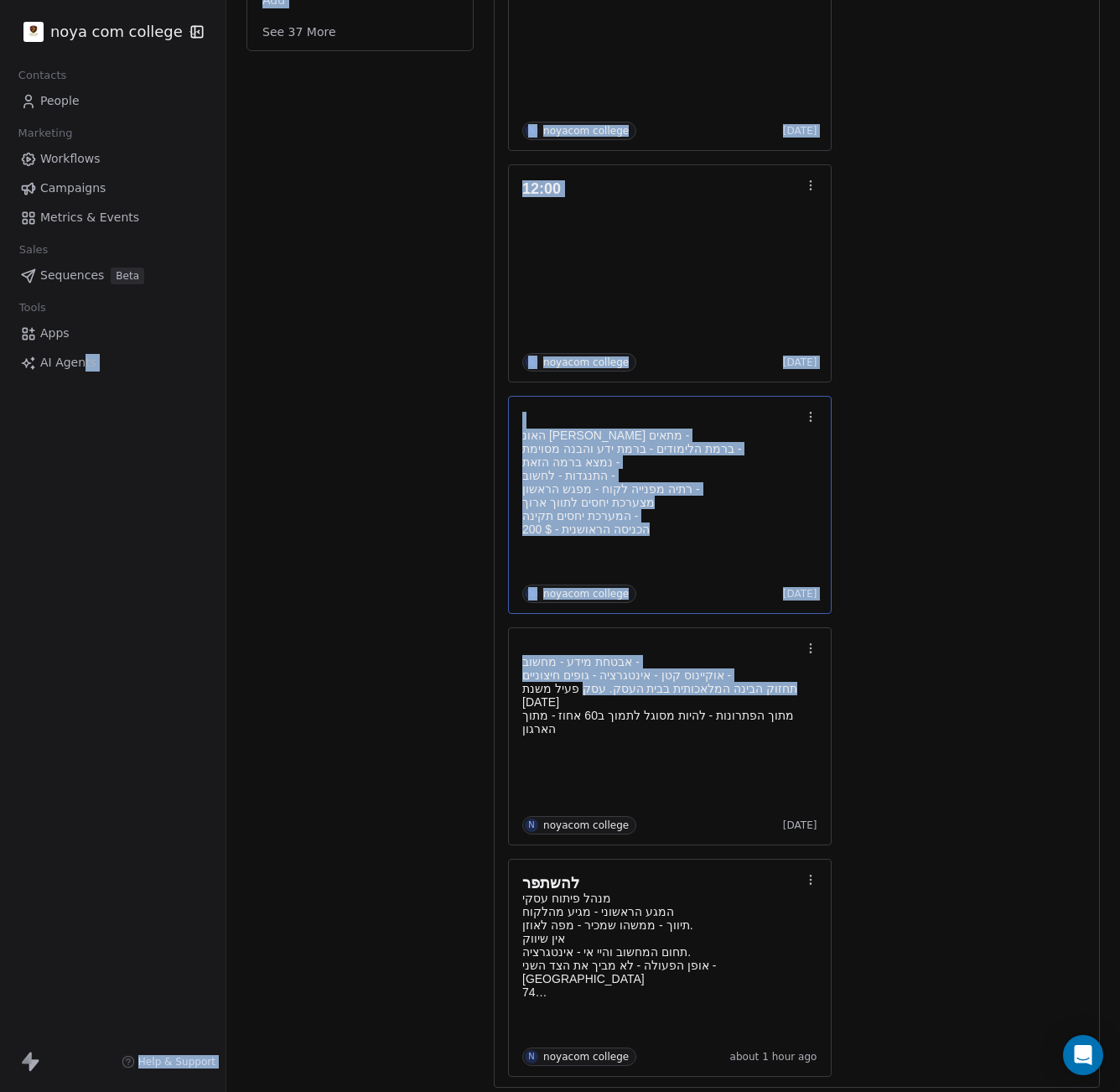
scroll to position [604, 0]
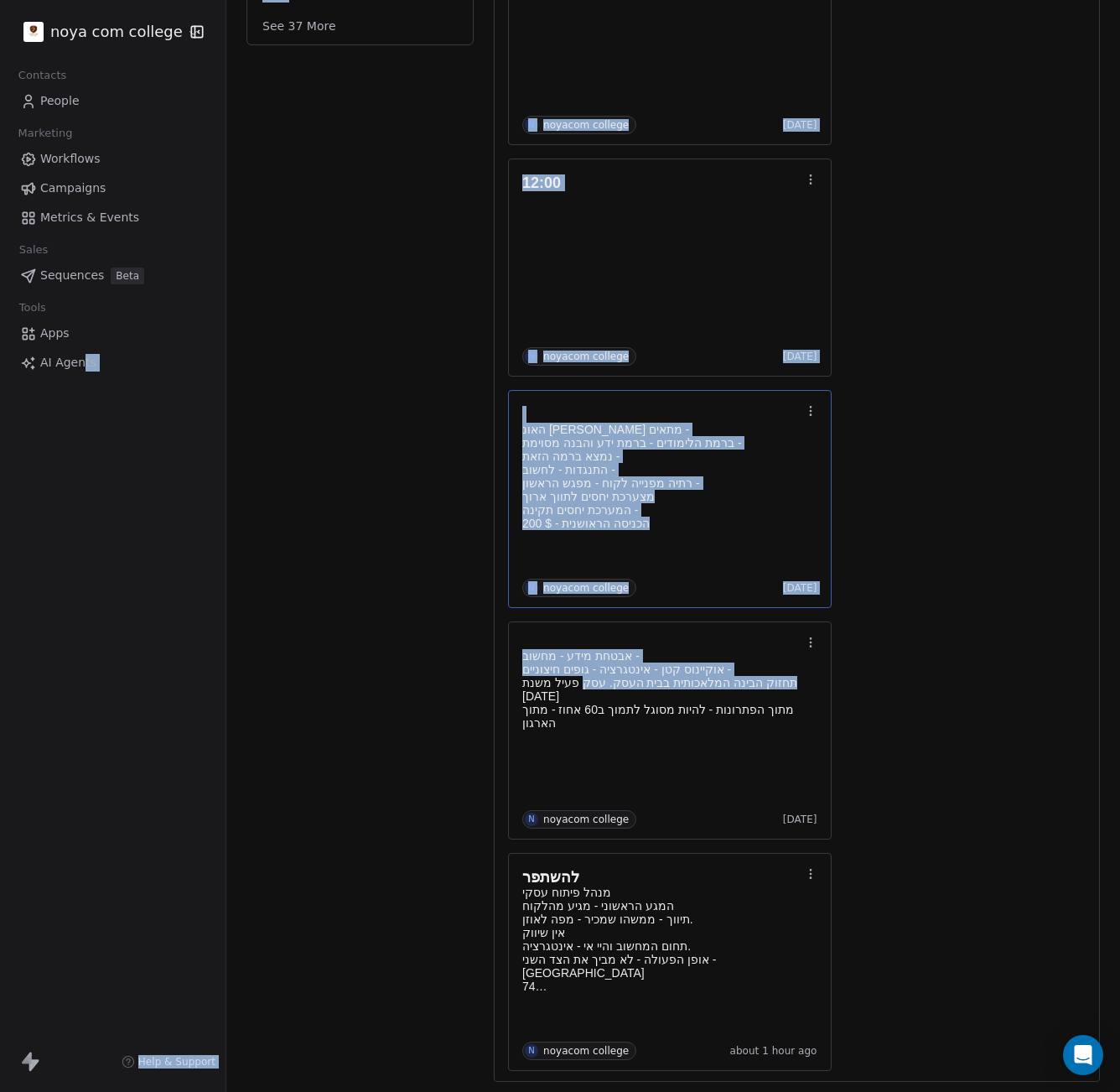
drag, startPoint x: 85, startPoint y: 453, endPoint x: 881, endPoint y: 949, distance: 937.9
click at [880, 949] on div "noya com college Contacts People Marketing Workflows Campaigns Metrics & Events…" at bounding box center [560, 546] width 1120 height 1092
click at [881, 949] on div "לחזור אליו ב1 ינואר לקראת מכירה של החברה N noyacom college 2 minutes ago לחזור …" at bounding box center [797, 383] width 578 height 1375
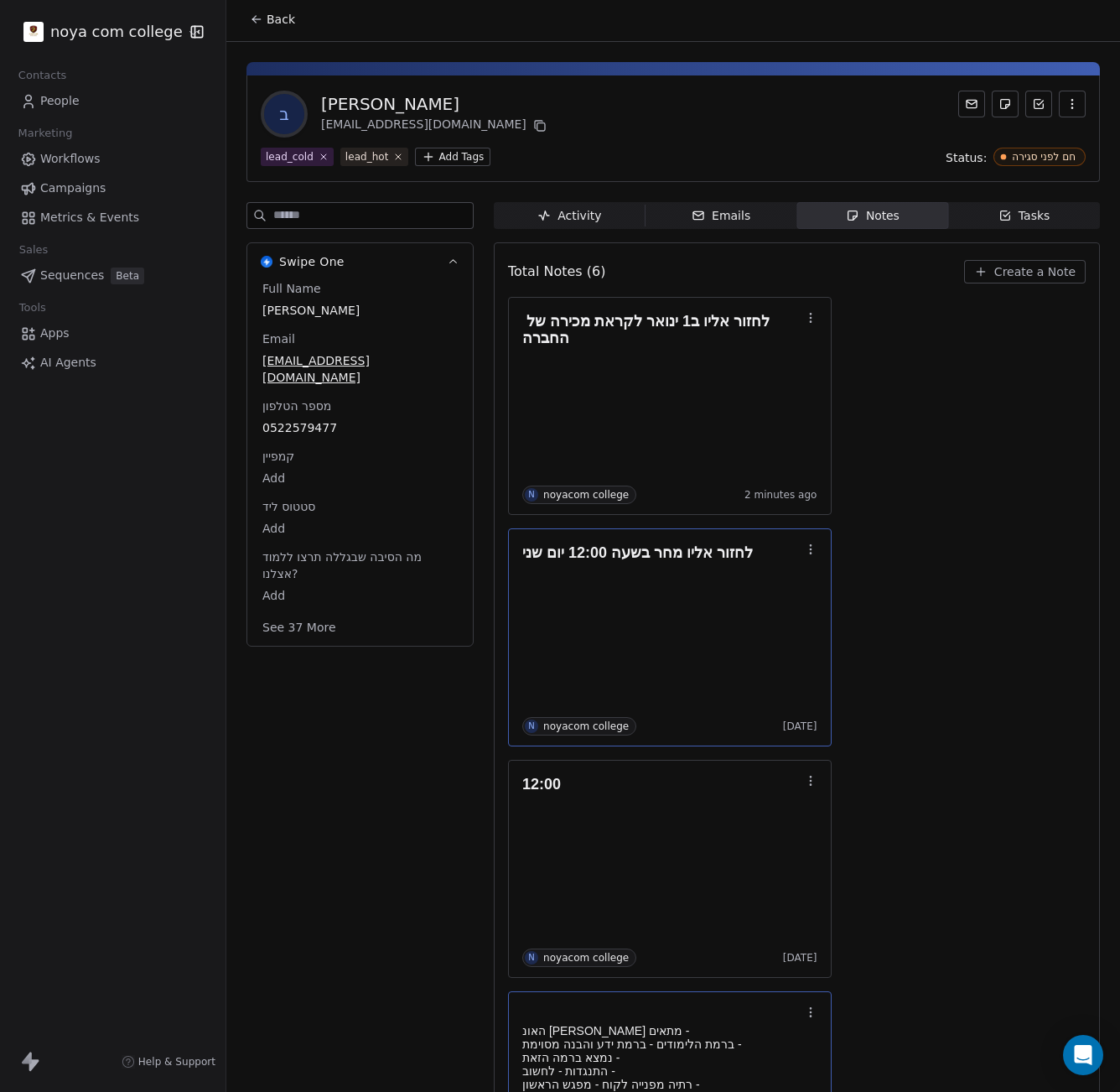
scroll to position [0, 0]
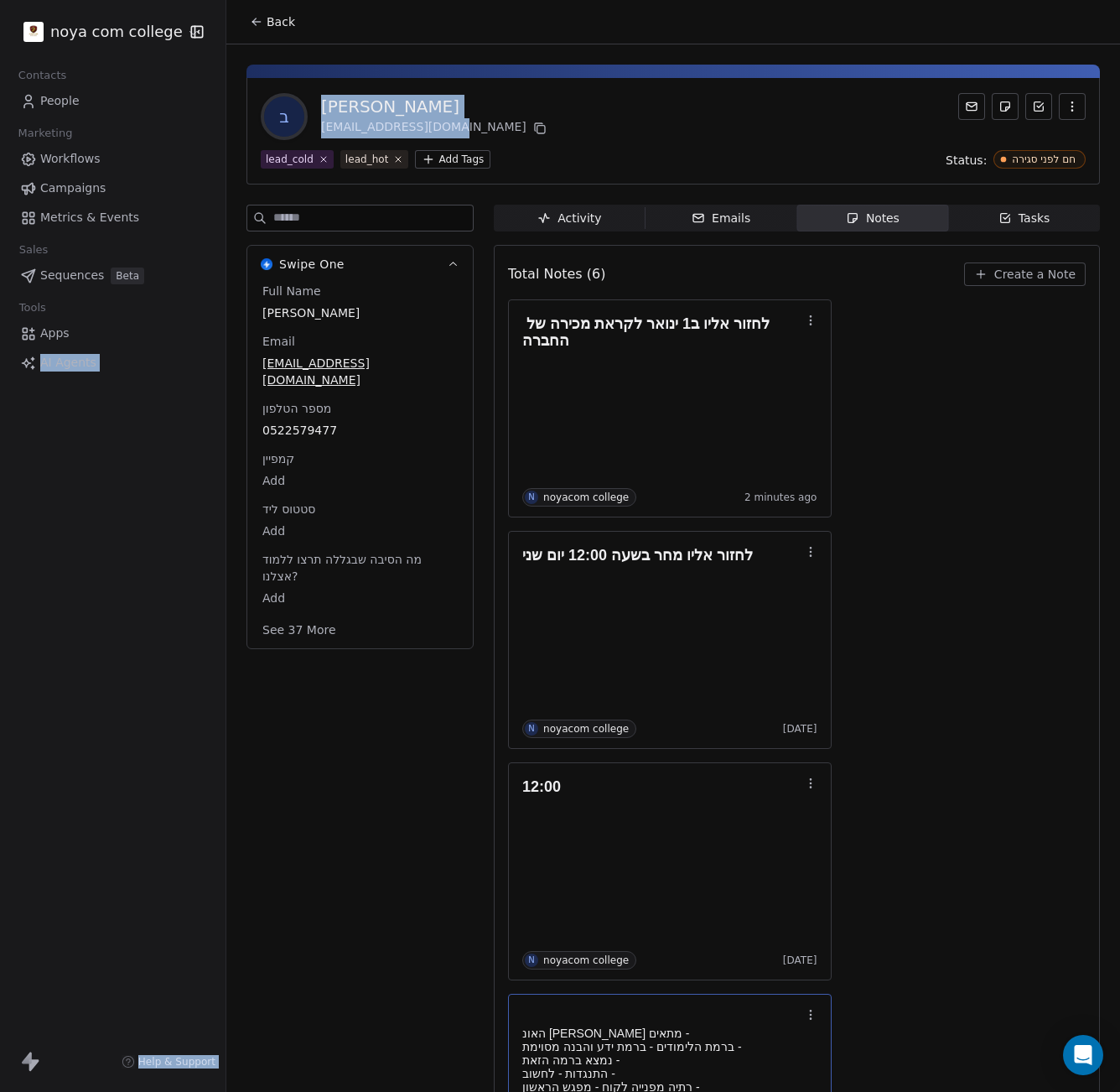
drag, startPoint x: 21, startPoint y: 410, endPoint x: 560, endPoint y: 138, distance: 603.7
click at [560, 138] on div "noya com college Contacts People Marketing Workflows Campaigns Metrics & Events…" at bounding box center [560, 546] width 1120 height 1092
click at [558, 138] on div "ב [PERSON_NAME] [EMAIL_ADDRESS][DOMAIN_NAME]" at bounding box center [673, 116] width 825 height 46
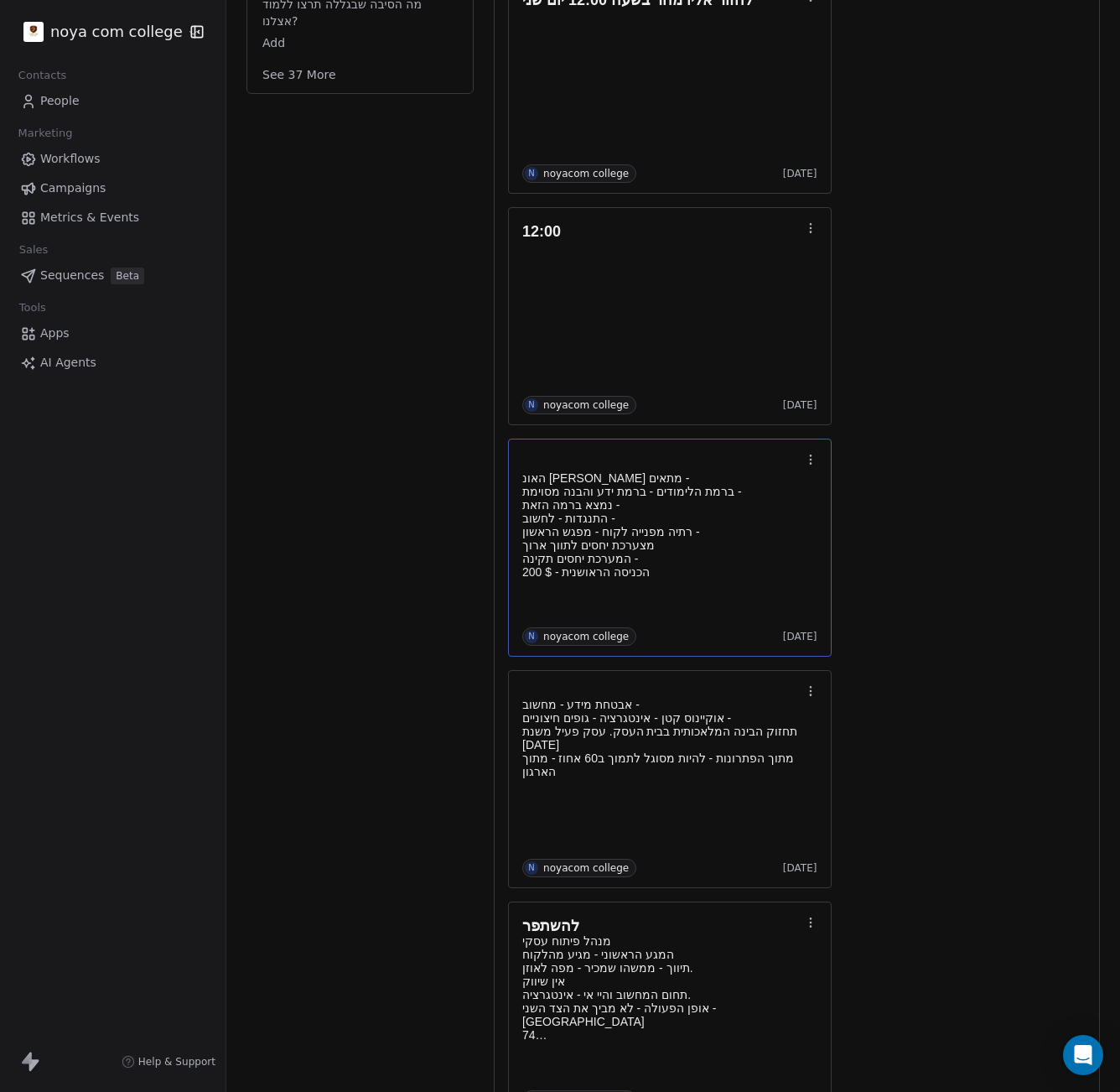
scroll to position [604, 0]
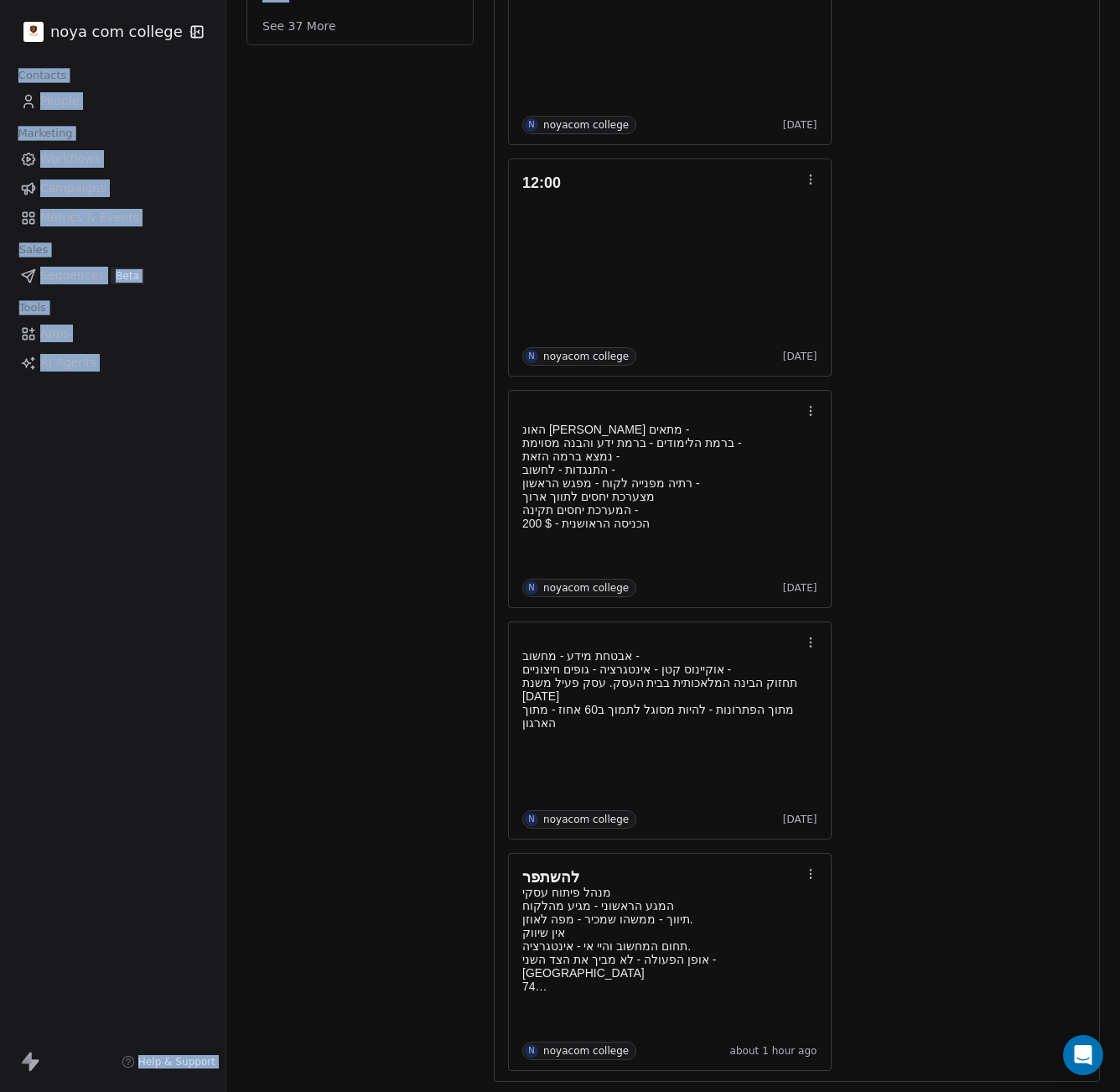
drag, startPoint x: 10, startPoint y: 13, endPoint x: 411, endPoint y: 952, distance: 1021.0
click at [411, 956] on div "noya com college Contacts People Marketing Workflows Campaigns Metrics & Events…" at bounding box center [560, 546] width 1120 height 1092
drag, startPoint x: 404, startPoint y: 915, endPoint x: 398, endPoint y: 898, distance: 18.0
click at [404, 913] on div "Swipe One Full Name [PERSON_NAME] Email [EMAIL_ADDRESS][DOMAIN_NAME] מספר הטלפו…" at bounding box center [360, 347] width 227 height 1491
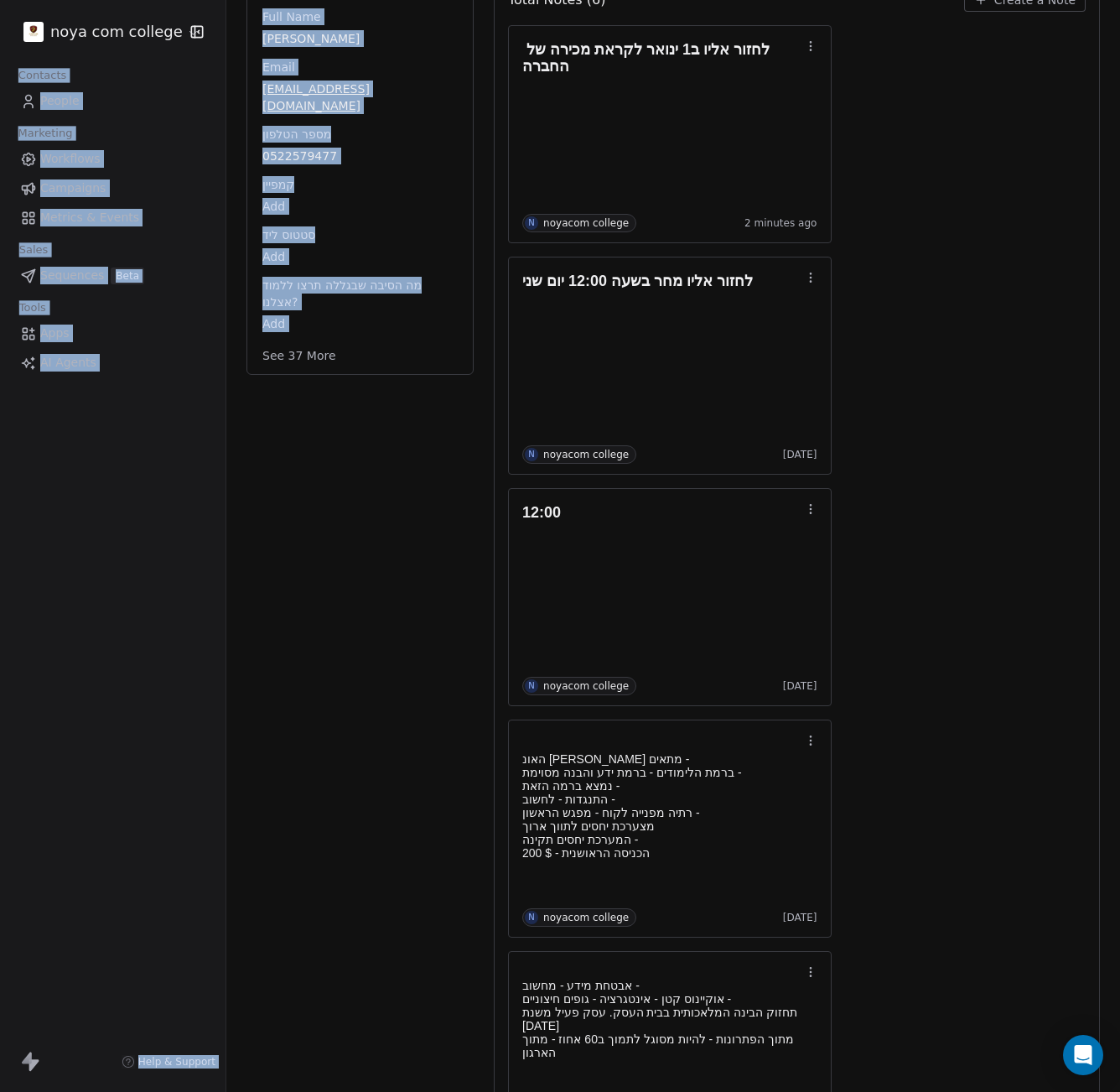
scroll to position [0, 0]
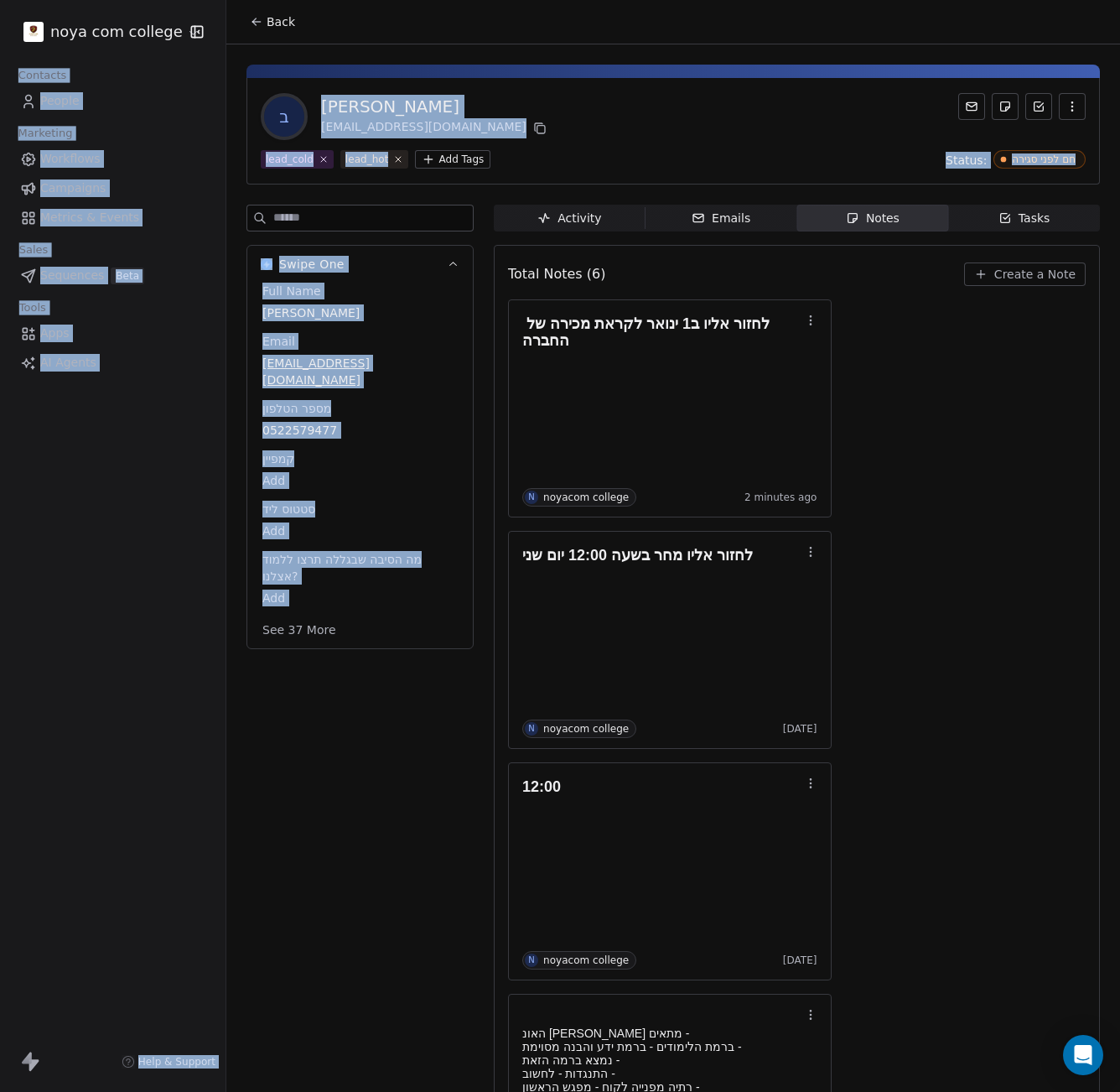
drag, startPoint x: 394, startPoint y: 776, endPoint x: 393, endPoint y: 719, distance: 57.0
click at [393, 719] on div "Swipe One Full Name [PERSON_NAME] Email [EMAIL_ADDRESS][DOMAIN_NAME] מספר הטלפו…" at bounding box center [360, 950] width 227 height 1491
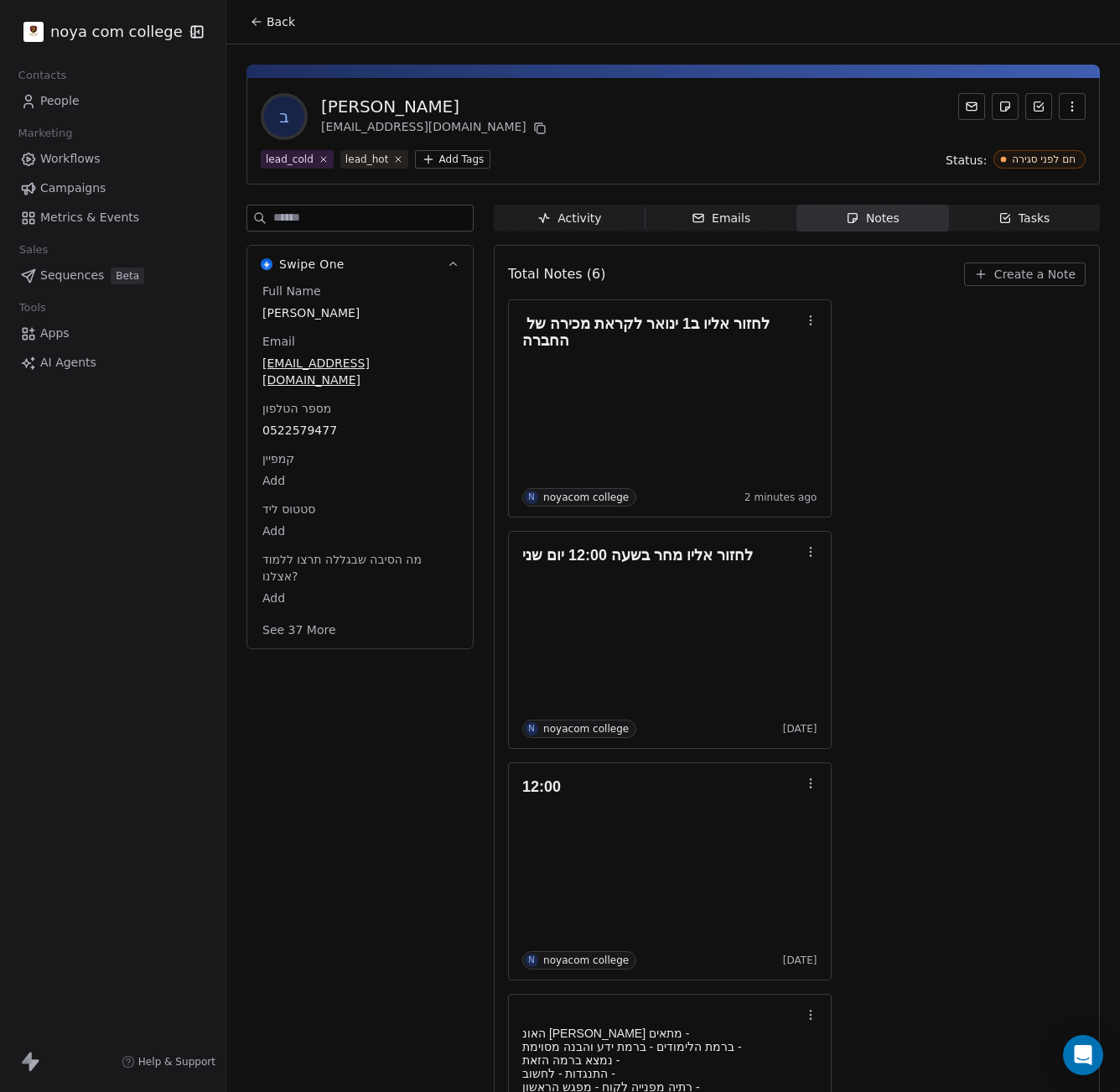
scroll to position [604, 0]
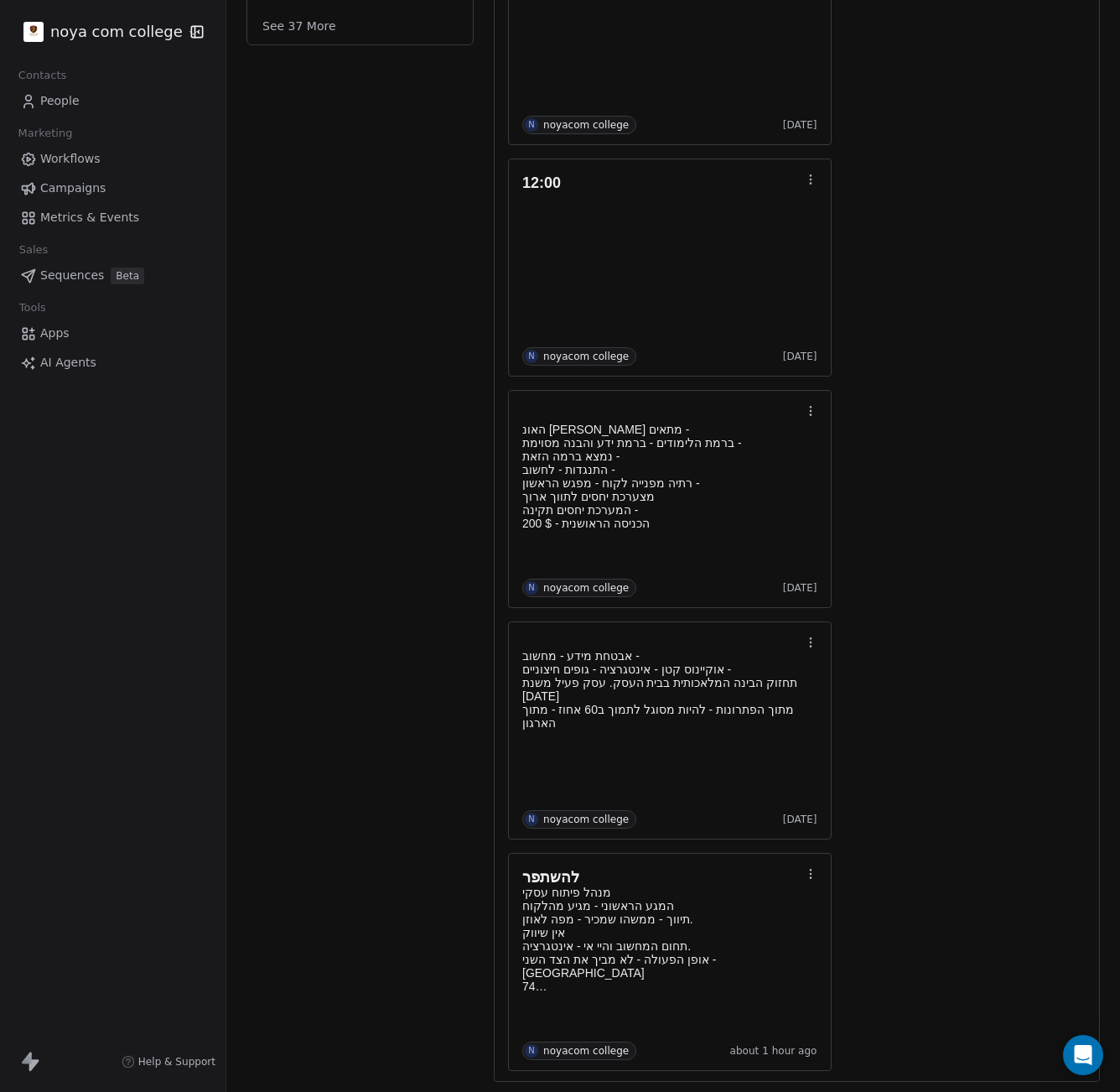
drag, startPoint x: 482, startPoint y: 222, endPoint x: 447, endPoint y: 532, distance: 312.0
click at [446, 532] on div "Swipe One Full Name [PERSON_NAME] Email [EMAIL_ADDRESS][DOMAIN_NAME] מספר הטלפו…" at bounding box center [360, 347] width 227 height 1491
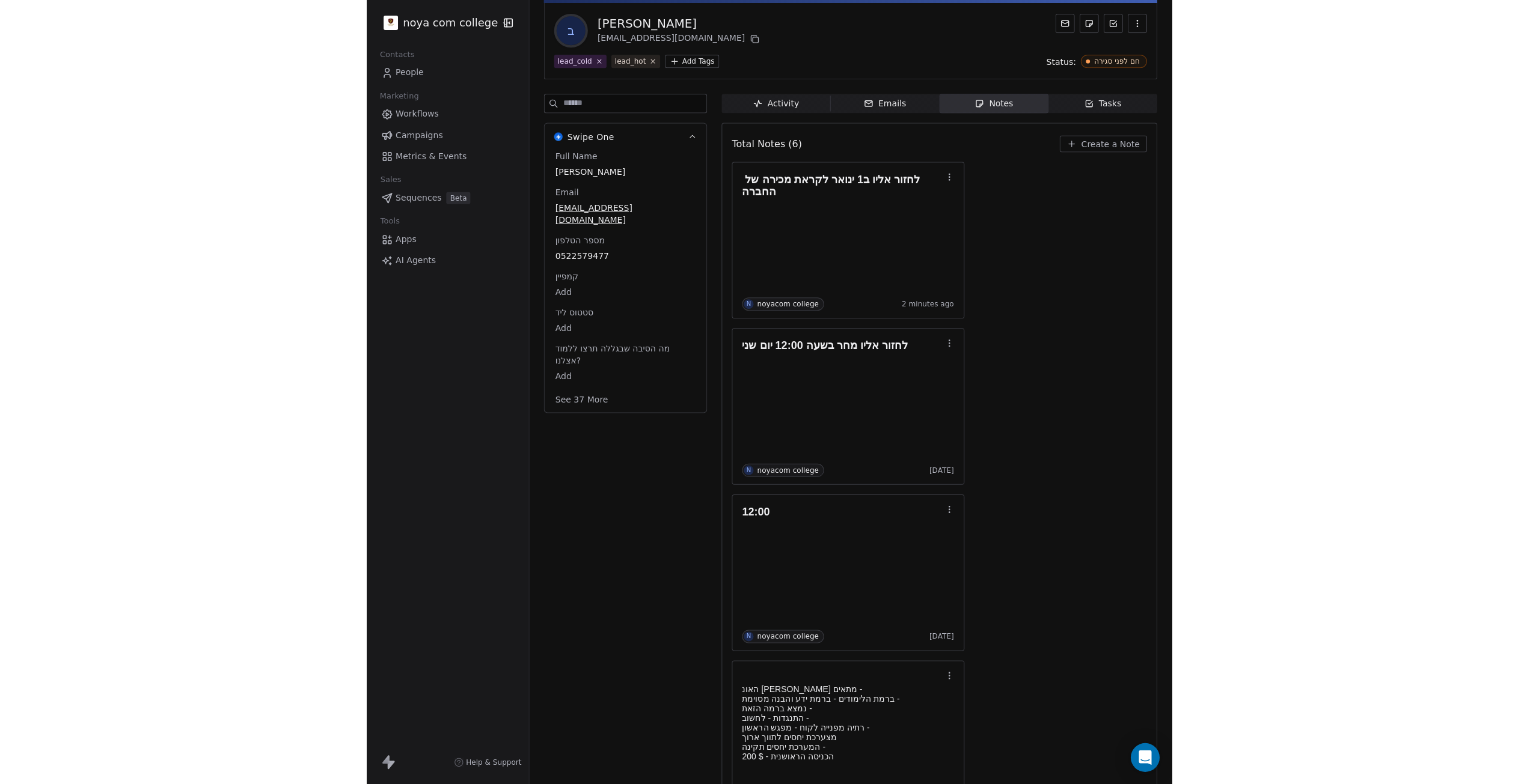
scroll to position [0, 0]
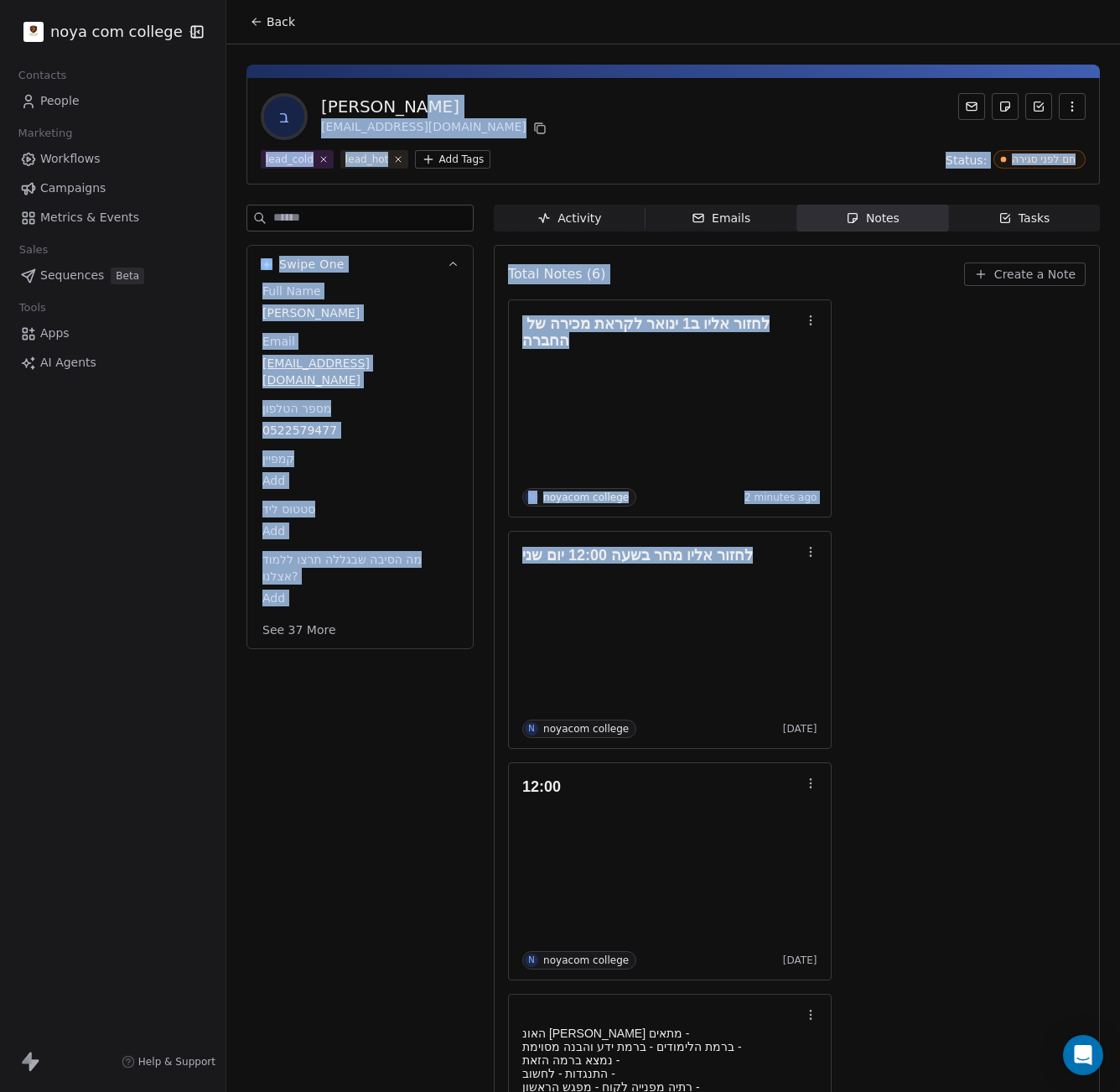
drag, startPoint x: 537, startPoint y: 100, endPoint x: 487, endPoint y: 713, distance: 615.0
click at [504, 689] on div "ב [PERSON_NAME] [EMAIL_ADDRESS][DOMAIN_NAME] lead_cold lead_hot Add Tags Status…" at bounding box center [673, 869] width 893 height 1651
click at [397, 774] on div "Swipe One Full Name [PERSON_NAME] Email [EMAIL_ADDRESS][DOMAIN_NAME] מספר הטלפו…" at bounding box center [360, 950] width 227 height 1491
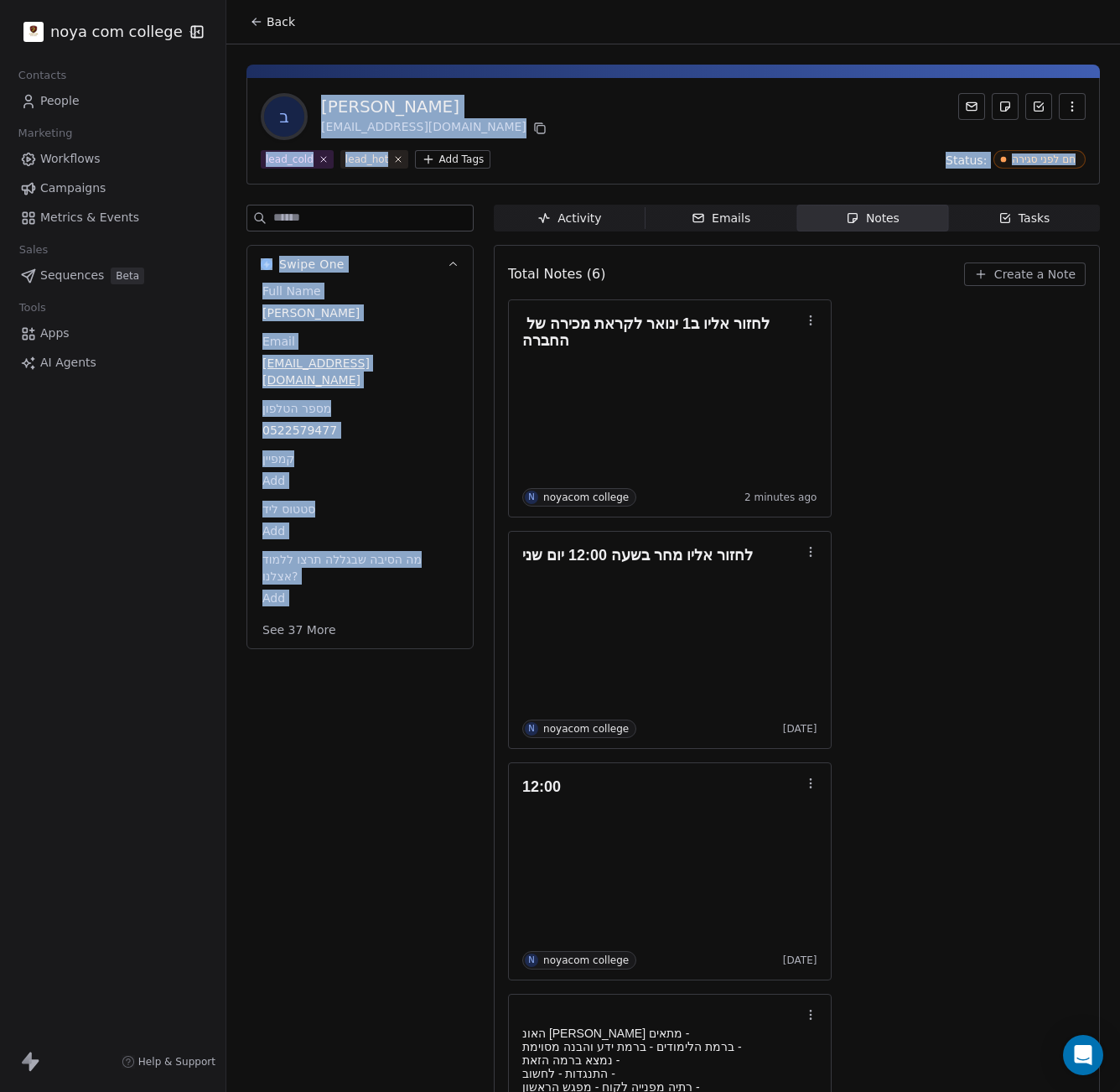
drag, startPoint x: 435, startPoint y: 751, endPoint x: 715, endPoint y: 68, distance: 738.2
click at [715, 68] on div "ב [PERSON_NAME] [EMAIL_ADDRESS][DOMAIN_NAME] lead_cold lead_hot Add Tags Status…" at bounding box center [673, 869] width 893 height 1651
click at [701, 120] on div "ב [PERSON_NAME] [EMAIL_ADDRESS][DOMAIN_NAME]" at bounding box center [673, 116] width 825 height 46
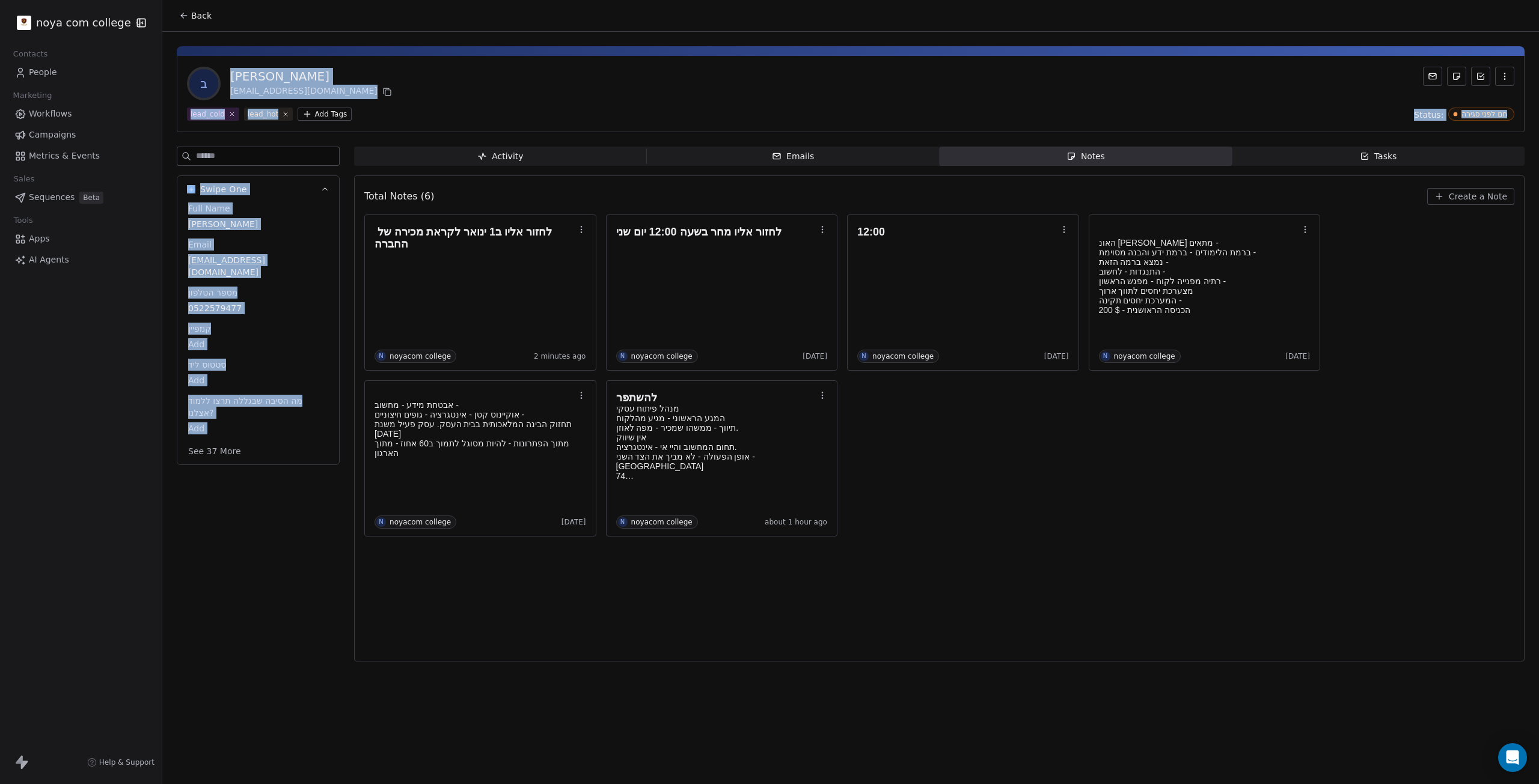
click at [317, 83] on div "[PERSON_NAME]" at bounding box center [312, 76] width 164 height 17
click at [312, 72] on div "[PERSON_NAME]" at bounding box center [312, 76] width 164 height 17
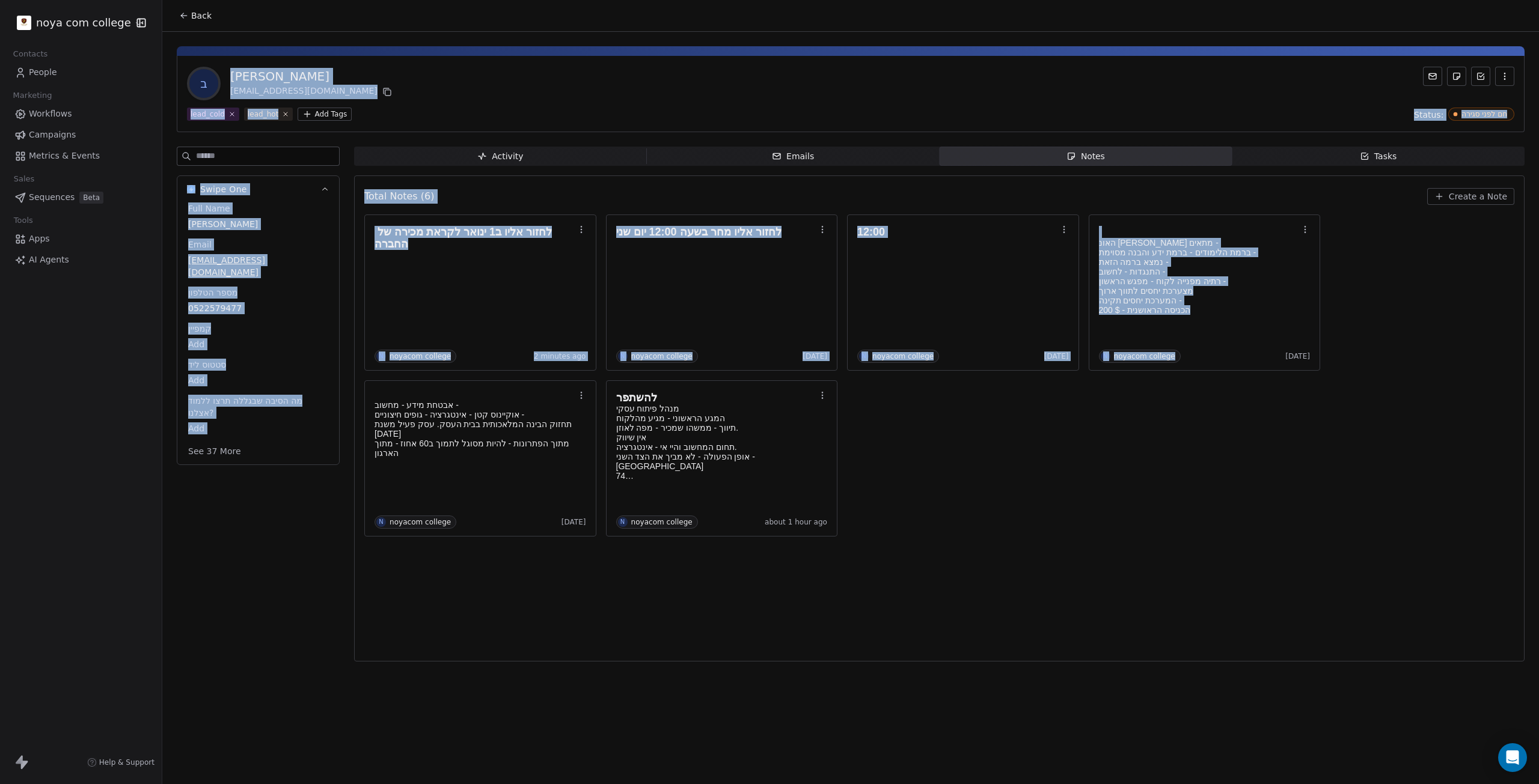
drag, startPoint x: 296, startPoint y: 46, endPoint x: 1172, endPoint y: 592, distance: 1032.2
click at [1172, 592] on div "ב [PERSON_NAME] [EMAIL_ADDRESS][DOMAIN_NAME] lead_cold lead_hot Add Tags Status…" at bounding box center [850, 350] width 1377 height 637
click at [1172, 592] on div "Total Notes (6) Create a Note לחזור אליו ב1 ינואר לקראת מכירה של החברה N noyaco…" at bounding box center [939, 418] width 1150 height 470
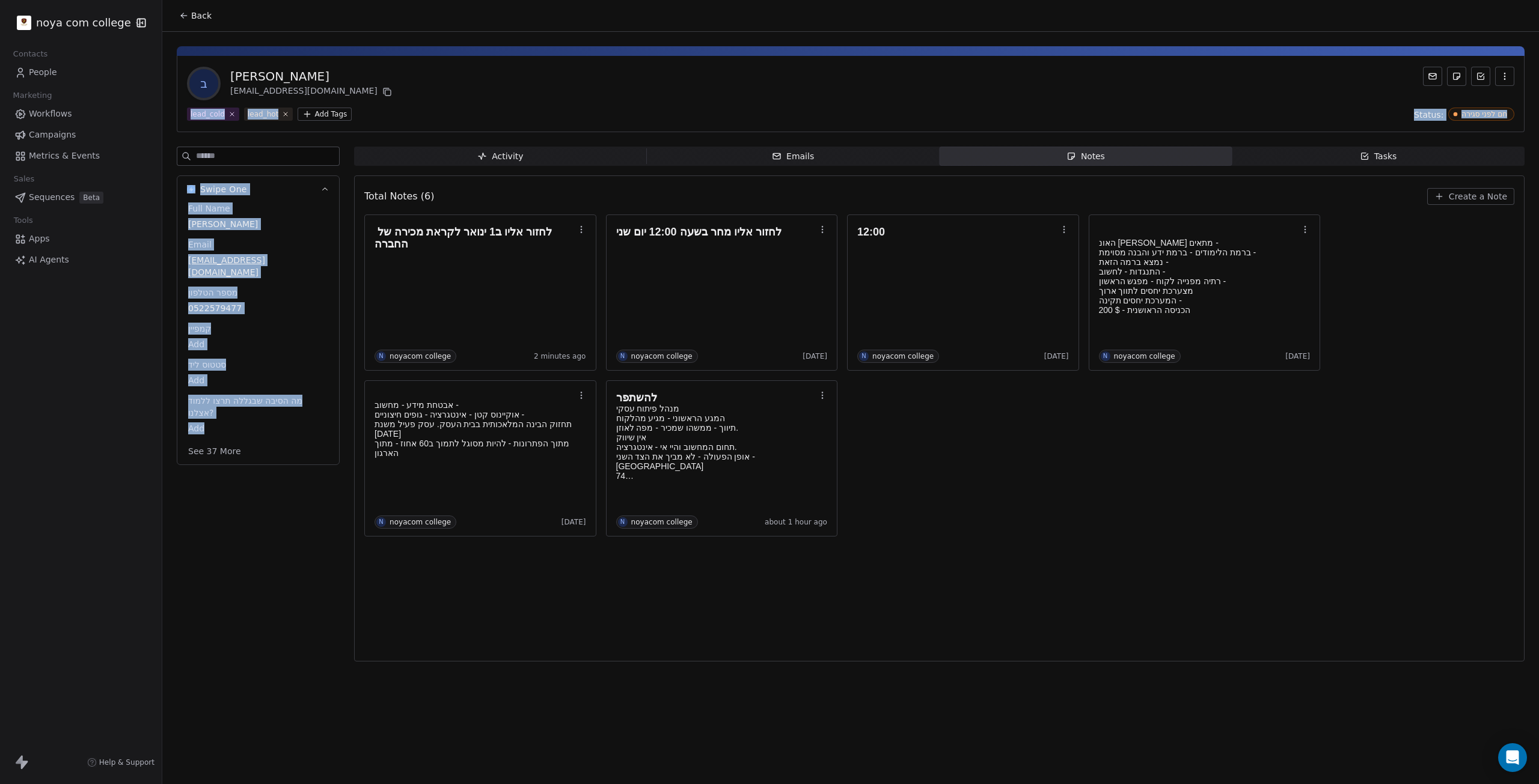
drag, startPoint x: 339, startPoint y: 578, endPoint x: 983, endPoint y: 56, distance: 829.0
click at [983, 56] on div "ב [PERSON_NAME] [EMAIL_ADDRESS][DOMAIN_NAME] lead_cold lead_hot Add Tags Status…" at bounding box center [850, 350] width 1377 height 637
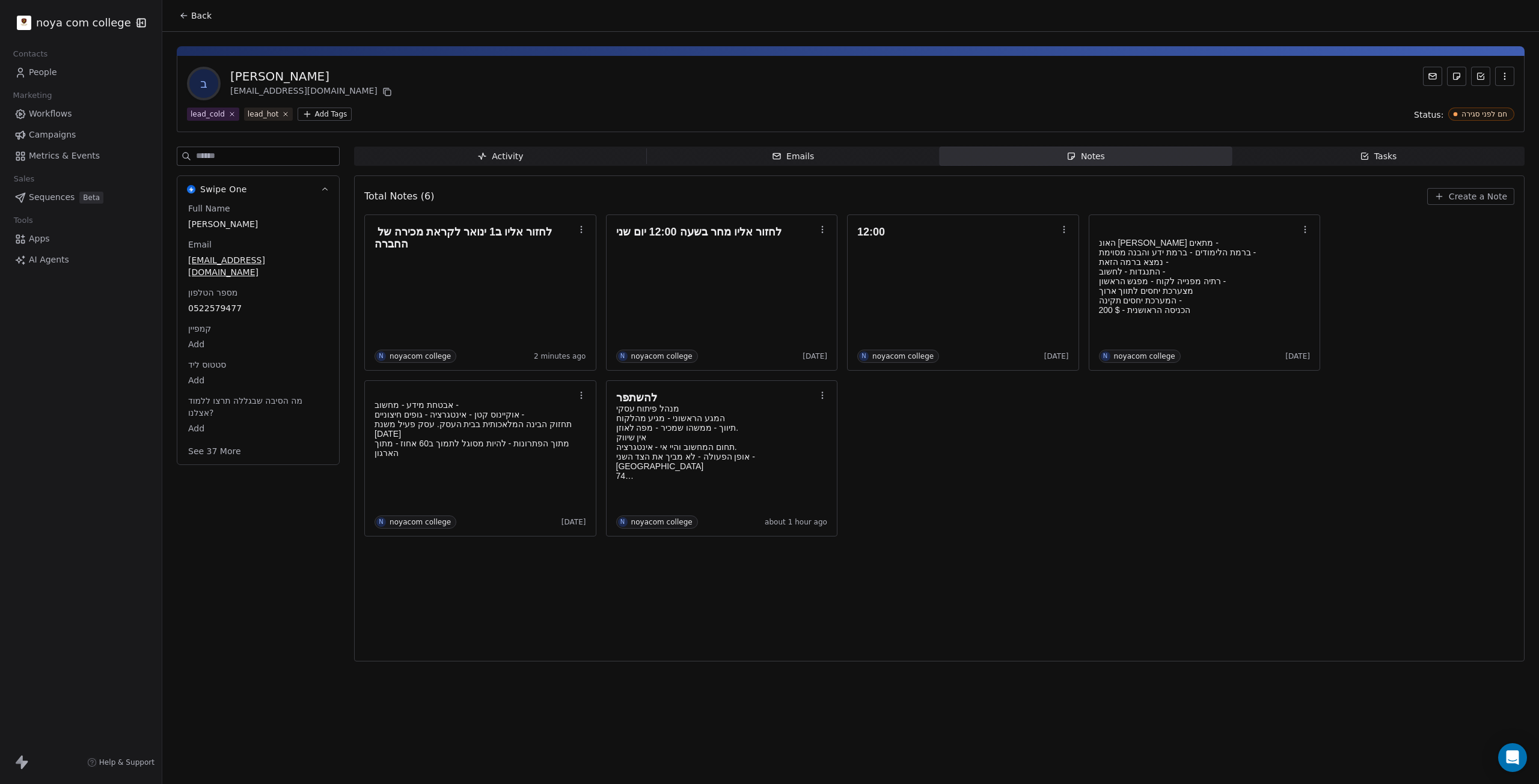
click at [977, 64] on div "ב [PERSON_NAME] [EMAIL_ADDRESS][DOMAIN_NAME] lead_cold lead_hot Add Tags Status…" at bounding box center [851, 94] width 1348 height 76
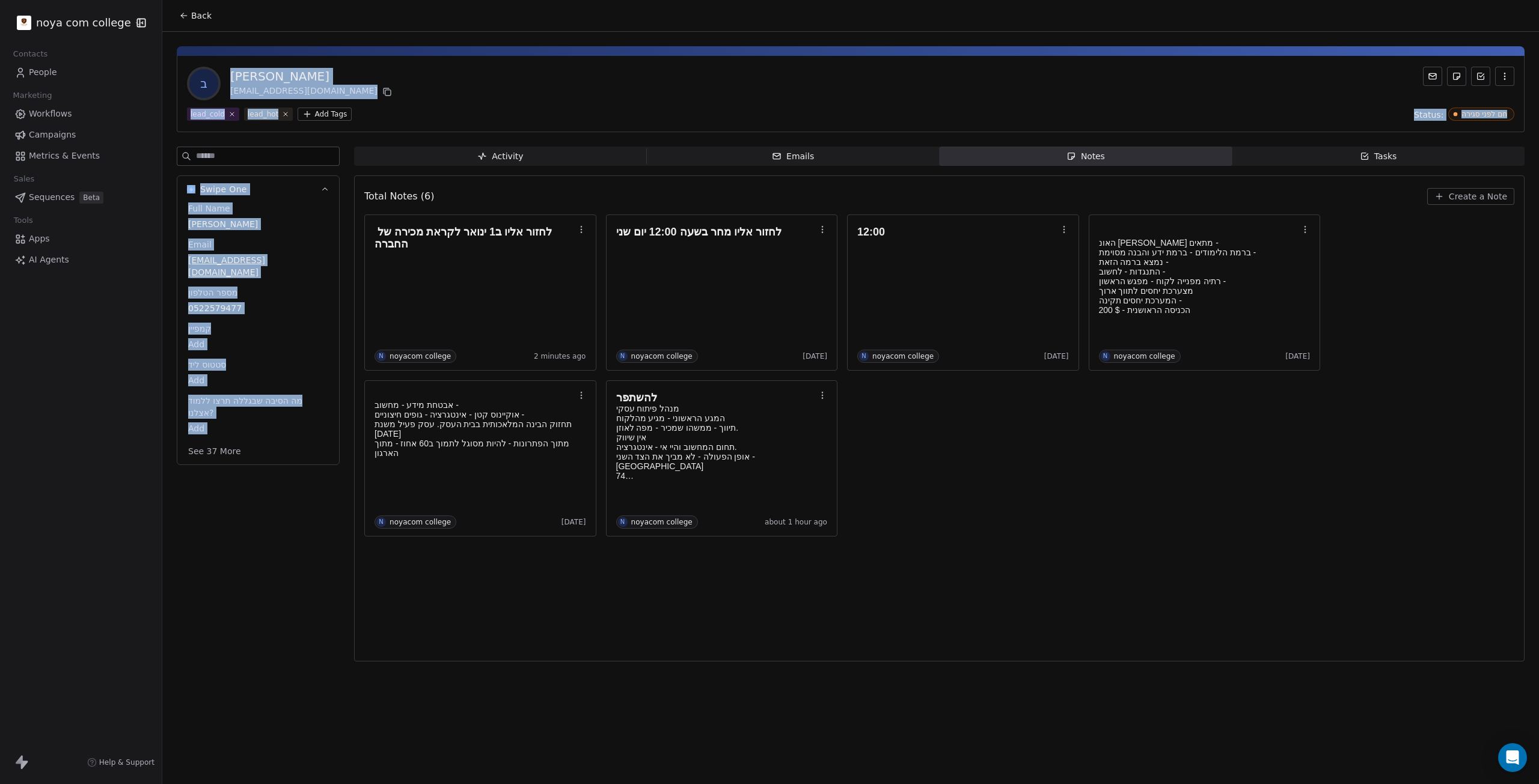
drag, startPoint x: 287, startPoint y: 15, endPoint x: 285, endPoint y: 599, distance: 584.0
click at [285, 599] on section "Back ב [PERSON_NAME] [EMAIL_ADDRESS][DOMAIN_NAME] lead_cold lead_hot Add Tags S…" at bounding box center [850, 334] width 1377 height 669
click at [301, 570] on div "Swipe One Full Name [PERSON_NAME] Email [EMAIL_ADDRESS][DOMAIN_NAME] מספר הטלפו…" at bounding box center [258, 407] width 163 height 522
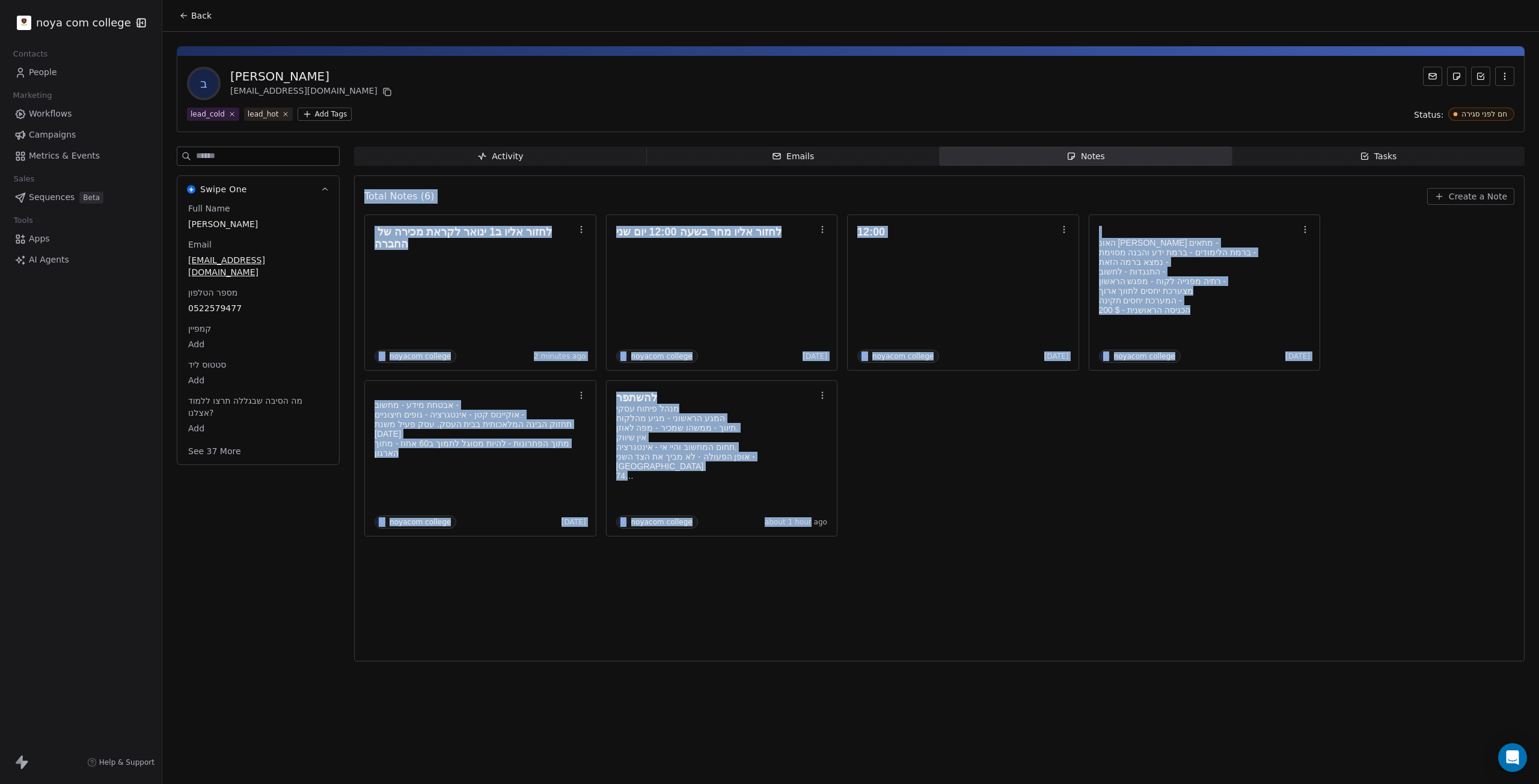
drag, startPoint x: 301, startPoint y: 570, endPoint x: 811, endPoint y: 579, distance: 510.1
click at [811, 579] on div "Swipe One Full Name [PERSON_NAME] Email [EMAIL_ADDRESS][DOMAIN_NAME] מספר הטלפו…" at bounding box center [851, 407] width 1348 height 522
click at [804, 602] on div "Total Notes (6) Create a Note לחזור אליו ב1 ינואר לקראת מכירה של החברה N noyaco…" at bounding box center [939, 418] width 1150 height 470
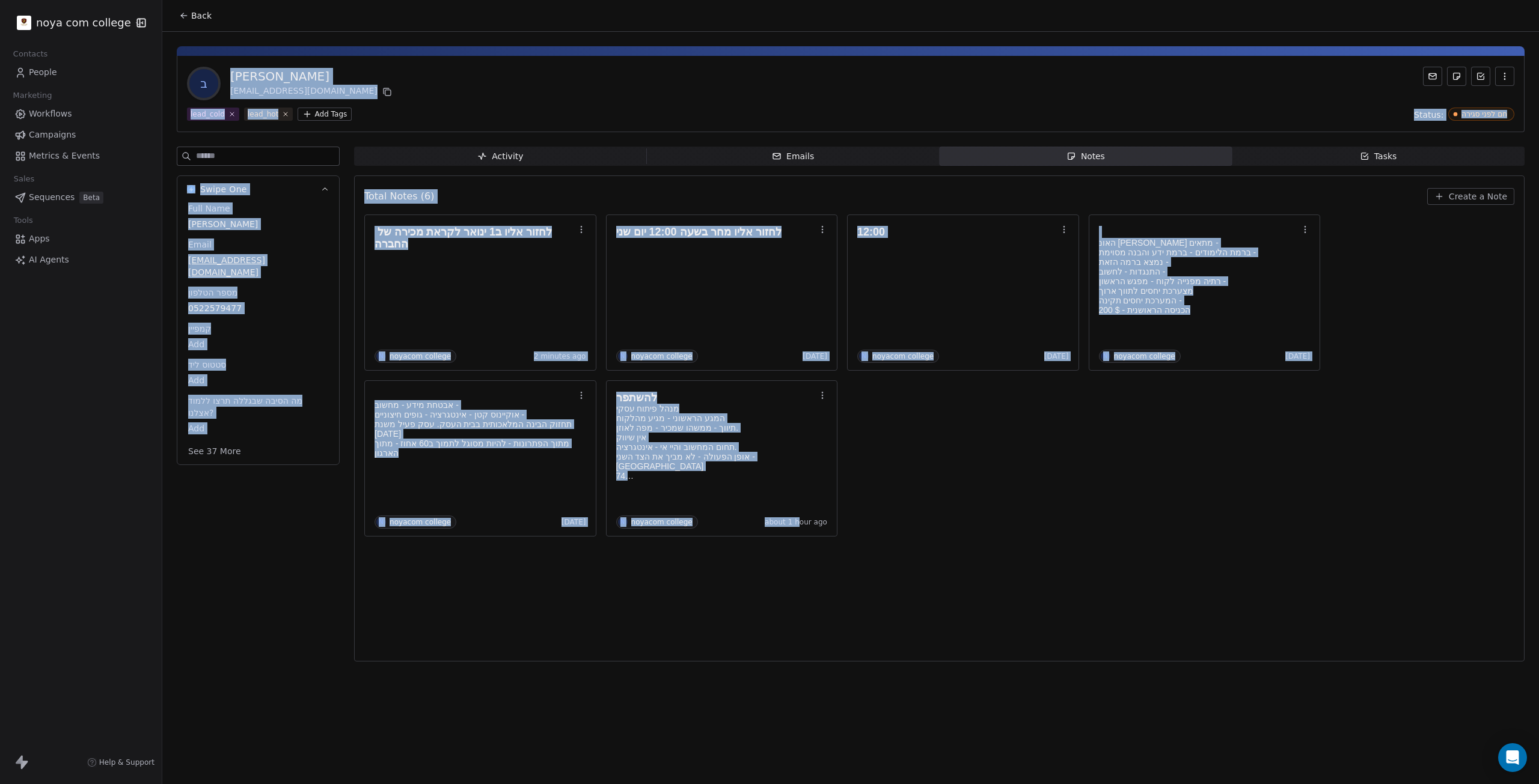
drag, startPoint x: 802, startPoint y: 603, endPoint x: 491, endPoint y: 44, distance: 639.7
click at [491, 44] on div "ב [PERSON_NAME] [EMAIL_ADDRESS][DOMAIN_NAME] lead_cold lead_hot Add Tags Status…" at bounding box center [850, 350] width 1377 height 637
click at [489, 70] on div "ב [PERSON_NAME] [EMAIL_ADDRESS][DOMAIN_NAME]" at bounding box center [850, 83] width 1327 height 33
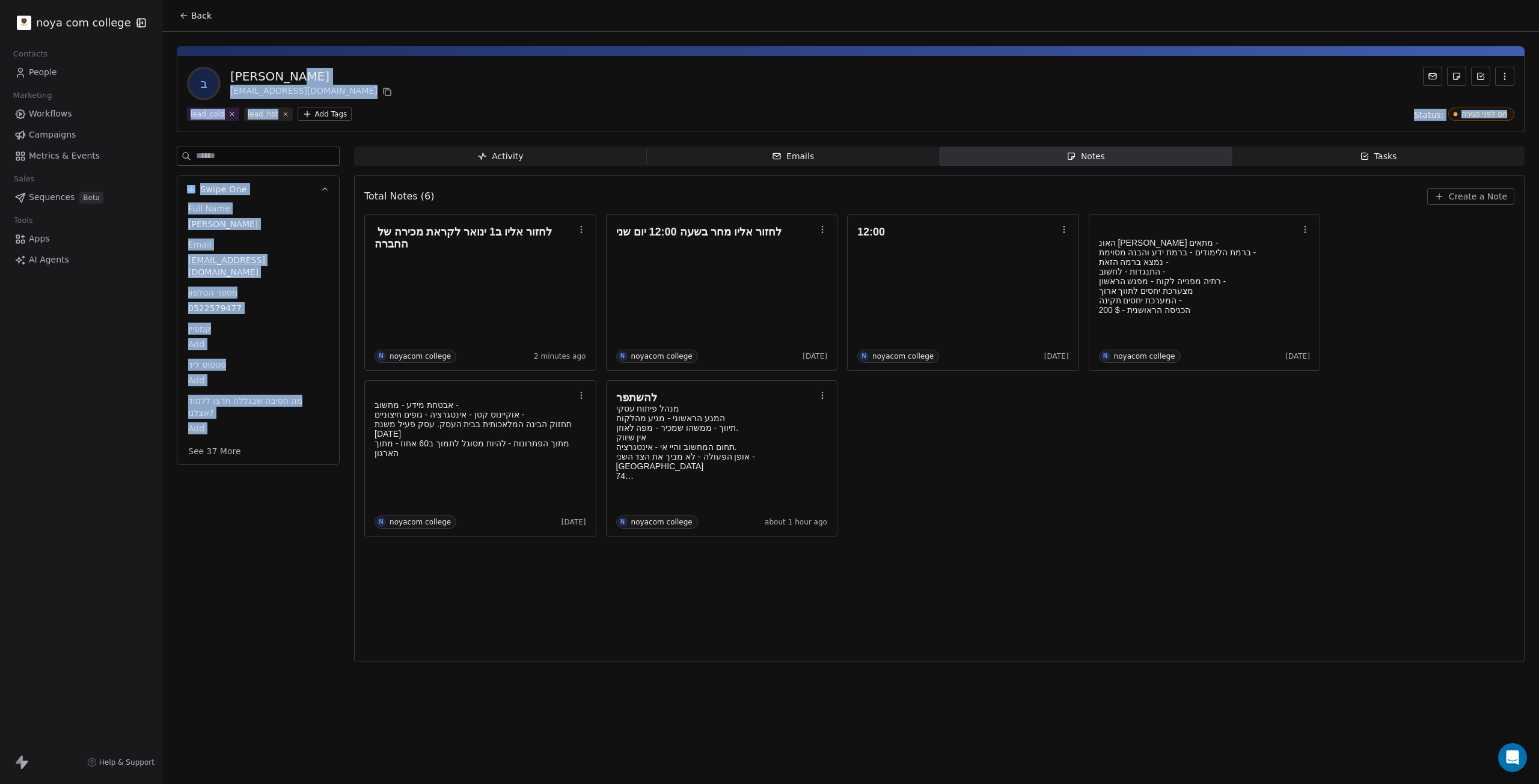
drag, startPoint x: 489, startPoint y: 71, endPoint x: 321, endPoint y: 538, distance: 496.3
click at [321, 538] on div "ב [PERSON_NAME] [EMAIL_ADDRESS][DOMAIN_NAME] lead_cold lead_hot Add Tags Status…" at bounding box center [850, 350] width 1377 height 637
click at [319, 554] on div "Swipe One Full Name [PERSON_NAME] Email [EMAIL_ADDRESS][DOMAIN_NAME] מספר הטלפו…" at bounding box center [258, 407] width 163 height 522
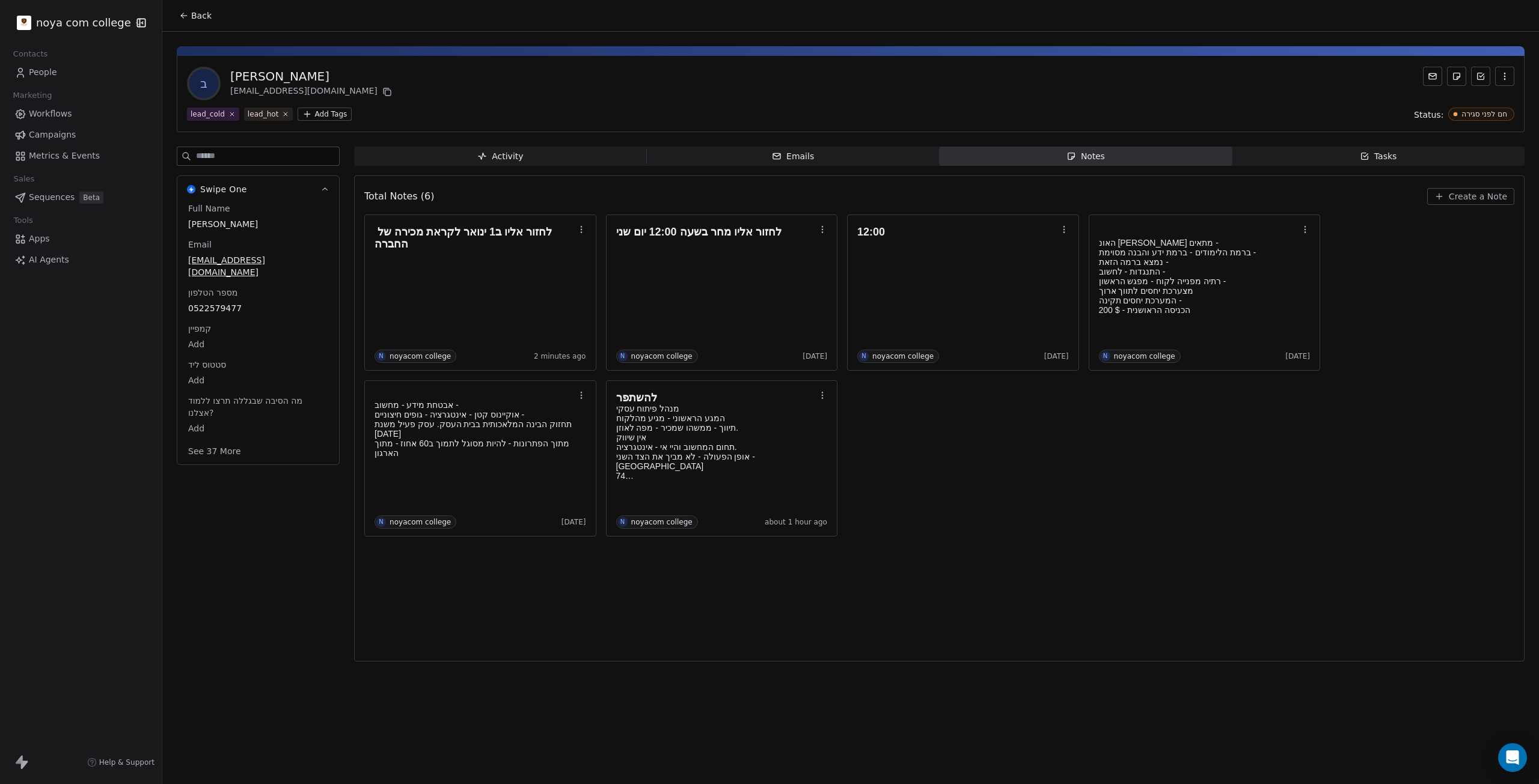
drag, startPoint x: 251, startPoint y: 543, endPoint x: 227, endPoint y: 597, distance: 59.1
click at [227, 597] on div "Swipe One Full Name [PERSON_NAME] Email [EMAIL_ADDRESS][DOMAIN_NAME] מספר הטלפו…" at bounding box center [258, 407] width 163 height 522
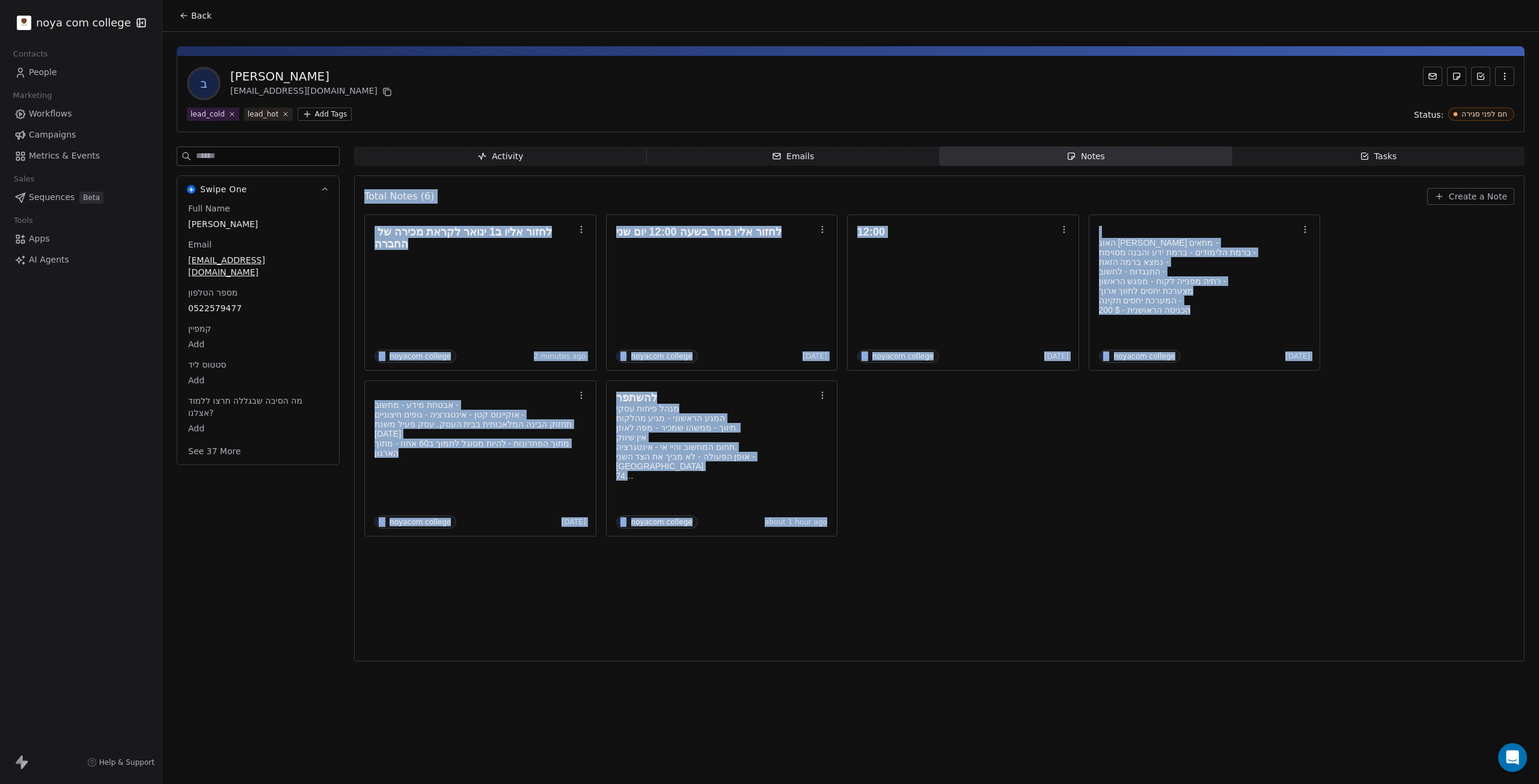
drag, startPoint x: 200, startPoint y: 529, endPoint x: 958, endPoint y: 593, distance: 760.7
click at [967, 589] on div "Swipe One Full Name [PERSON_NAME] Email [EMAIL_ADDRESS][DOMAIN_NAME] מספר הטלפו…" at bounding box center [851, 407] width 1348 height 522
click at [957, 594] on div "Total Notes (6) Create a Note לחזור אליו ב1 ינואר לקראת מכירה של החברה N noyaco…" at bounding box center [939, 418] width 1150 height 470
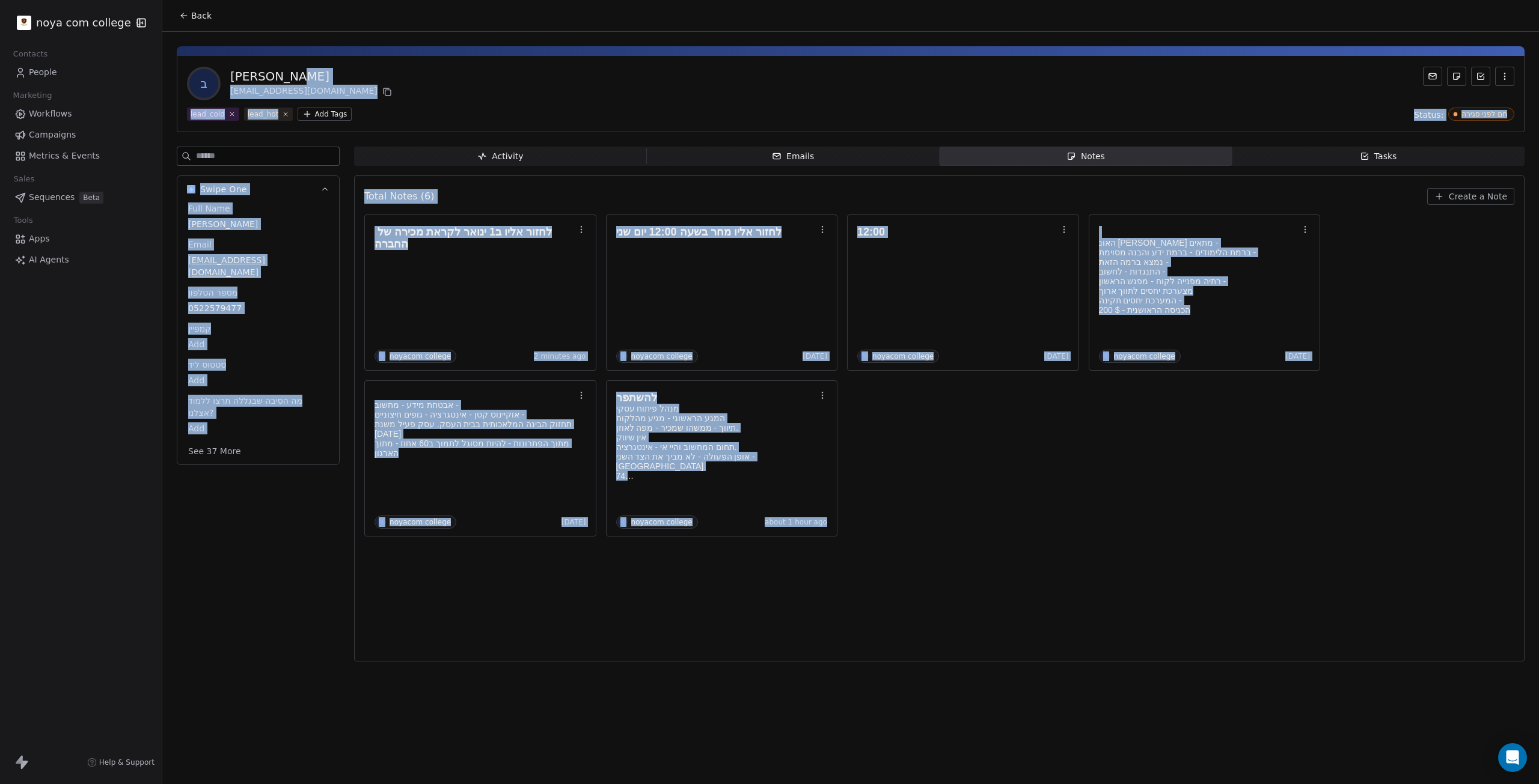
drag, startPoint x: 957, startPoint y: 594, endPoint x: 392, endPoint y: 71, distance: 769.9
click at [389, 65] on div "ב [PERSON_NAME] [EMAIL_ADDRESS][DOMAIN_NAME] lead_cold lead_hot Add Tags Status…" at bounding box center [850, 350] width 1377 height 637
click at [393, 72] on div "ב [PERSON_NAME] [EMAIL_ADDRESS][DOMAIN_NAME]" at bounding box center [850, 83] width 1327 height 33
drag, startPoint x: 248, startPoint y: 40, endPoint x: 656, endPoint y: 631, distance: 718.2
click at [656, 631] on div "ב [PERSON_NAME] [EMAIL_ADDRESS][DOMAIN_NAME] lead_cold lead_hot Add Tags Status…" at bounding box center [850, 350] width 1377 height 637
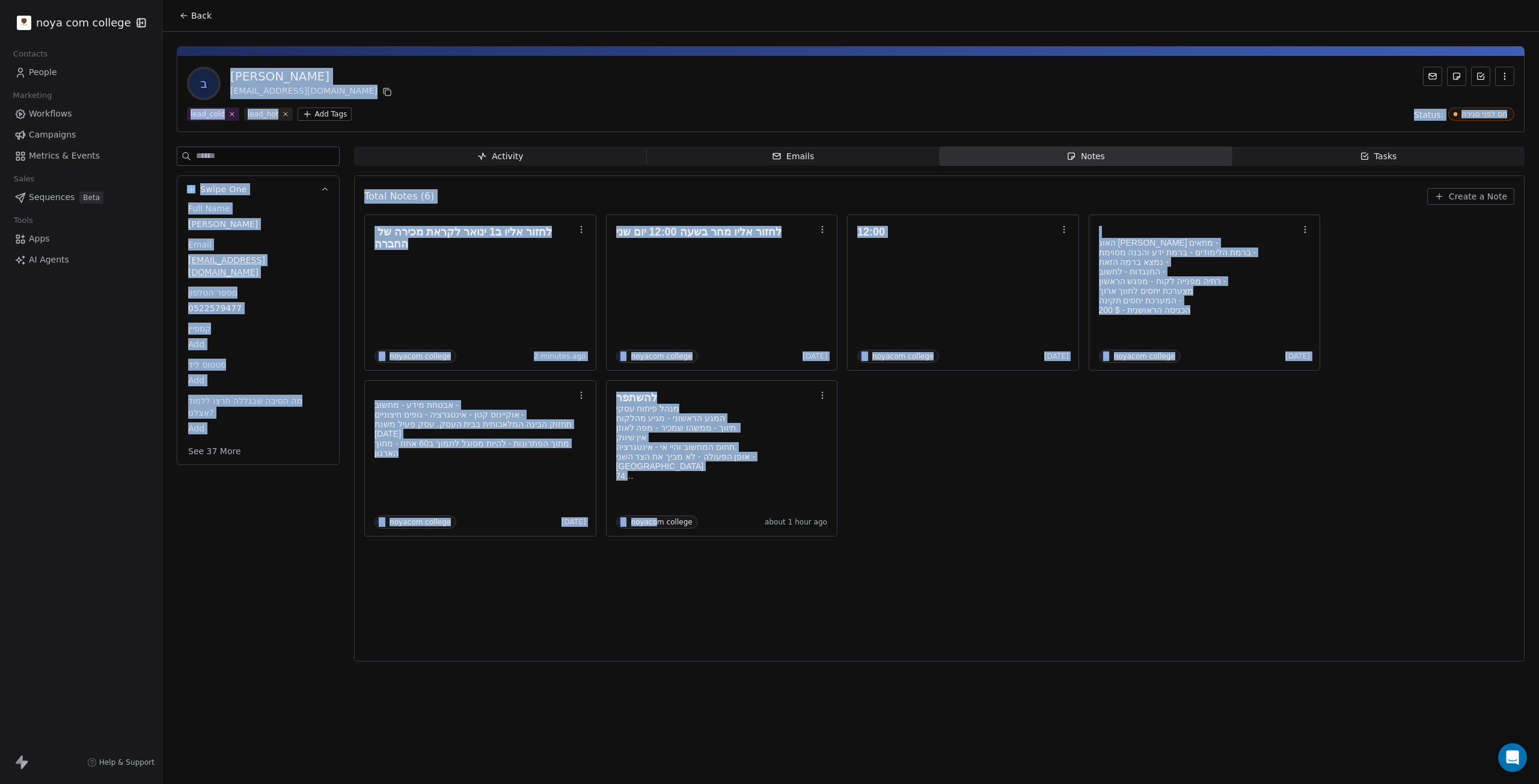
click at [656, 631] on div "Total Notes (6) Create a Note לחזור אליו ב1 ינואר לקראת מכירה של החברה N noyaco…" at bounding box center [939, 418] width 1150 height 470
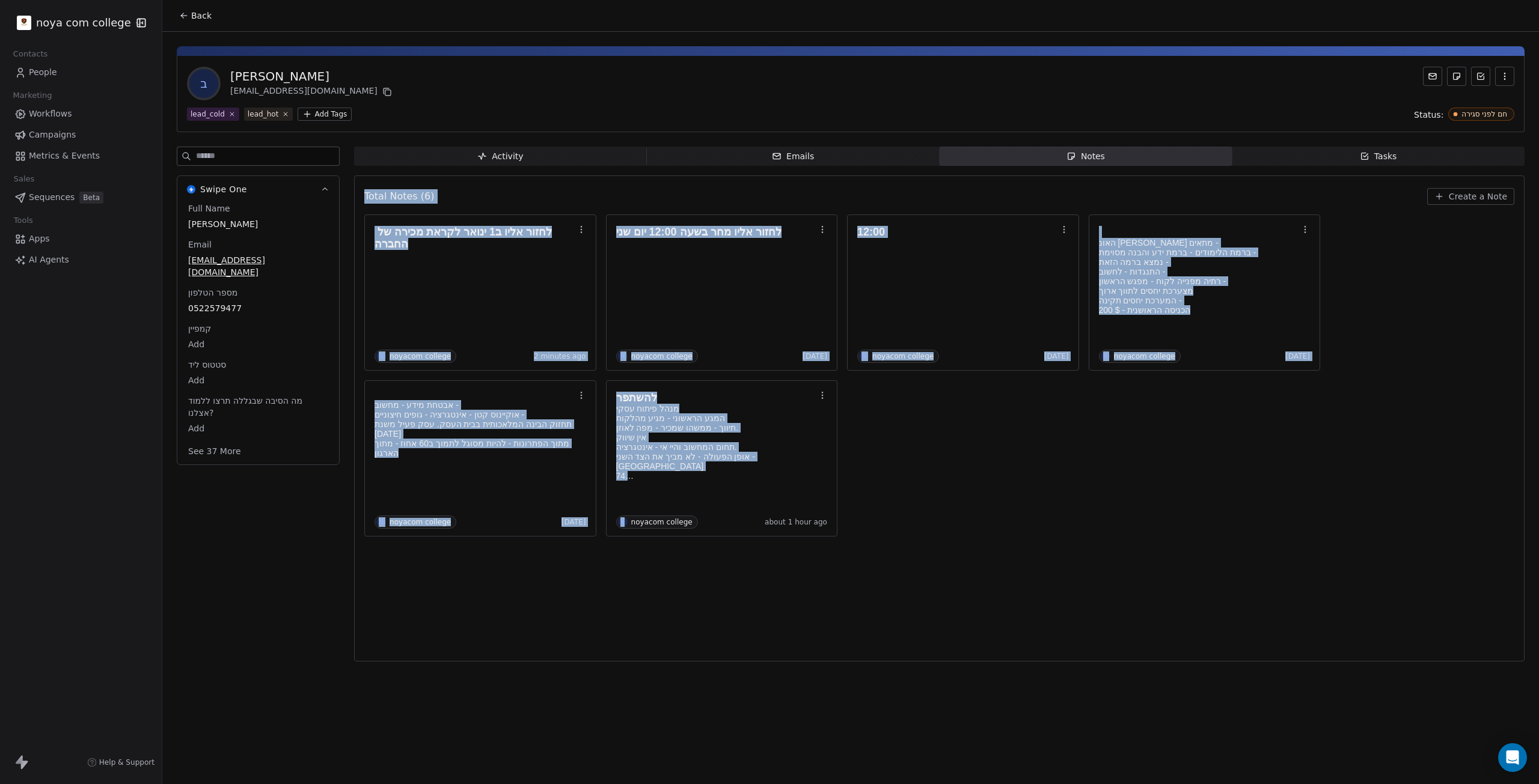
drag, startPoint x: 237, startPoint y: 654, endPoint x: 625, endPoint y: 626, distance: 389.0
click at [625, 626] on div "Swipe One Full Name [PERSON_NAME] Email [EMAIL_ADDRESS][DOMAIN_NAME] מספר הטלפו…" at bounding box center [851, 407] width 1348 height 522
click at [625, 626] on div "Total Notes (6) Create a Note לחזור אליו ב1 ינואר לקראת מכירה של החברה N noyaco…" at bounding box center [939, 418] width 1150 height 470
drag, startPoint x: 624, startPoint y: 627, endPoint x: 235, endPoint y: 518, distance: 404.0
click at [235, 518] on div "Swipe One Full Name [PERSON_NAME] Email [EMAIL_ADDRESS][DOMAIN_NAME] מספר הטלפו…" at bounding box center [851, 407] width 1348 height 522
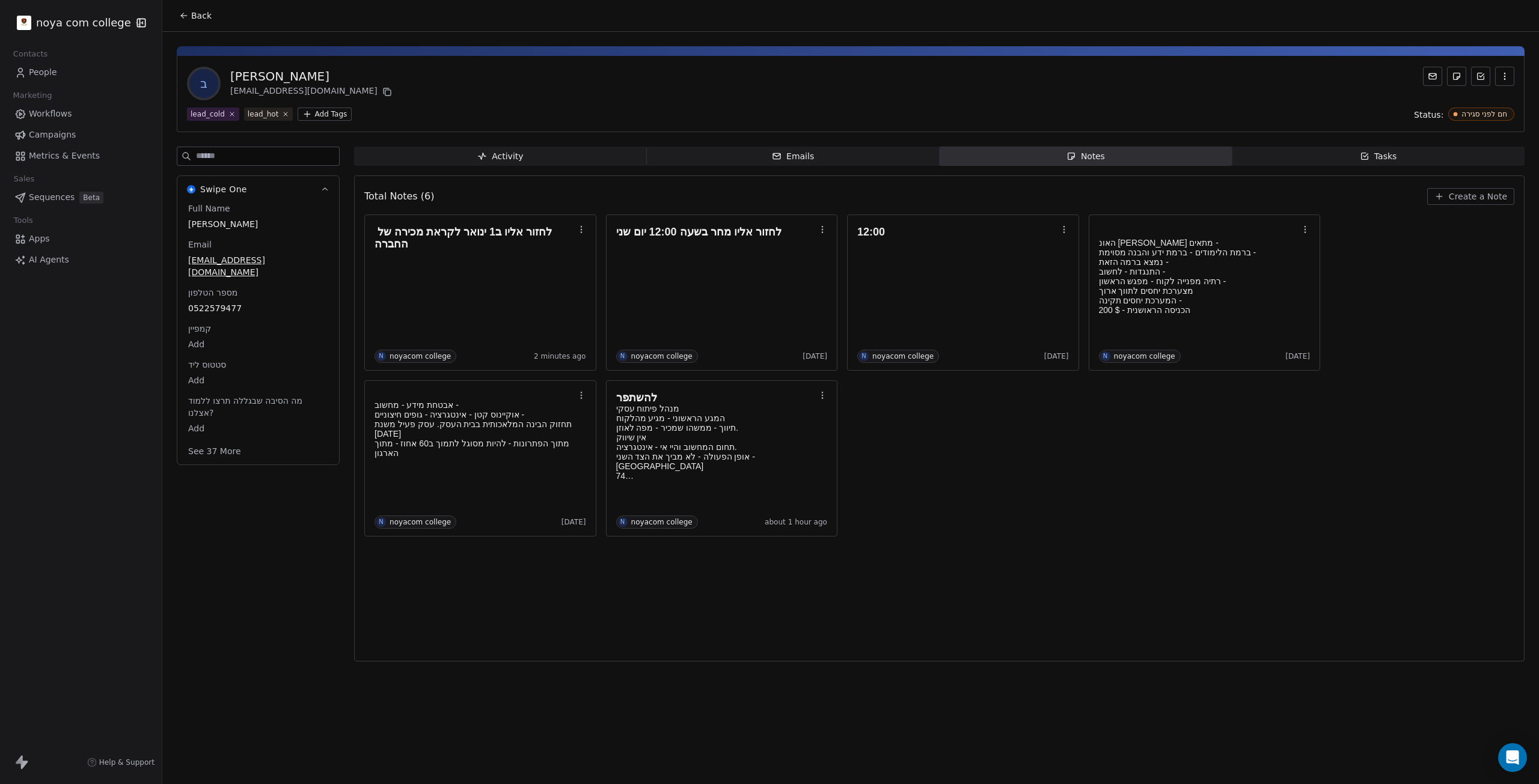
click at [235, 519] on div "Swipe One Full Name [PERSON_NAME] Email [EMAIL_ADDRESS][DOMAIN_NAME] מספר הטלפו…" at bounding box center [258, 407] width 163 height 522
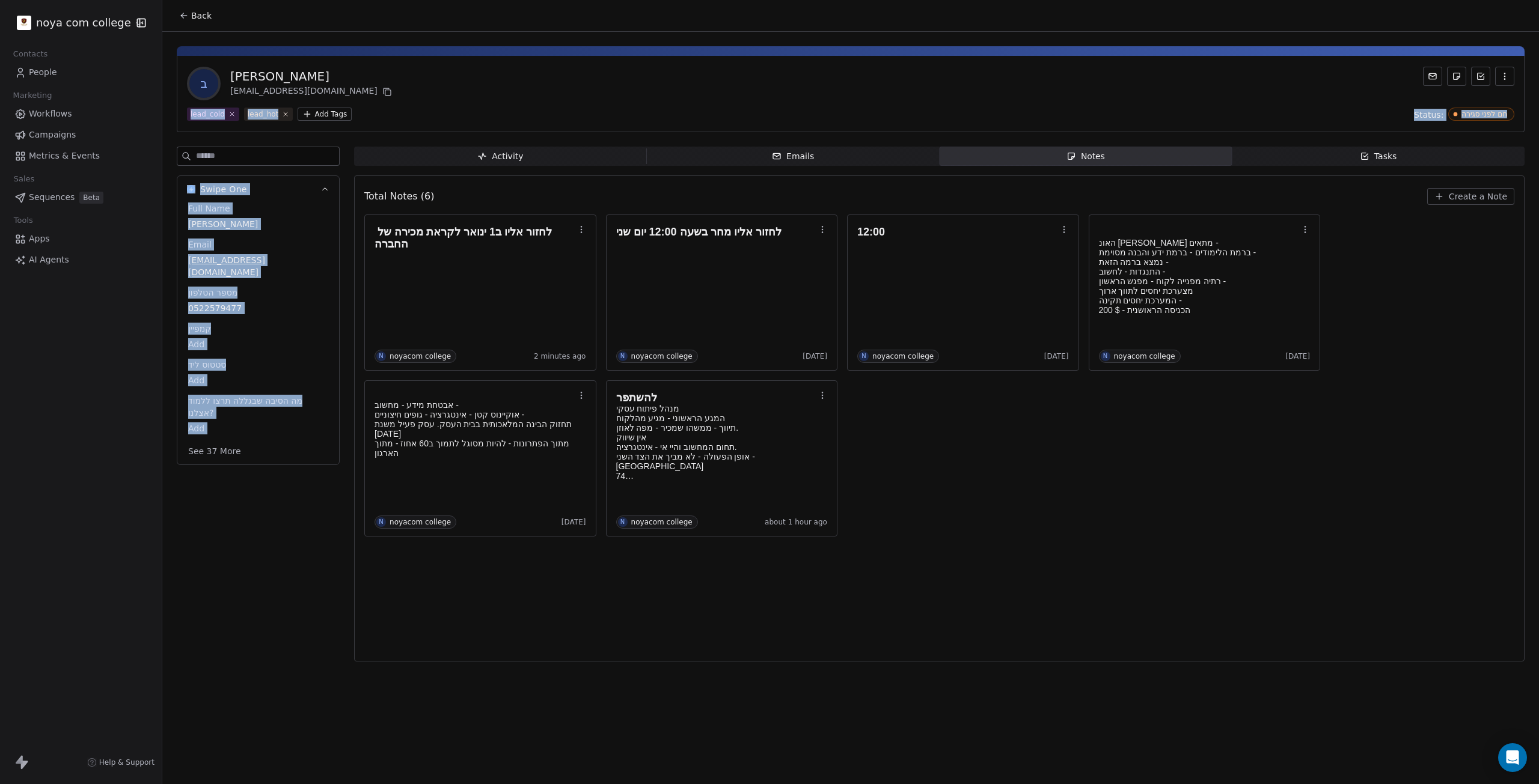
drag, startPoint x: 235, startPoint y: 519, endPoint x: 417, endPoint y: 100, distance: 456.8
click at [417, 100] on div "ב [PERSON_NAME] [EMAIL_ADDRESS][DOMAIN_NAME] lead_cold lead_hot Add Tags Status…" at bounding box center [850, 350] width 1377 height 637
click at [417, 100] on div "ב [PERSON_NAME] [EMAIL_ADDRESS][DOMAIN_NAME]" at bounding box center [850, 83] width 1327 height 33
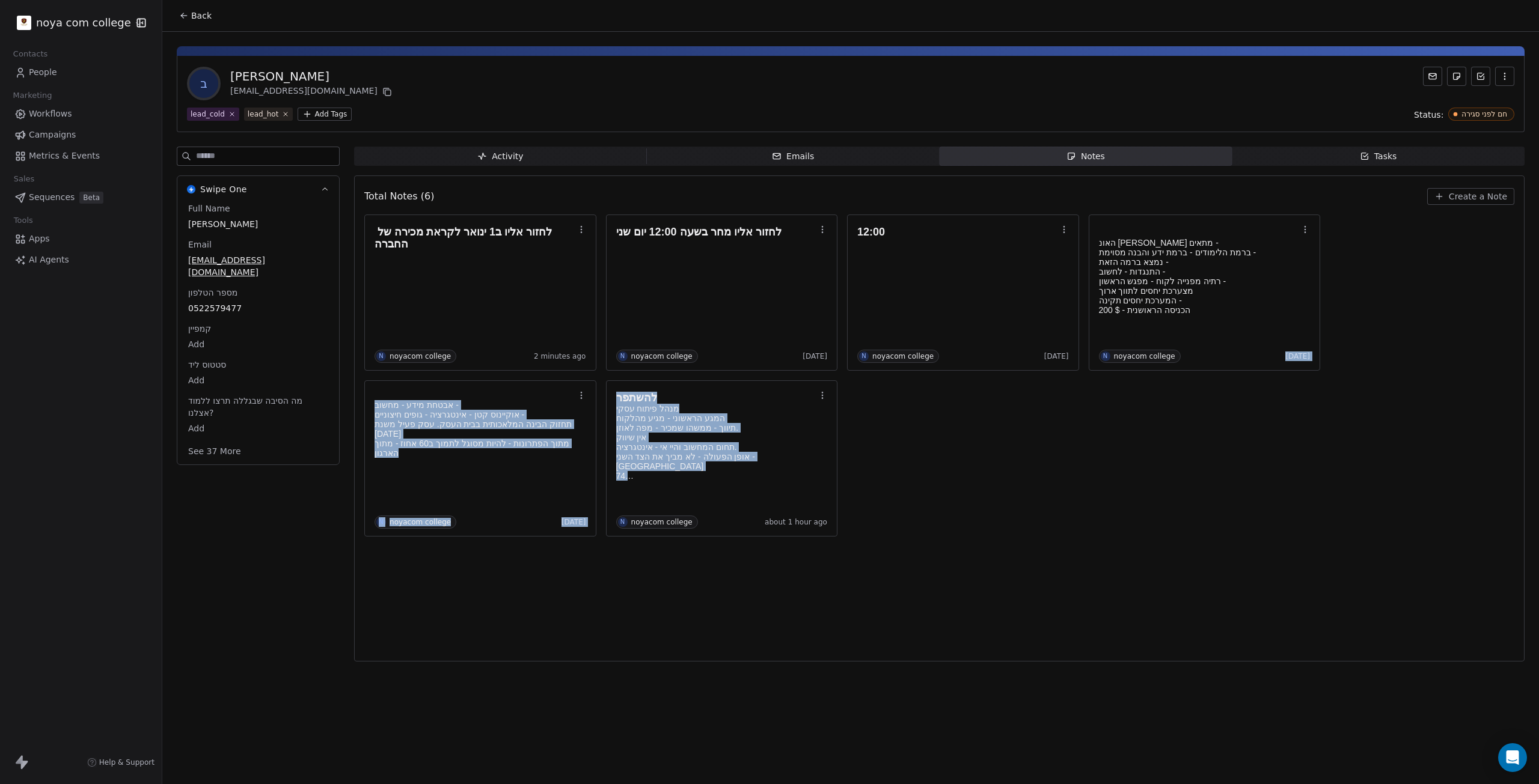
drag, startPoint x: 1244, startPoint y: 548, endPoint x: 401, endPoint y: 649, distance: 849.0
click at [532, 694] on div "Back ב [PERSON_NAME] [EMAIL_ADDRESS][DOMAIN_NAME] lead_cold lead_hot Add Tags S…" at bounding box center [850, 392] width 1377 height 784
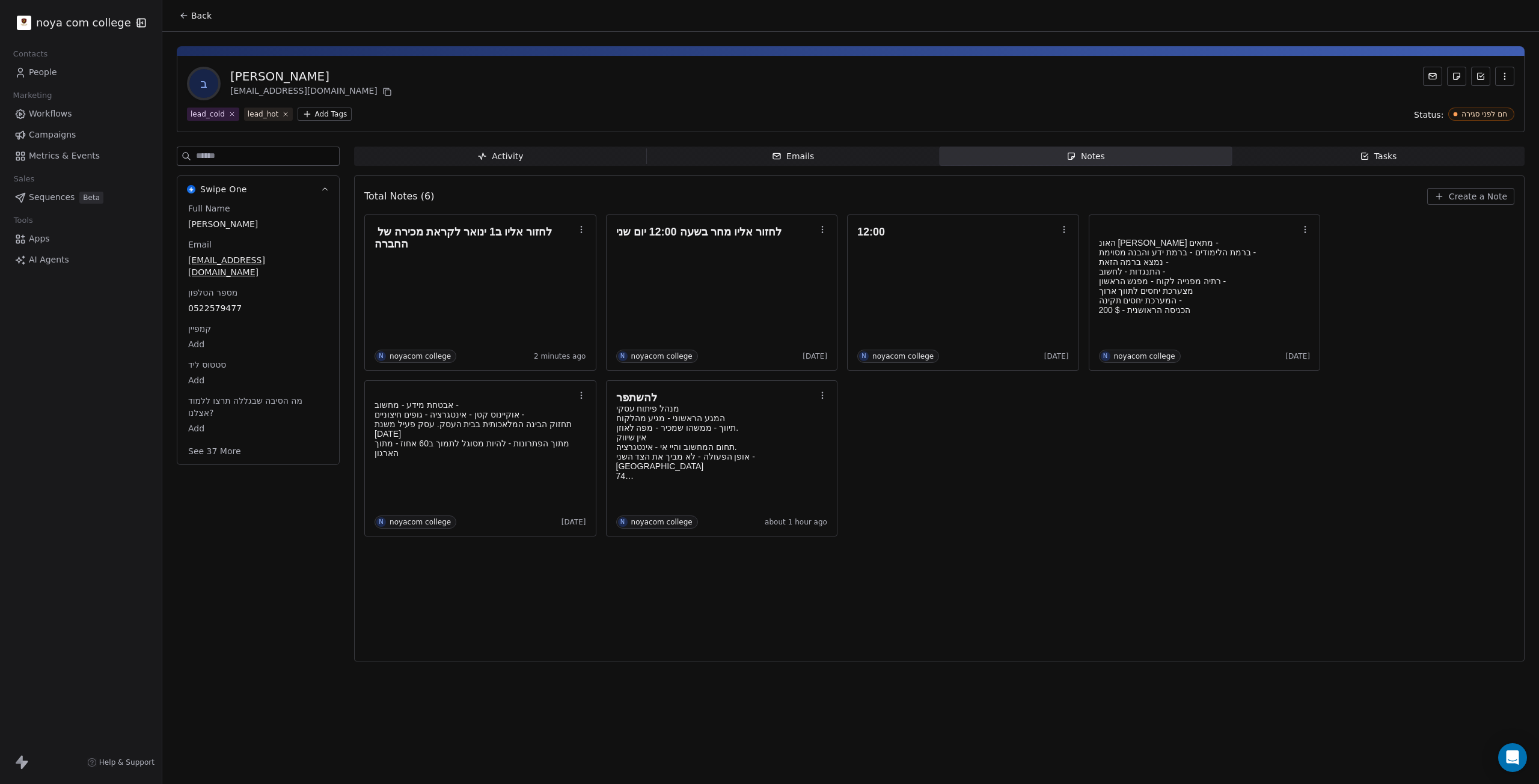
click at [288, 638] on div "Swipe One Full Name [PERSON_NAME] Email [EMAIL_ADDRESS][DOMAIN_NAME] מספר הטלפו…" at bounding box center [258, 407] width 163 height 522
click at [47, 20] on html "noya com college Contacts People Marketing Workflows Campaigns Metrics & Events…" at bounding box center [769, 392] width 1539 height 784
click at [101, 348] on html "noya com college Contacts People Marketing Workflows Campaigns Metrics & Events…" at bounding box center [769, 392] width 1539 height 784
click at [38, 71] on span "People" at bounding box center [43, 72] width 28 height 12
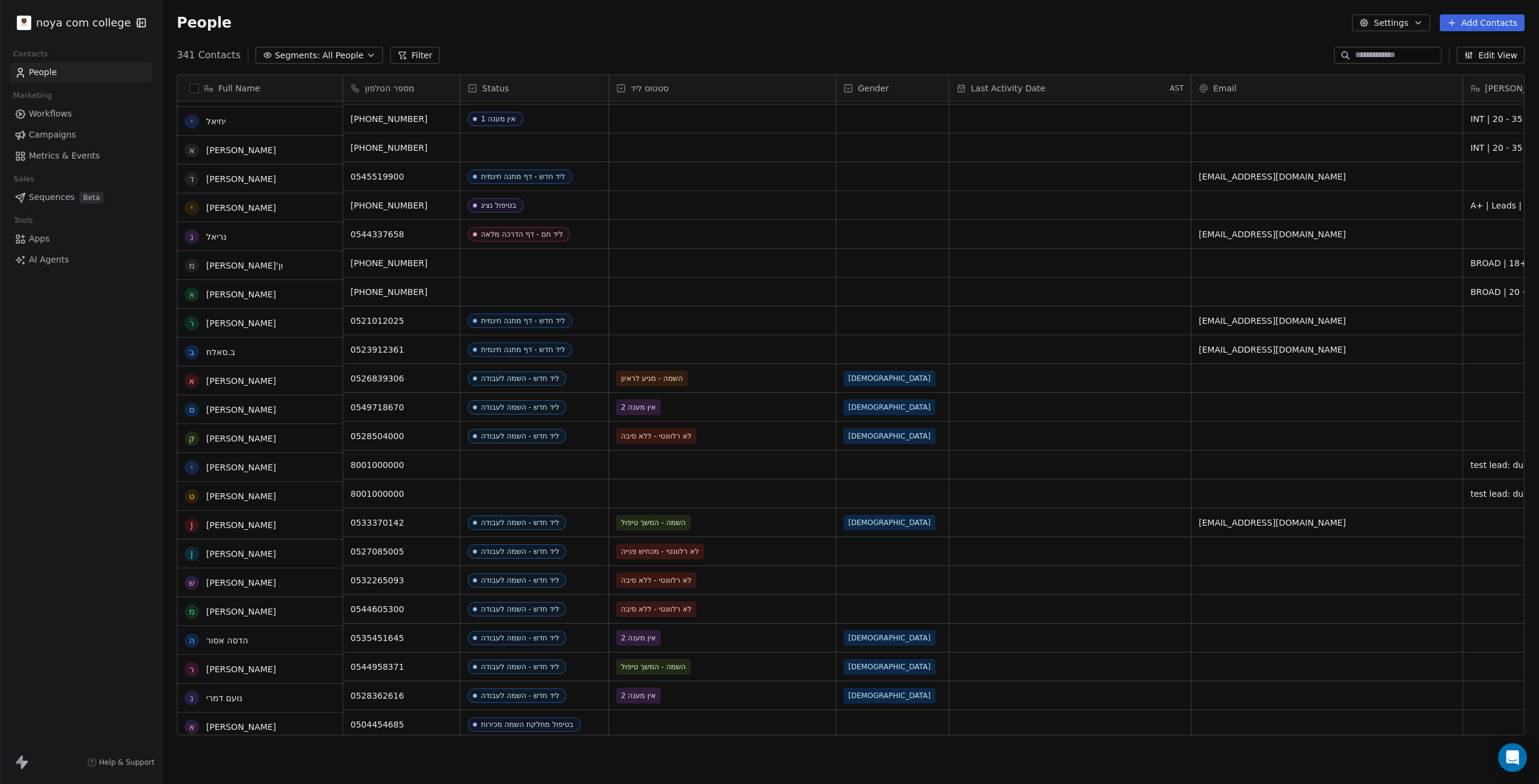
scroll to position [1382, 0]
click at [224, 264] on link "[PERSON_NAME]" at bounding box center [241, 263] width 69 height 10
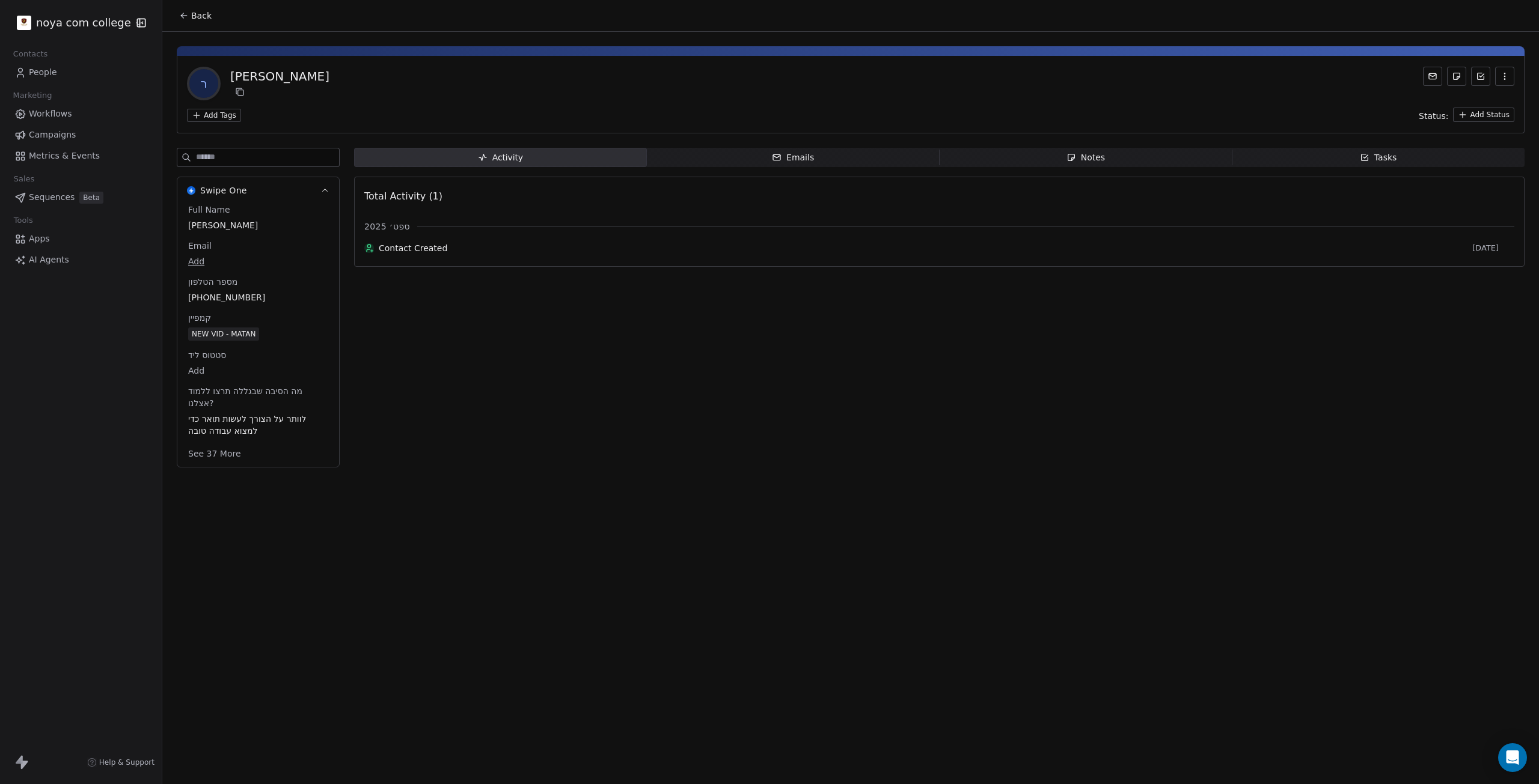
click at [563, 280] on div "Activity Activity Emails Emails Notes Notes Tasks Tasks Total Activity (1) ספט׳…" at bounding box center [939, 311] width 1170 height 327
drag, startPoint x: 431, startPoint y: 310, endPoint x: 412, endPoint y: 312, distance: 19.1
click at [408, 312] on div "Activity Activity Emails Emails Notes Notes Tasks Tasks Total Activity (1) ספט׳…" at bounding box center [939, 311] width 1170 height 327
